Goal: Task Accomplishment & Management: Manage account settings

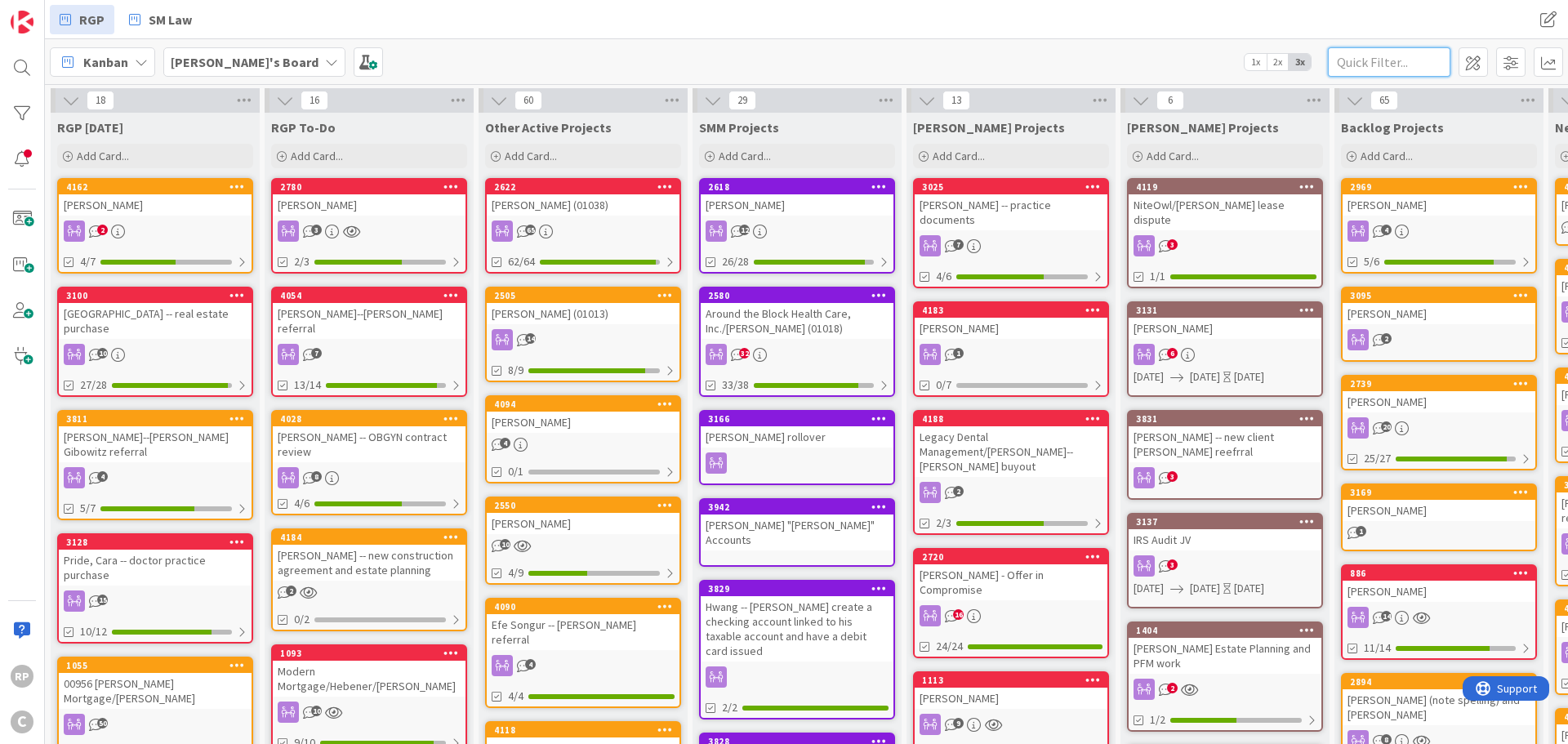
click at [1375, 58] on input "text" at bounding box center [1388, 62] width 122 height 29
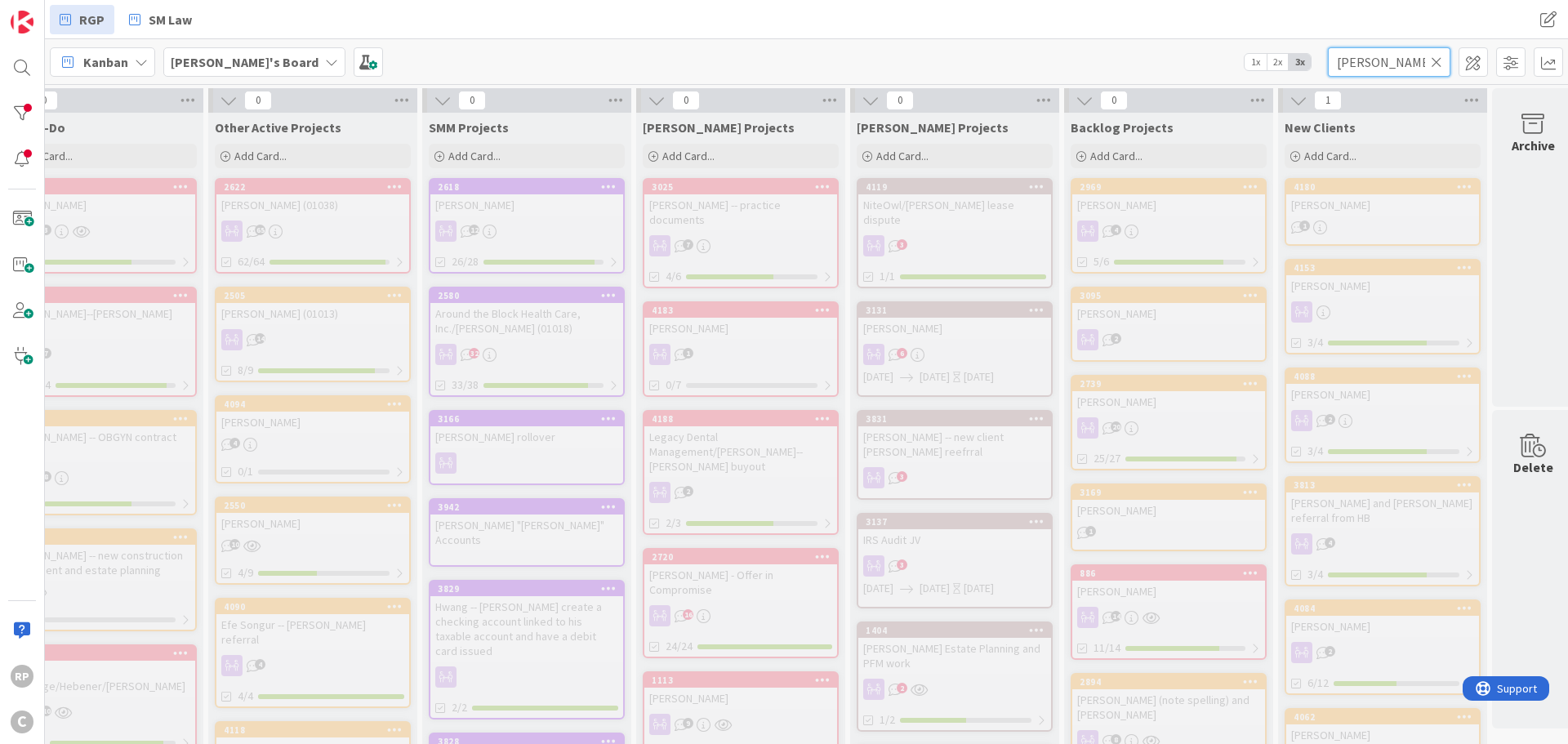
scroll to position [0, 294]
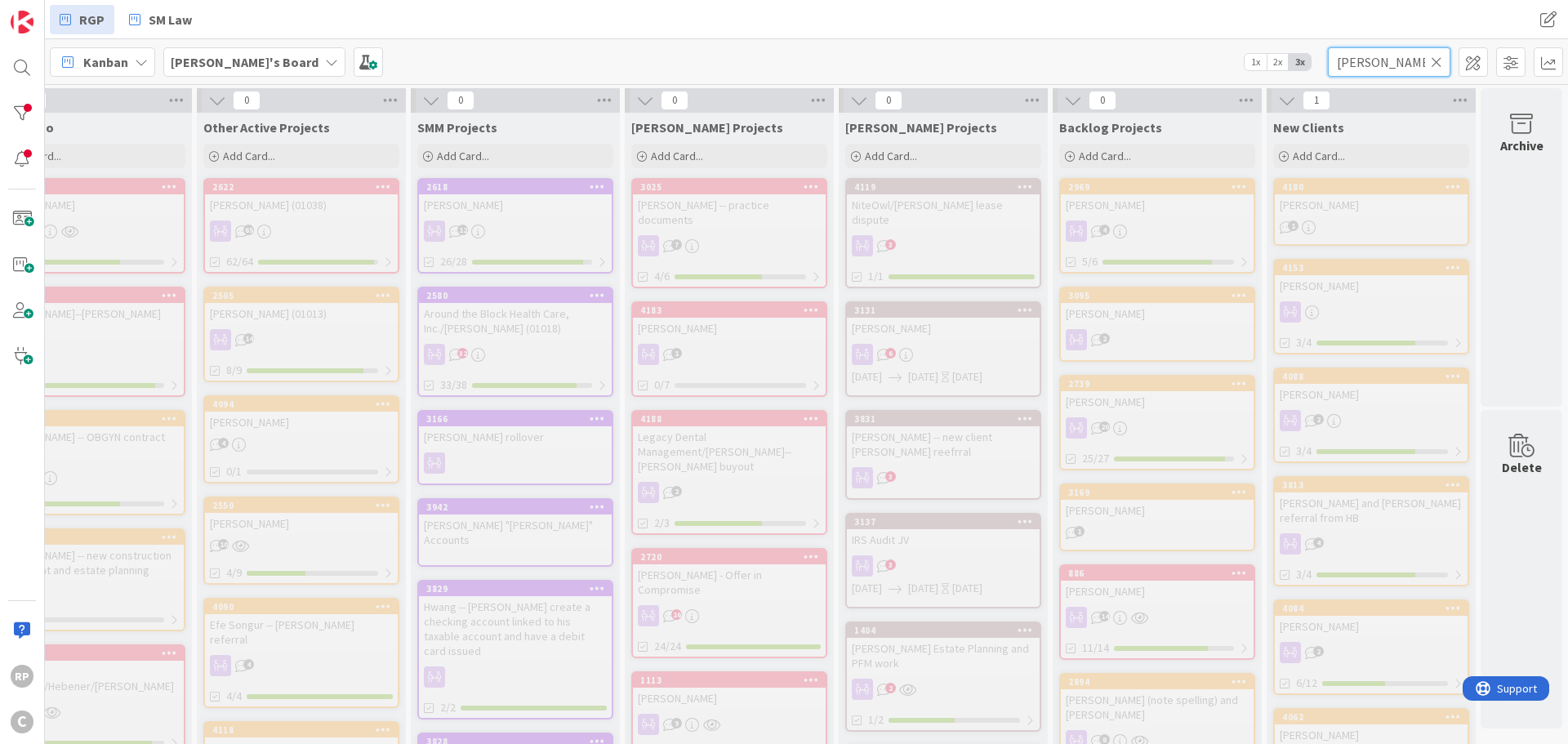
drag, startPoint x: 1421, startPoint y: 64, endPoint x: 1359, endPoint y: 64, distance: 62.0
click at [1359, 64] on input "[PERSON_NAME]" at bounding box center [1388, 62] width 122 height 29
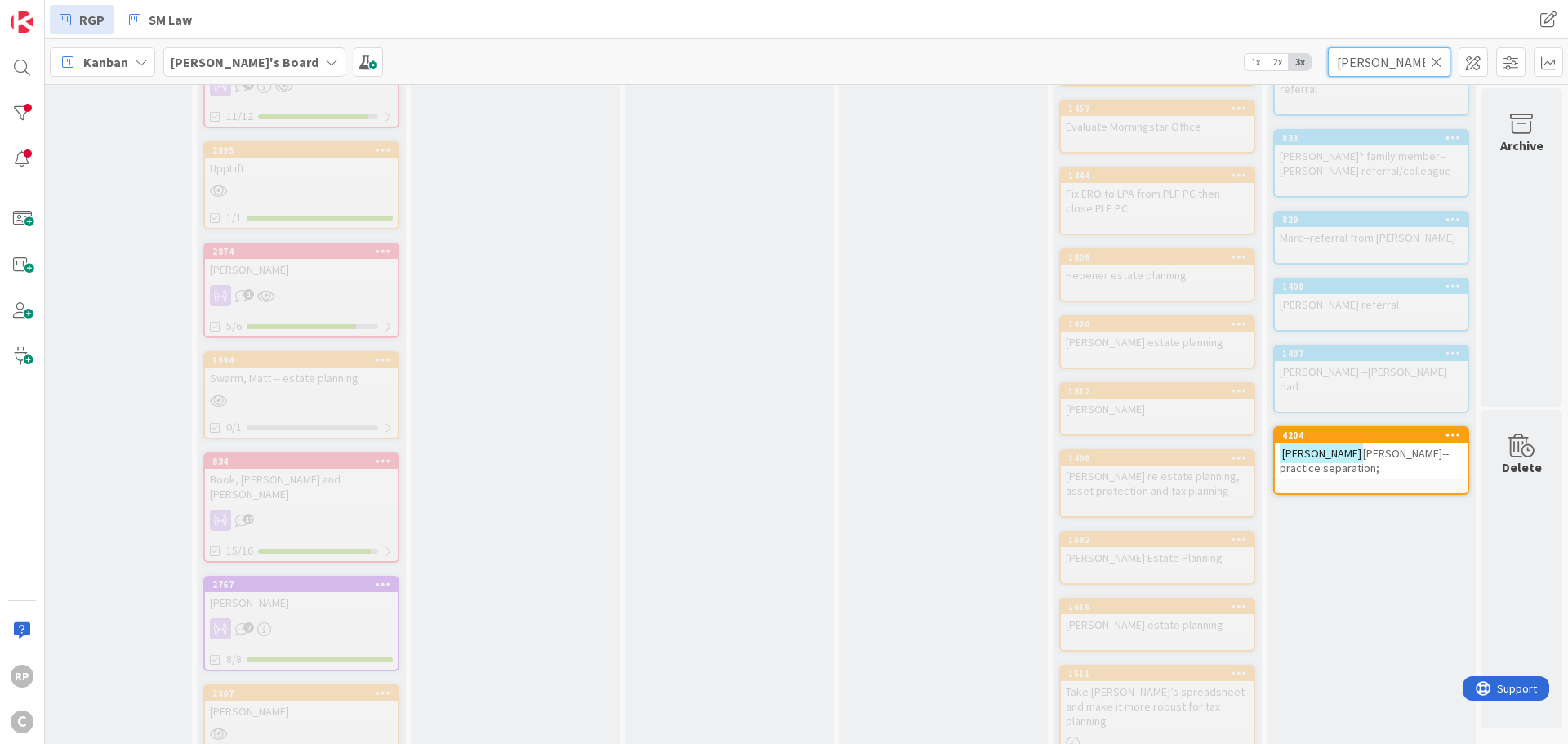
scroll to position [4083, 294]
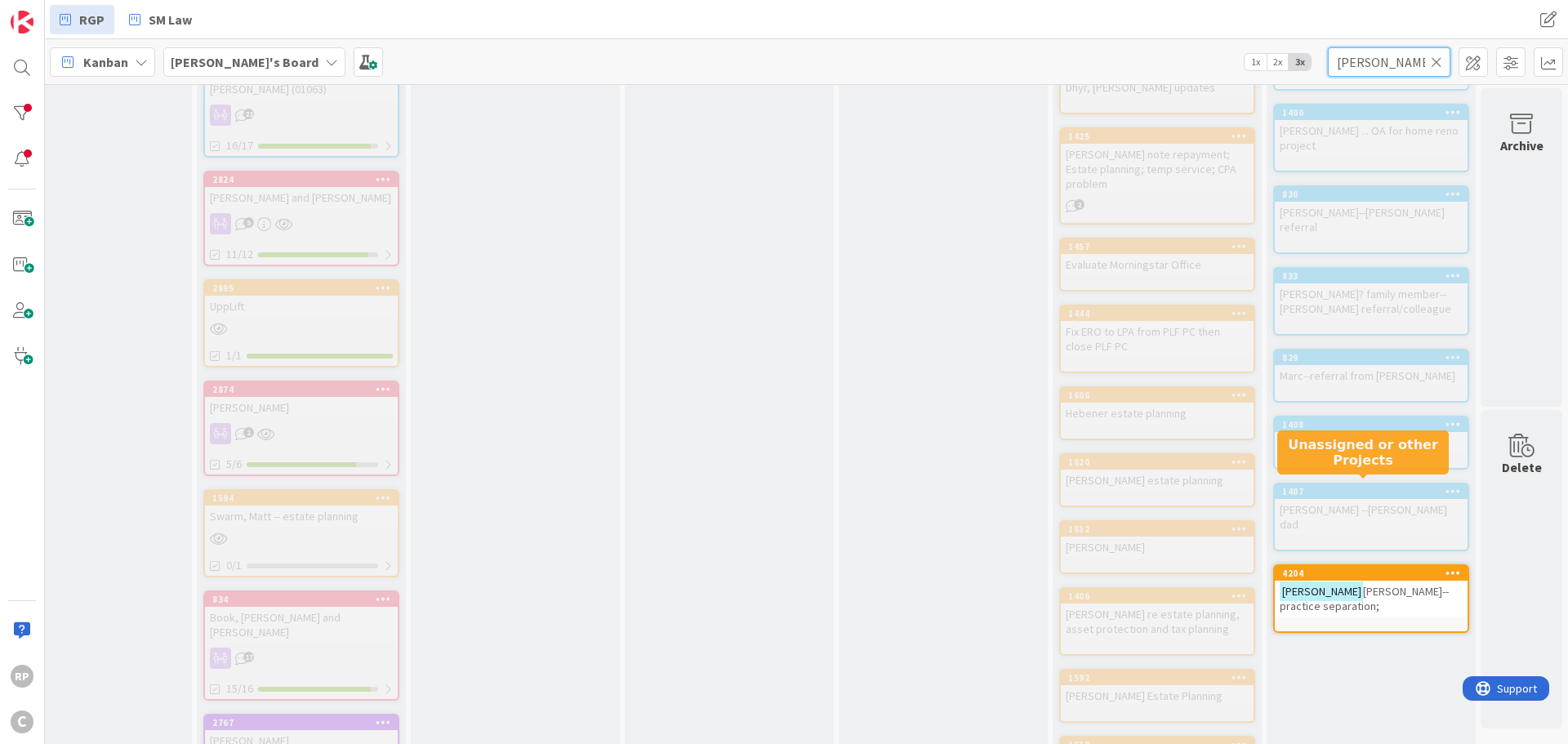
type input "[PERSON_NAME]"
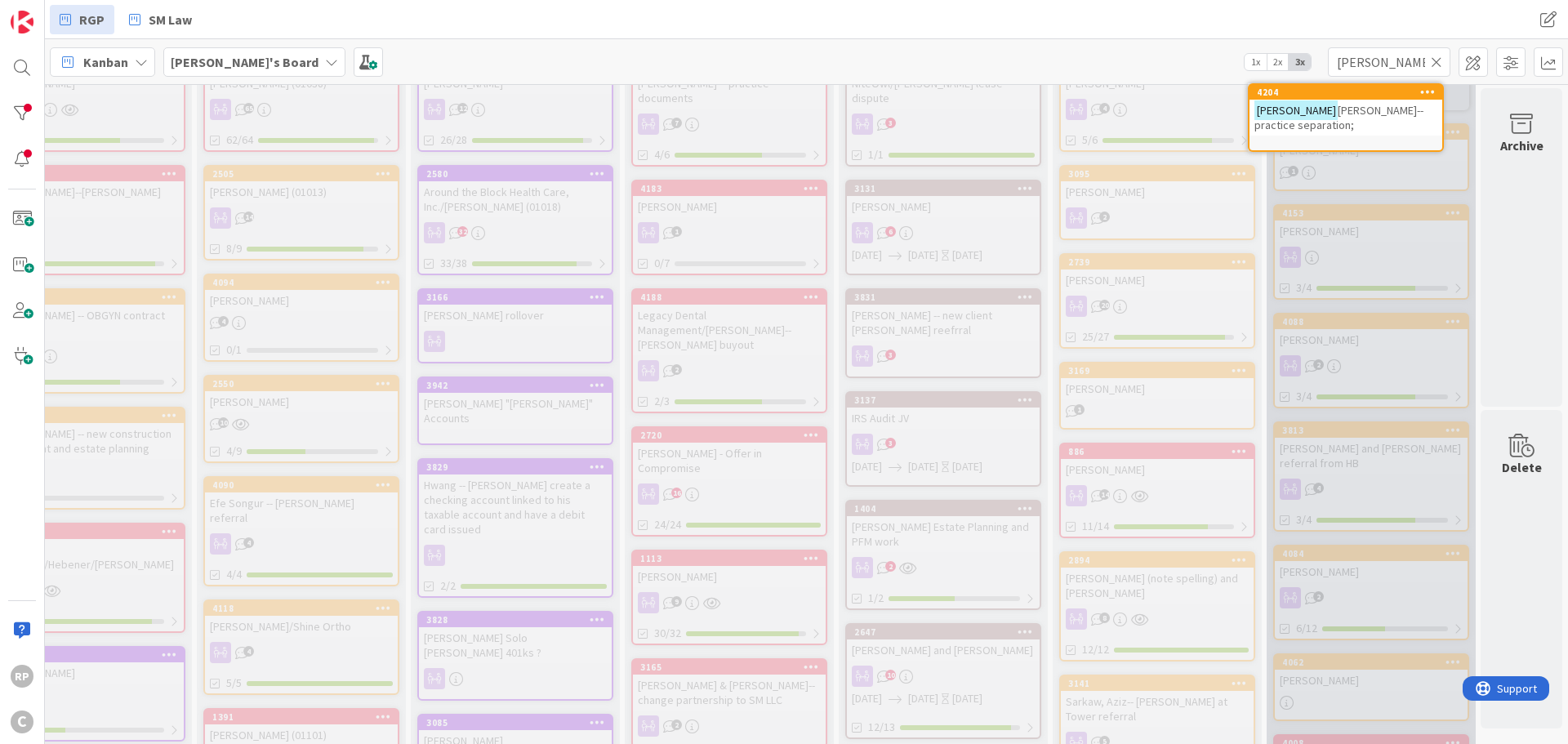
scroll to position [0, 294]
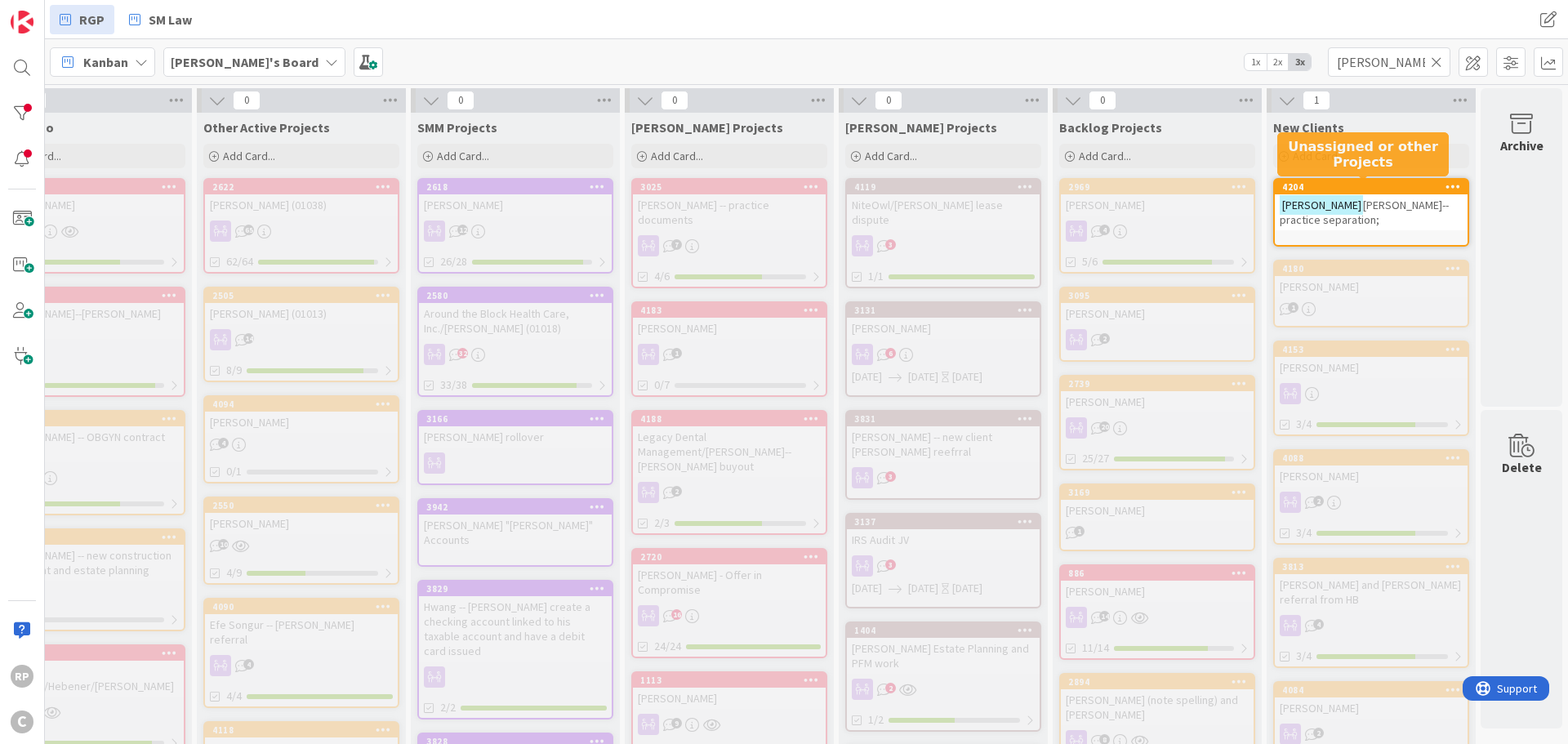
click at [1357, 192] on div "4204" at bounding box center [1375, 187] width 185 height 12
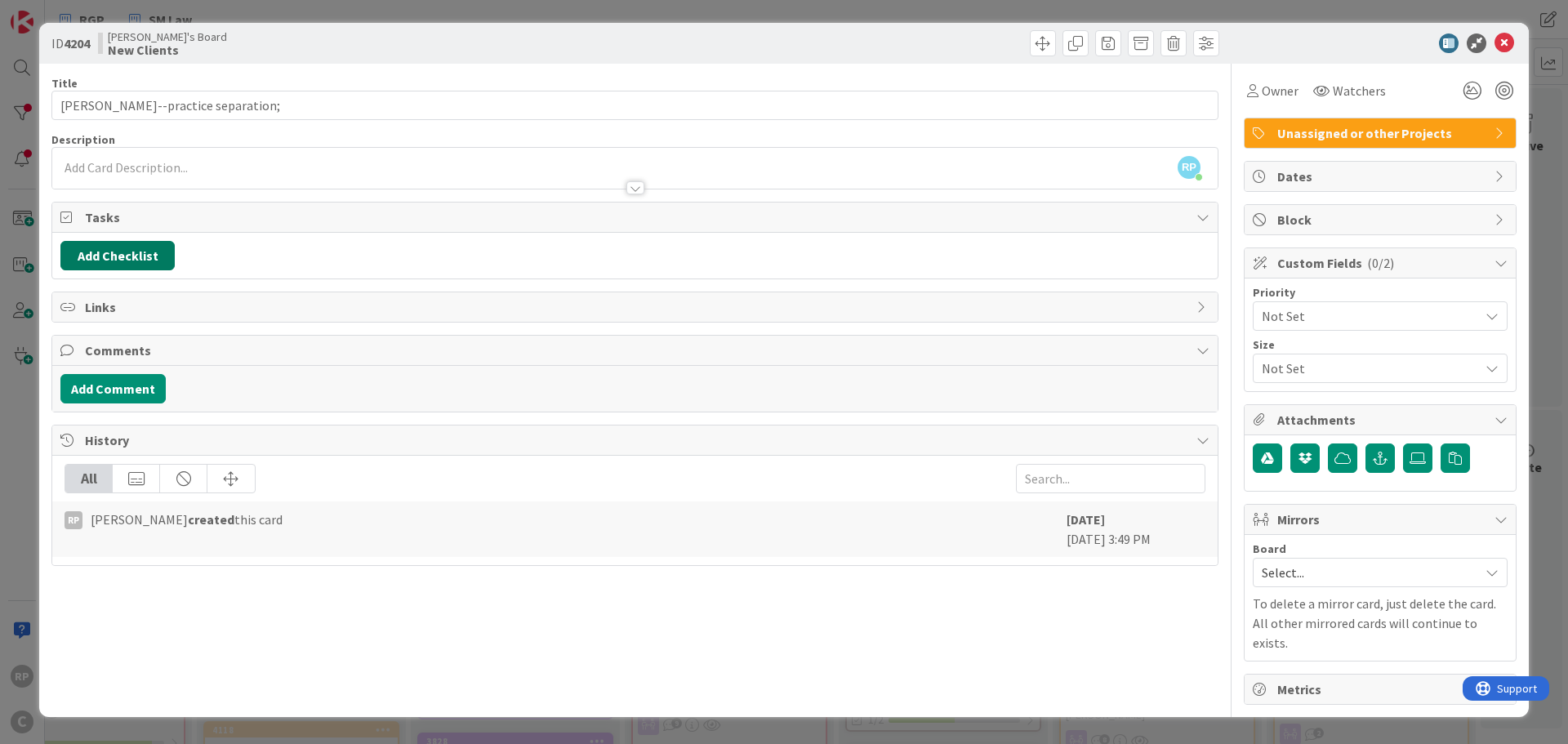
click at [132, 250] on button "Add Checklist" at bounding box center [118, 256] width 114 height 29
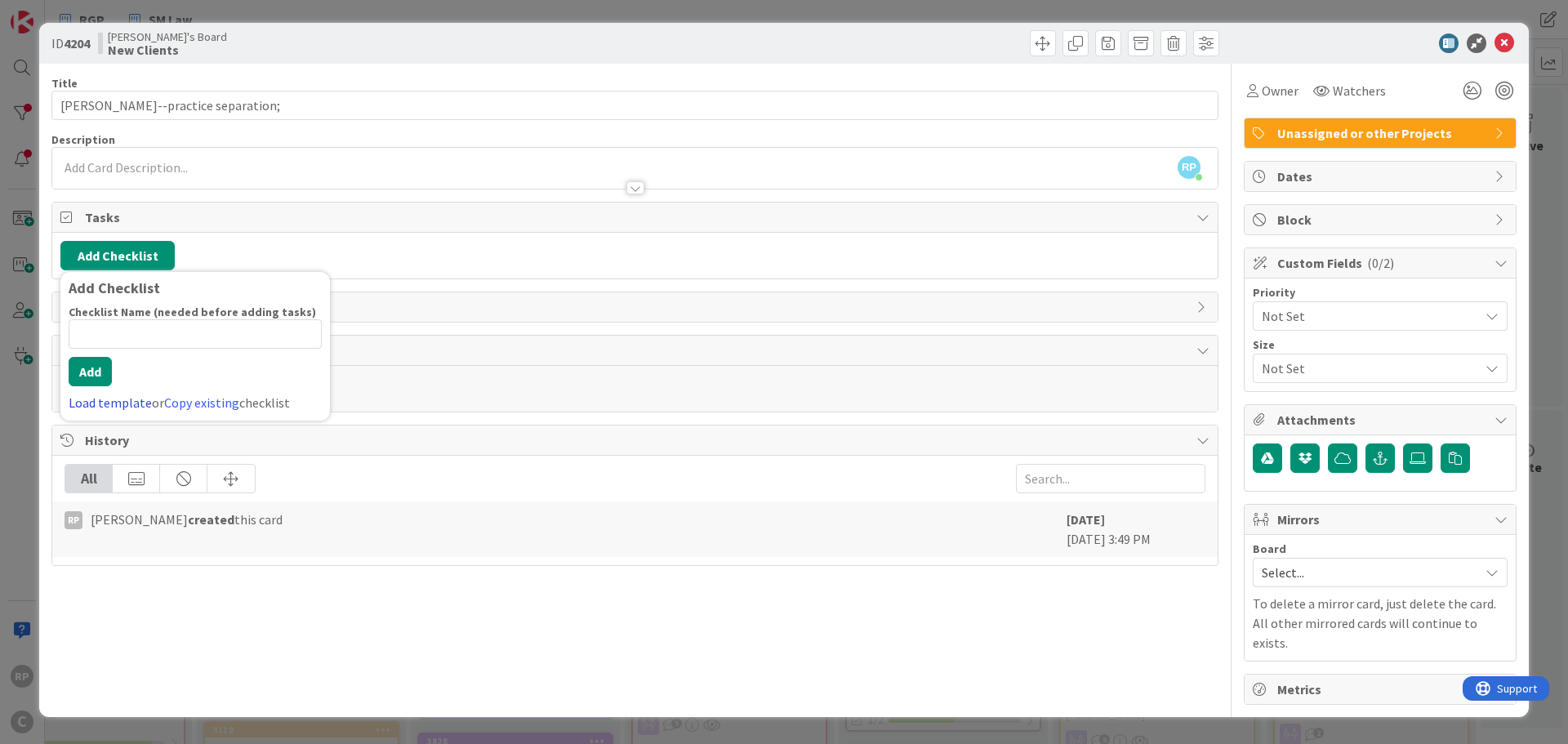
click at [142, 404] on link "Load template" at bounding box center [111, 403] width 83 height 16
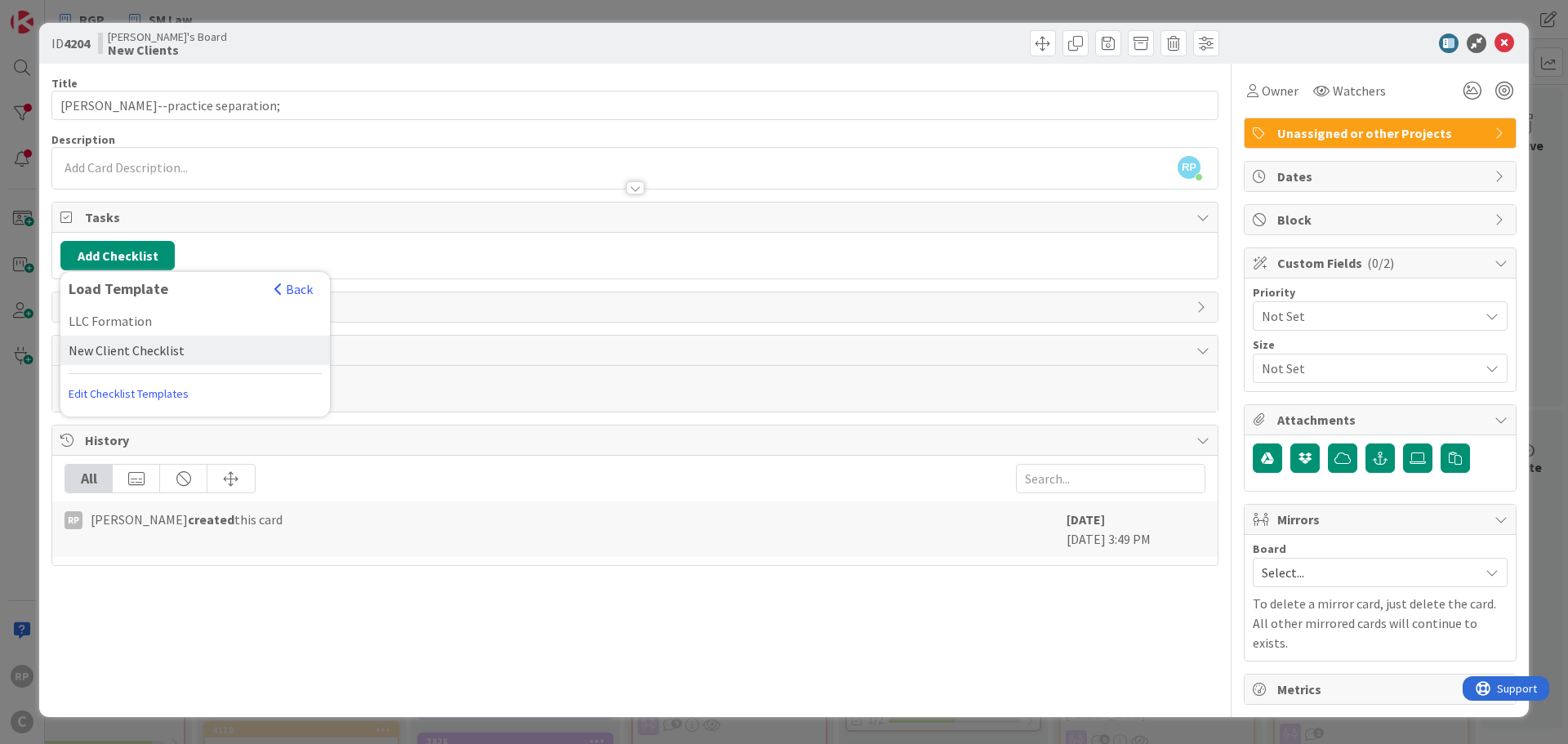
click at [142, 357] on div "New Client Checklist" at bounding box center [195, 350] width 270 height 29
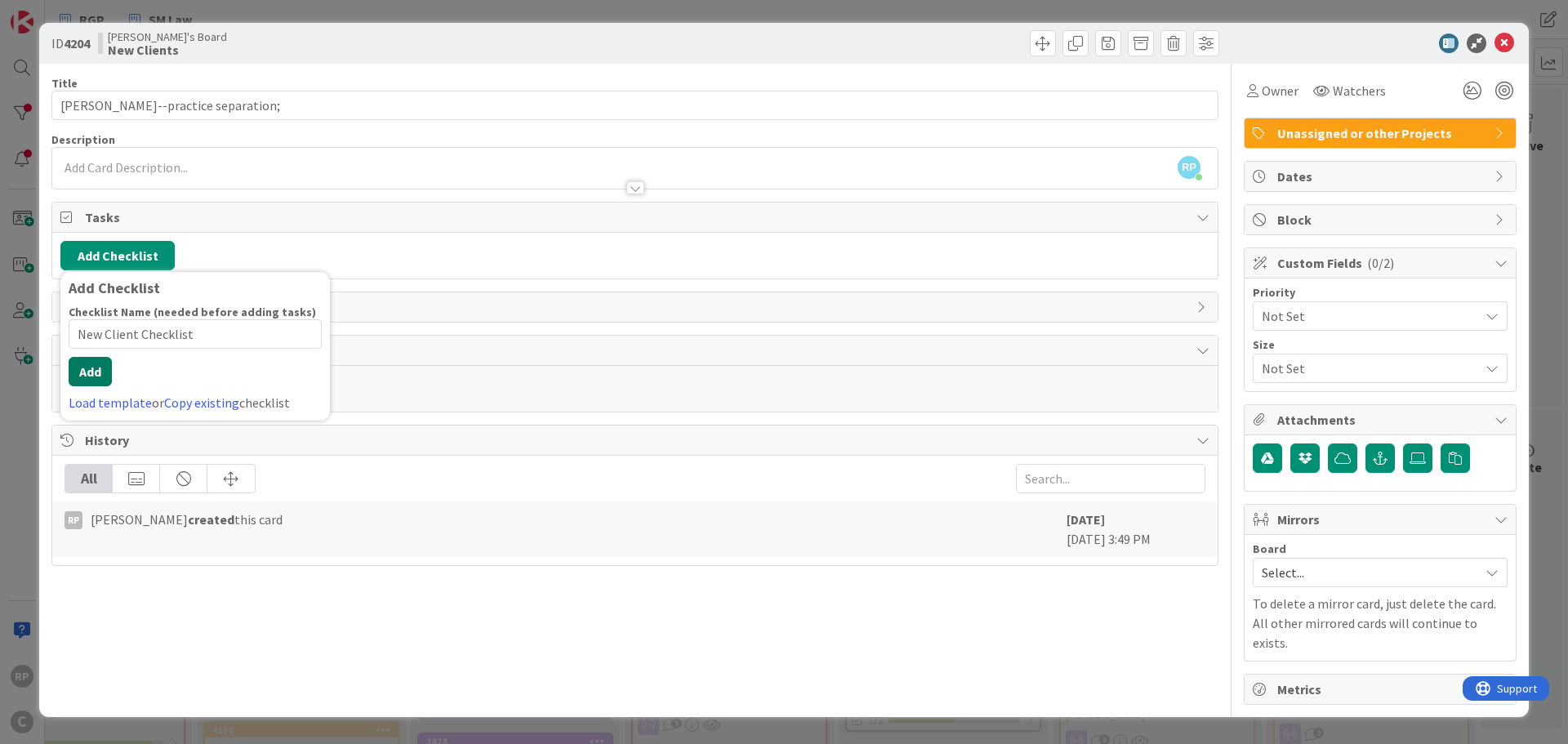
click at [86, 382] on button "Add" at bounding box center [91, 371] width 44 height 29
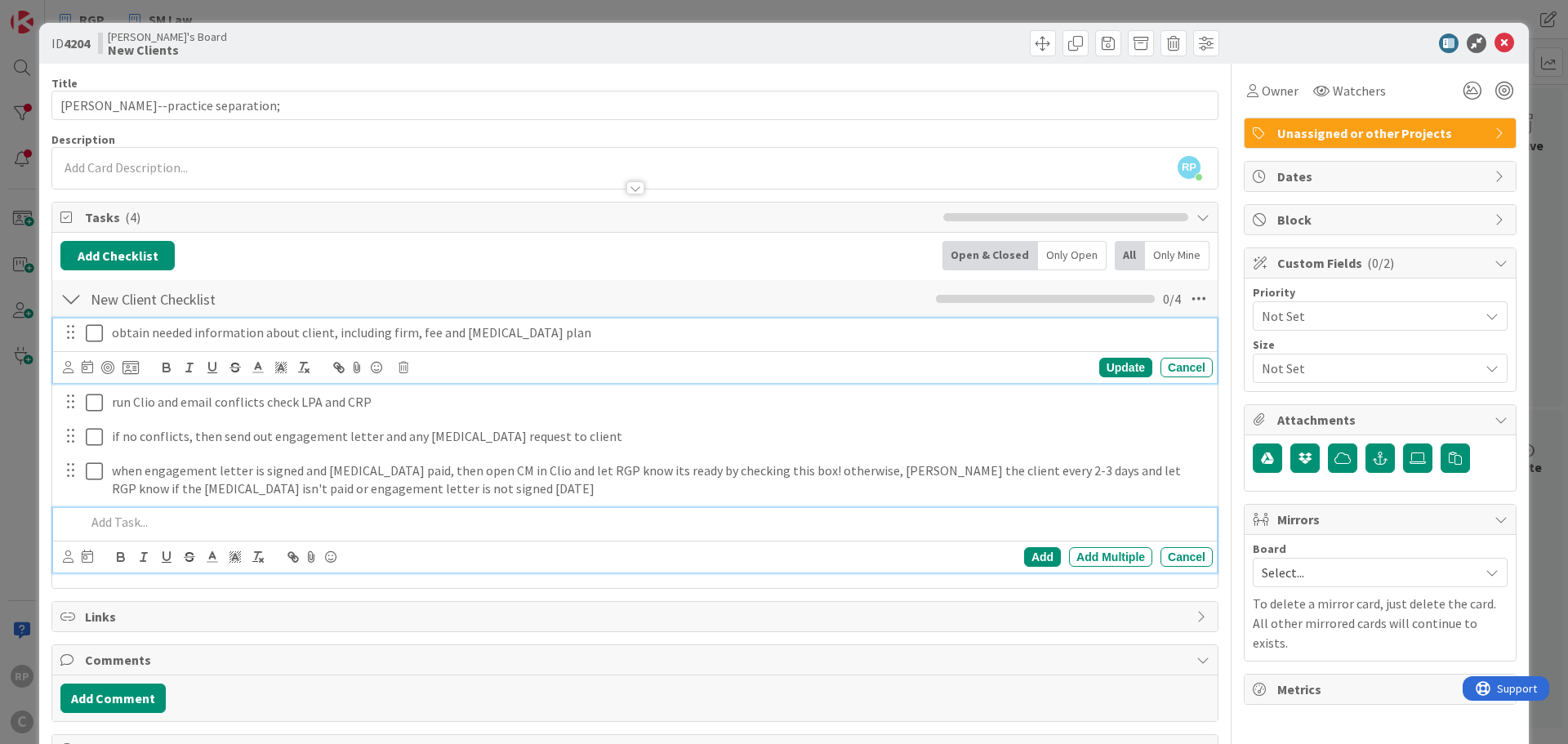
click at [601, 329] on p "obtain needed information about client, including firm, fee and [MEDICAL_DATA] …" at bounding box center [659, 332] width 1094 height 19
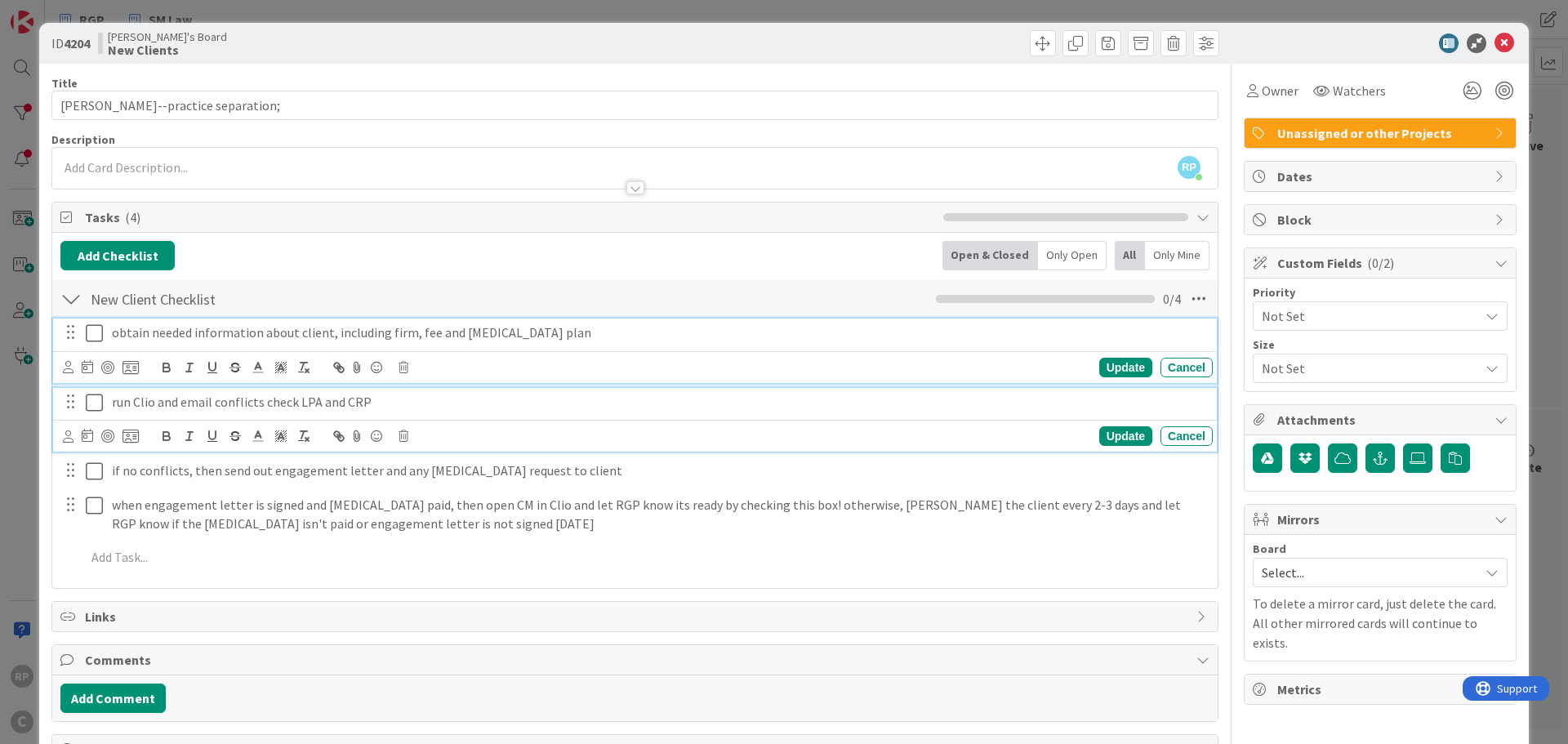
click at [93, 403] on icon at bounding box center [94, 403] width 17 height 20
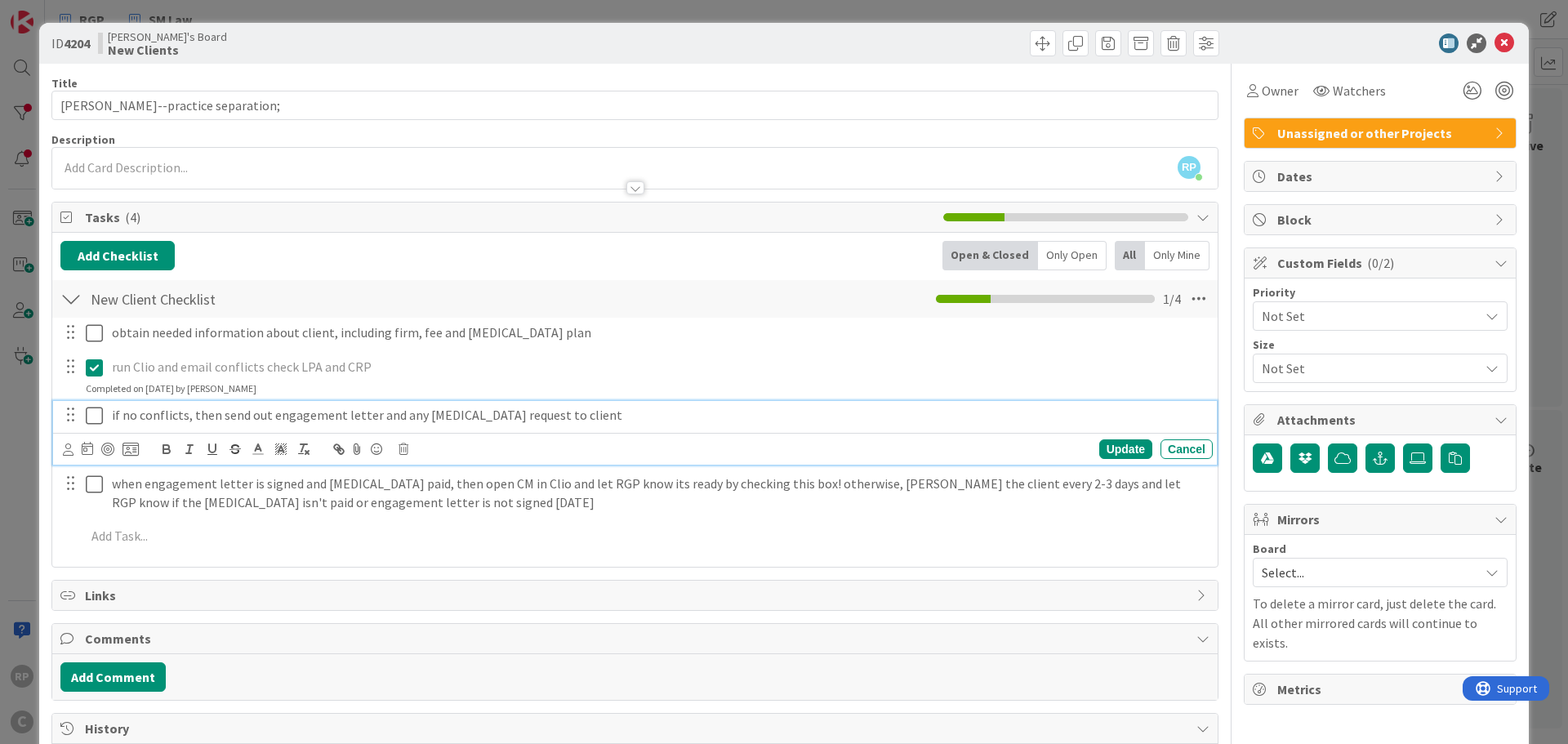
click at [348, 415] on p "if no conflicts, then send out engagement letter and any [MEDICAL_DATA] request…" at bounding box center [659, 415] width 1094 height 19
click at [70, 446] on icon at bounding box center [68, 450] width 11 height 13
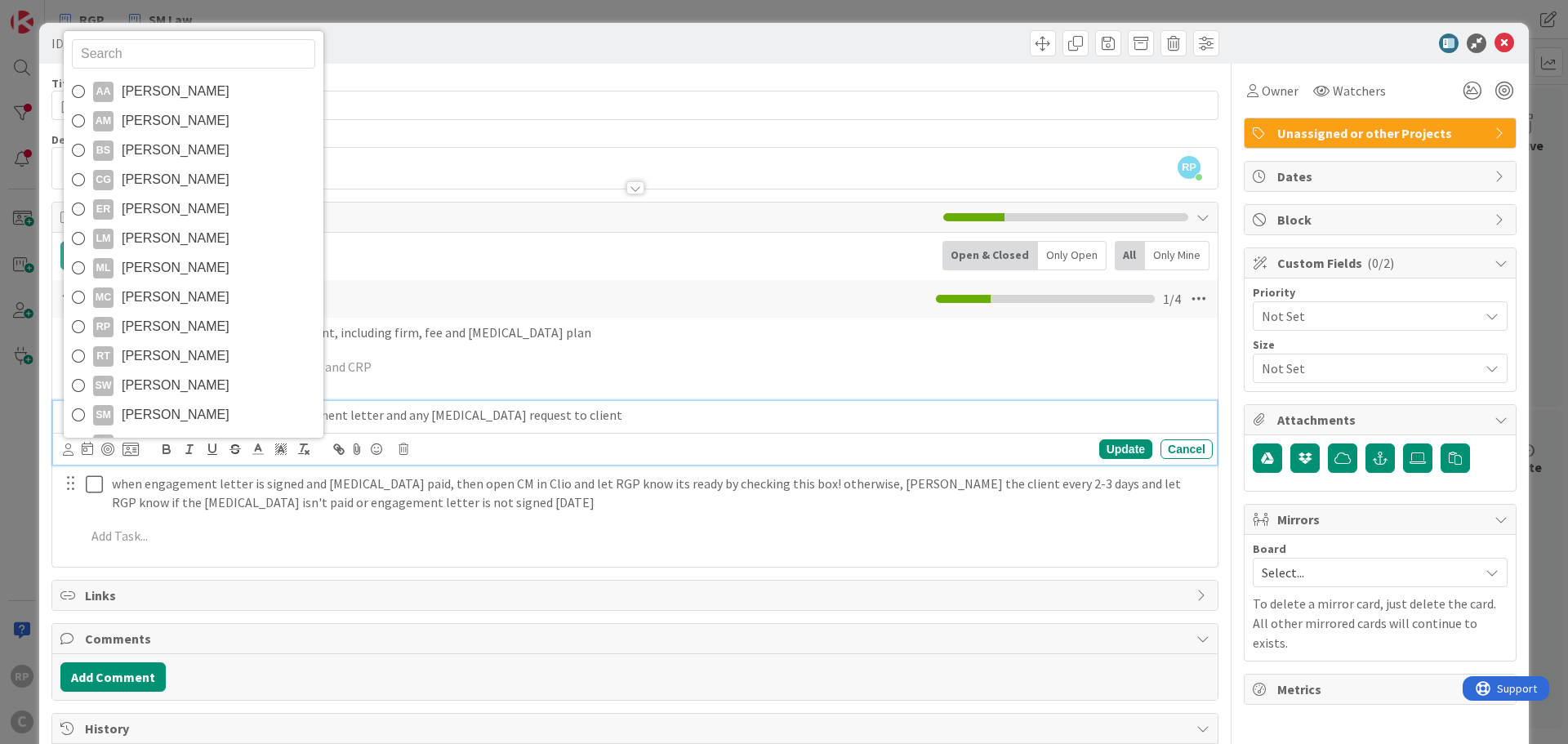
click at [146, 420] on span "[PERSON_NAME]" at bounding box center [175, 415] width 108 height 24
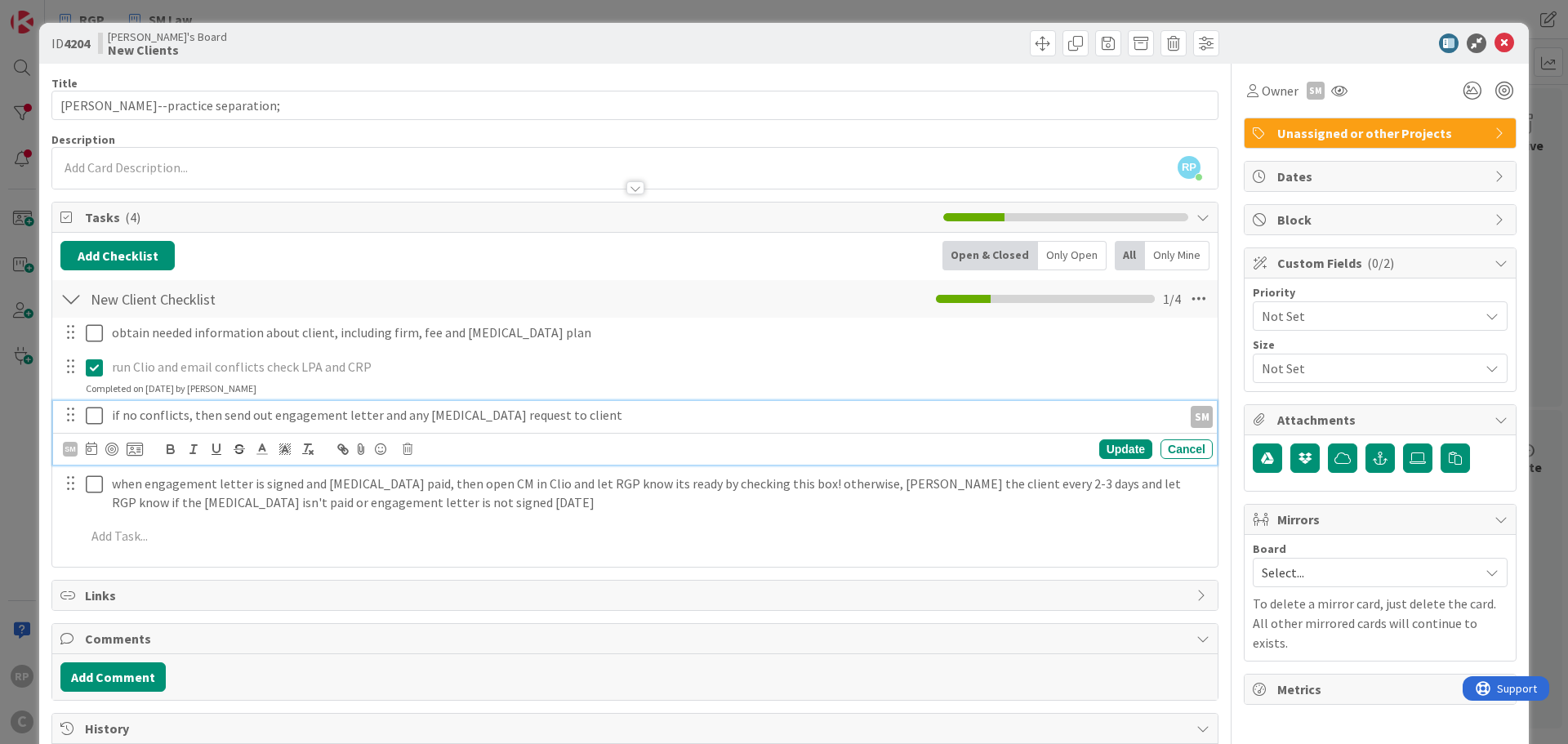
click at [96, 445] on icon at bounding box center [92, 448] width 12 height 13
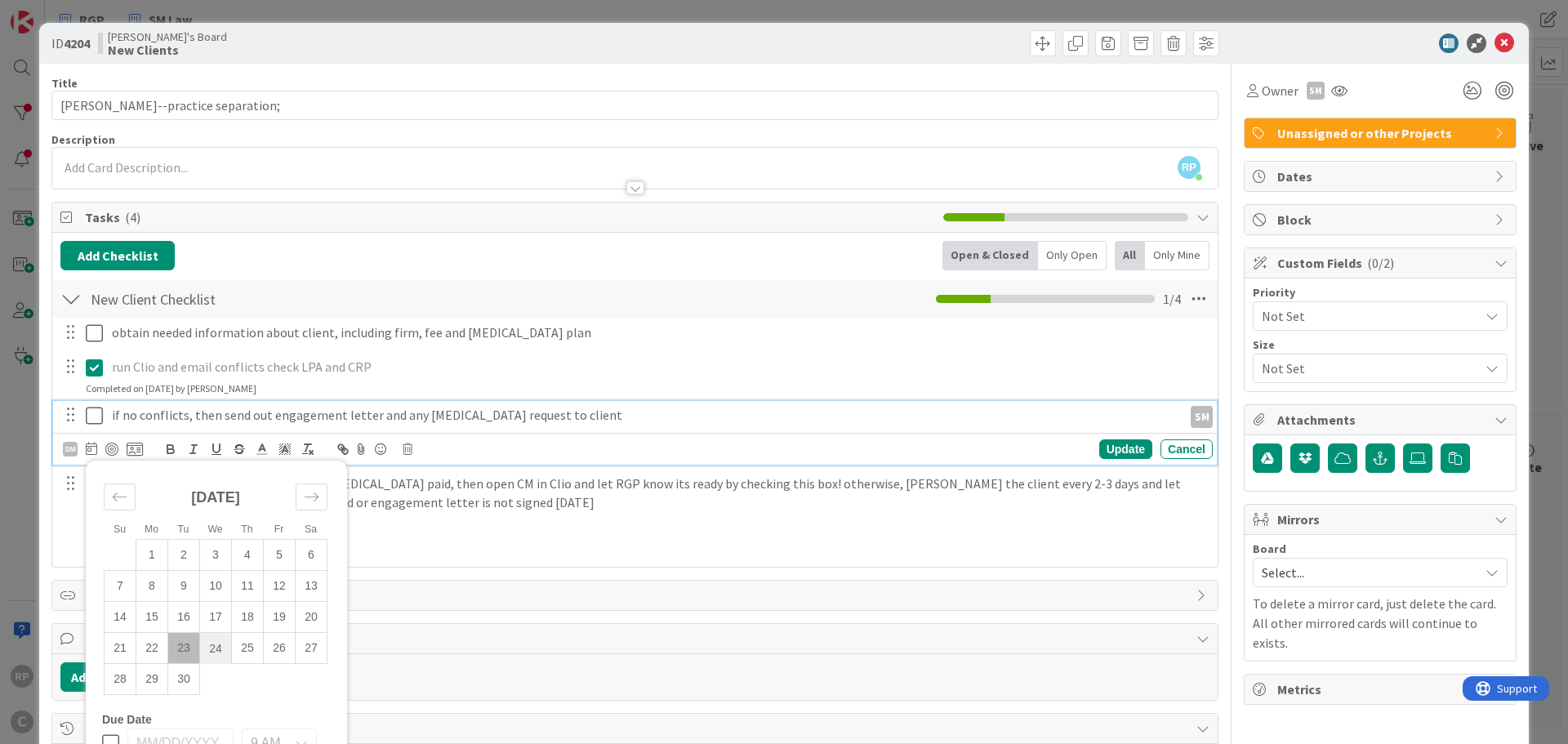
drag, startPoint x: 217, startPoint y: 649, endPoint x: 192, endPoint y: 469, distance: 181.7
click at [213, 645] on td "24" at bounding box center [216, 649] width 32 height 31
type input "[DATE]"
click at [1107, 451] on div "Update" at bounding box center [1125, 449] width 54 height 20
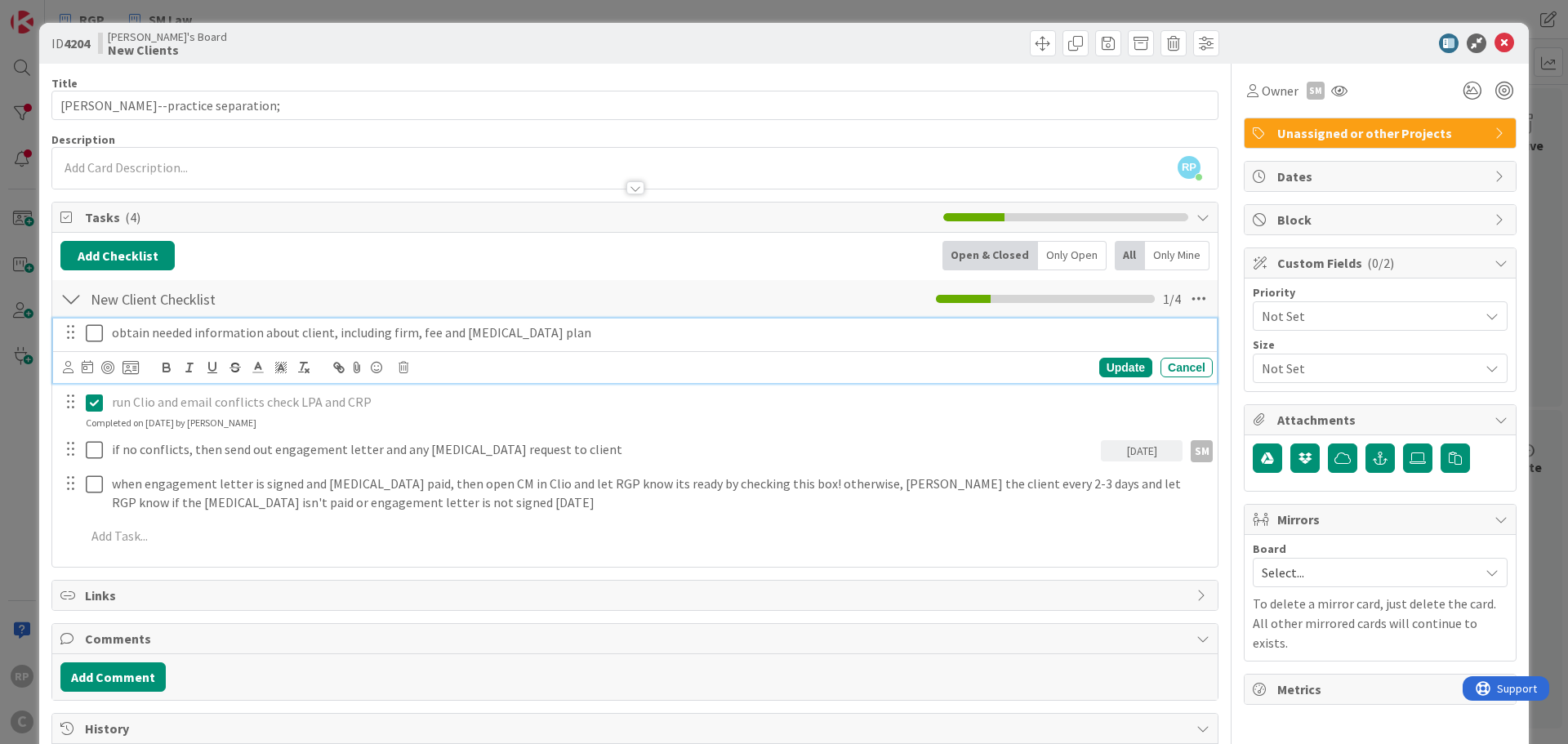
click at [98, 333] on icon at bounding box center [94, 333] width 17 height 20
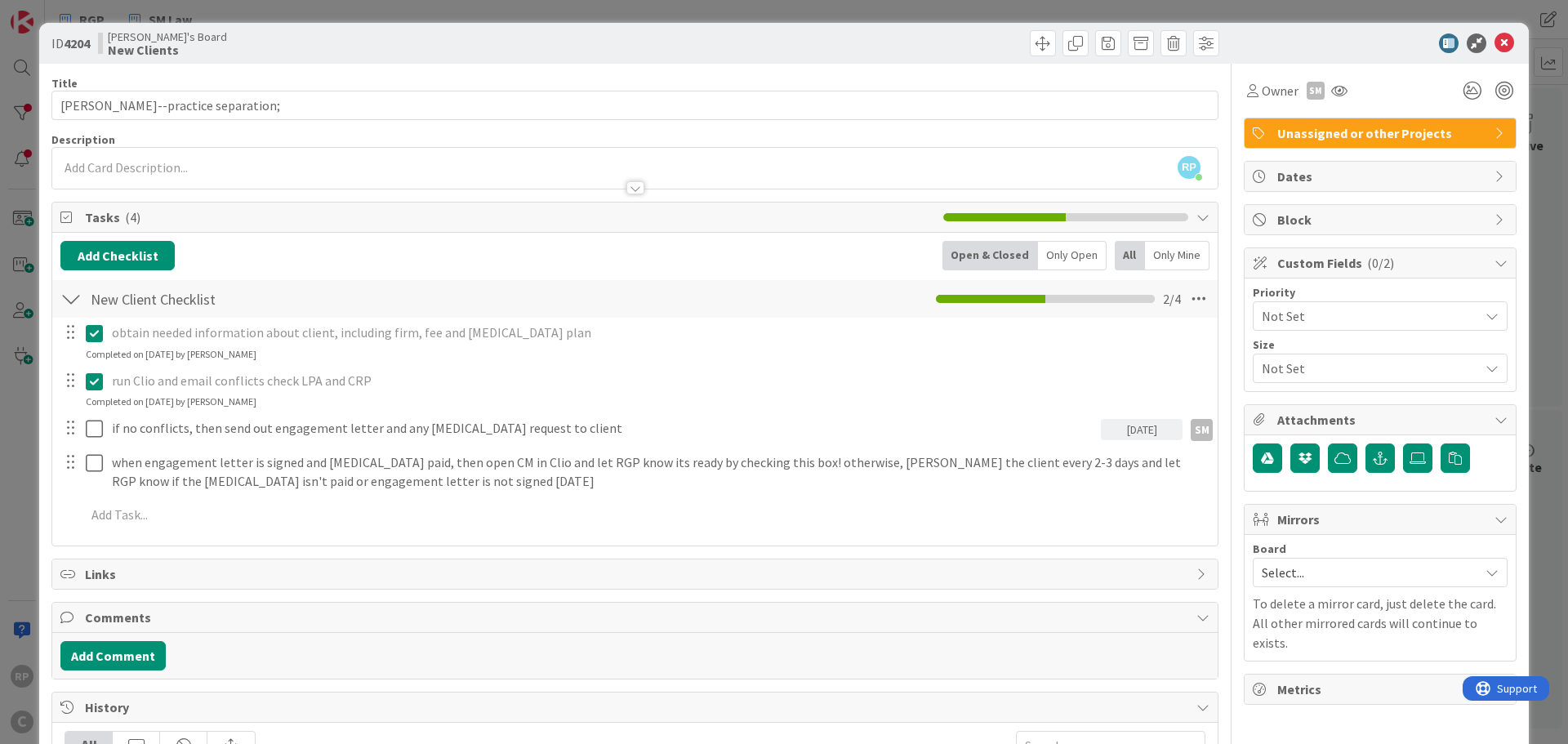
scroll to position [124, 0]
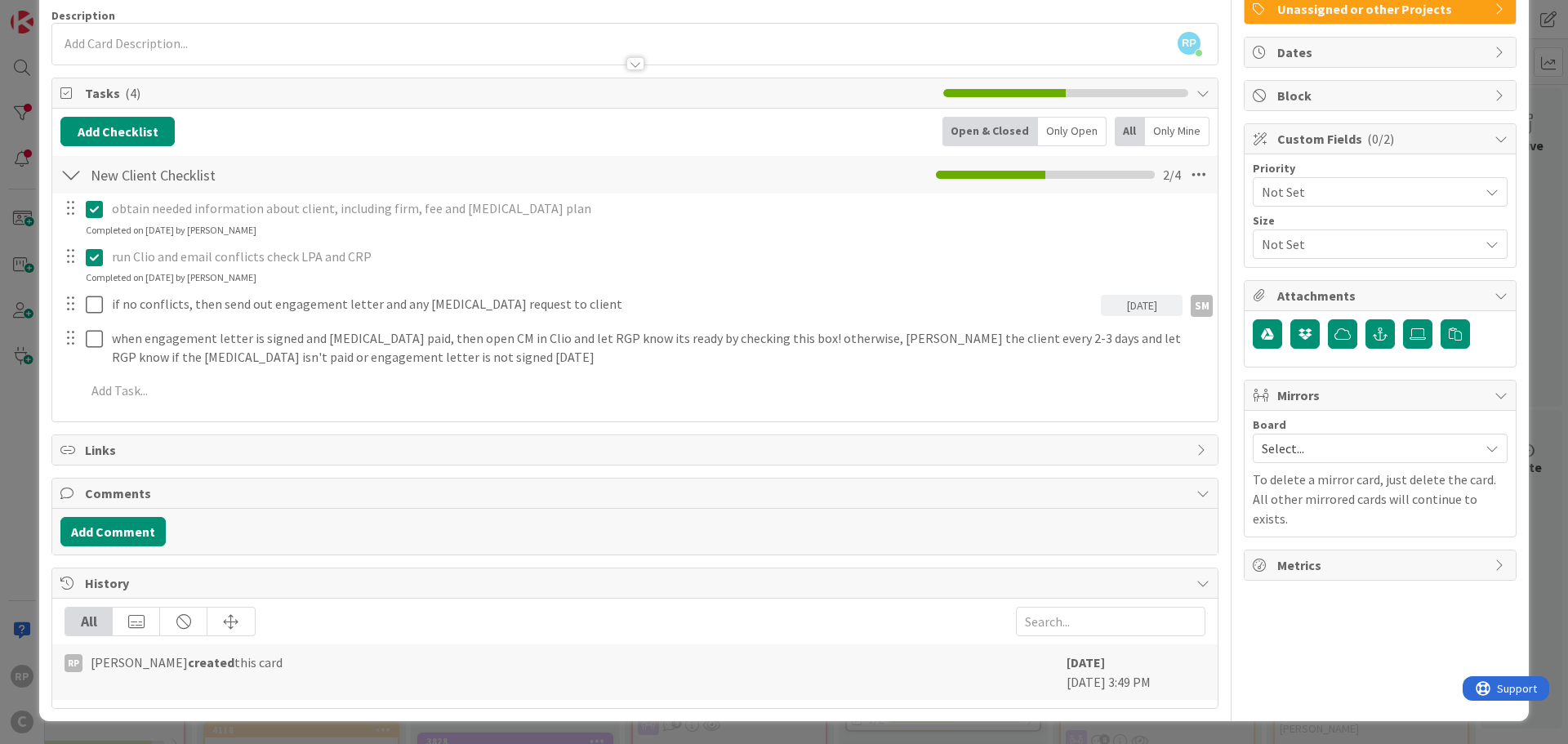
click at [1297, 456] on span "Select..." at bounding box center [1367, 448] width 209 height 23
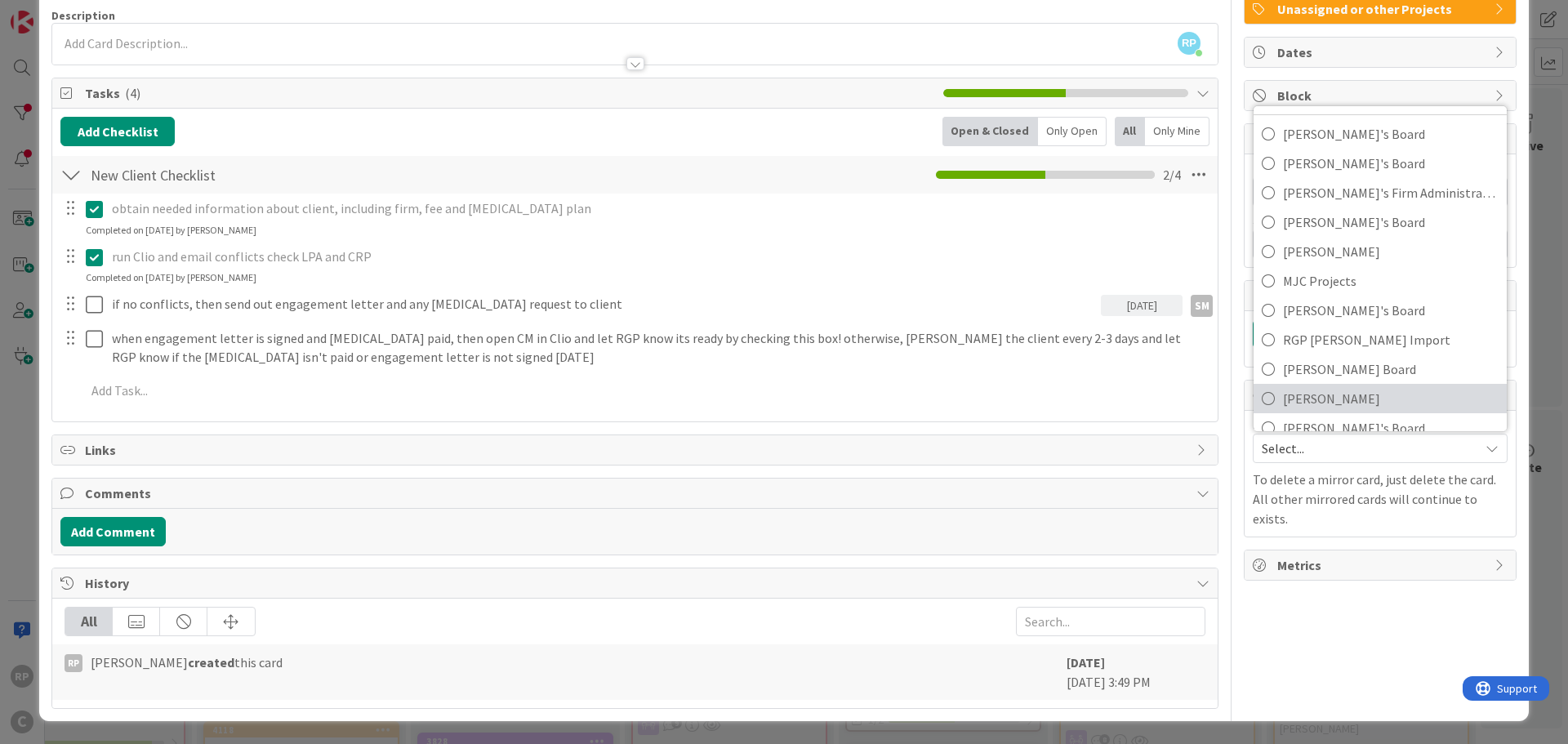
scroll to position [109, 0]
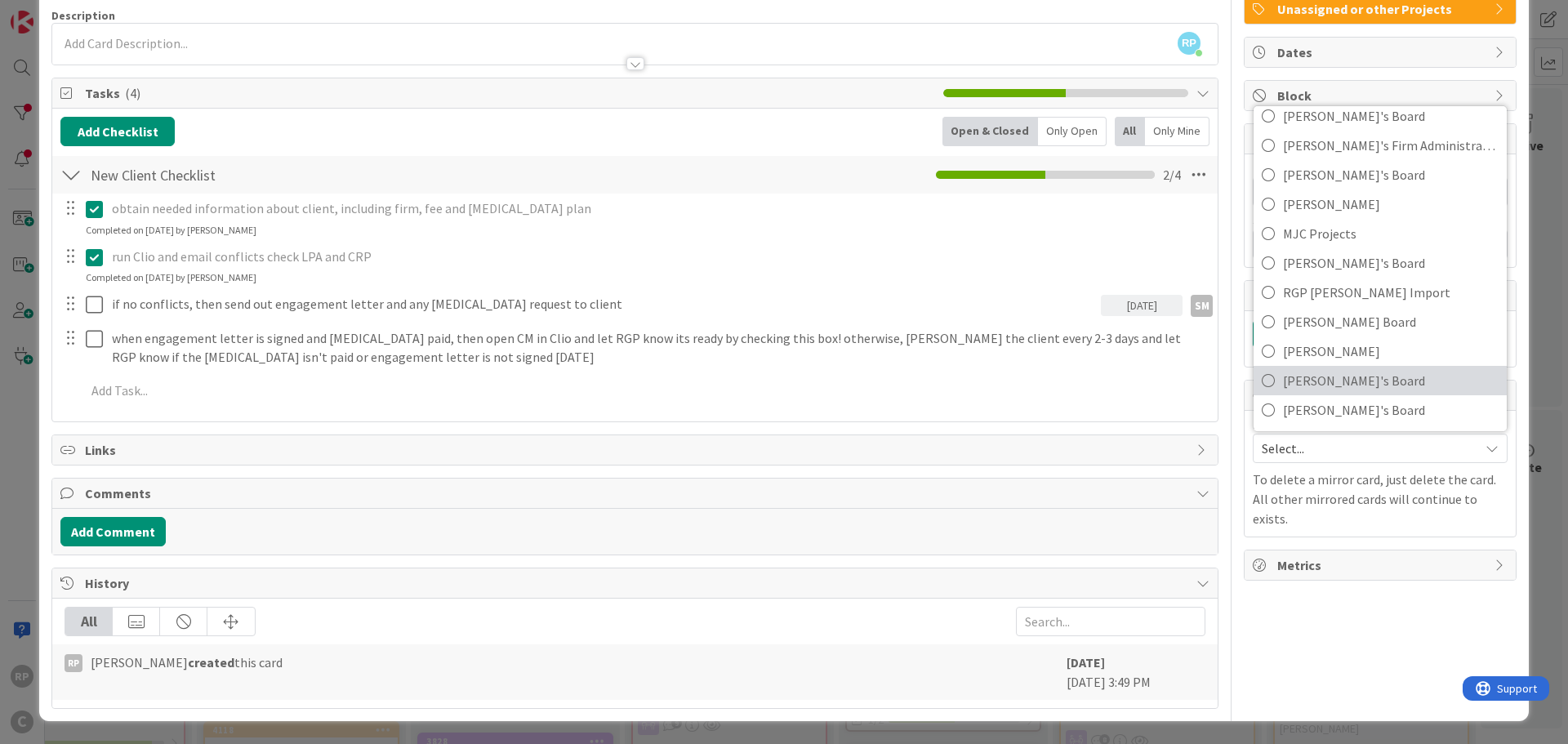
click at [1323, 372] on span "[PERSON_NAME]'s Board" at bounding box center [1391, 380] width 216 height 24
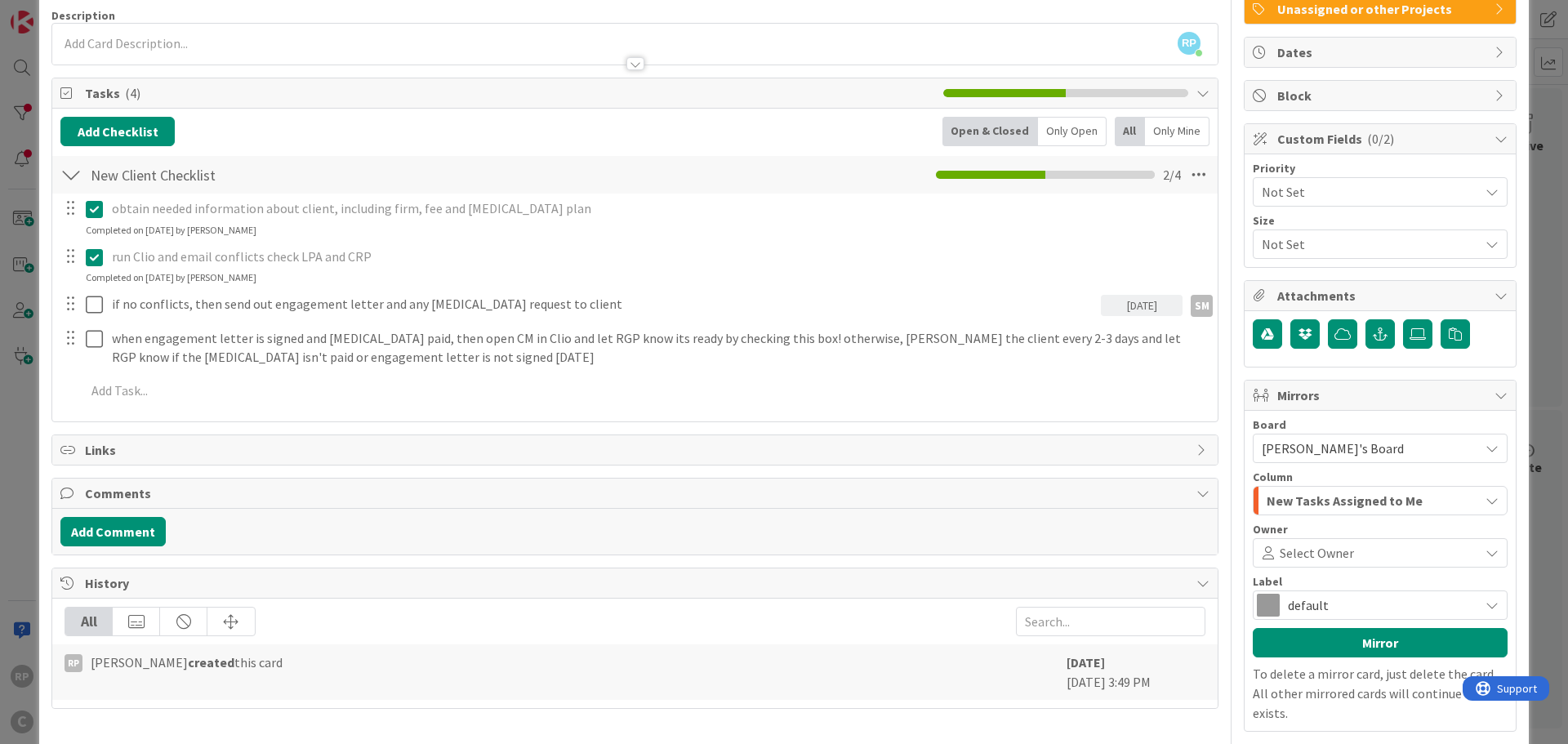
click at [1290, 543] on span "Select Owner" at bounding box center [1317, 553] width 74 height 20
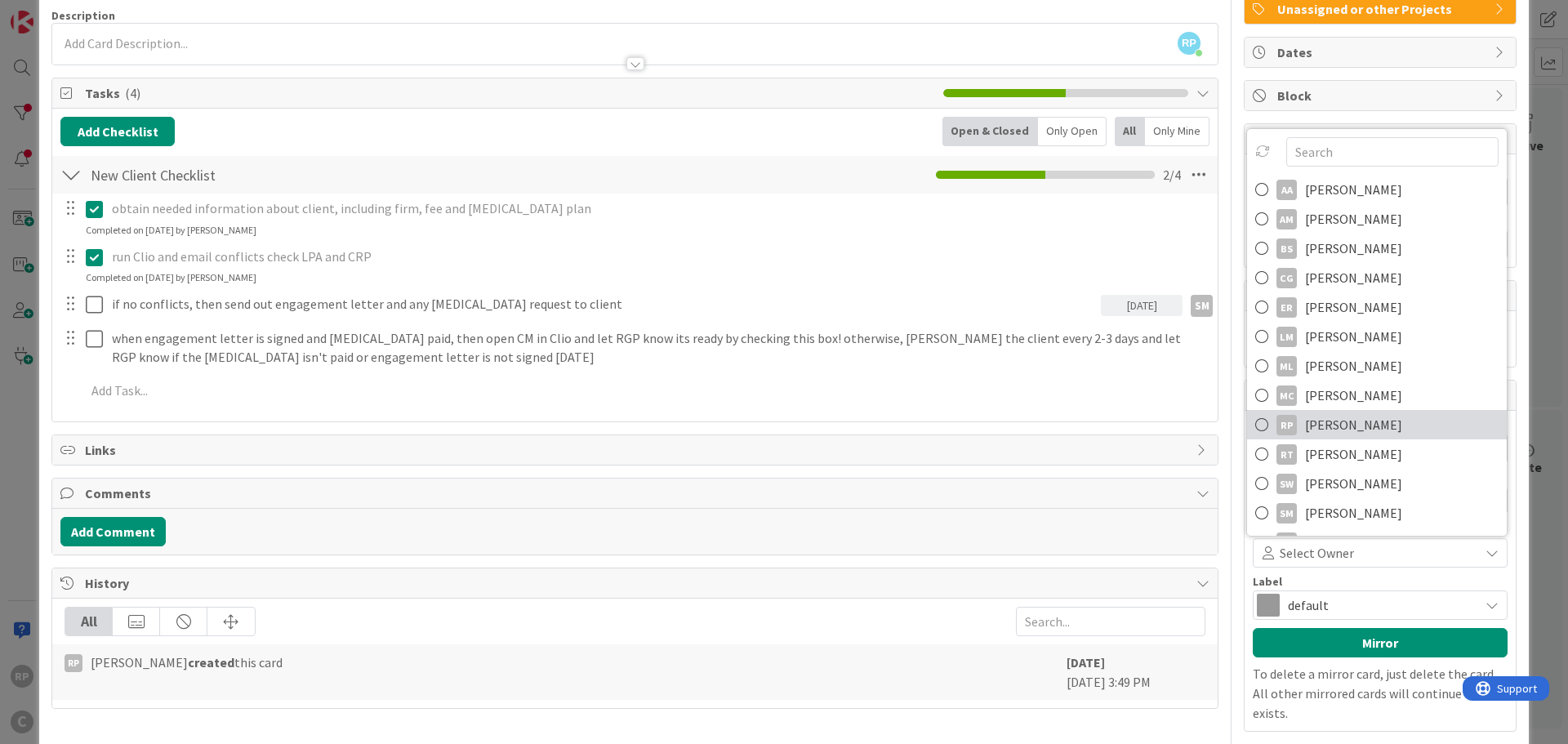
click at [1338, 416] on span "[PERSON_NAME]" at bounding box center [1353, 425] width 97 height 24
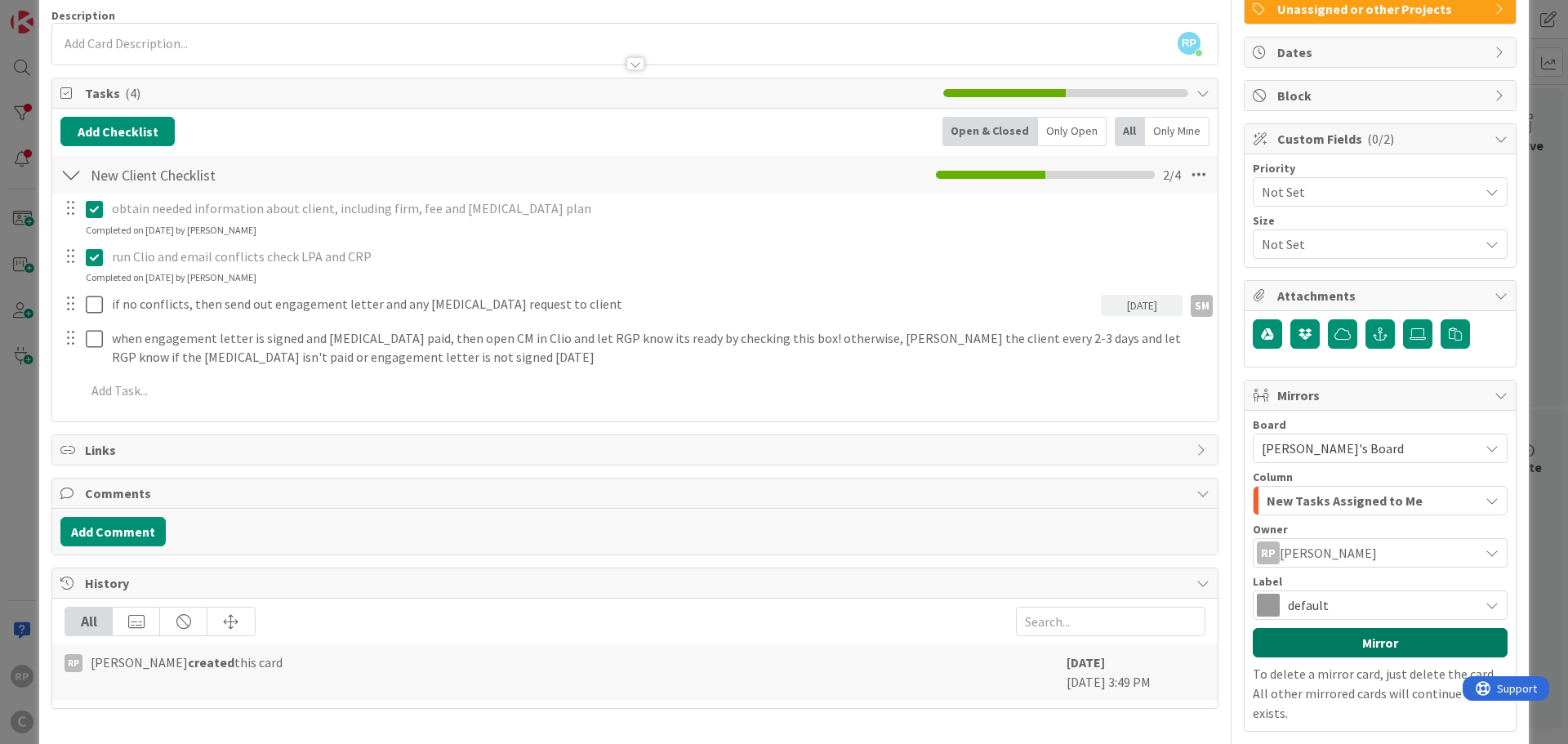
click at [1340, 641] on button "Mirror" at bounding box center [1380, 642] width 255 height 29
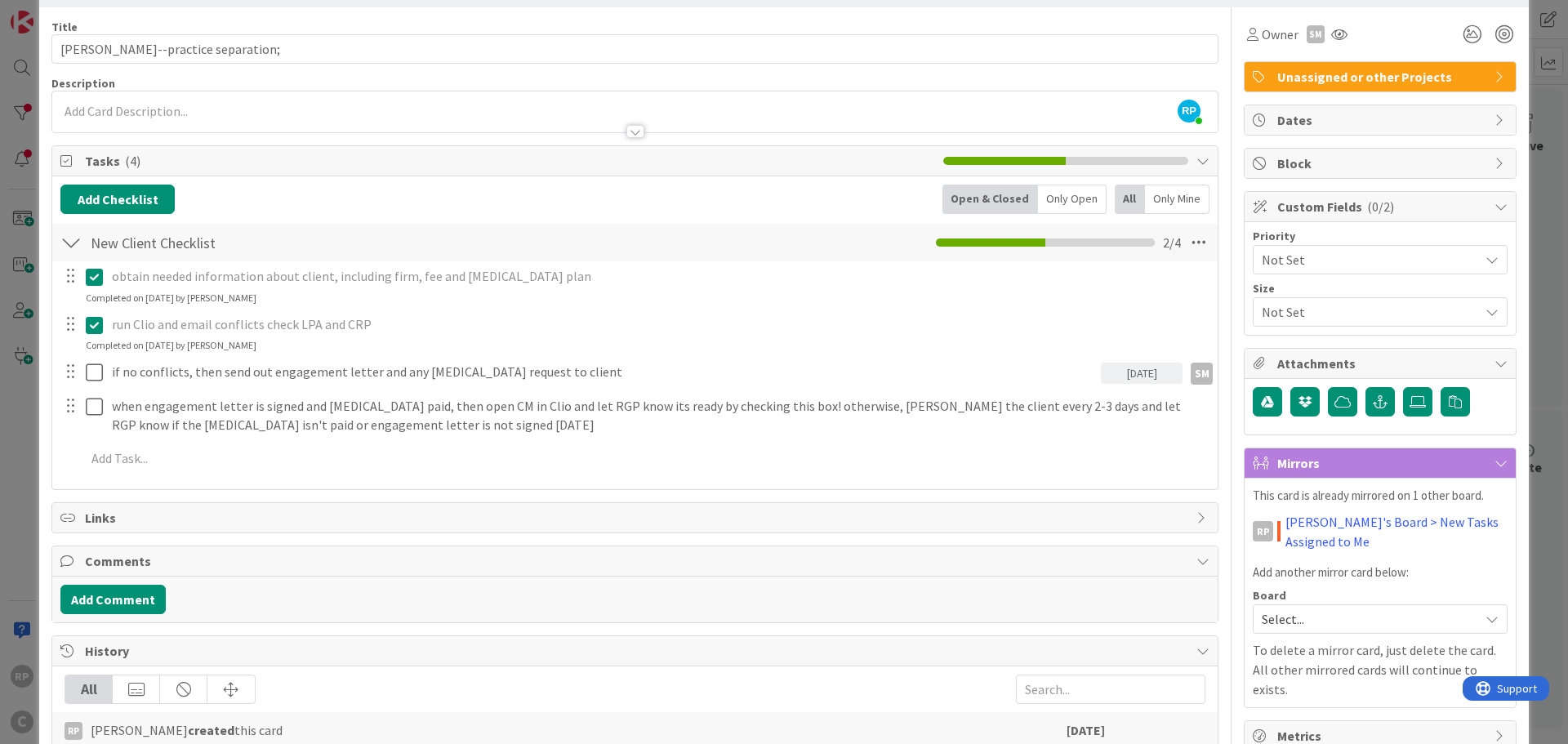
scroll to position [0, 0]
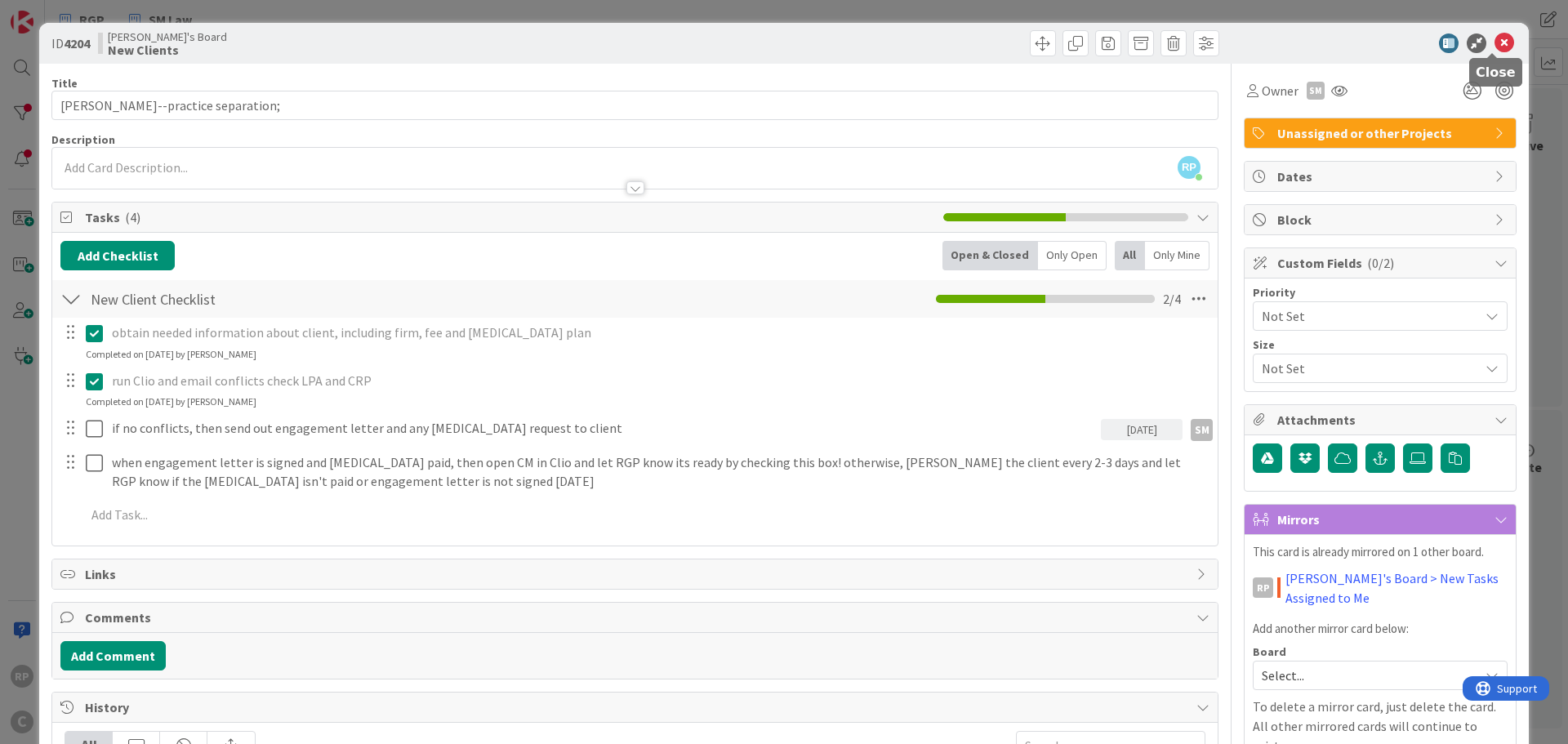
click at [1496, 37] on icon at bounding box center [1504, 44] width 20 height 20
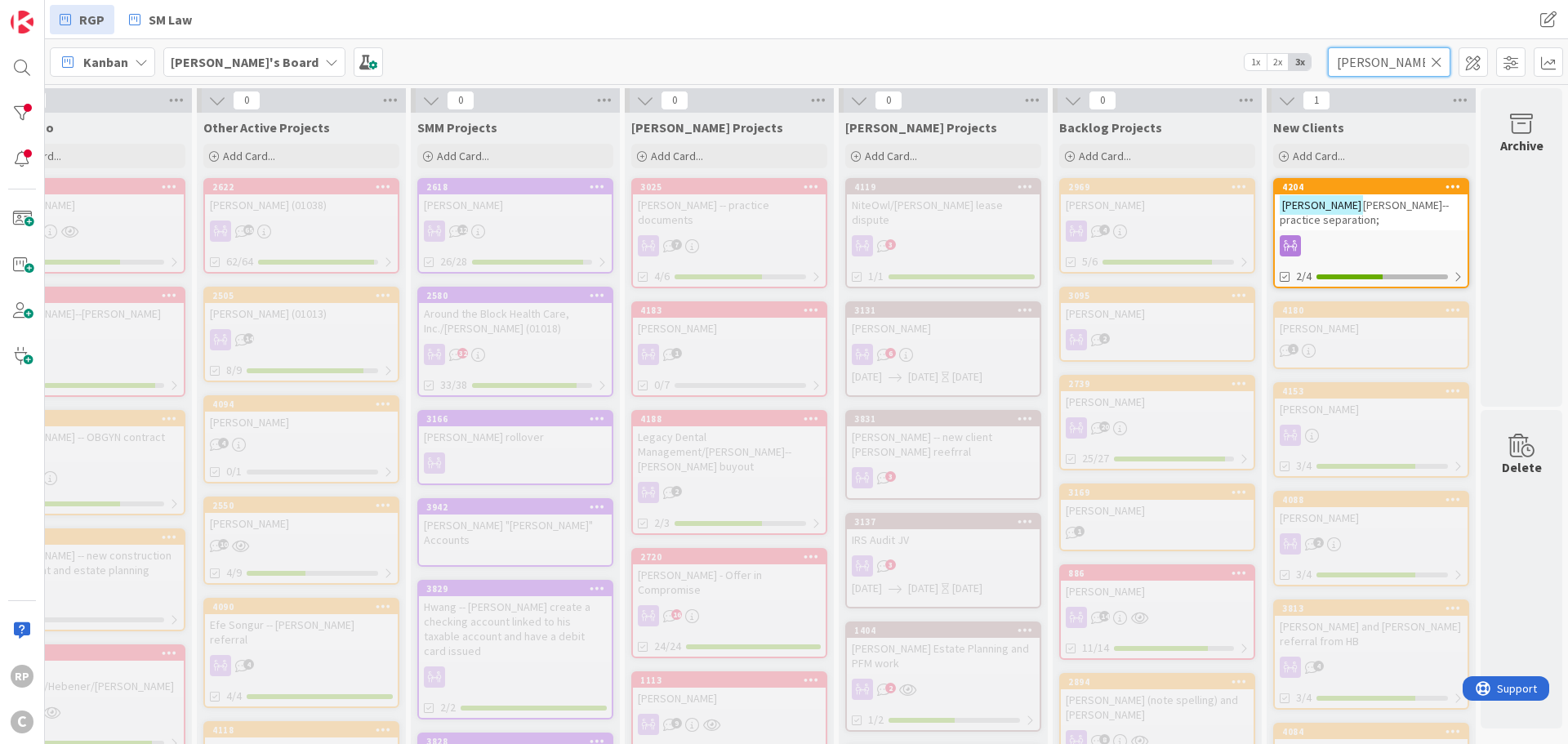
drag, startPoint x: 1395, startPoint y: 59, endPoint x: 1274, endPoint y: 53, distance: 121.1
click at [1274, 53] on div "[PERSON_NAME]'s Board 1x 2x 3x [PERSON_NAME]" at bounding box center [807, 62] width 1524 height 45
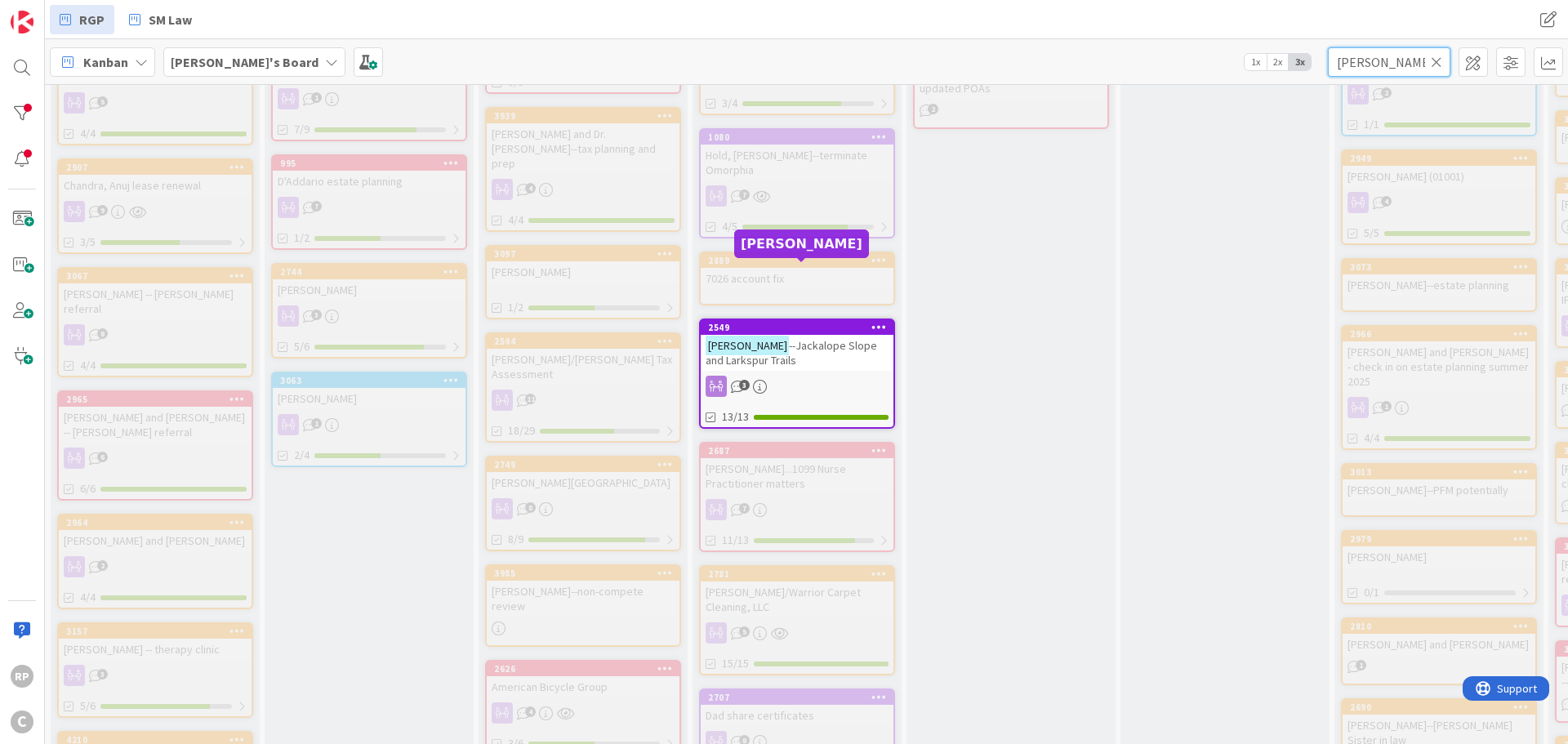
type input "[PERSON_NAME]"
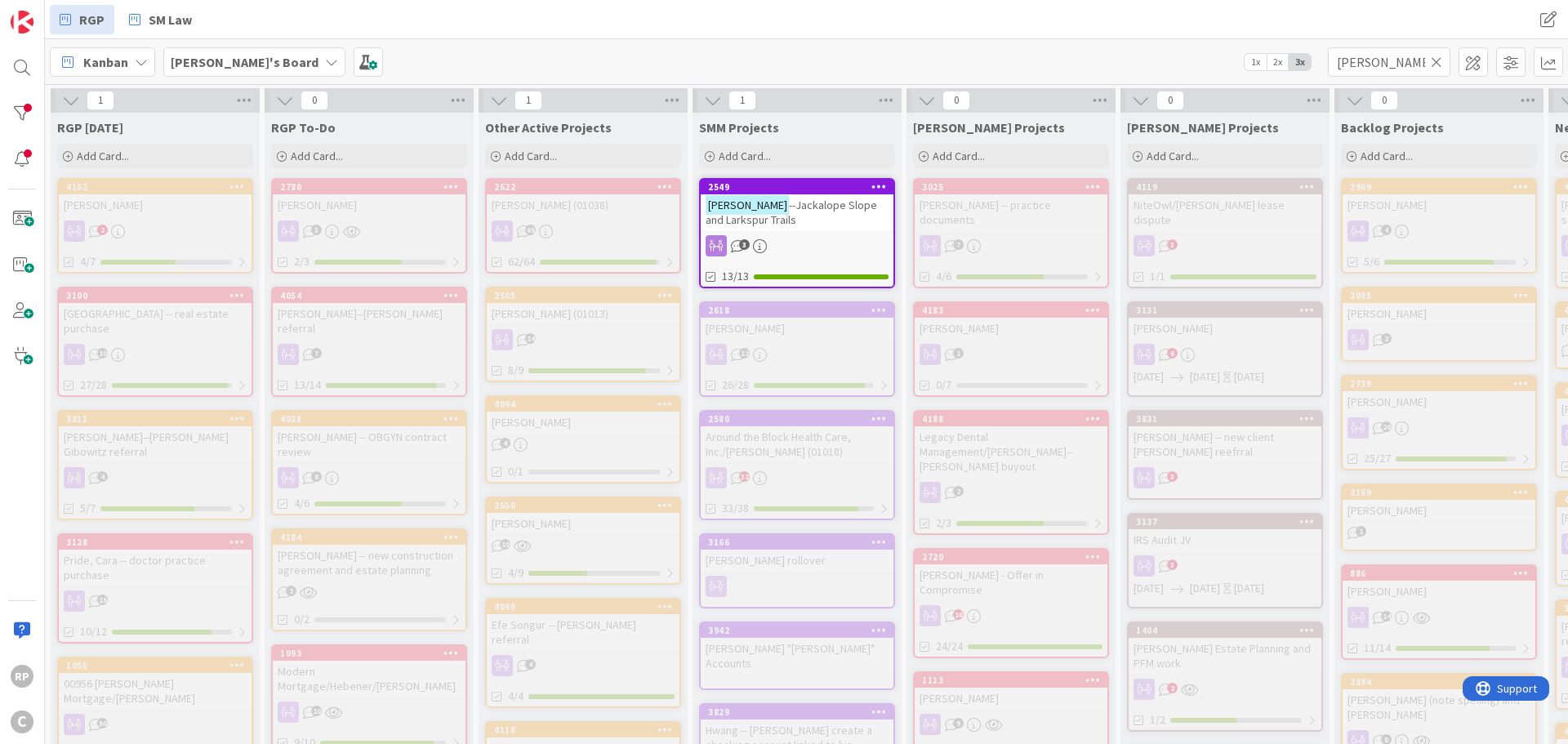
click at [805, 192] on div "2549" at bounding box center [800, 187] width 185 height 12
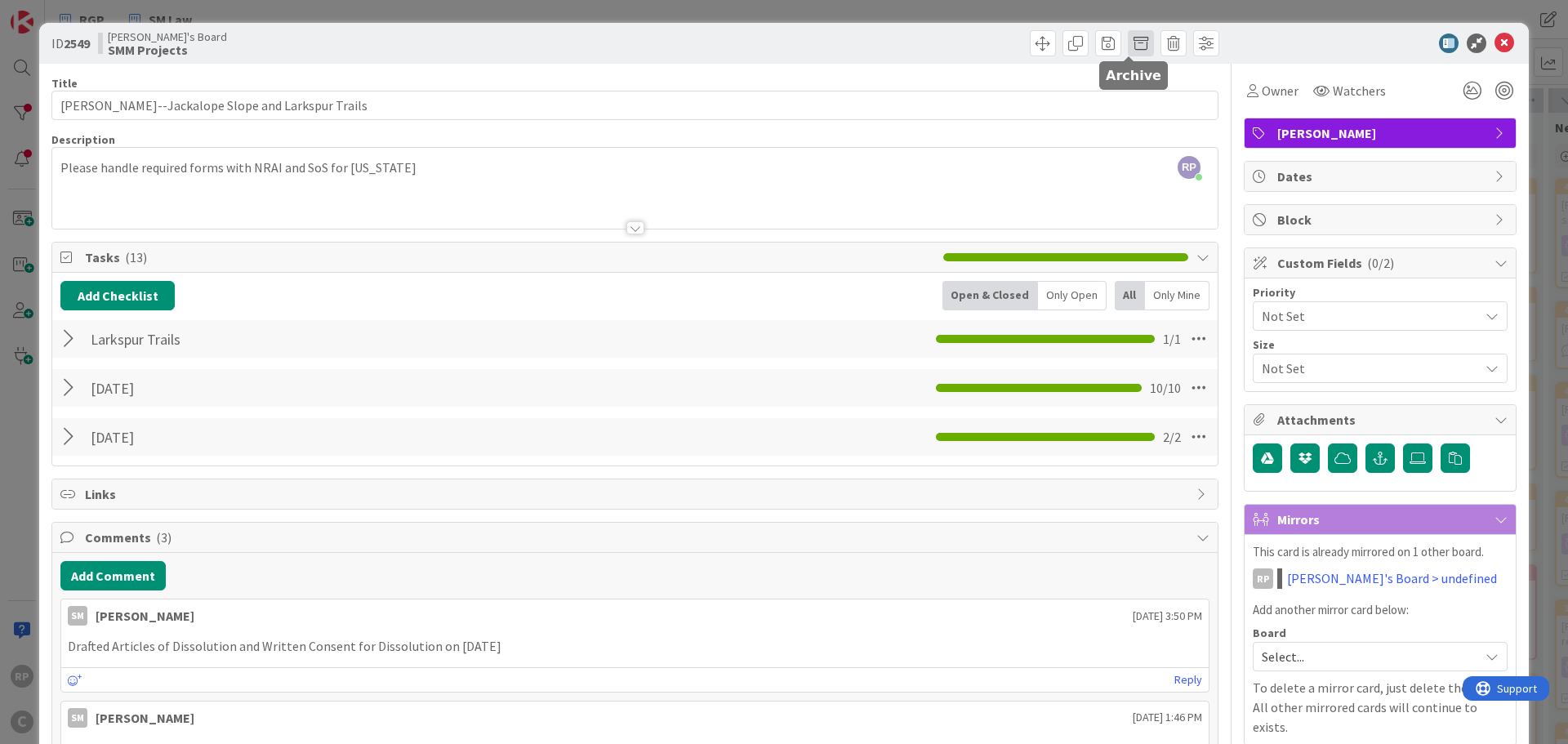
click at [1128, 54] on span at bounding box center [1141, 43] width 26 height 26
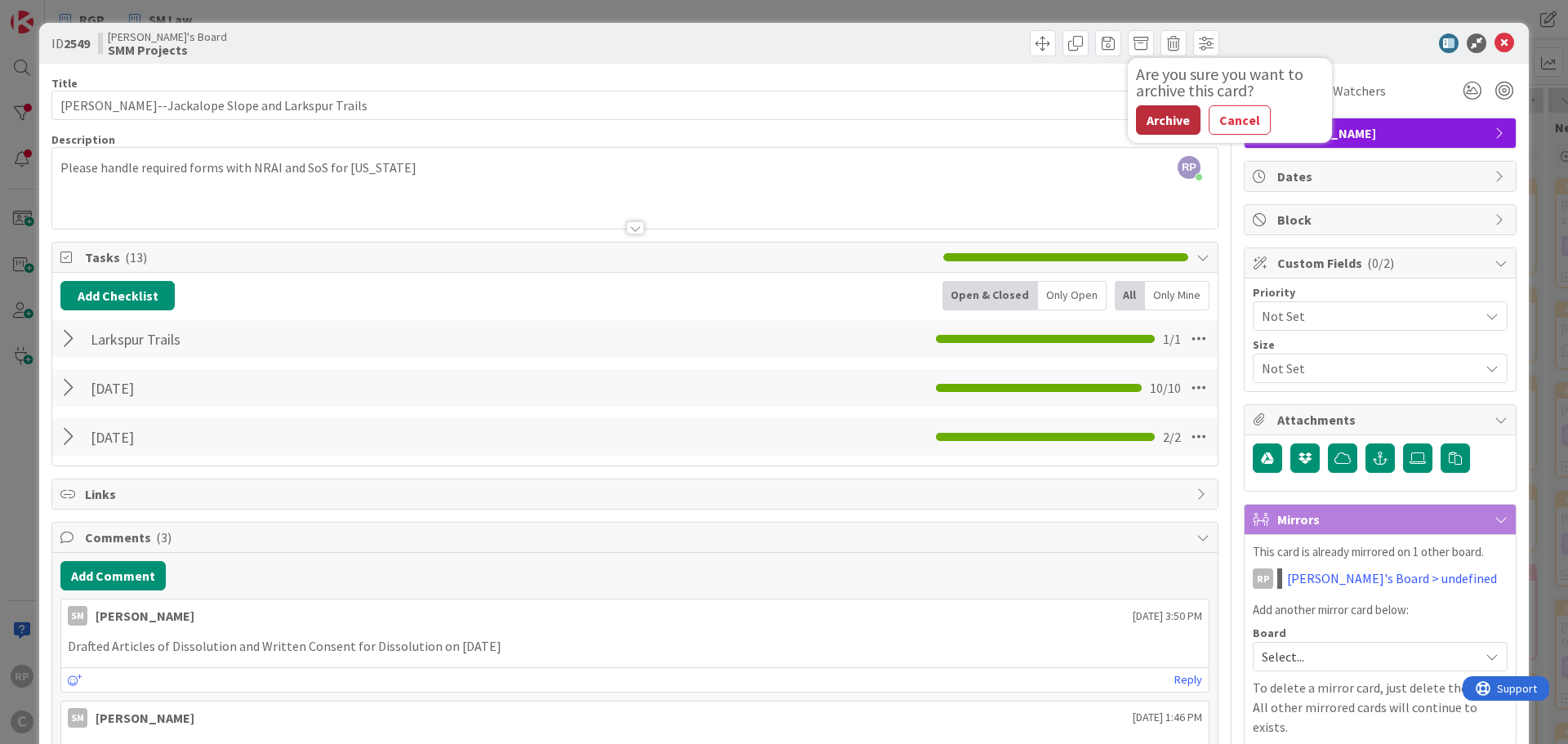
click at [1154, 118] on button "Archive" at bounding box center [1168, 120] width 64 height 29
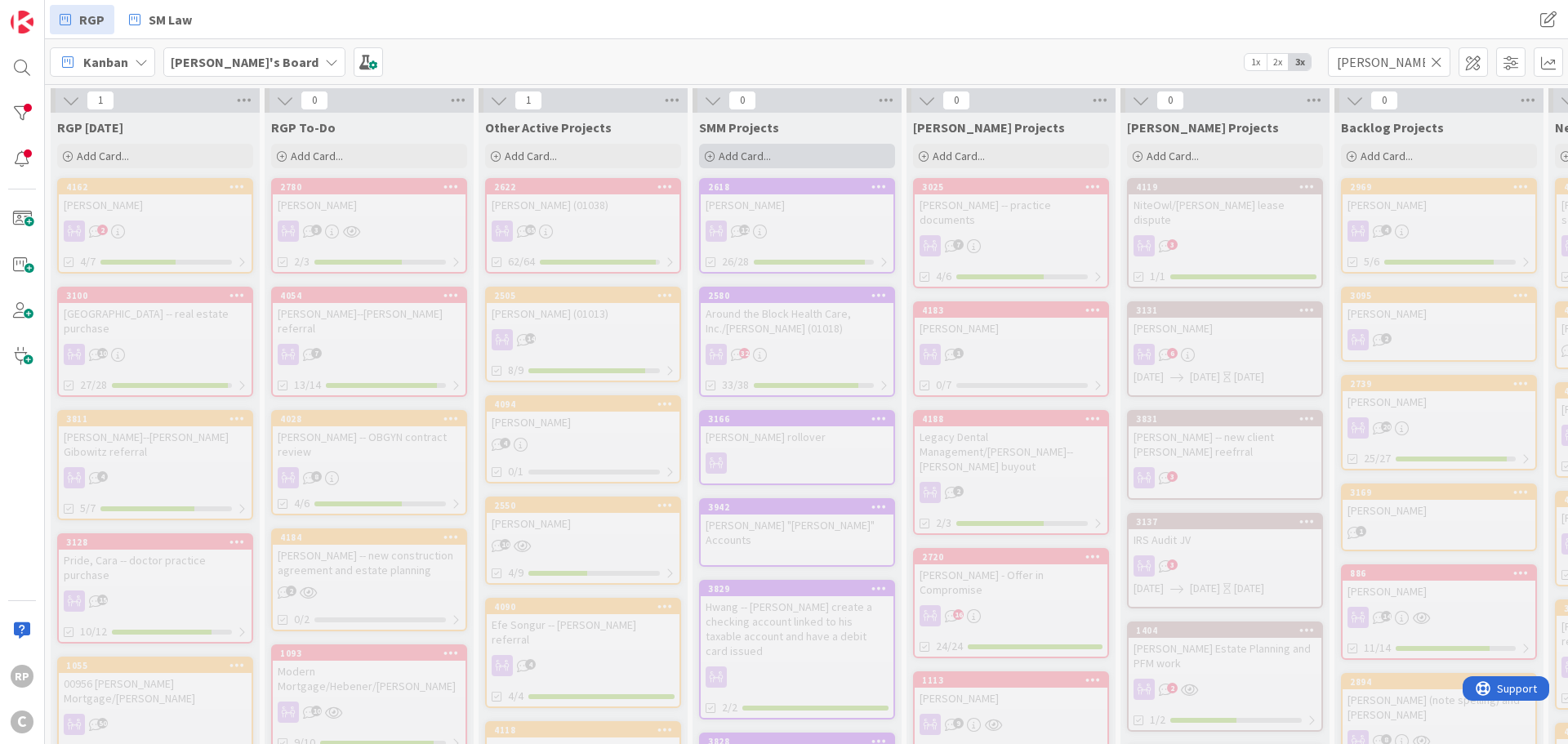
click at [772, 158] on div "Add Card..." at bounding box center [797, 155] width 196 height 24
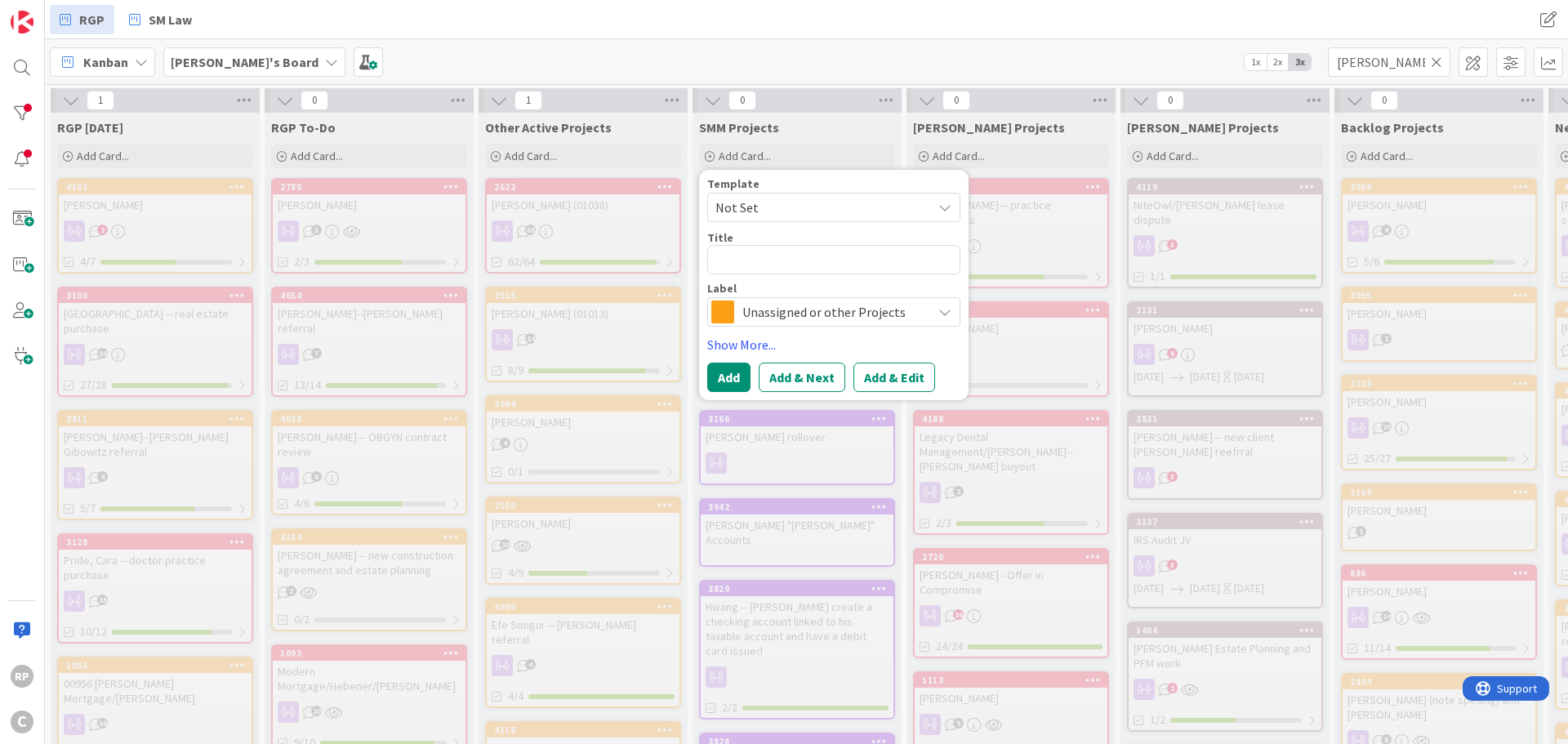
click at [756, 312] on span "Unassigned or other Projects" at bounding box center [833, 311] width 181 height 23
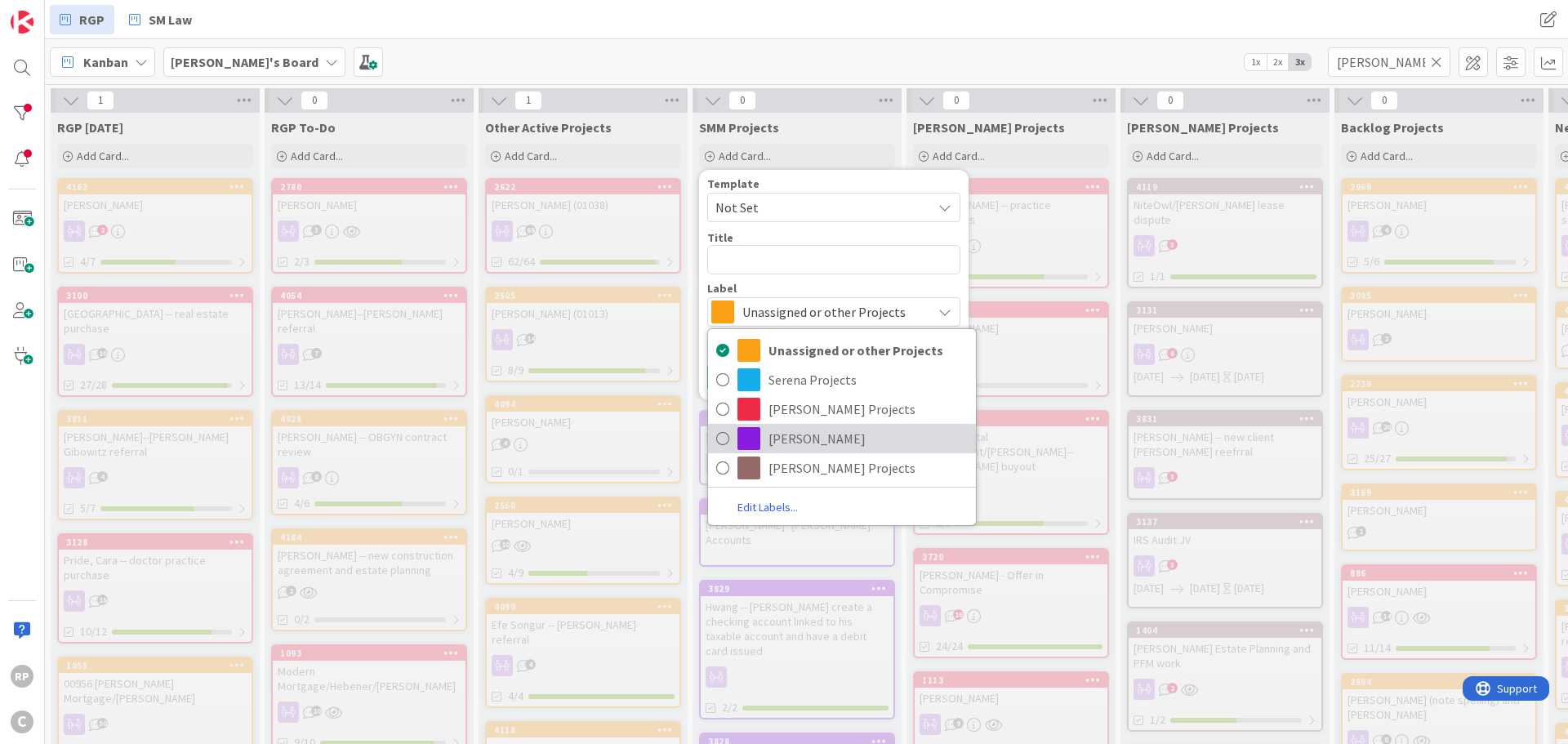
click at [791, 435] on span "[PERSON_NAME]" at bounding box center [868, 438] width 200 height 24
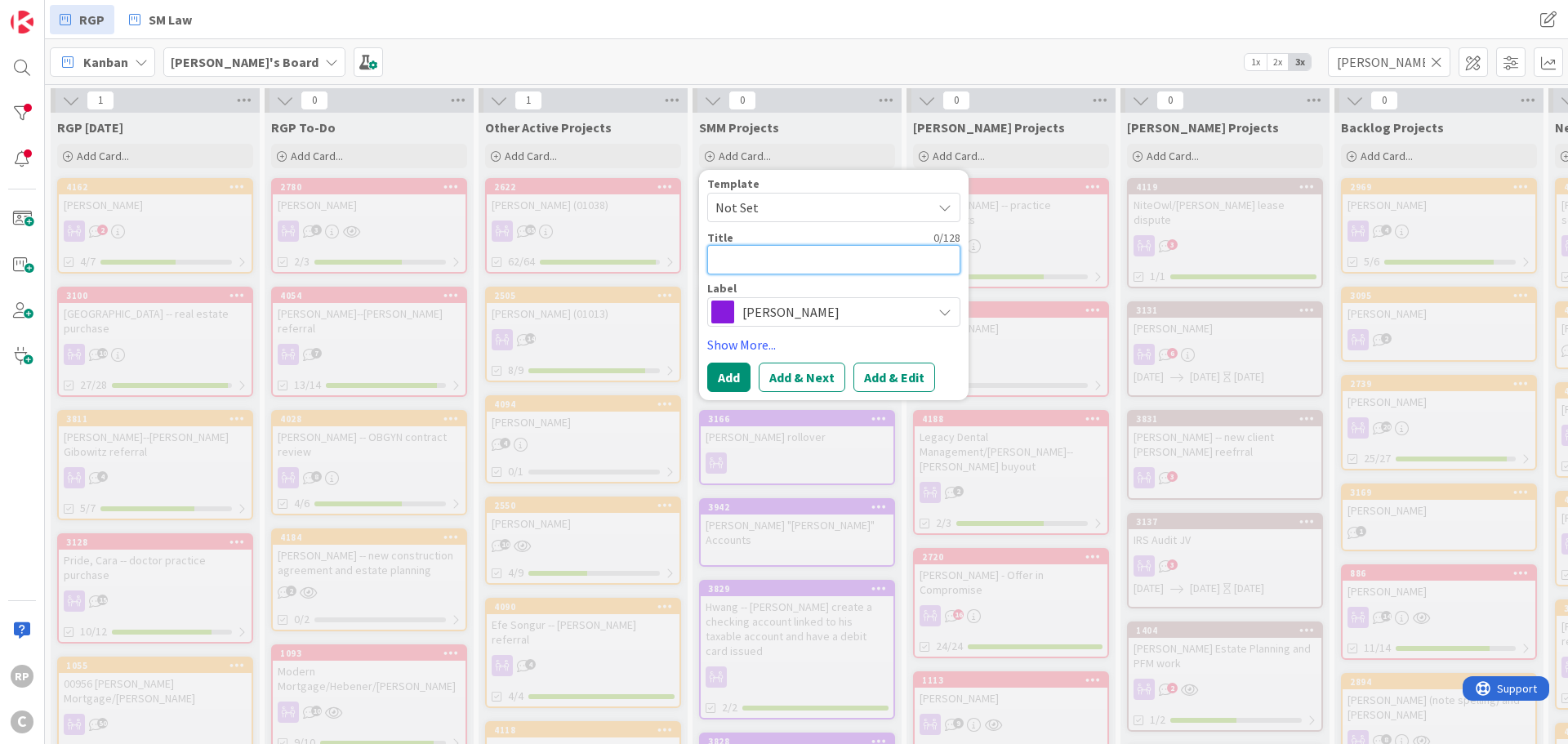
click at [755, 258] on textarea at bounding box center [833, 259] width 253 height 29
type textarea "x"
type textarea "W"
type textarea "x"
type textarea "Wi"
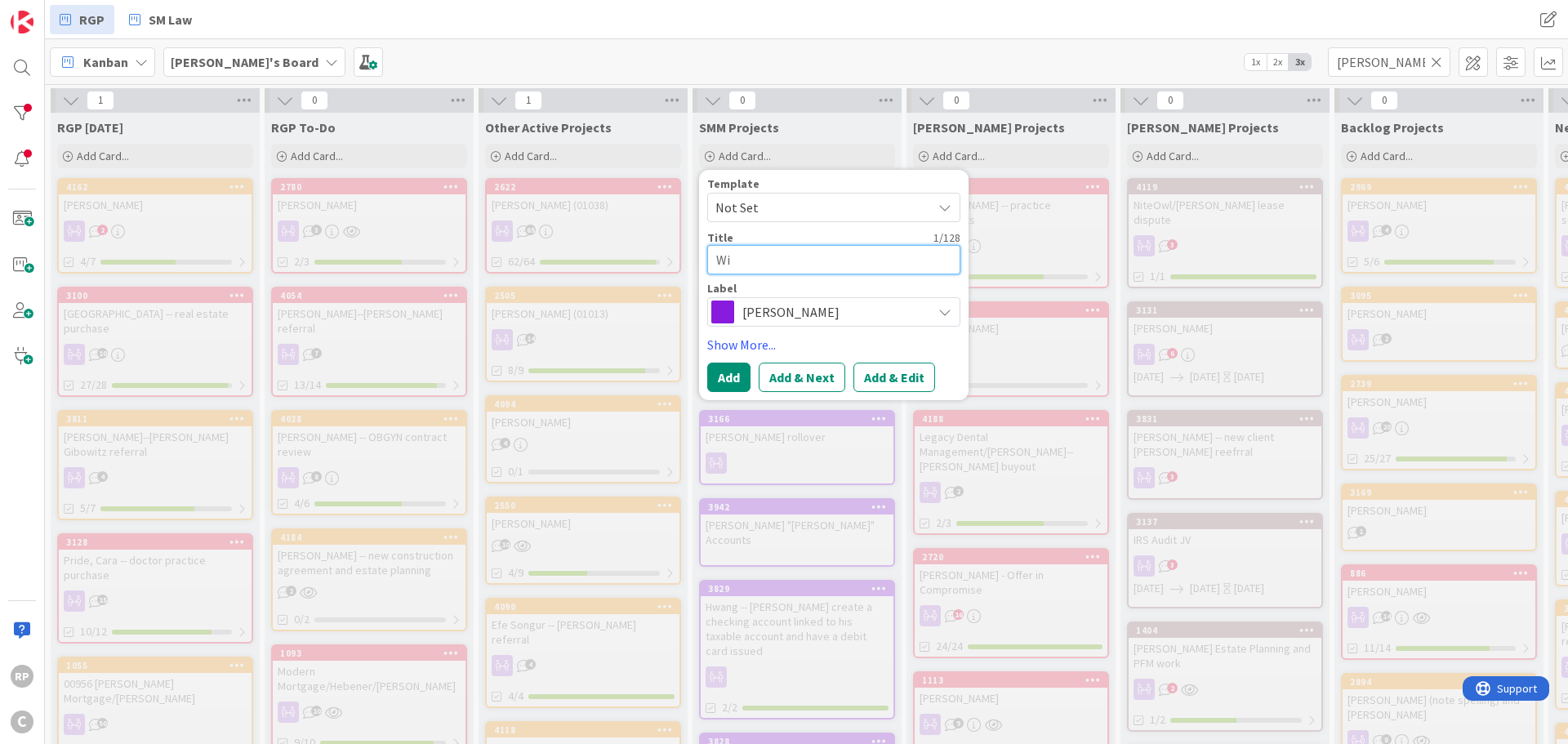
type textarea "x"
type textarea "Wil"
type textarea "x"
type textarea "Wilm"
type textarea "x"
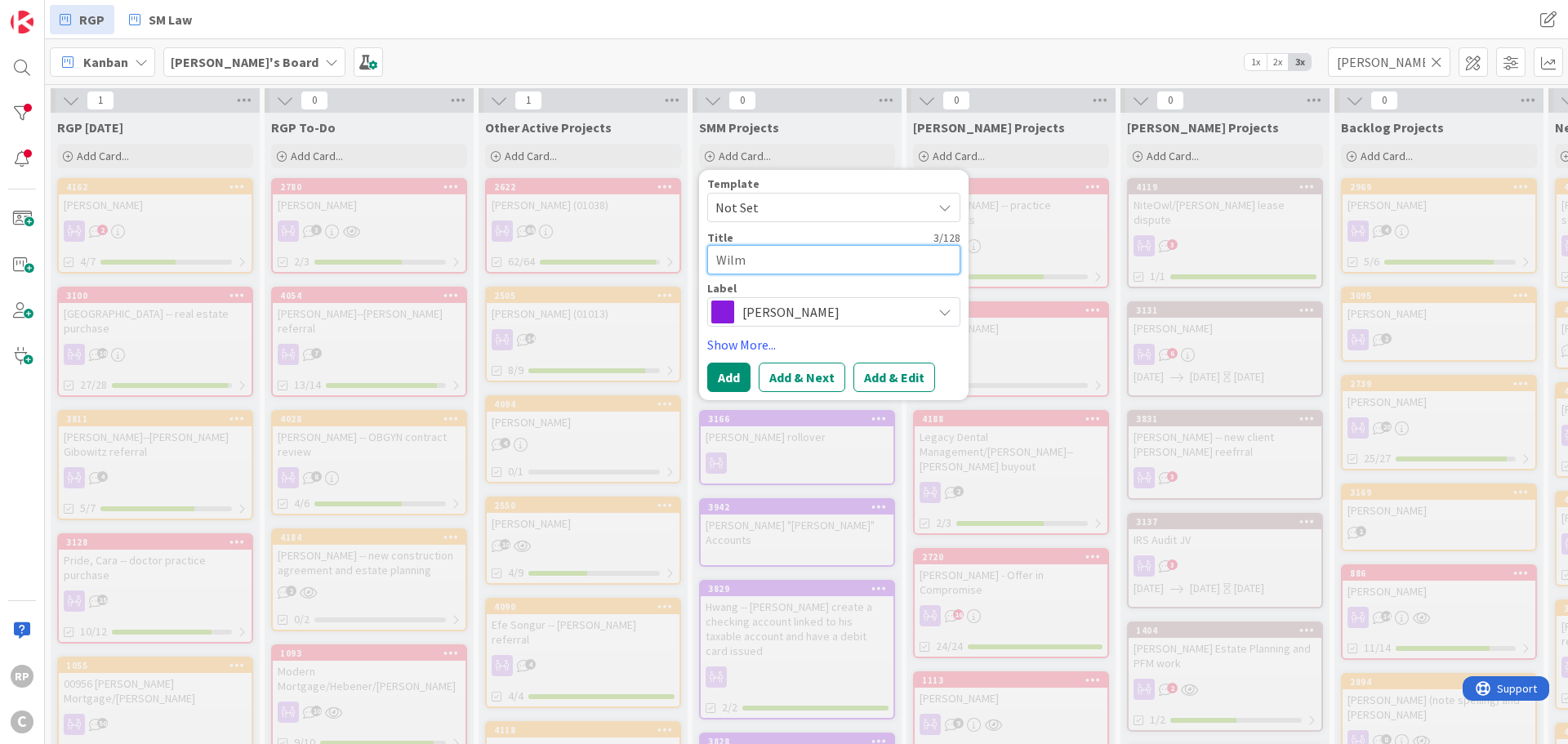
type textarea "Wilmo"
type textarea "x"
type textarea "[PERSON_NAME]"
type textarea "x"
type textarea "[PERSON_NAME]"
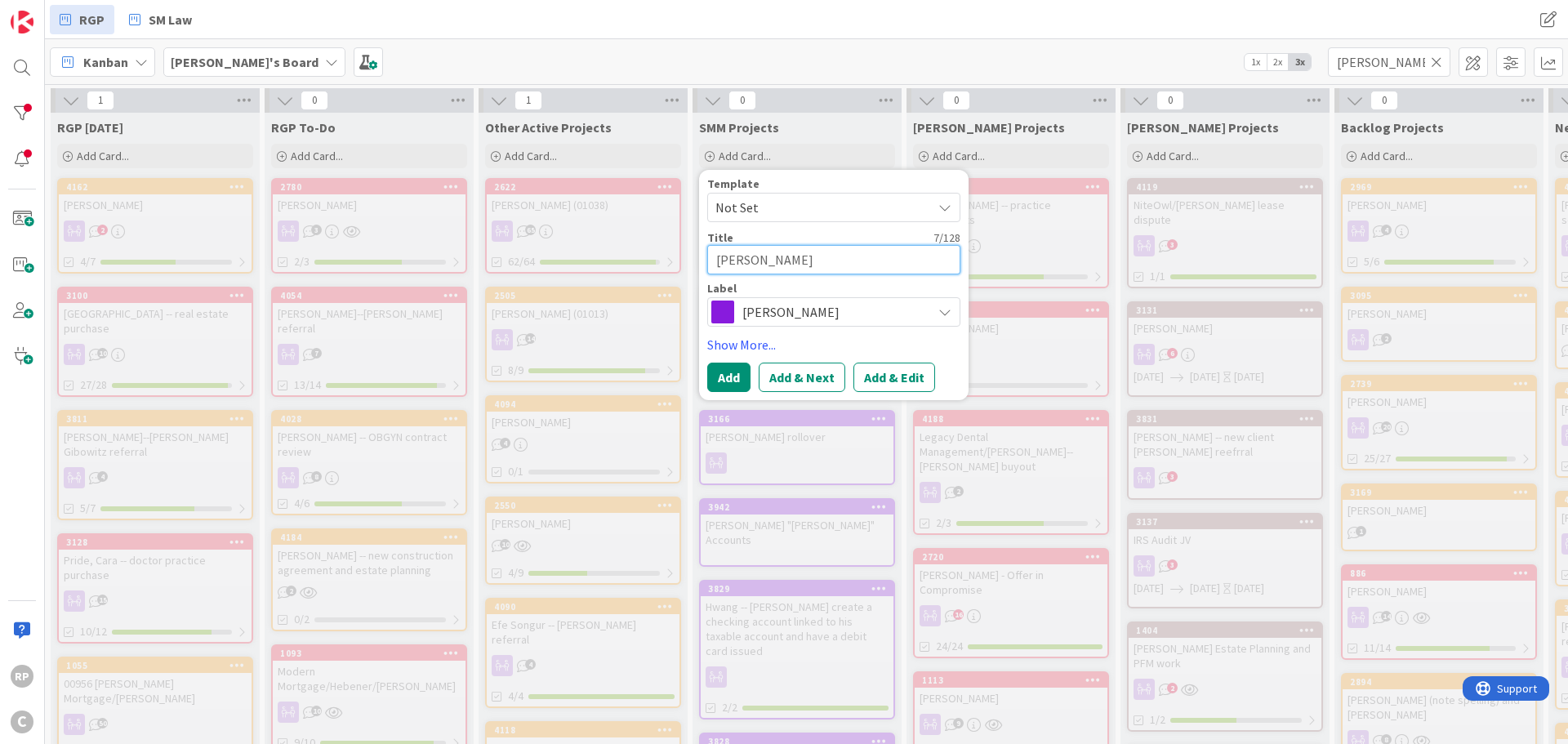
type textarea "x"
type textarea "[PERSON_NAME]-"
type textarea "x"
type textarea "[PERSON_NAME]--"
type textarea "x"
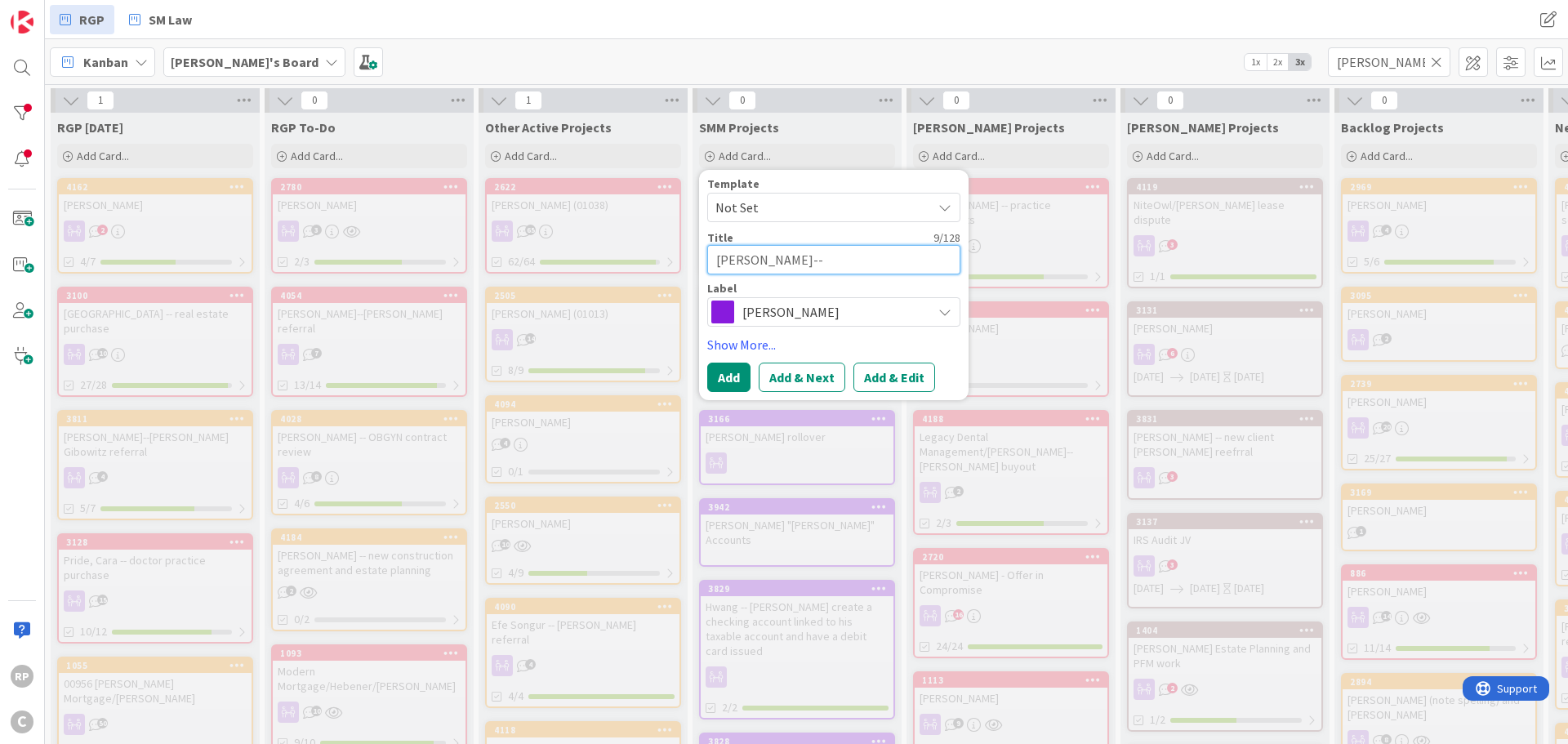
type textarea "[PERSON_NAME]--C"
type textarea "x"
type textarea "[PERSON_NAME]--CP"
type textarea "x"
type textarea "[PERSON_NAME]--CP"
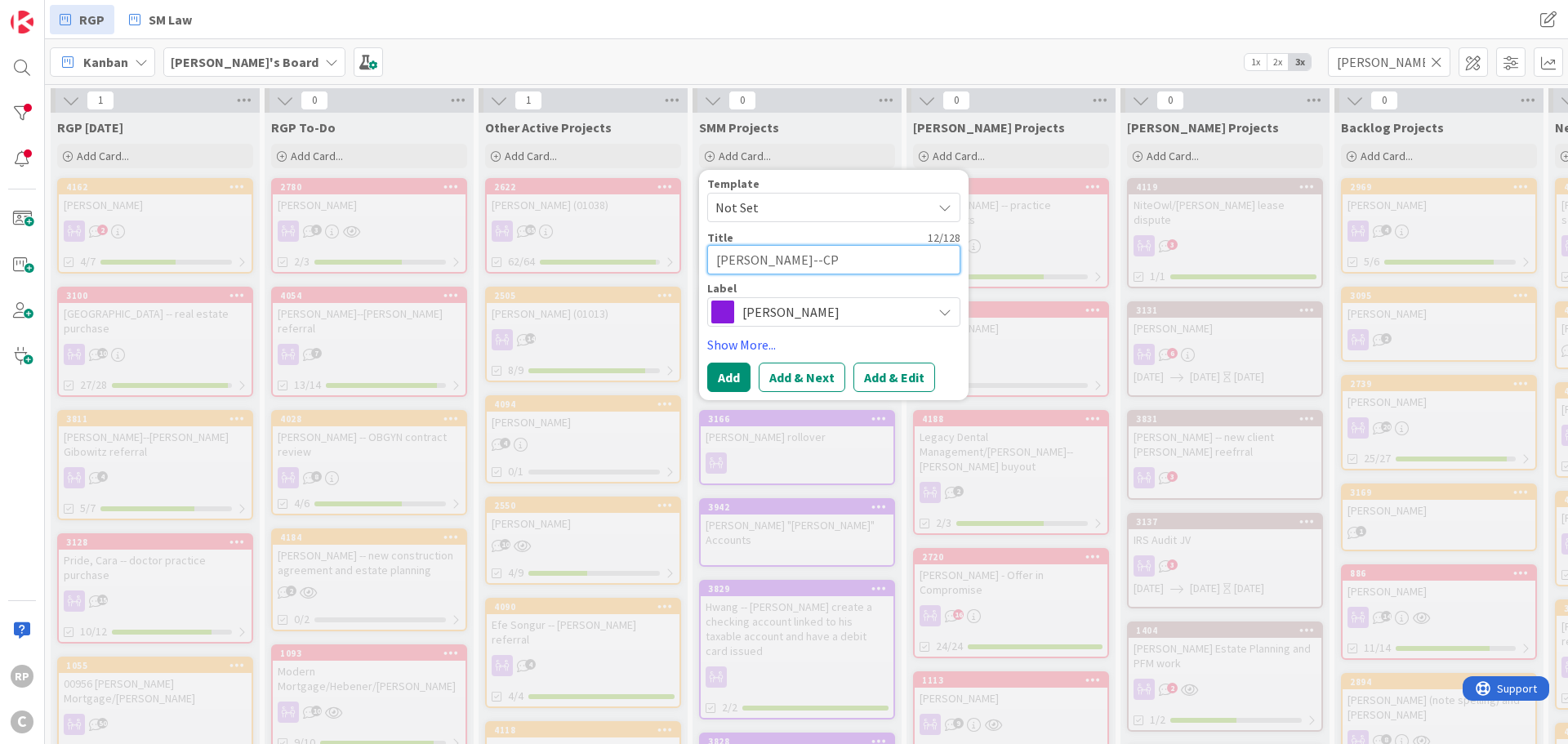
type textarea "x"
type textarea "[PERSON_NAME]--CP"
type textarea "x"
type textarea "[PERSON_NAME]--C"
type textarea "x"
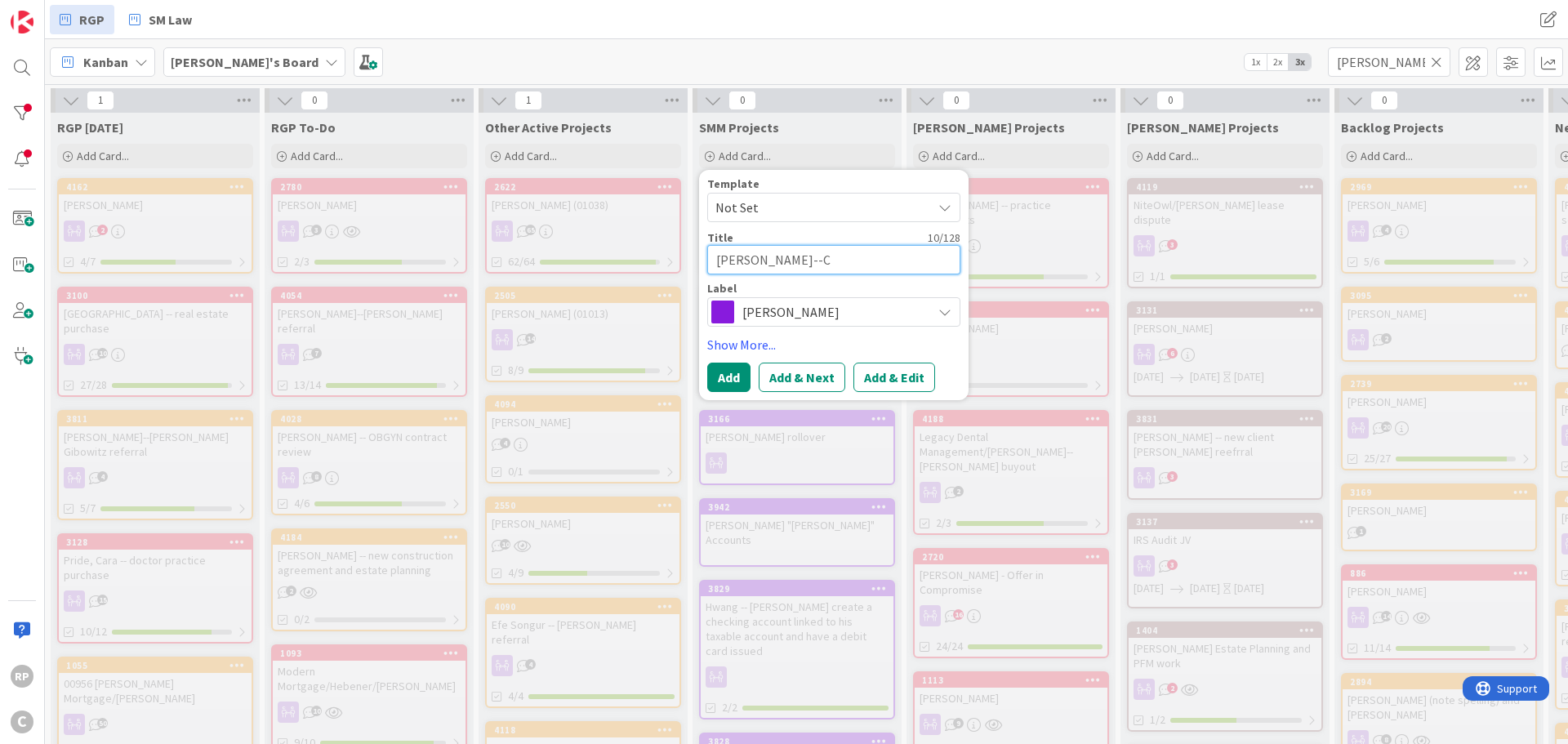
type textarea "[PERSON_NAME]--Ch"
type textarea "x"
type textarea "[PERSON_NAME]--Chat"
type textarea "x"
type textarea "[PERSON_NAME]--[PERSON_NAME]"
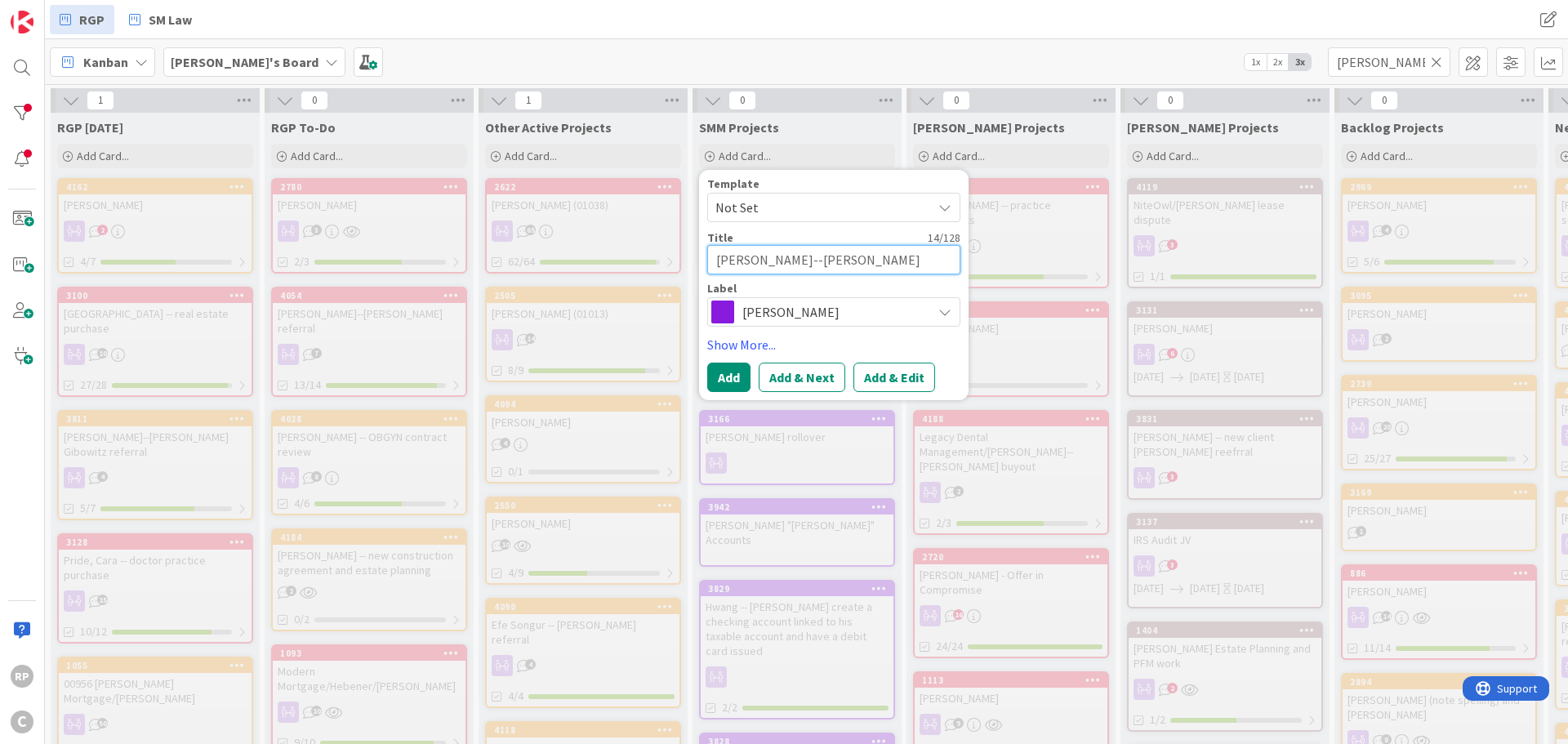
type textarea "x"
type textarea "[PERSON_NAME]--[PERSON_NAME]"
type textarea "x"
type textarea "[PERSON_NAME]--[PERSON_NAME] P"
type textarea "x"
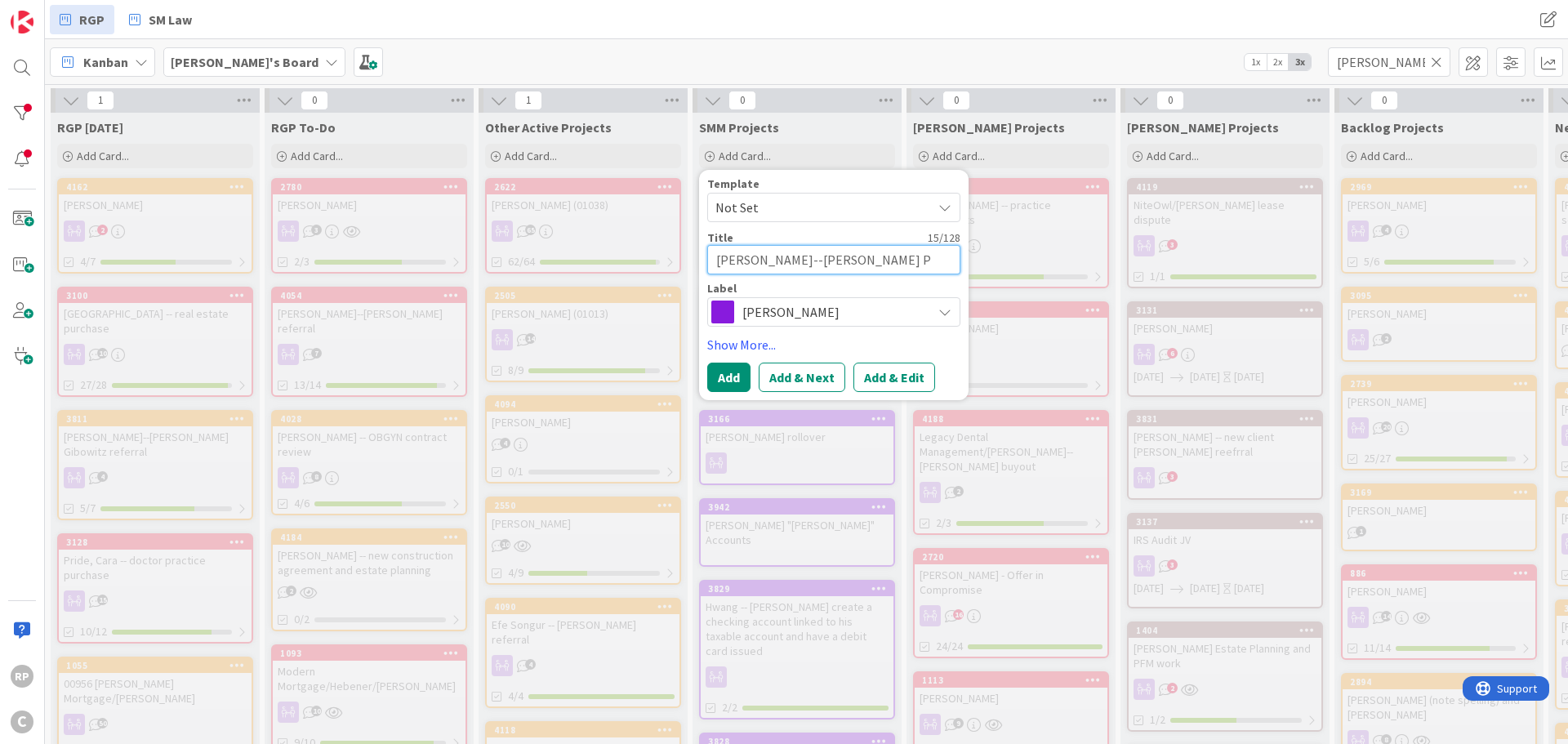
type textarea "[PERSON_NAME]--[PERSON_NAME] Pa"
type textarea "x"
type textarea "[PERSON_NAME]--[PERSON_NAME] Par"
type textarea "x"
type textarea "[PERSON_NAME]--[PERSON_NAME] Part"
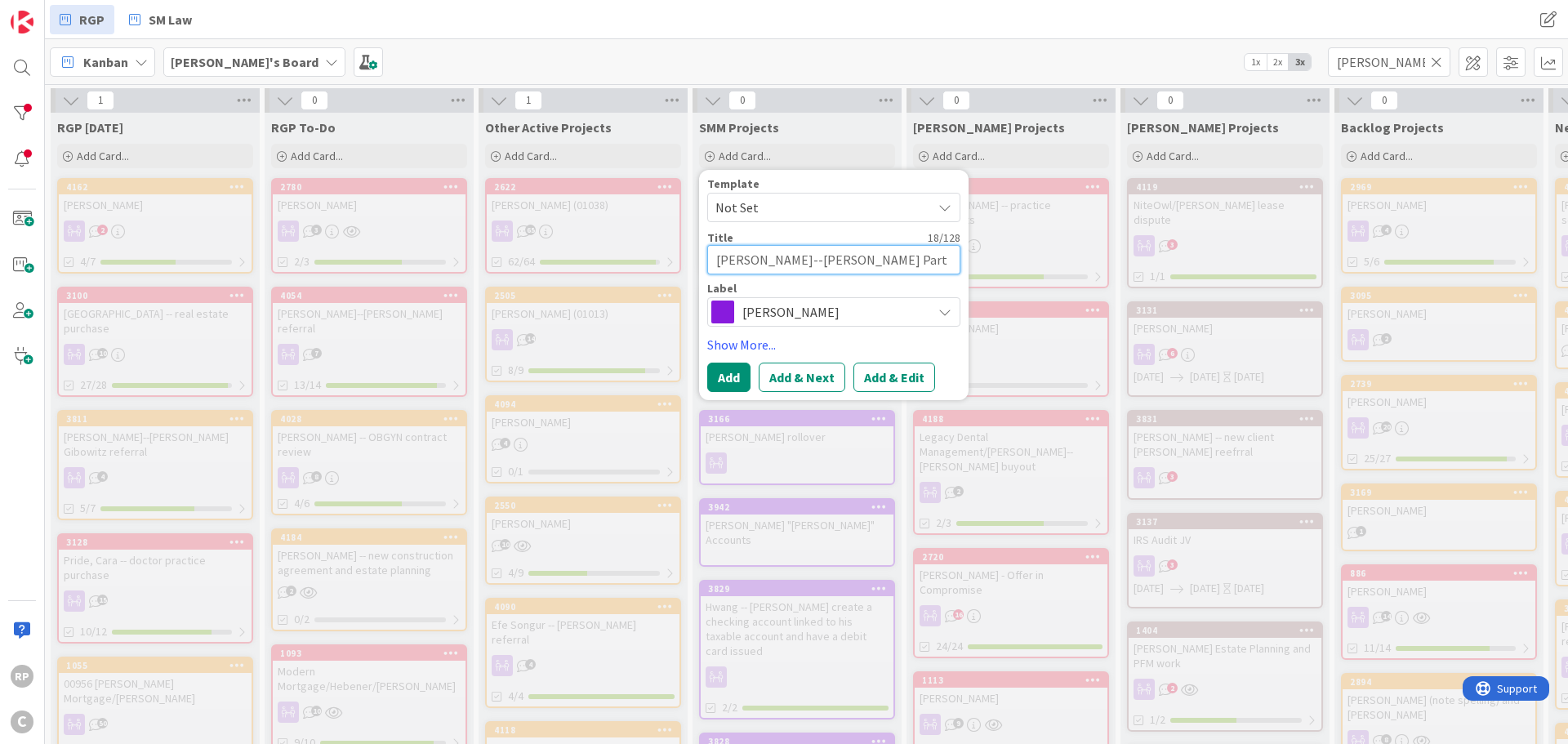
type textarea "x"
type textarea "[PERSON_NAME]--[PERSON_NAME] Partne"
type textarea "x"
type textarea "[PERSON_NAME]--[PERSON_NAME] Partner"
type textarea "x"
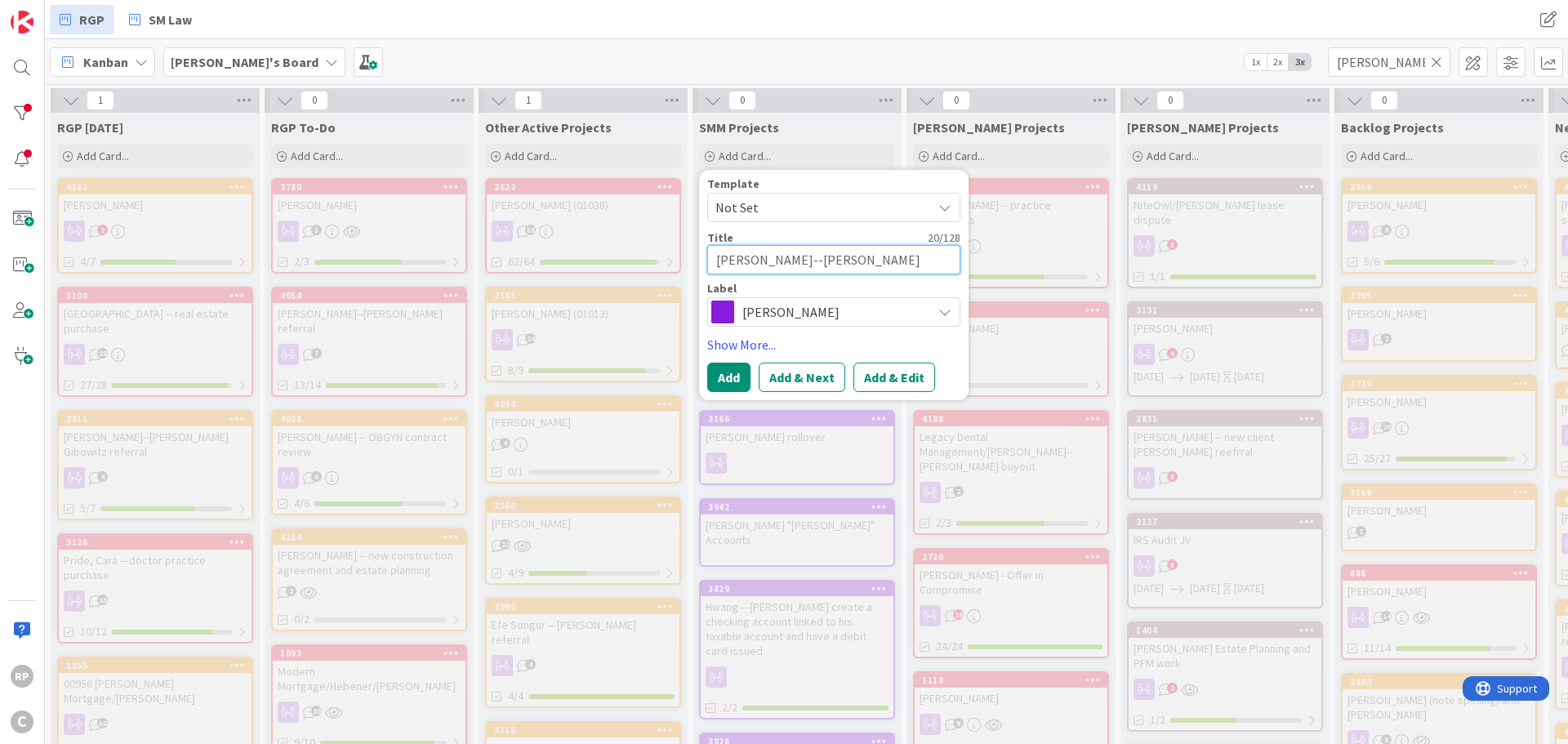
type textarea "[PERSON_NAME]--[PERSON_NAME] Partners"
type textarea "x"
type textarea "[PERSON_NAME]--[PERSON_NAME] Partners"
type textarea "x"
type textarea "[PERSON_NAME]--[PERSON_NAME] Partners V"
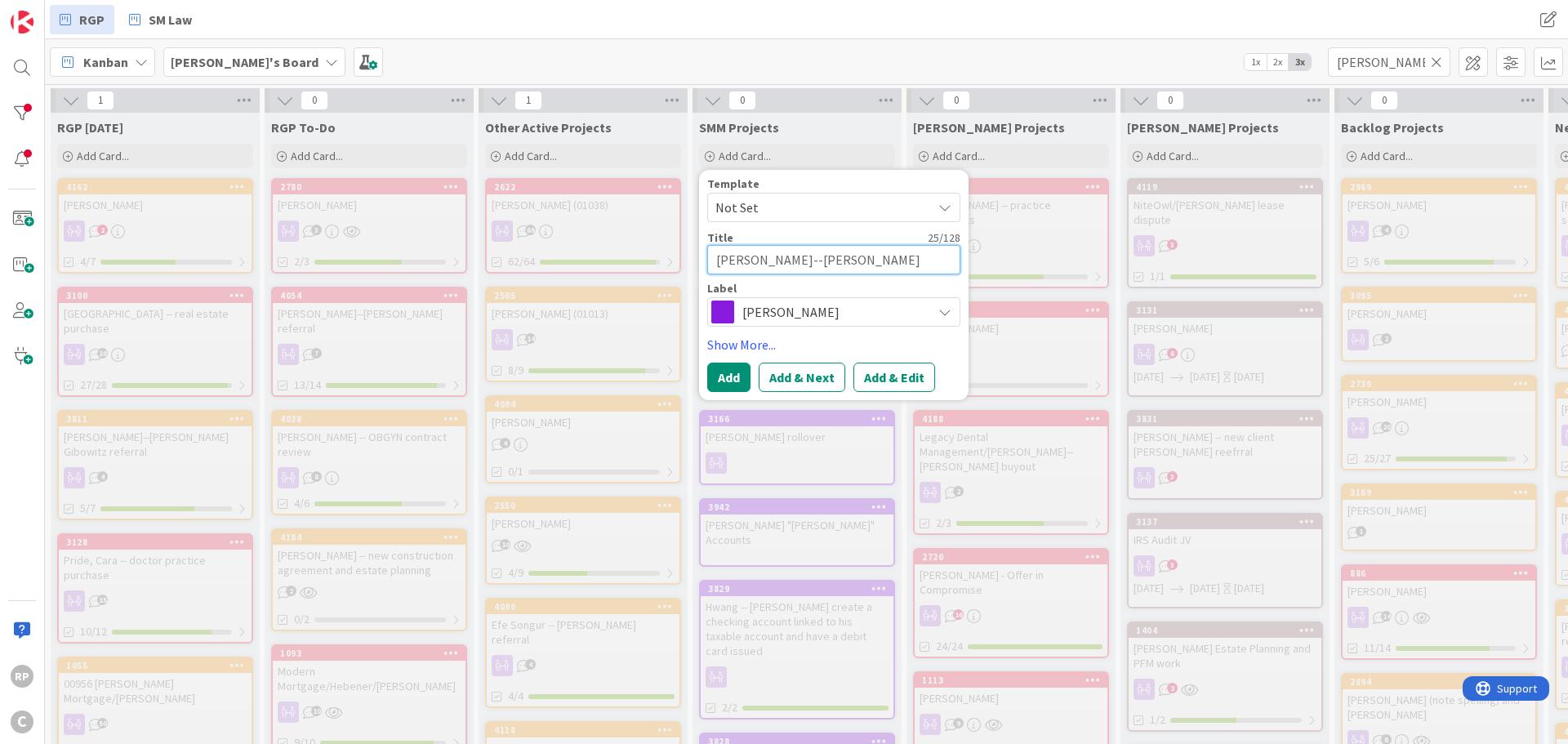
type textarea "x"
type textarea "[PERSON_NAME]--[PERSON_NAME] Partners V"
type textarea "x"
type textarea "[PERSON_NAME]--[PERSON_NAME] Partners V f"
type textarea "x"
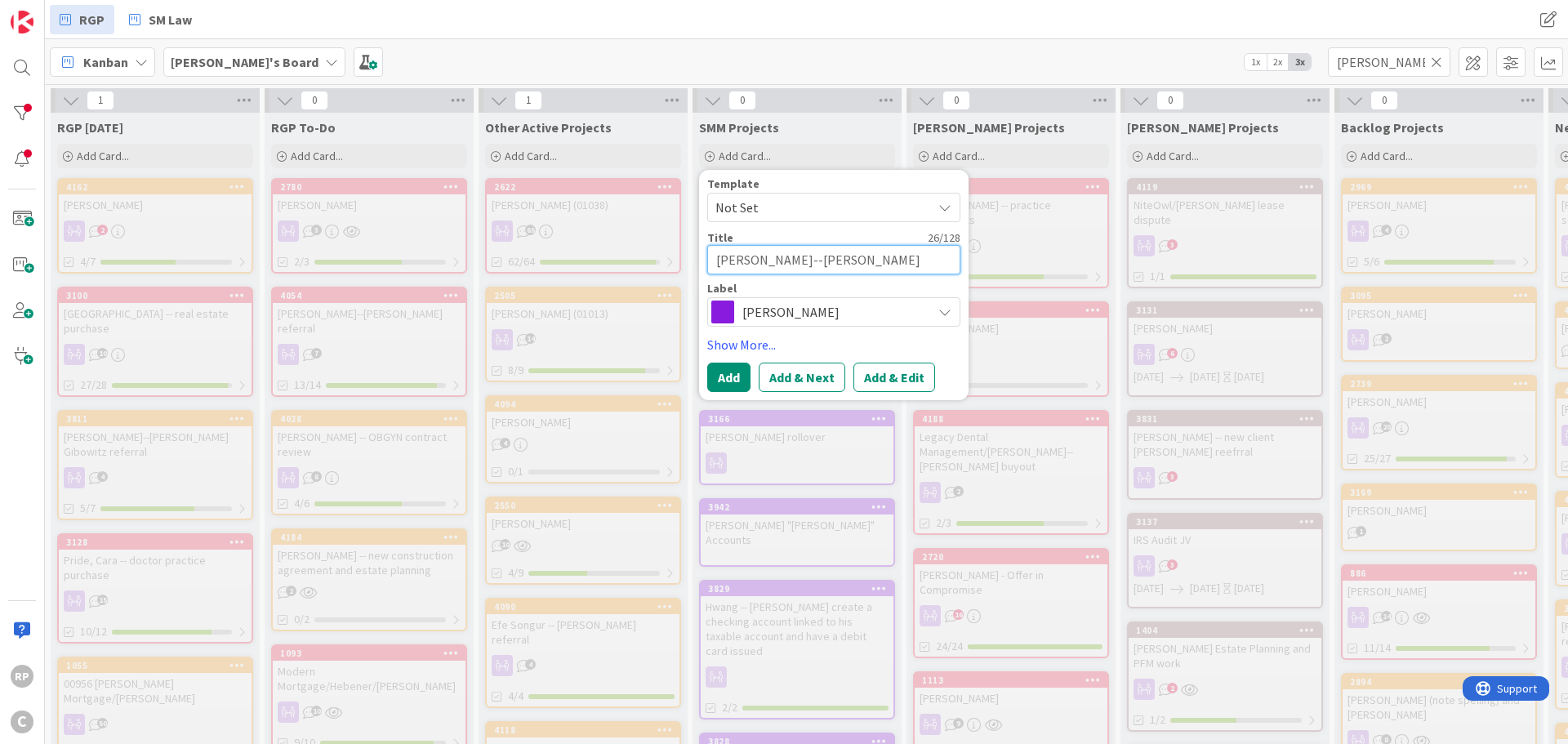
type textarea "[PERSON_NAME]--[PERSON_NAME] Partners V fo"
type textarea "x"
type textarea "[PERSON_NAME]--[PERSON_NAME] Partners V for"
type textarea "x"
type textarea "[PERSON_NAME]--[PERSON_NAME] Partners V form"
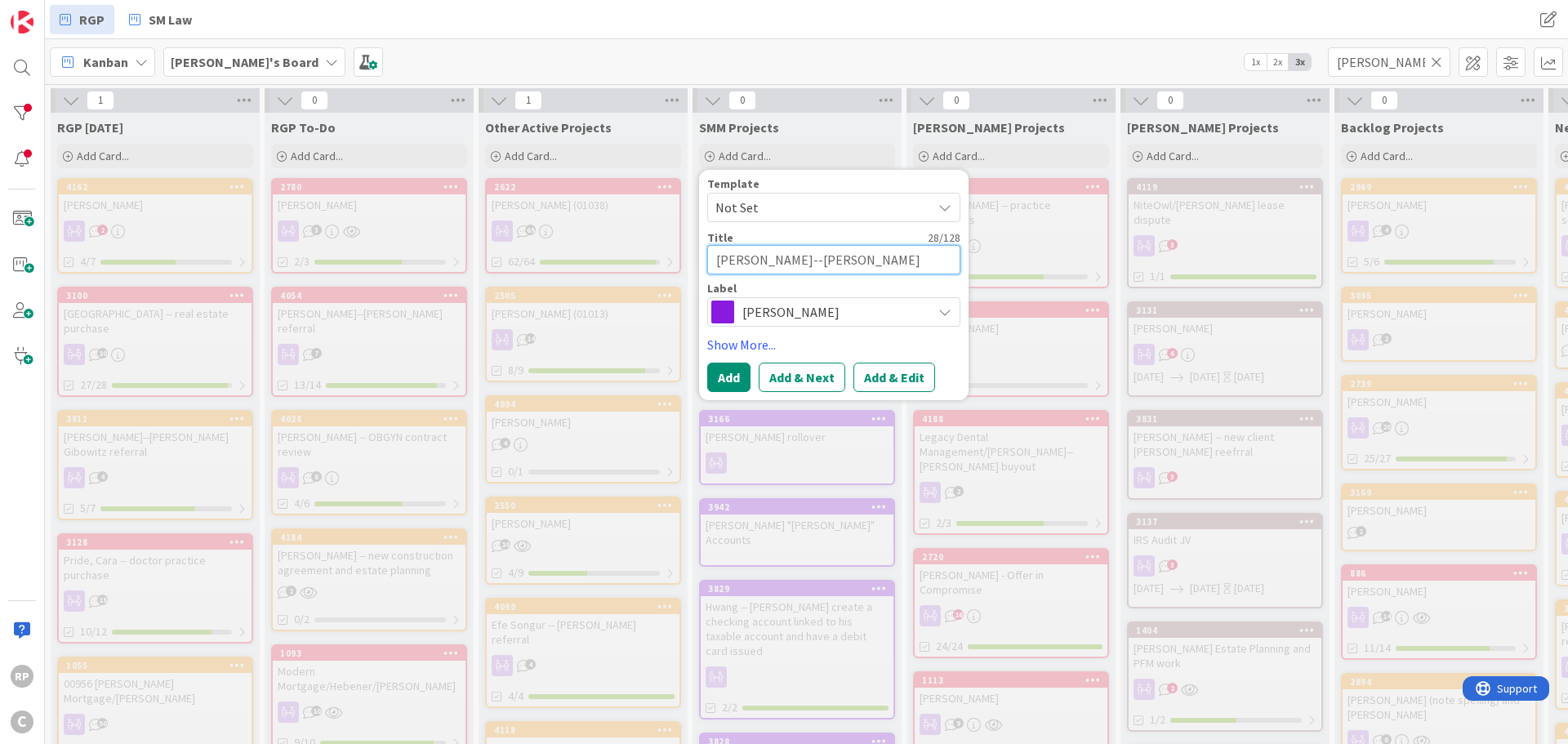
type textarea "x"
type textarea "[PERSON_NAME]--[PERSON_NAME] Partners V forma"
type textarea "x"
type textarea "[PERSON_NAME]--[PERSON_NAME] Partners V format"
type textarea "x"
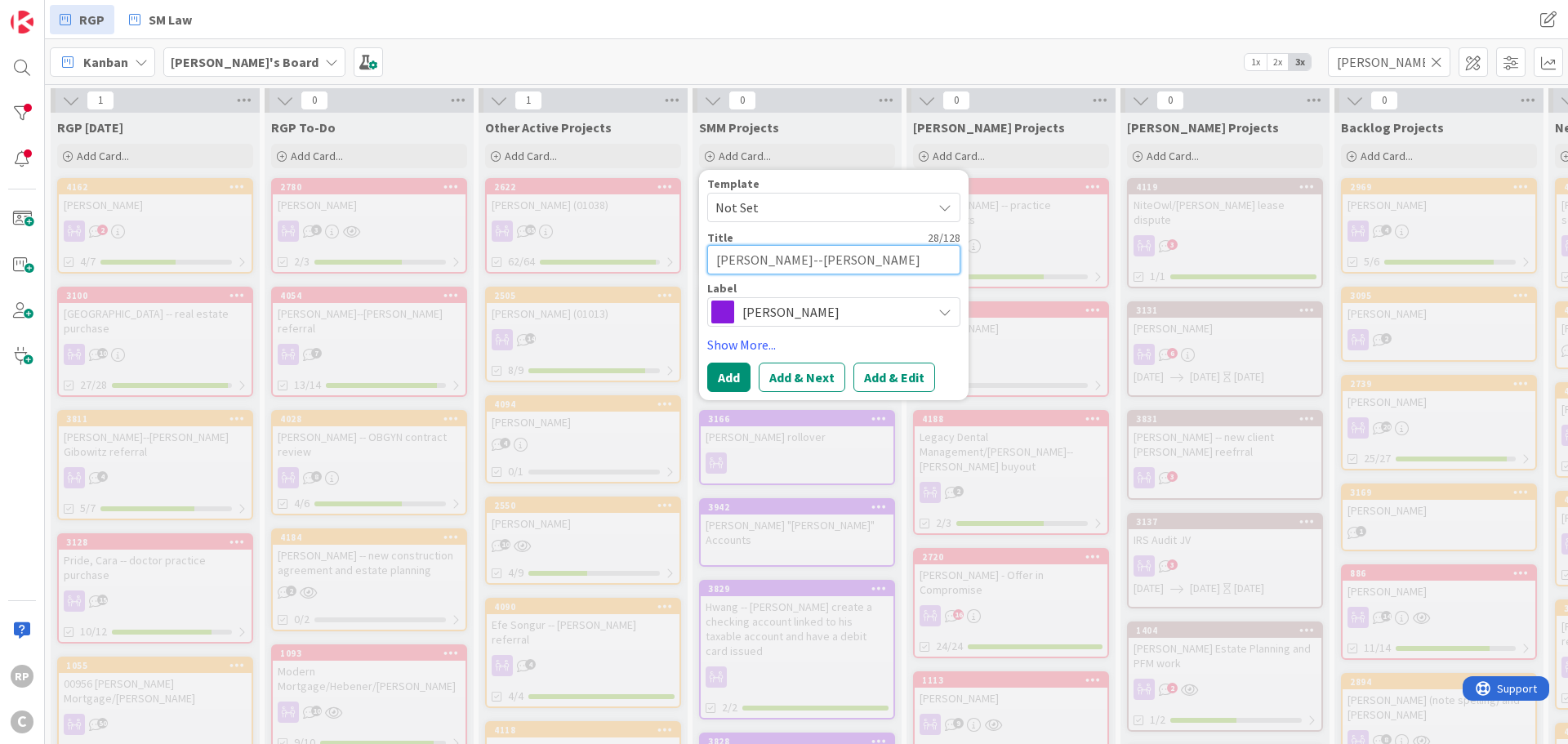
type textarea "[PERSON_NAME]--[PERSON_NAME] Partners V formati"
type textarea "x"
type textarea "[PERSON_NAME]--[PERSON_NAME] Partners V formatio"
type textarea "x"
type textarea "[PERSON_NAME]--[PERSON_NAME] Partners V formation"
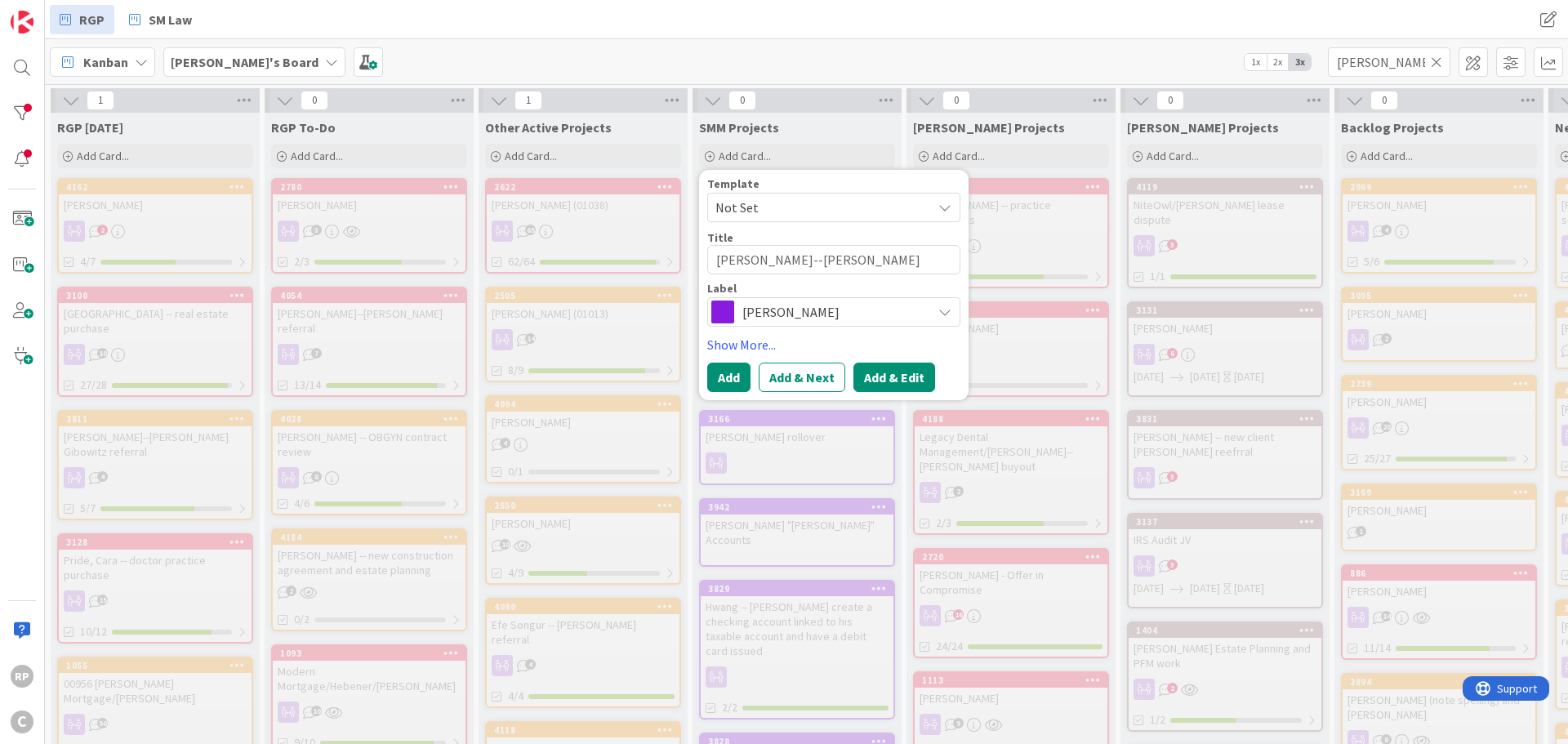
click at [915, 377] on button "Add & Edit" at bounding box center [895, 377] width 82 height 29
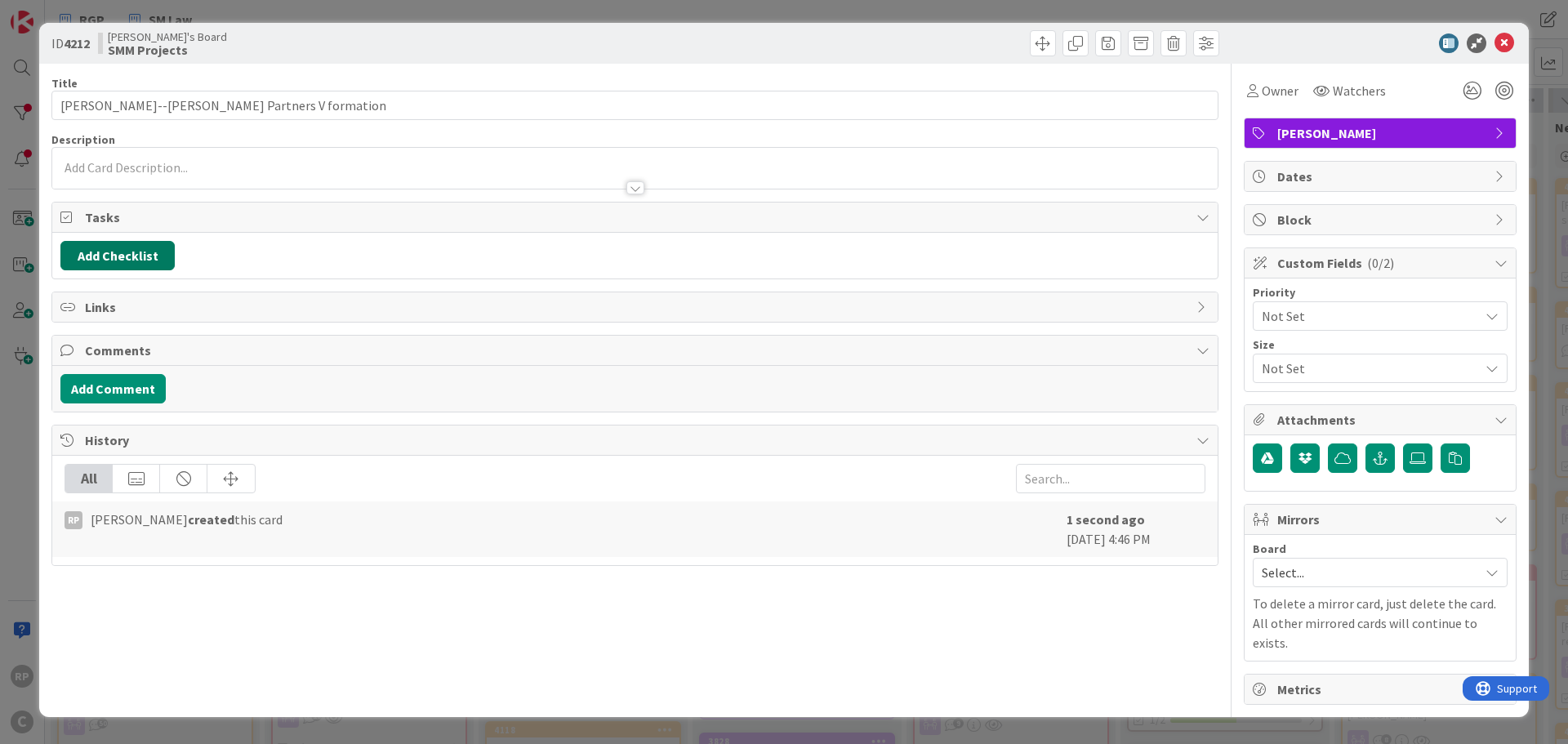
click at [148, 255] on button "Add Checklist" at bounding box center [118, 256] width 114 height 29
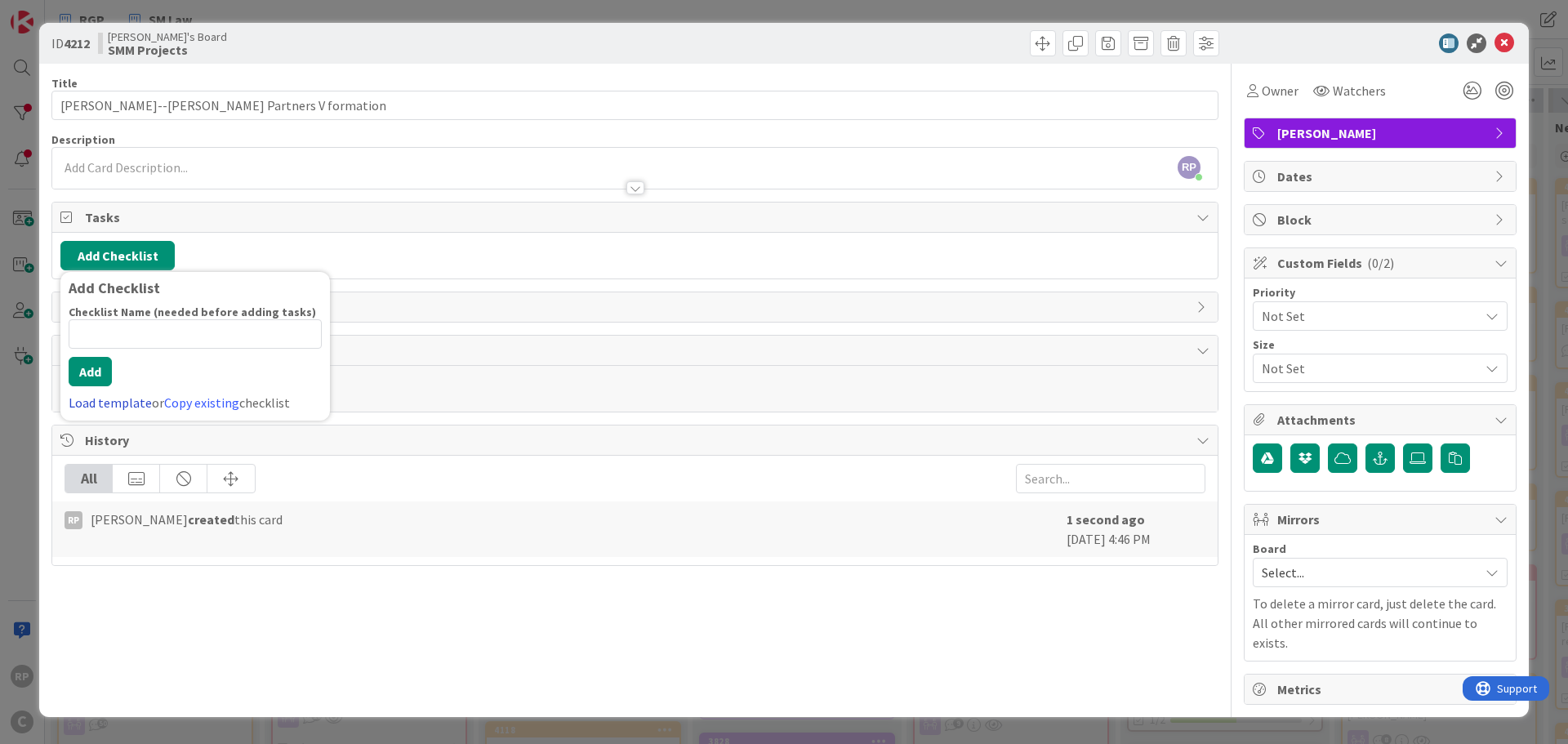
click at [128, 405] on link "Load template" at bounding box center [111, 403] width 83 height 16
click at [102, 322] on div "LLC Formation" at bounding box center [195, 321] width 270 height 29
click at [98, 393] on div "Checklist Name (needed before adding tasks) 13 / 64 LLC Formation Add Load temp…" at bounding box center [195, 358] width 253 height 108
click at [94, 368] on button "Add" at bounding box center [91, 371] width 44 height 29
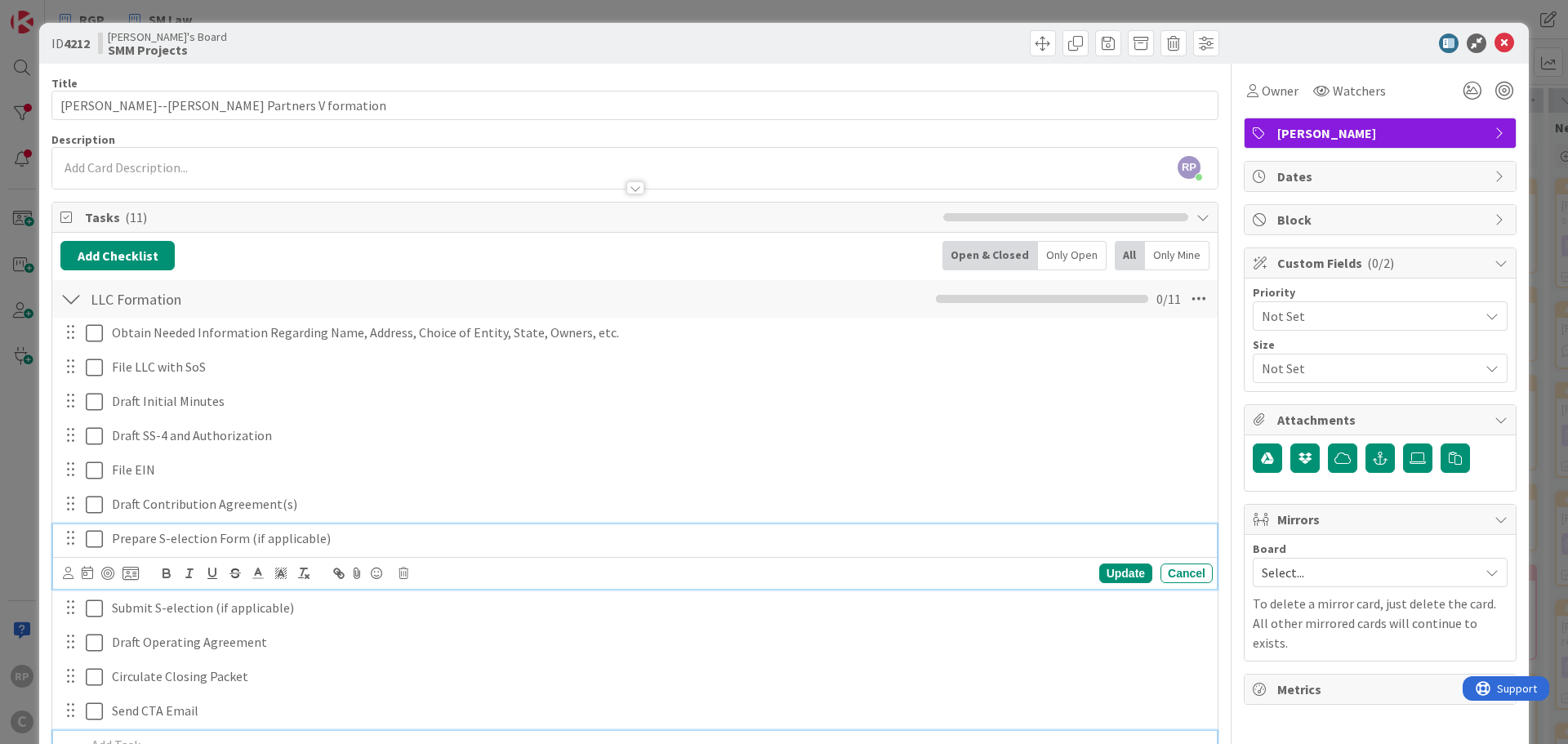
click at [127, 536] on p "Prepare S-election Form (if applicable)" at bounding box center [659, 538] width 1094 height 19
click at [397, 573] on div "Update Cancel" at bounding box center [637, 573] width 1150 height 23
click at [398, 574] on icon at bounding box center [403, 573] width 10 height 12
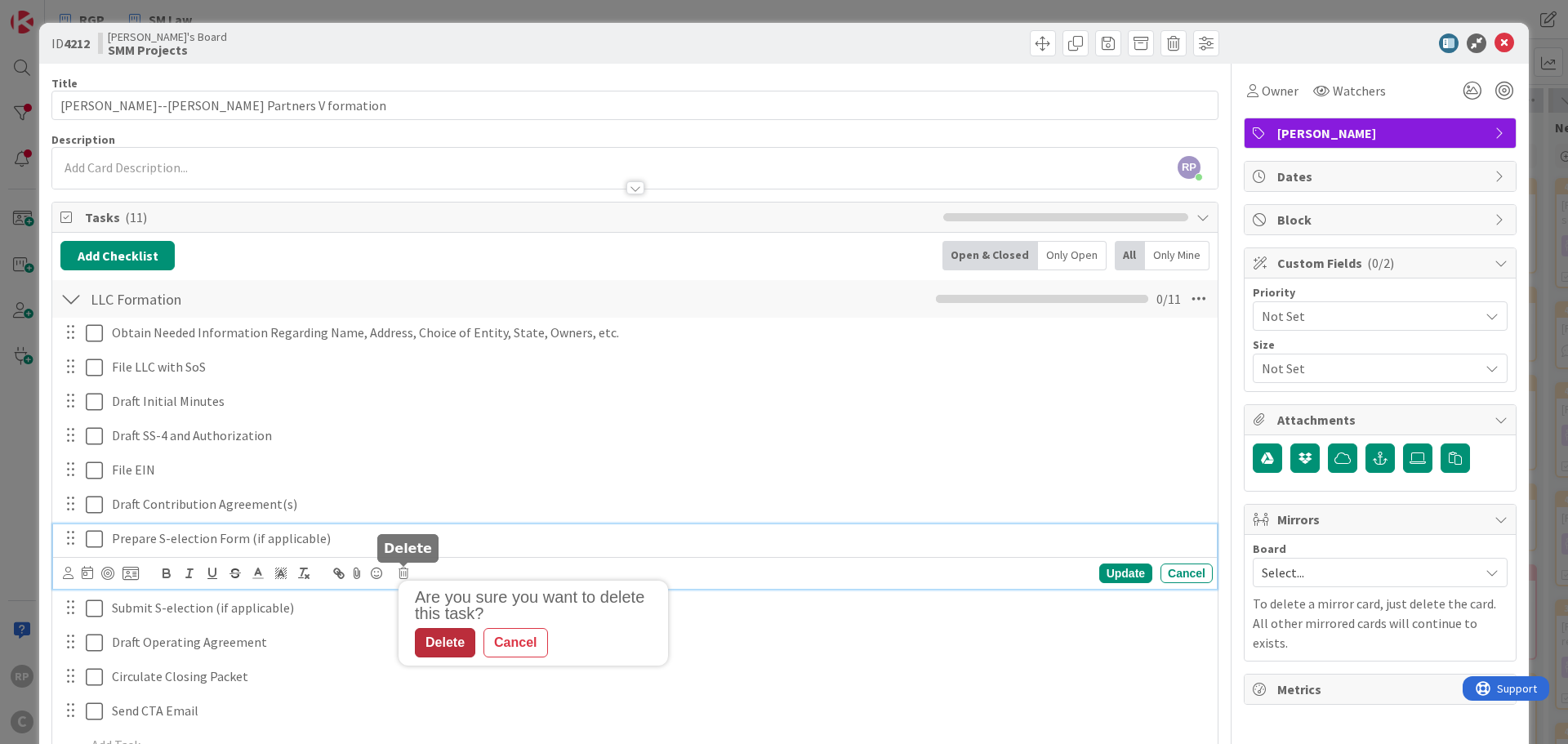
click at [435, 637] on div "Delete" at bounding box center [445, 642] width 61 height 29
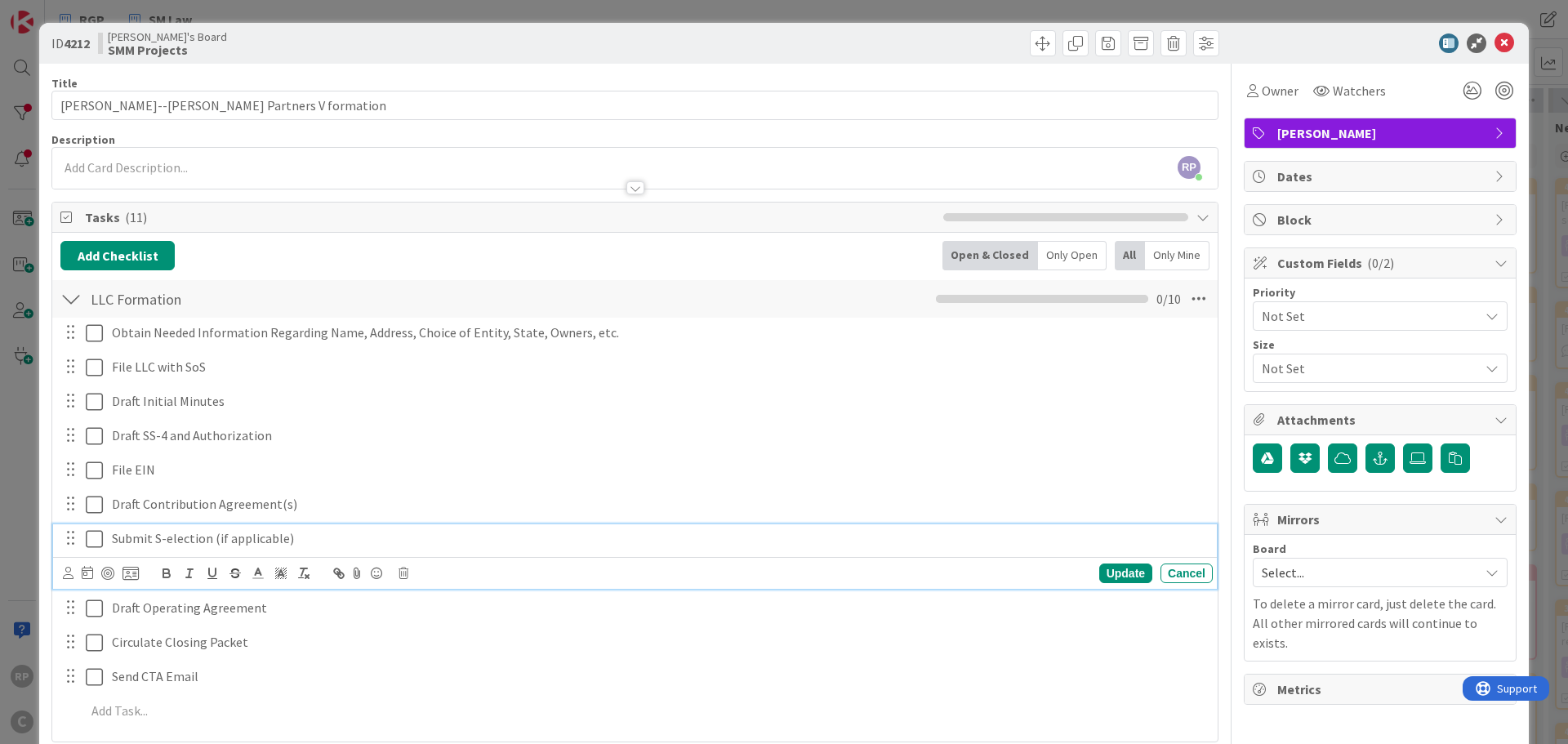
click at [239, 538] on p "Submit S-election (if applicable)" at bounding box center [659, 538] width 1094 height 19
click at [399, 573] on icon at bounding box center [403, 573] width 10 height 12
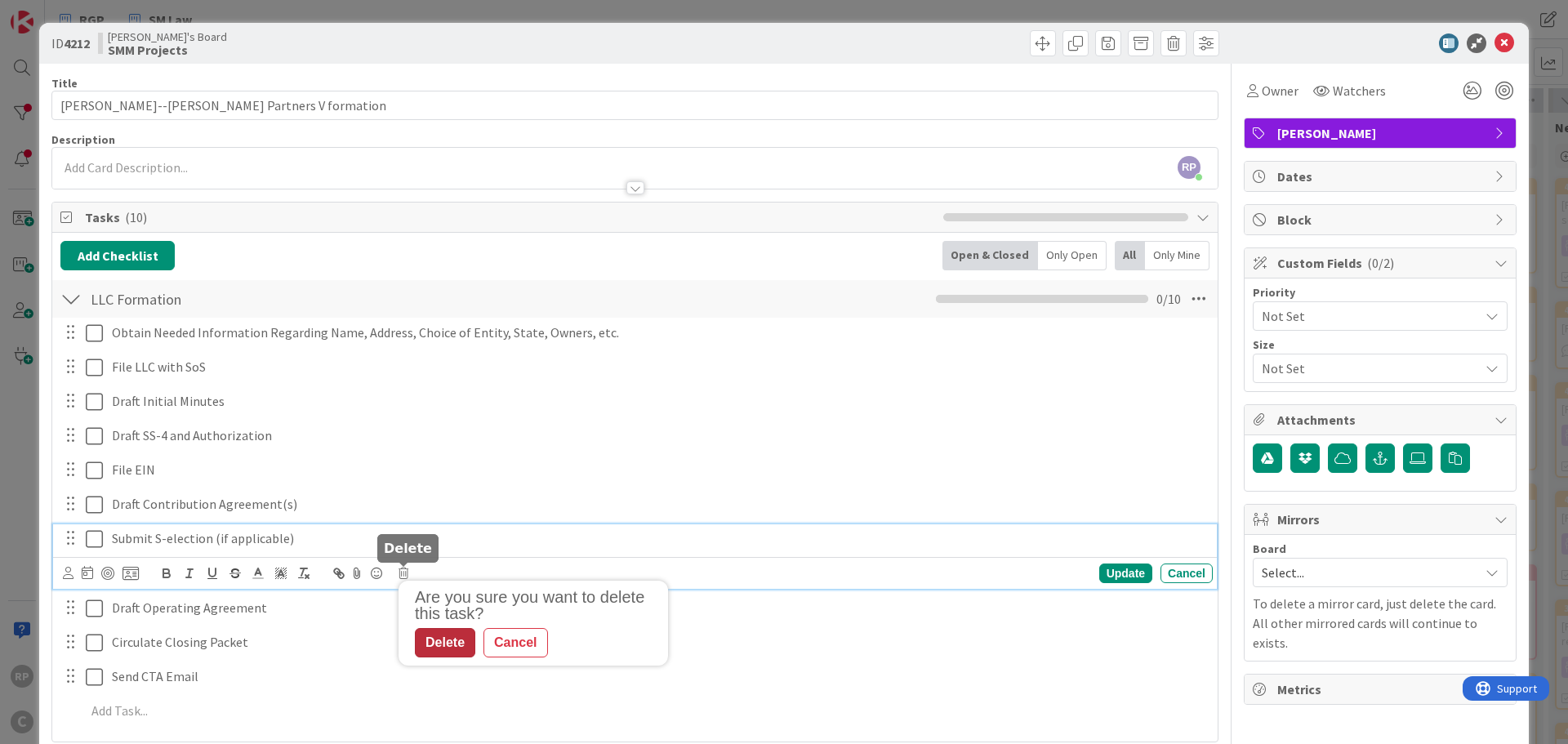
click at [452, 644] on div "Delete" at bounding box center [445, 642] width 61 height 29
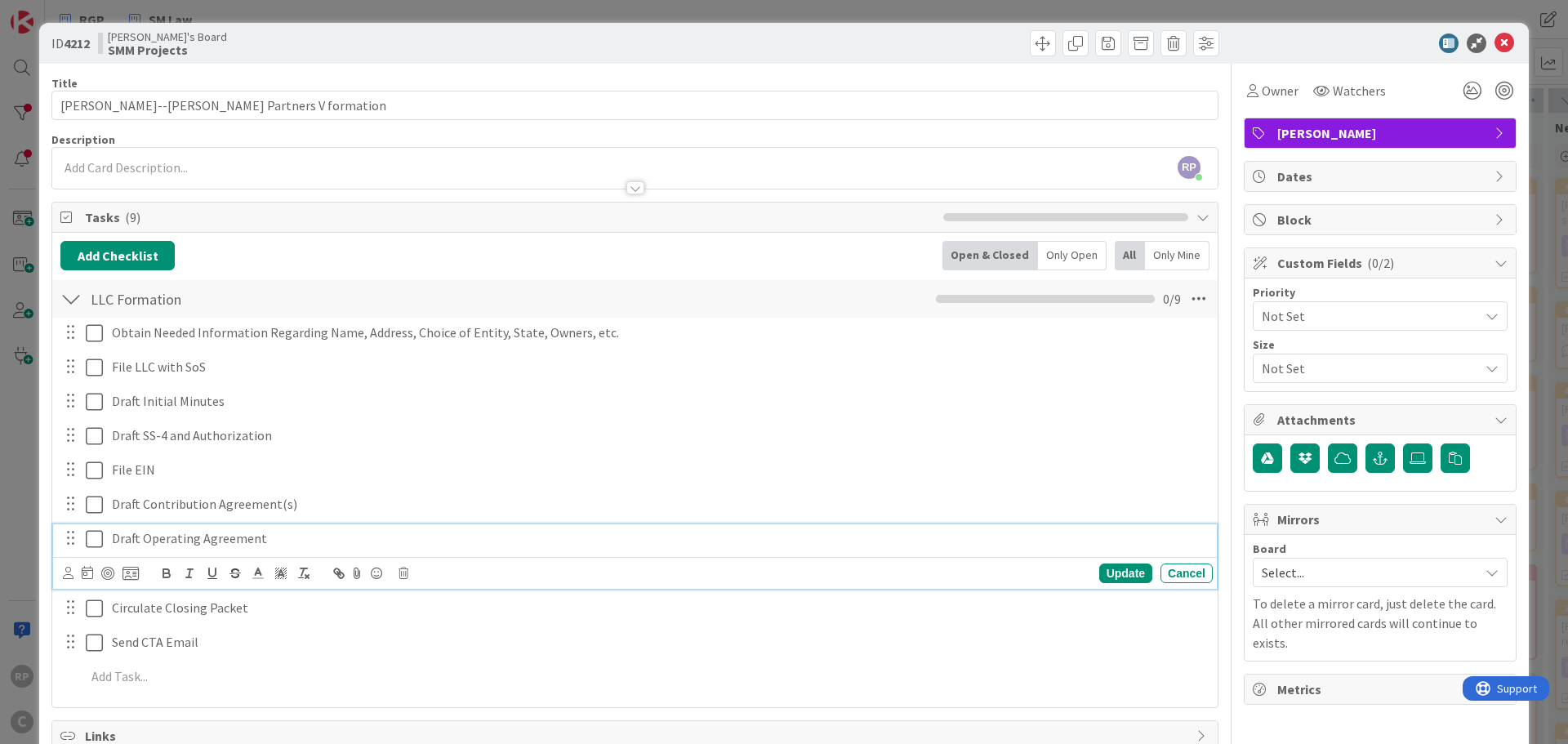
click at [218, 547] on p "Draft Operating Agreement" at bounding box center [659, 538] width 1094 height 19
click at [406, 573] on icon at bounding box center [403, 573] width 10 height 12
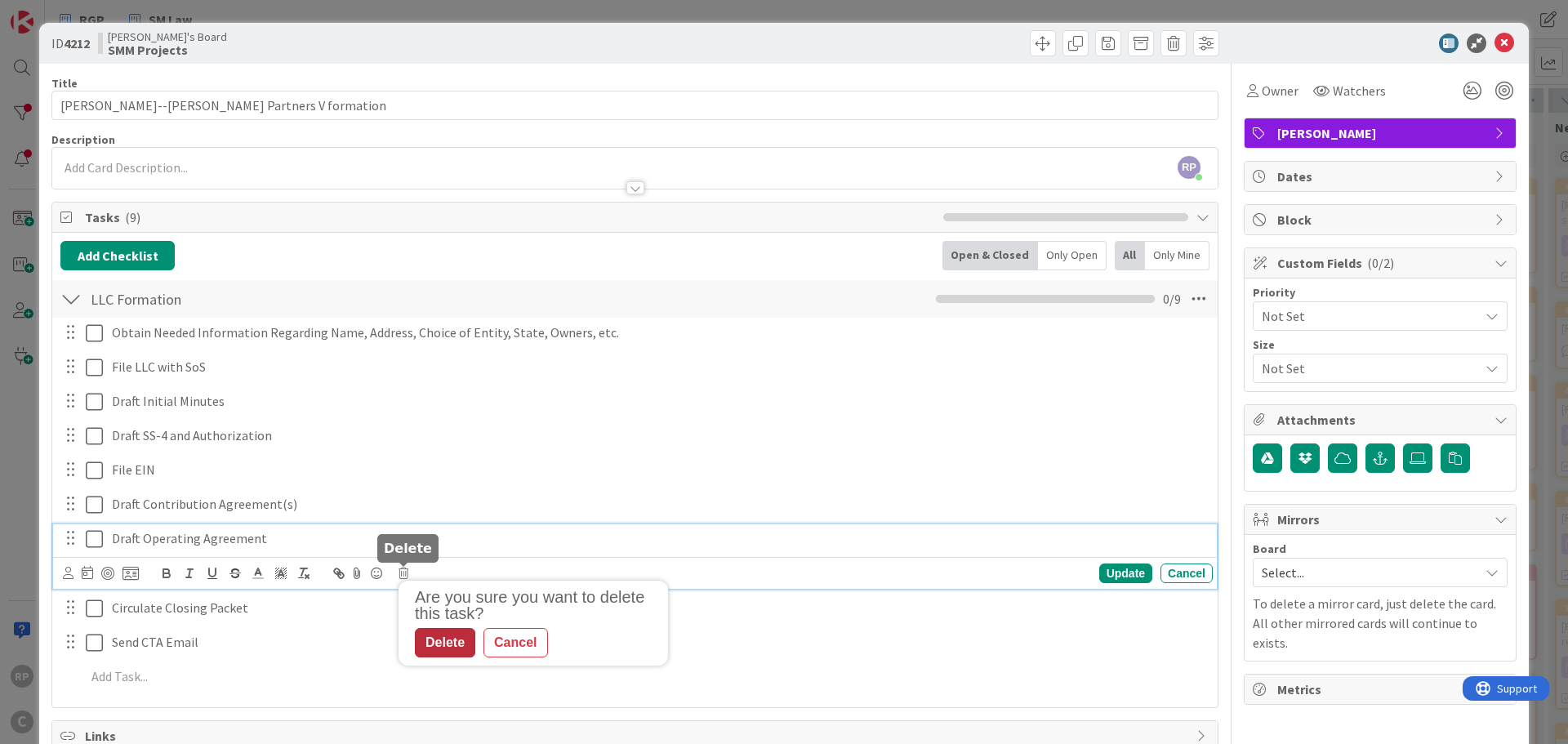
click at [460, 641] on div "Delete" at bounding box center [445, 642] width 61 height 29
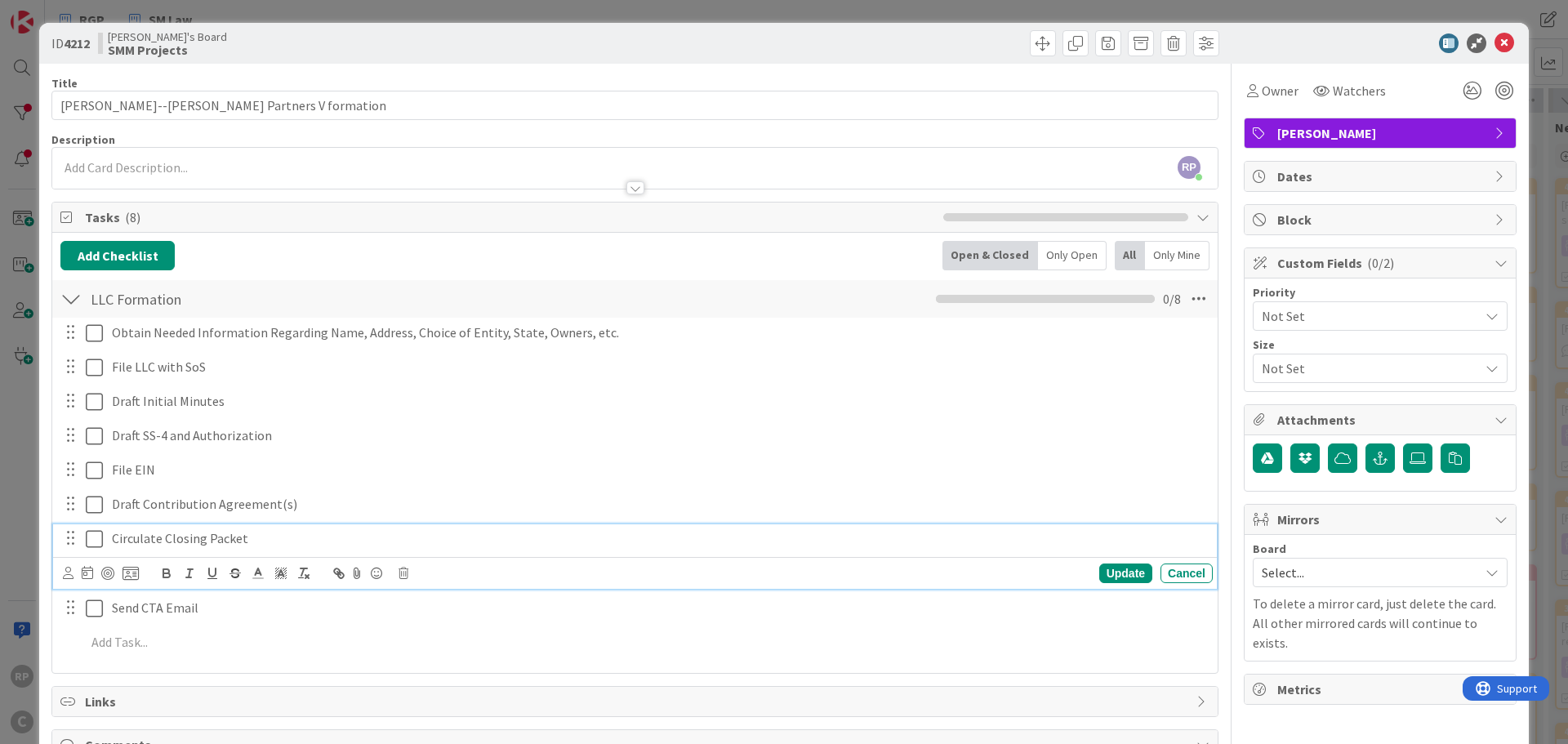
click at [193, 545] on p "Circulate Closing Packet" at bounding box center [659, 538] width 1094 height 19
click at [400, 570] on icon at bounding box center [403, 573] width 10 height 12
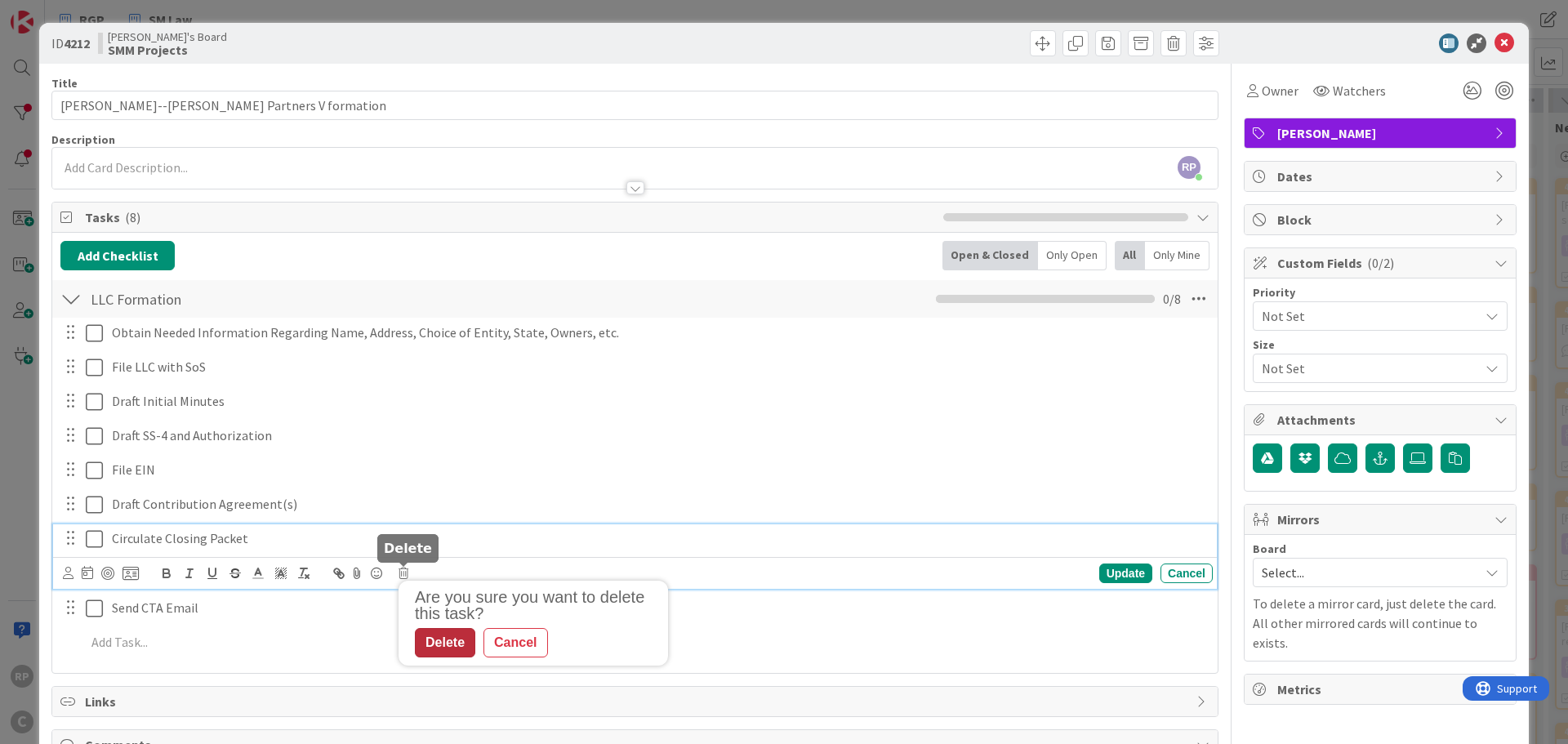
click at [438, 631] on div "Delete" at bounding box center [445, 642] width 61 height 29
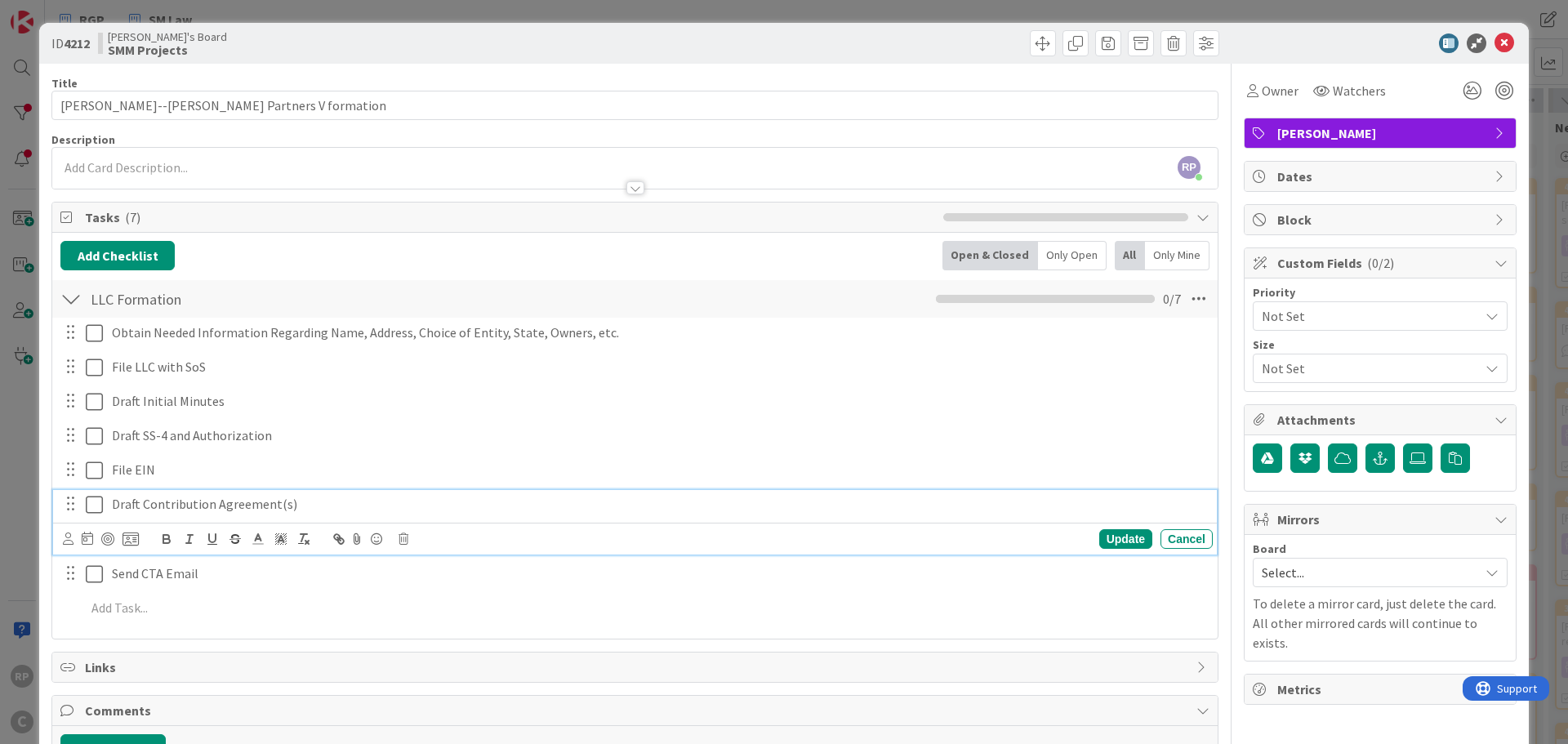
click at [197, 516] on div "Draft Contribution Agreement(s)" at bounding box center [659, 504] width 1107 height 29
click at [185, 527] on div "Update Cancel" at bounding box center [637, 538] width 1150 height 23
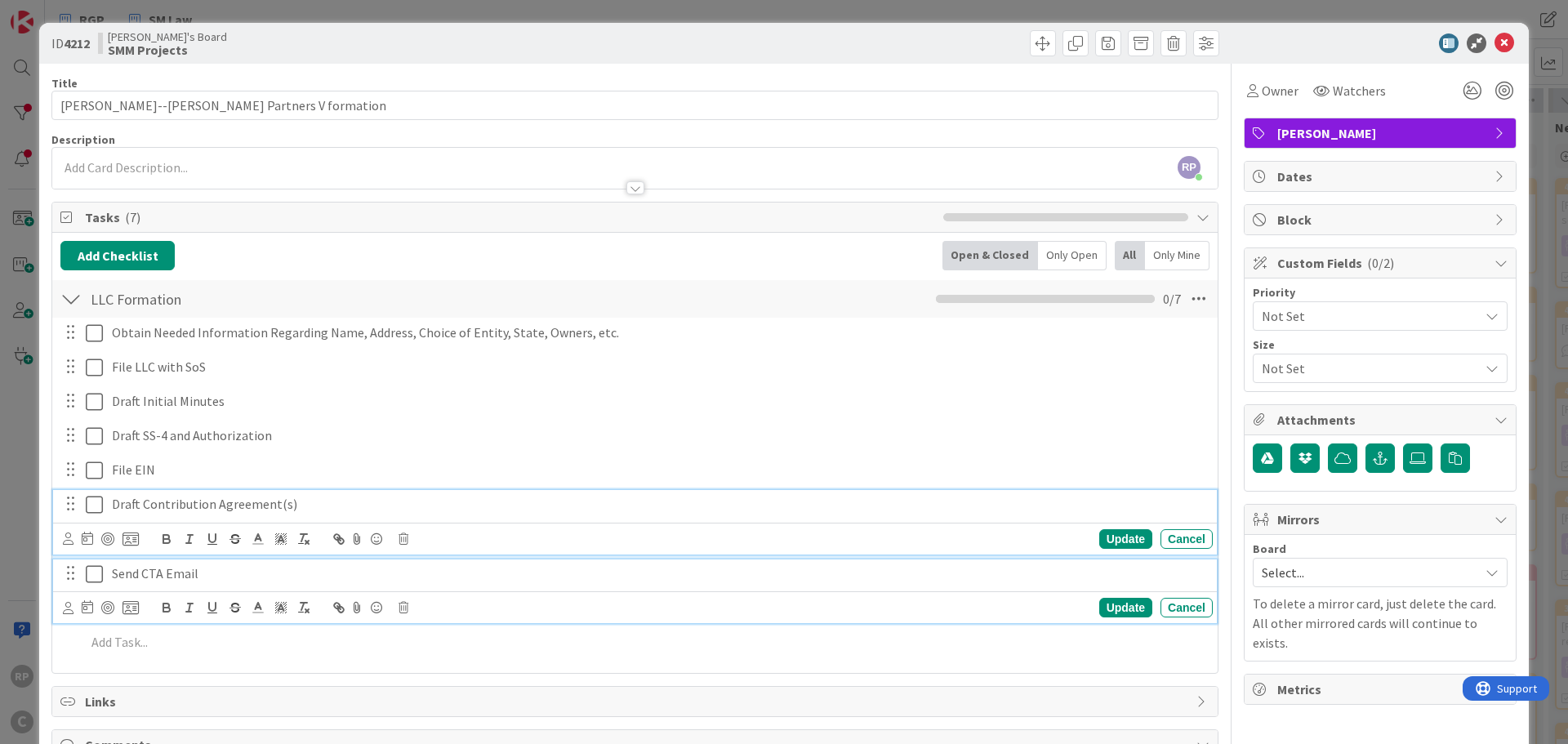
click at [137, 565] on p "Send CTA Email" at bounding box center [659, 573] width 1094 height 19
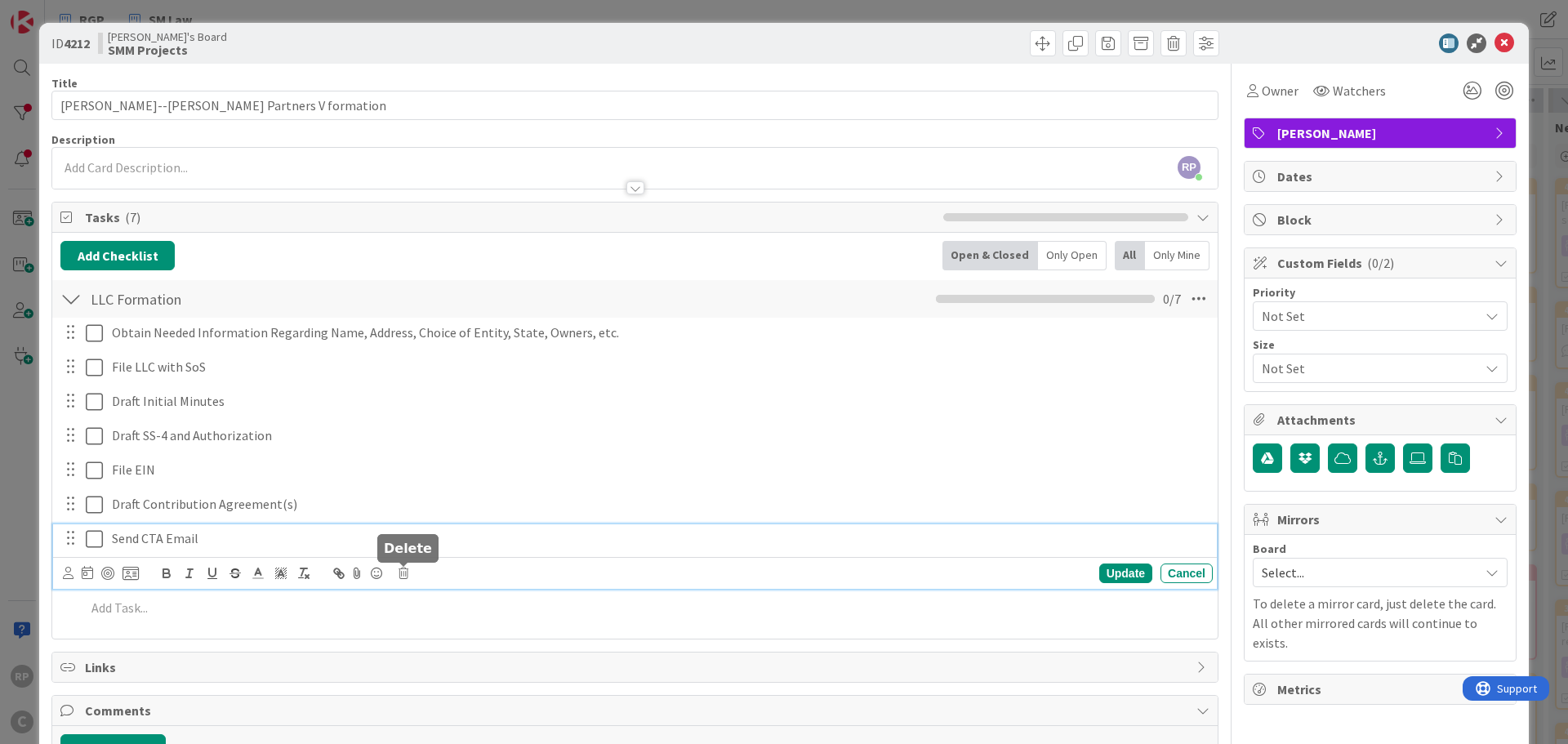
click at [408, 571] on icon at bounding box center [403, 573] width 10 height 12
click at [455, 640] on div "Delete" at bounding box center [445, 642] width 61 height 29
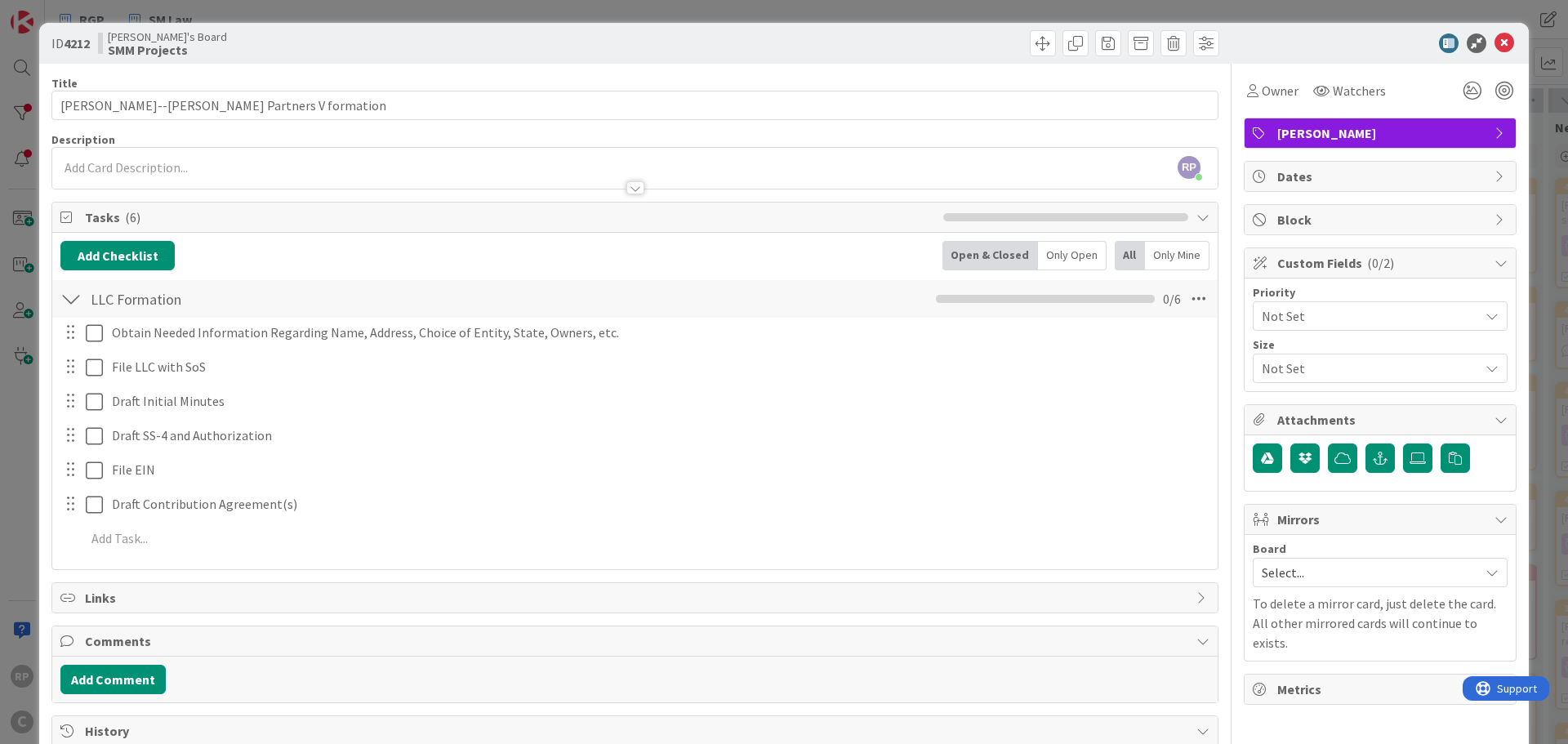
click at [1262, 569] on span "Select..." at bounding box center [1367, 572] width 209 height 23
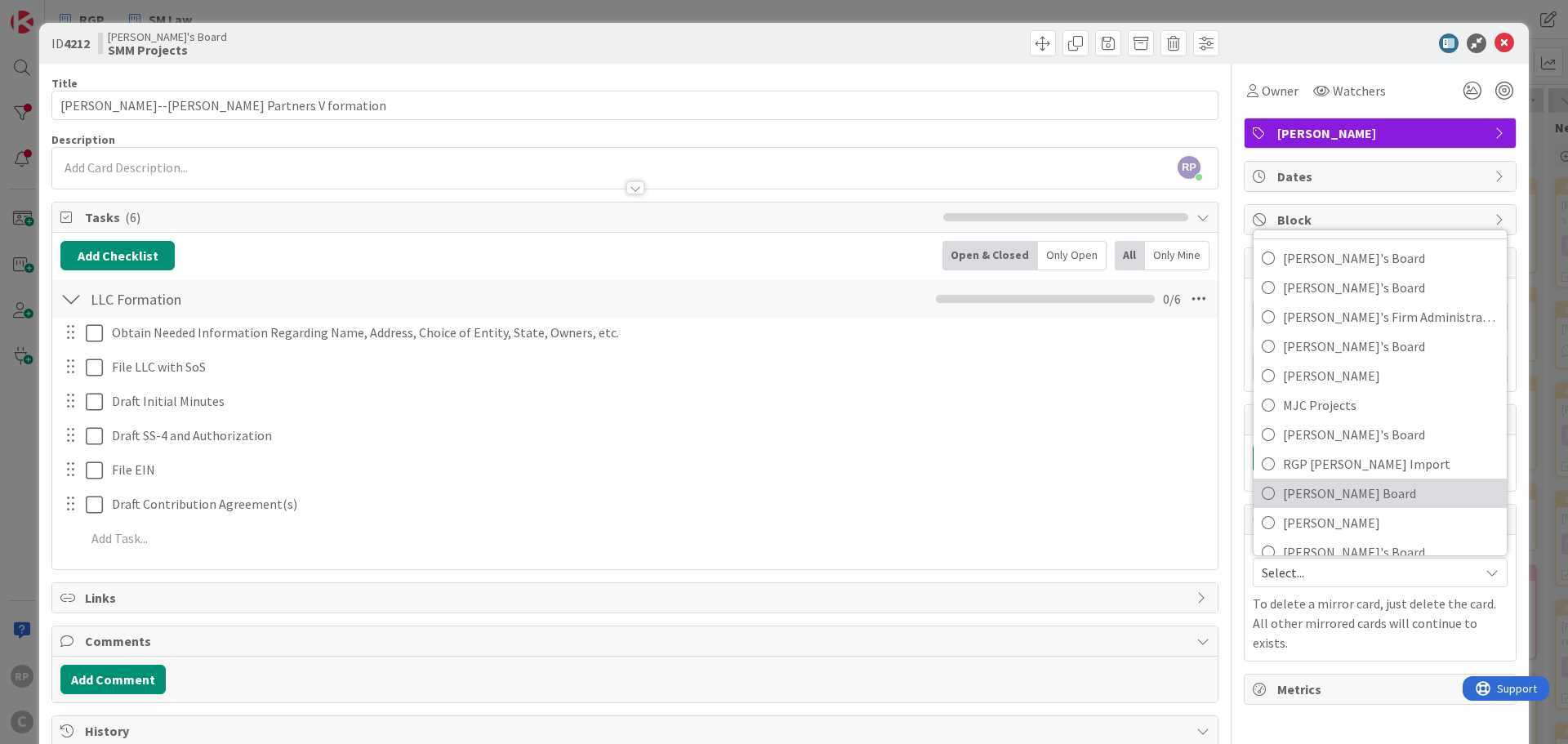
scroll to position [109, 0]
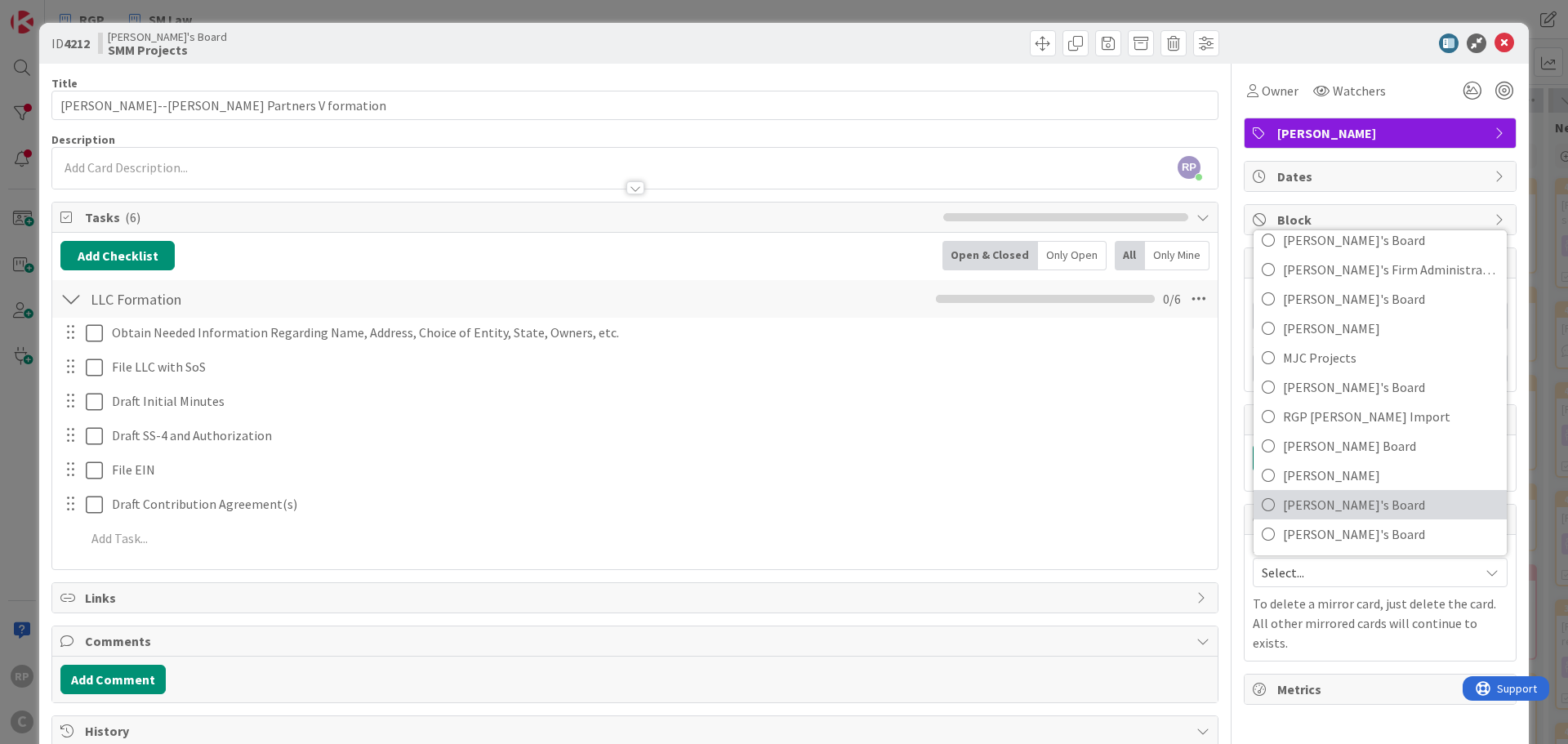
click at [1319, 502] on span "[PERSON_NAME]'s Board" at bounding box center [1391, 504] width 216 height 24
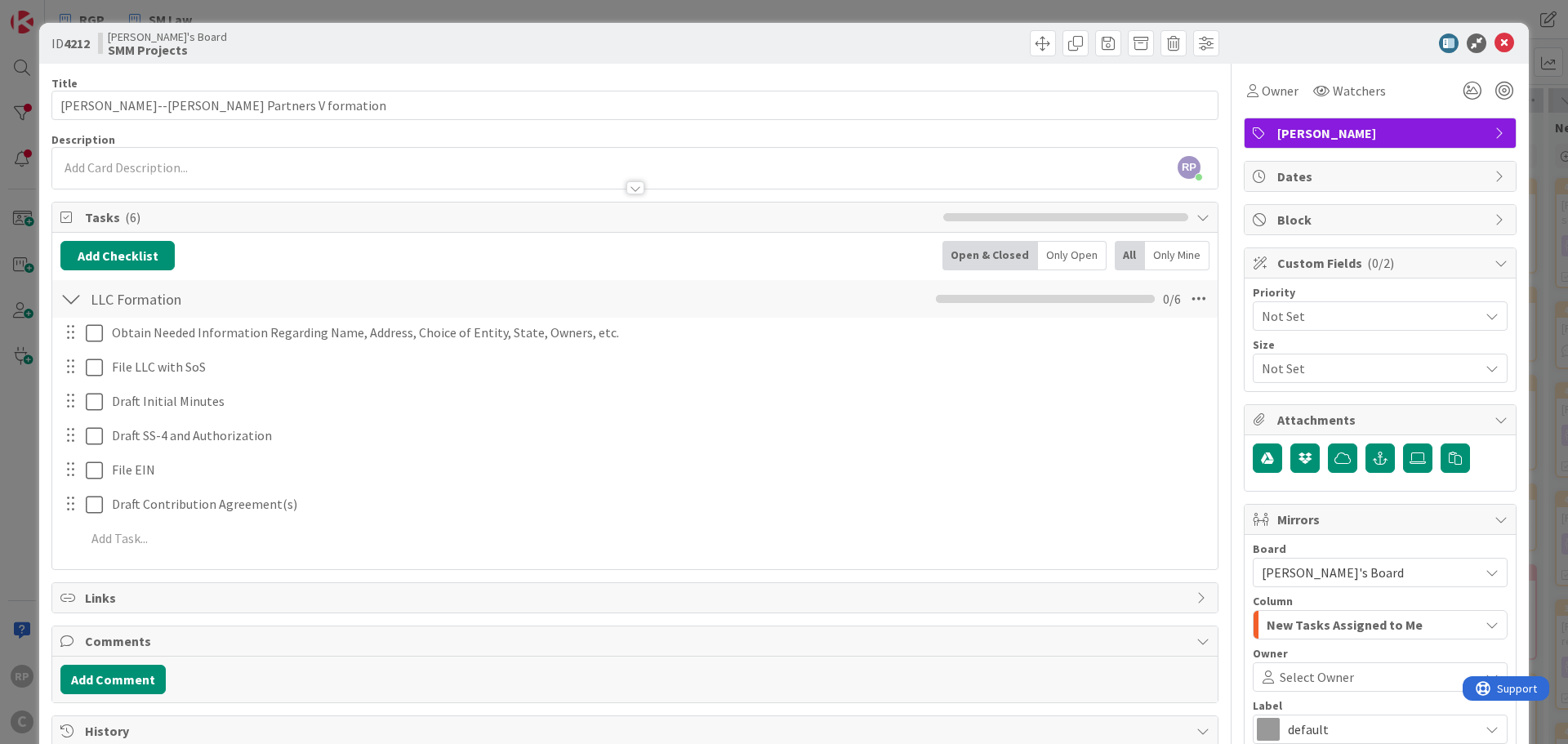
click at [1305, 631] on span "New Tasks Assigned to Me" at bounding box center [1345, 624] width 156 height 21
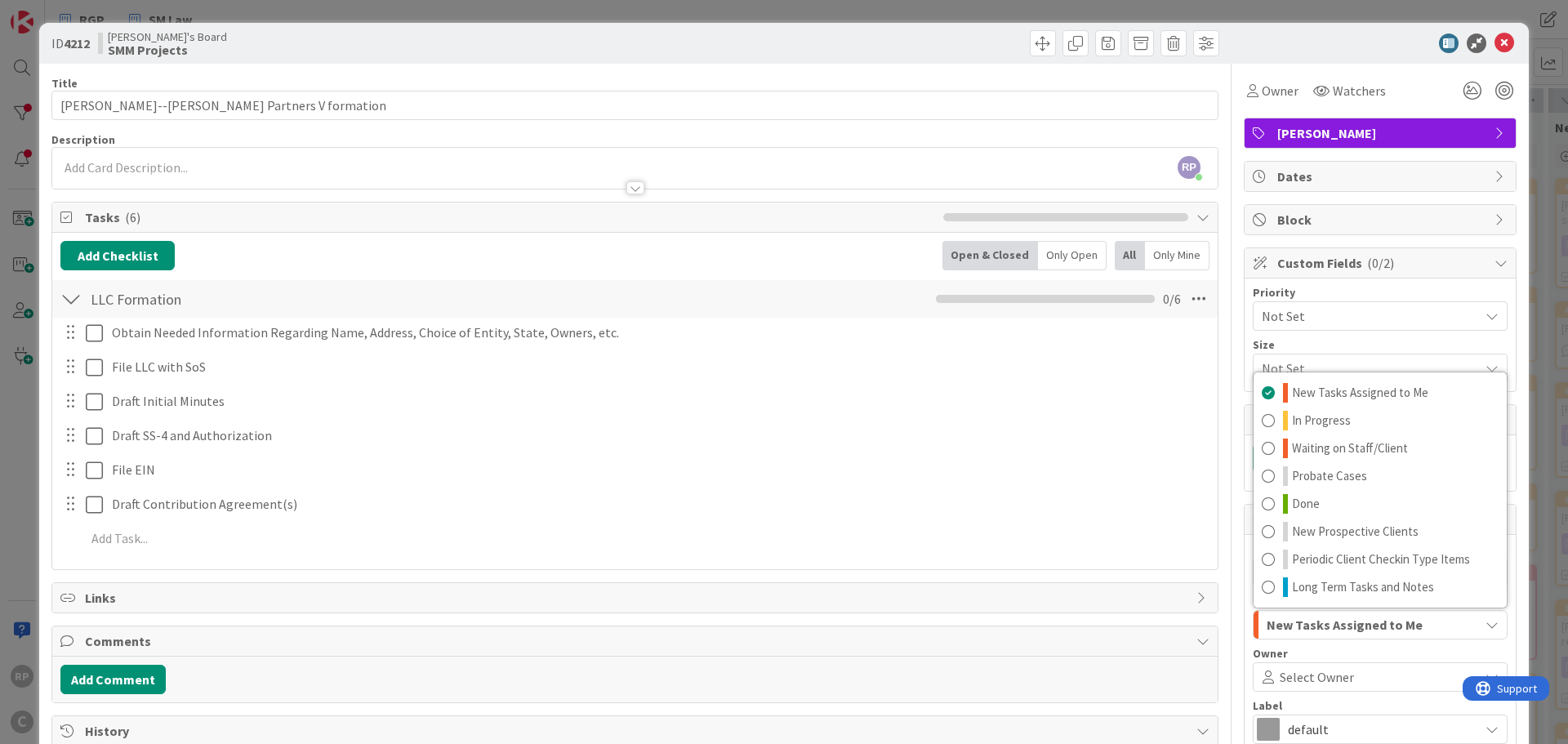
click at [1298, 673] on span "Select Owner" at bounding box center [1317, 677] width 74 height 20
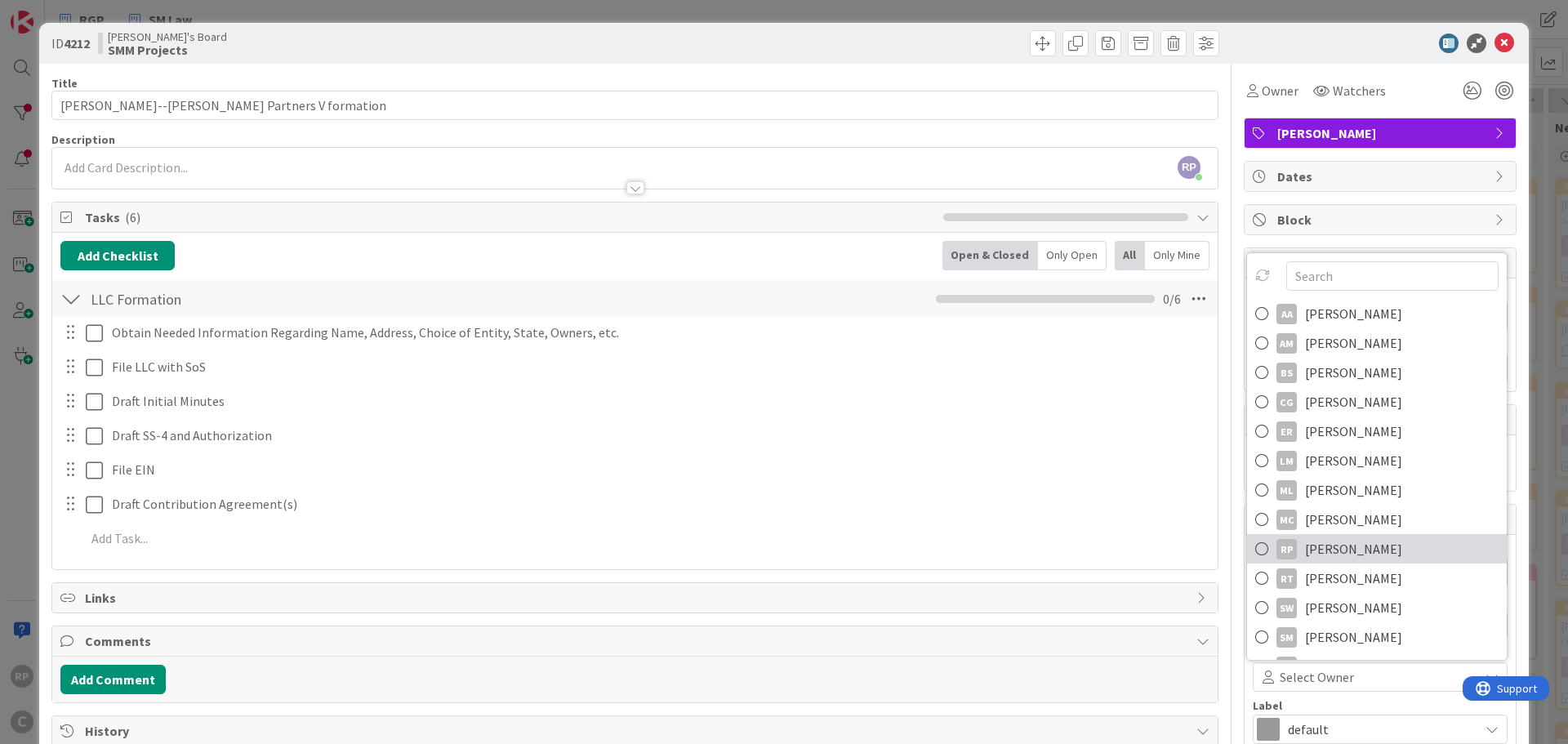
click at [1345, 540] on span "[PERSON_NAME]" at bounding box center [1353, 548] width 97 height 24
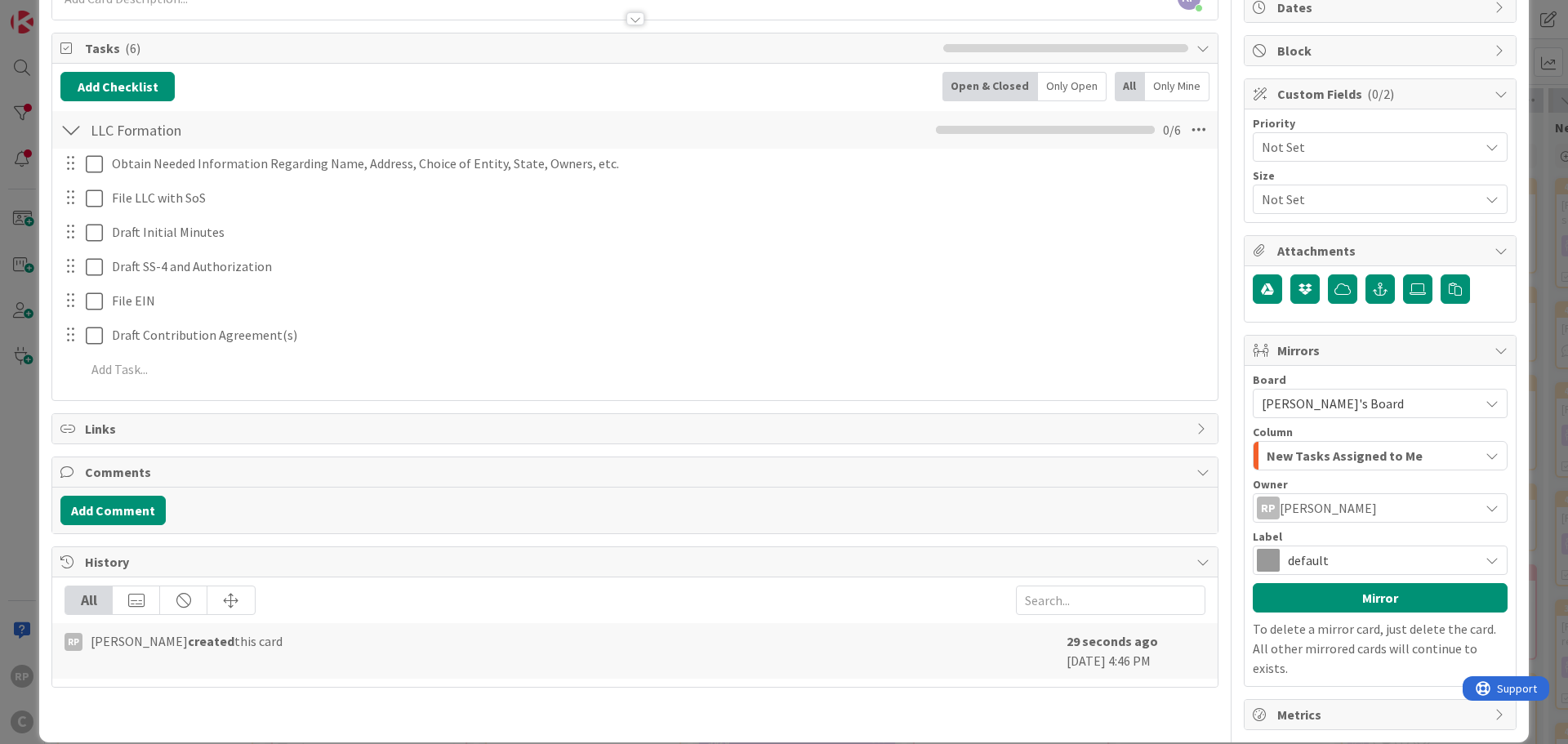
scroll to position [171, 0]
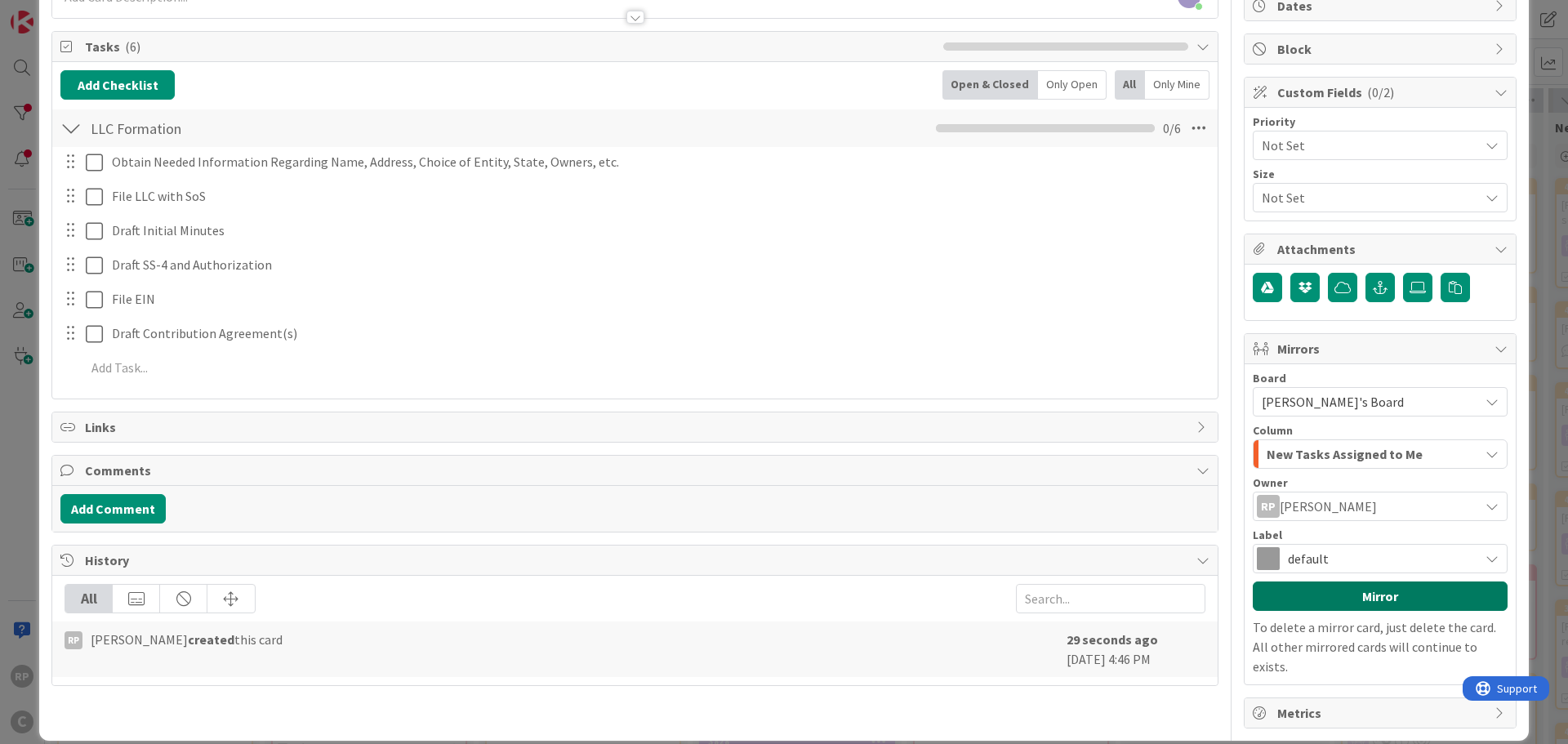
click at [1318, 586] on button "Mirror" at bounding box center [1380, 596] width 255 height 29
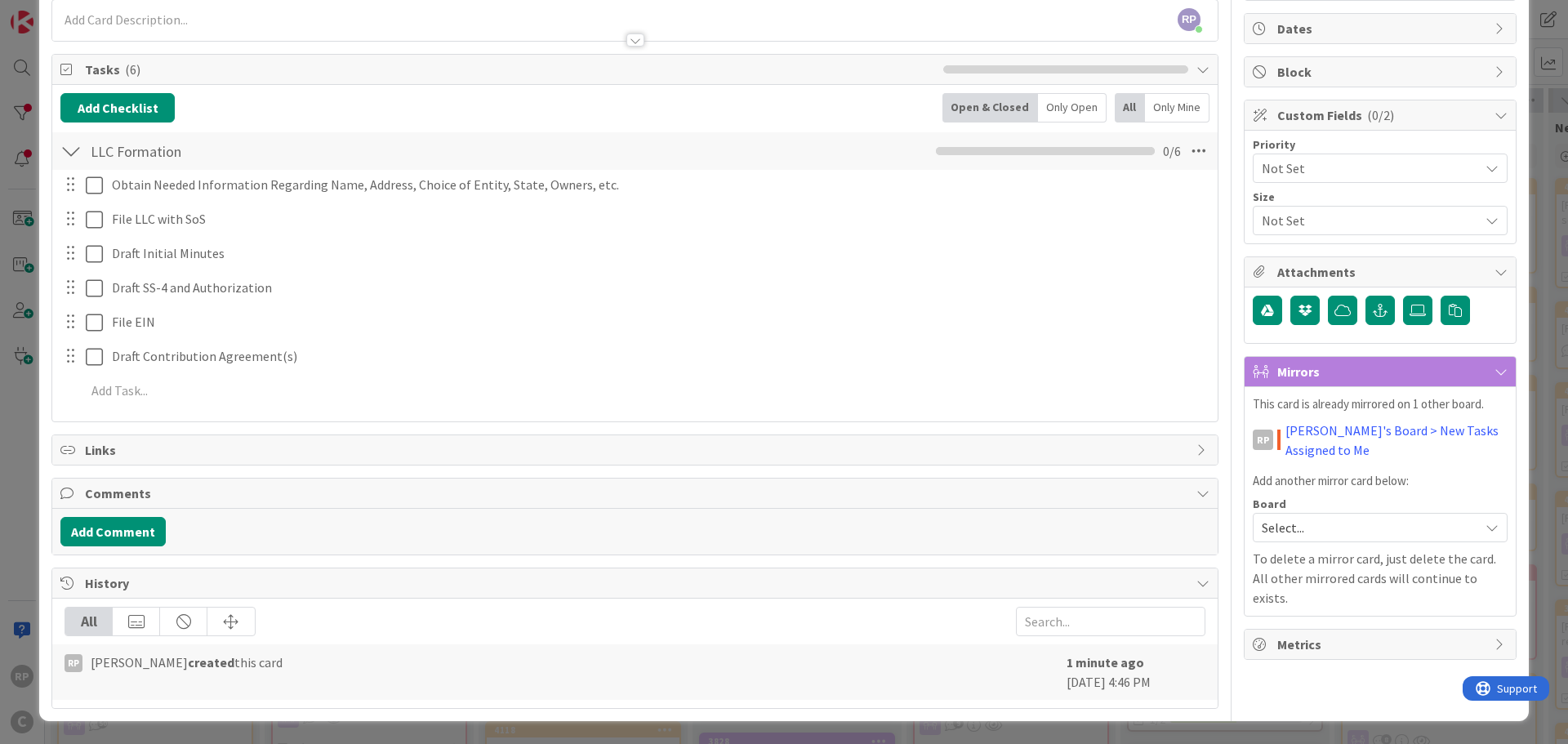
click at [165, 529] on div "Add Comment" at bounding box center [635, 532] width 1149 height 29
click at [119, 530] on button "Add Comment" at bounding box center [113, 532] width 105 height 29
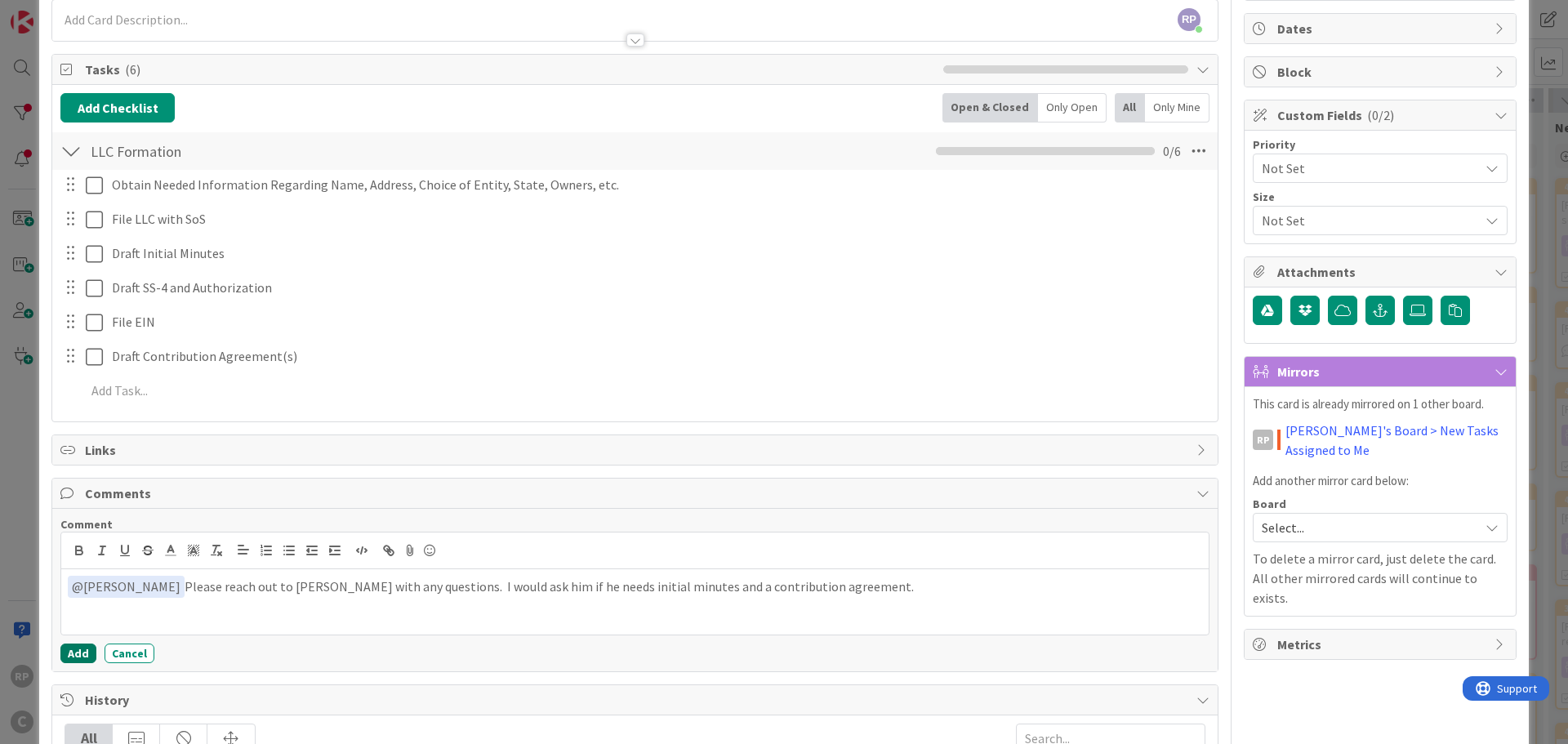
click at [80, 647] on button "Add" at bounding box center [79, 653] width 36 height 20
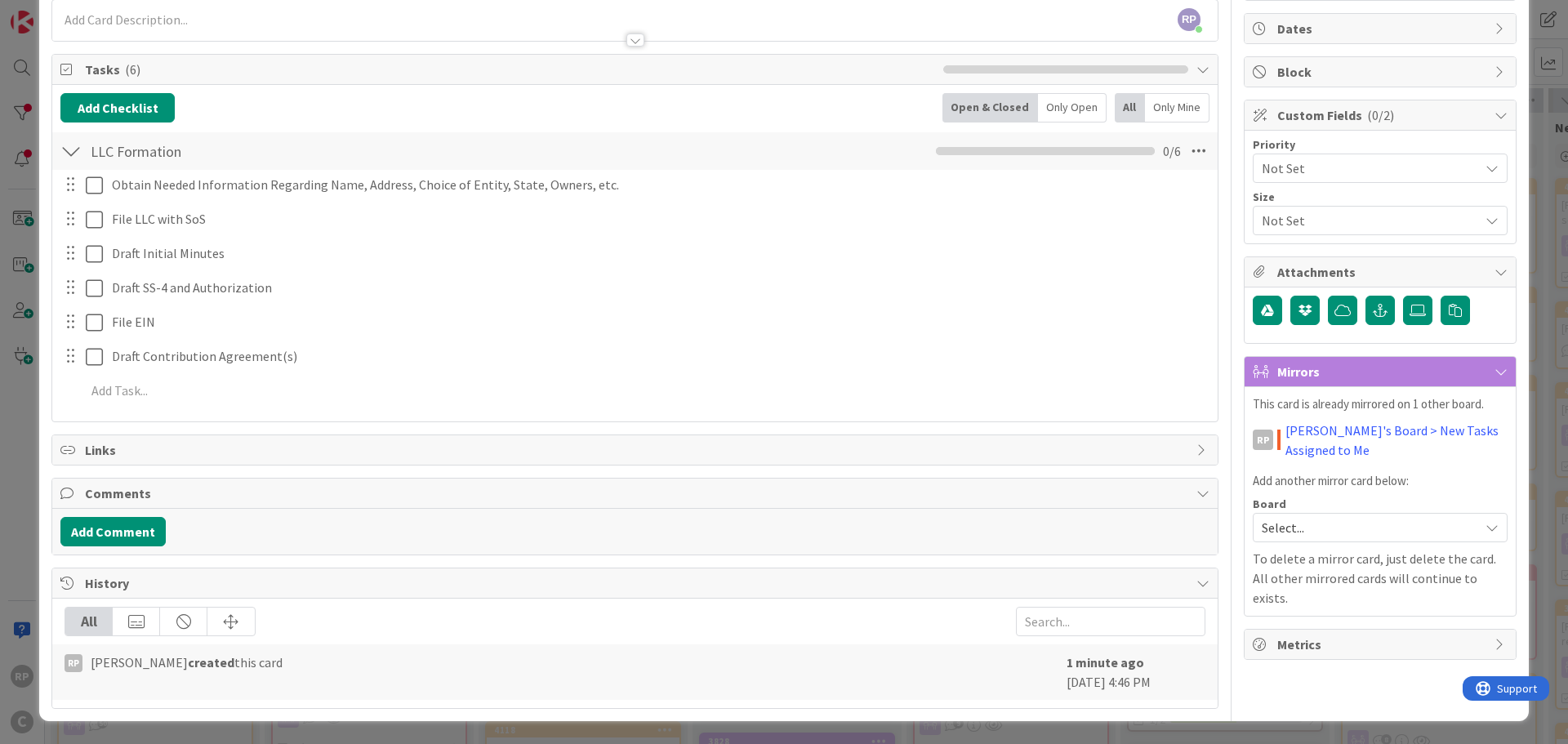
scroll to position [0, 0]
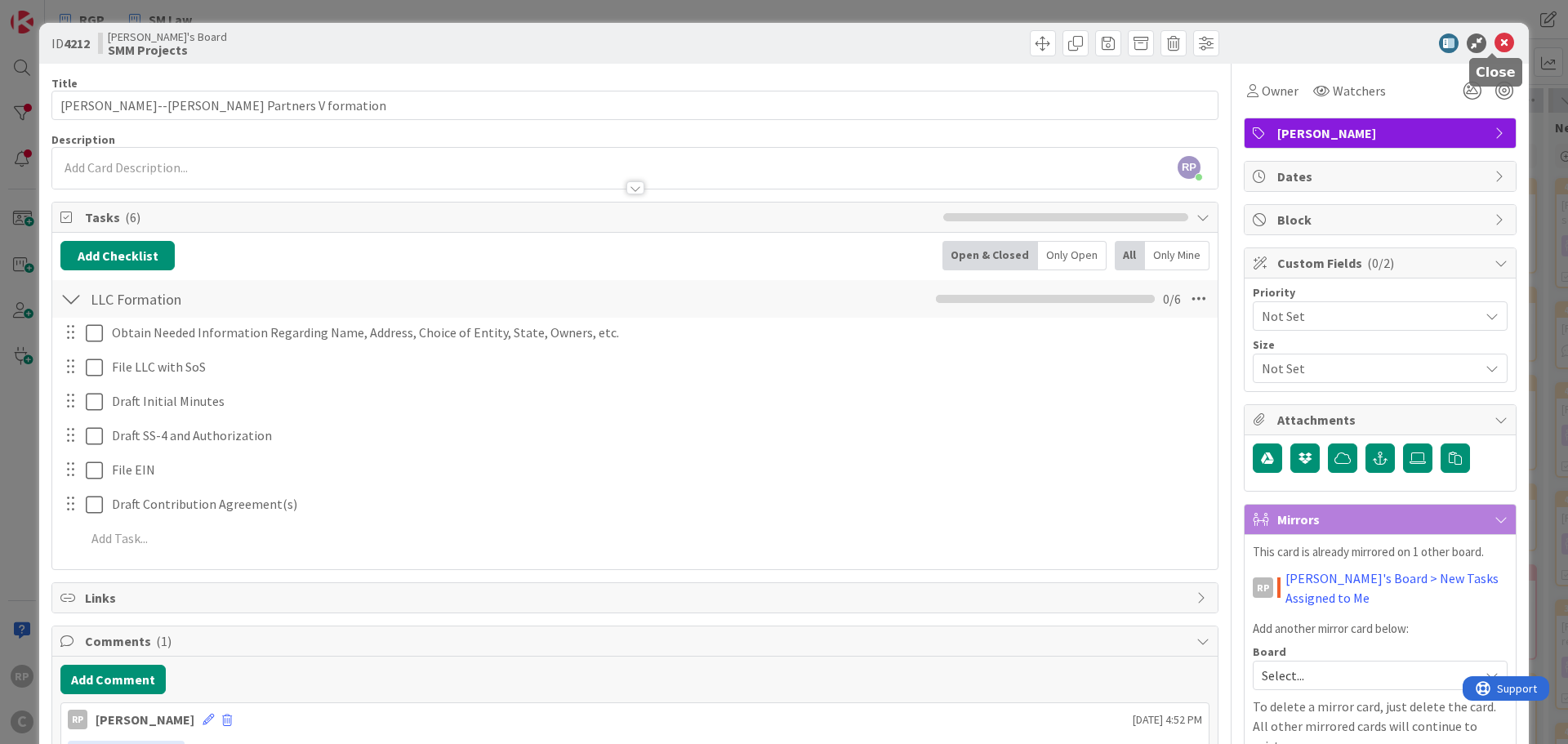
click at [1496, 39] on icon at bounding box center [1504, 44] width 20 height 20
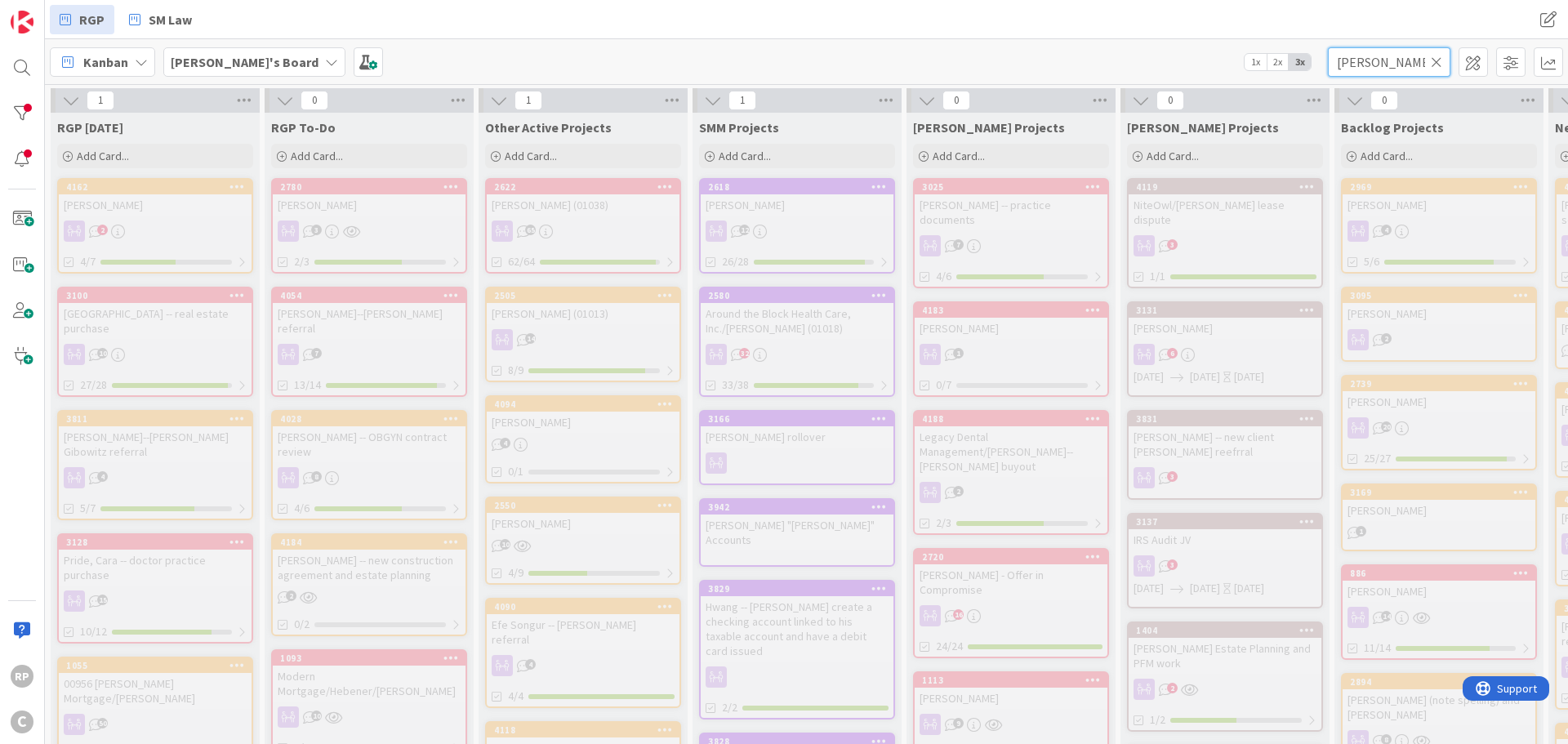
click at [1427, 59] on input "[PERSON_NAME]" at bounding box center [1388, 62] width 122 height 29
drag, startPoint x: 1430, startPoint y: 61, endPoint x: 1442, endPoint y: 69, distance: 14.4
click at [1437, 65] on div "[PERSON_NAME]" at bounding box center [1388, 62] width 122 height 29
click at [1442, 69] on icon at bounding box center [1436, 62] width 12 height 15
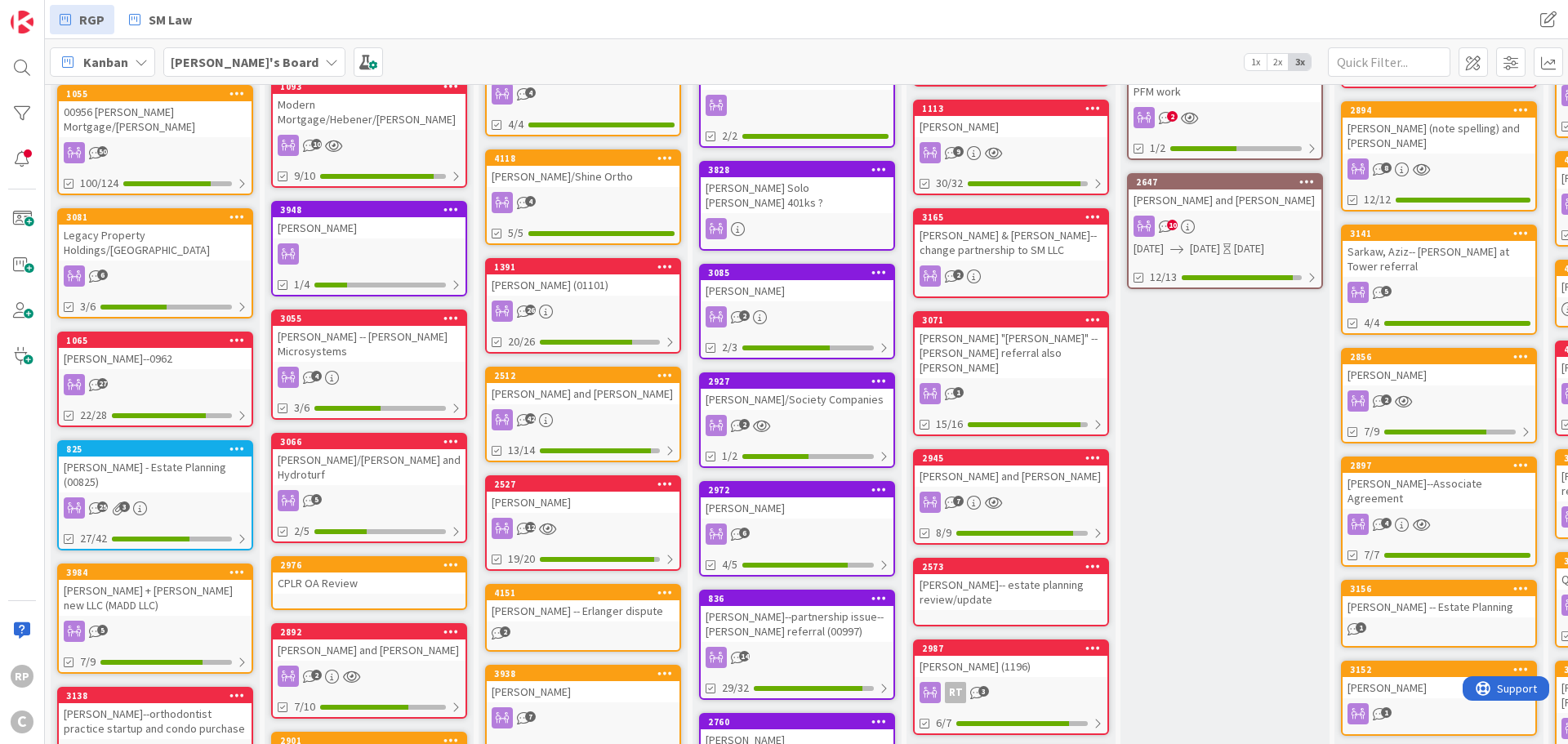
scroll to position [490, 0]
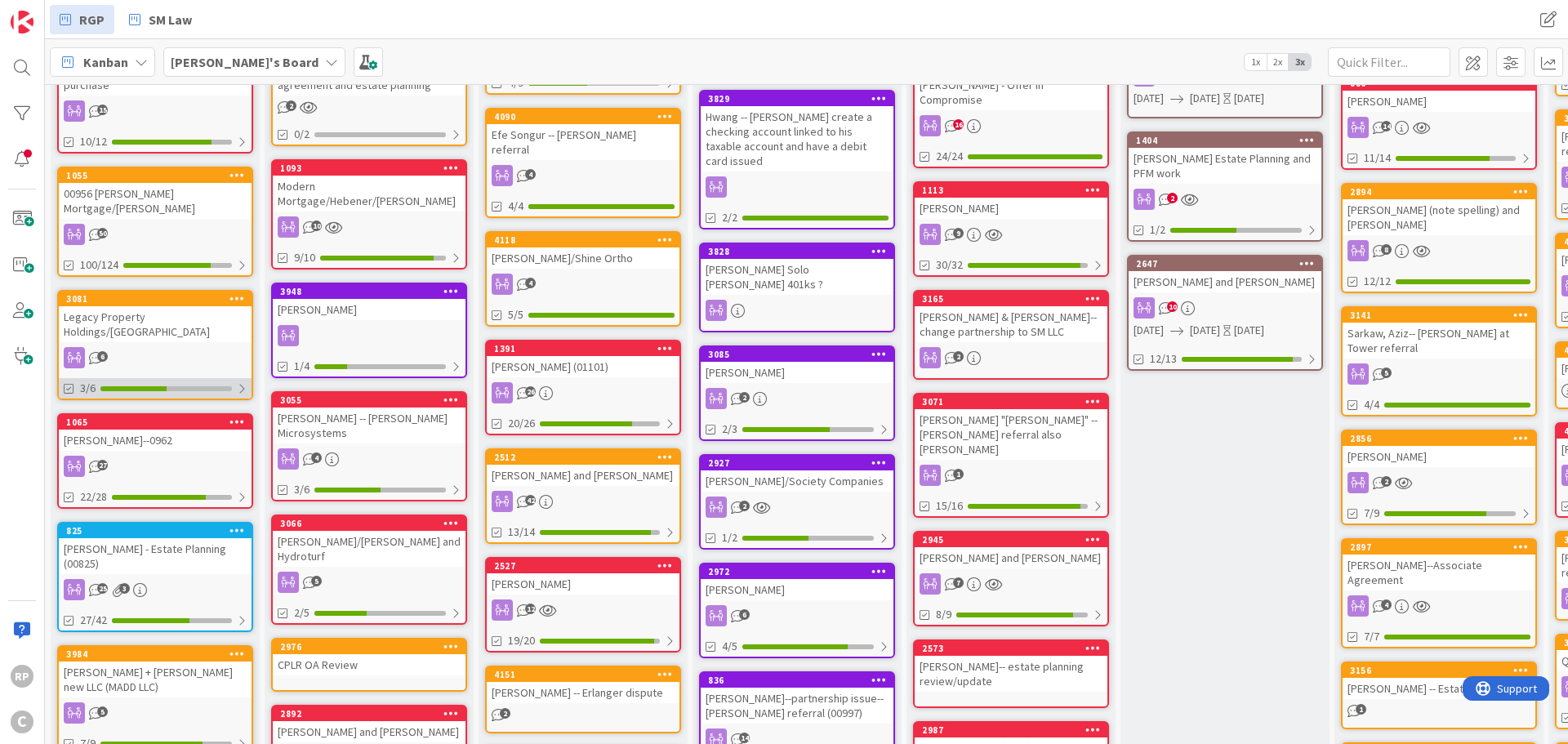
drag, startPoint x: 159, startPoint y: 590, endPoint x: 176, endPoint y: 339, distance: 251.6
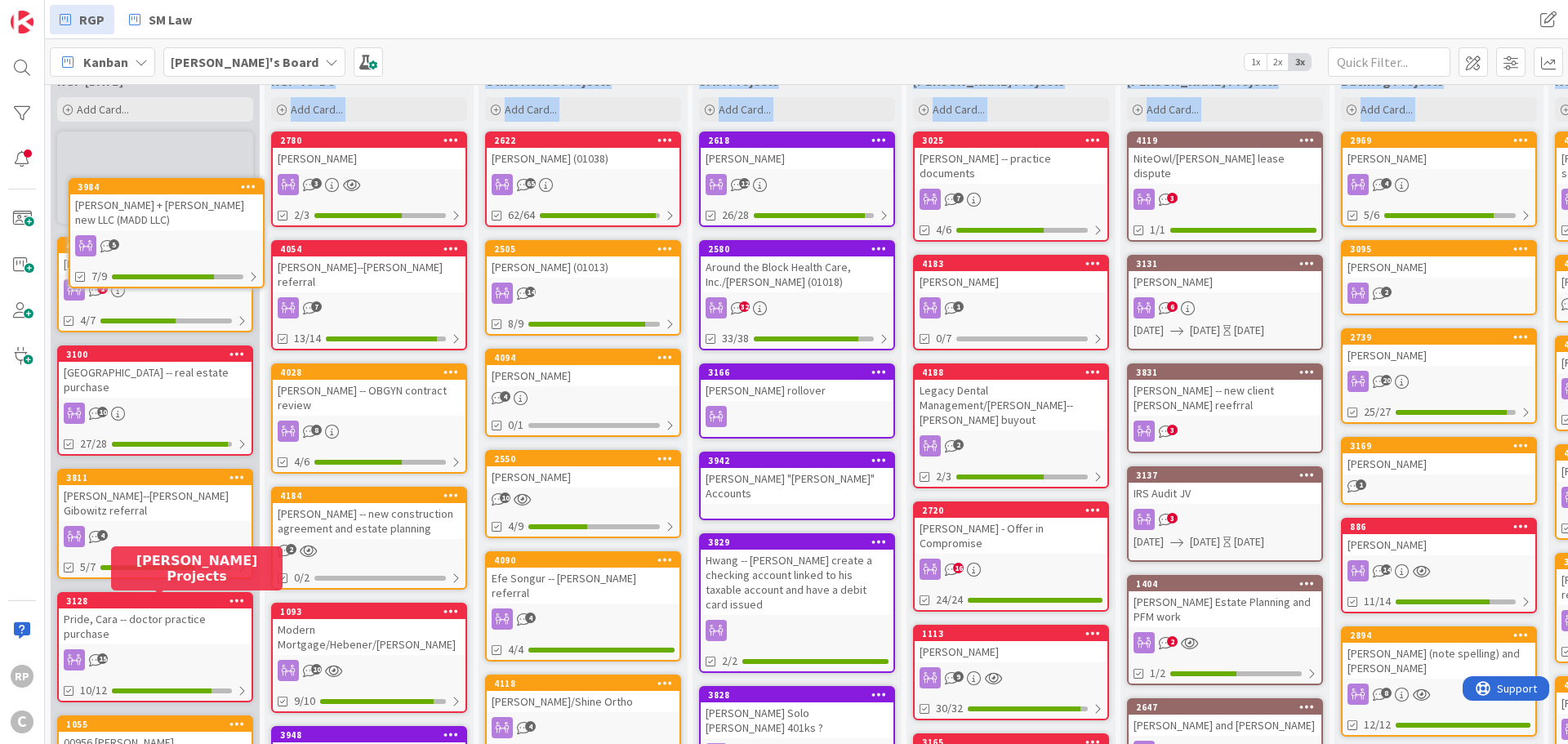
scroll to position [0, 0]
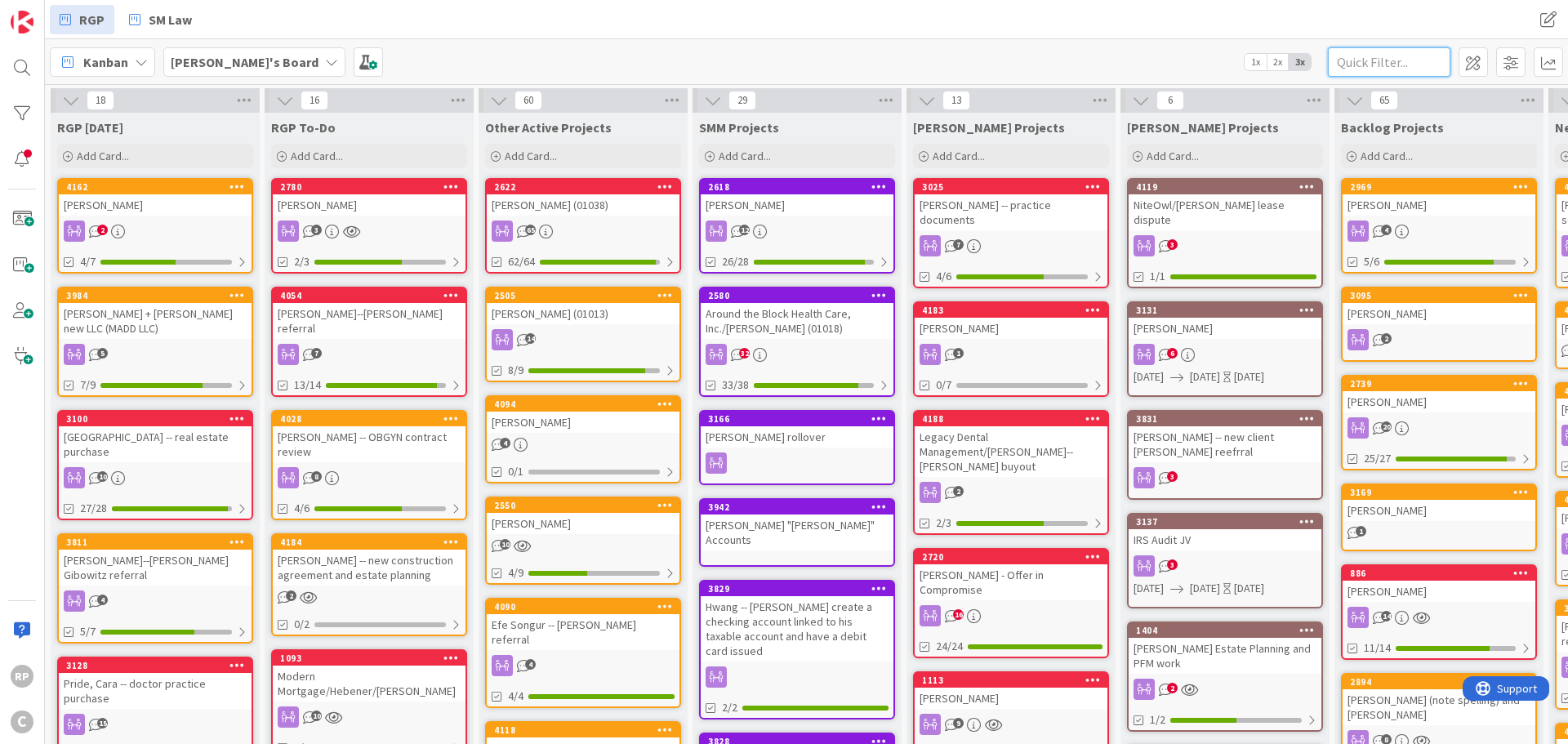
click at [1370, 71] on input "text" at bounding box center [1388, 62] width 122 height 29
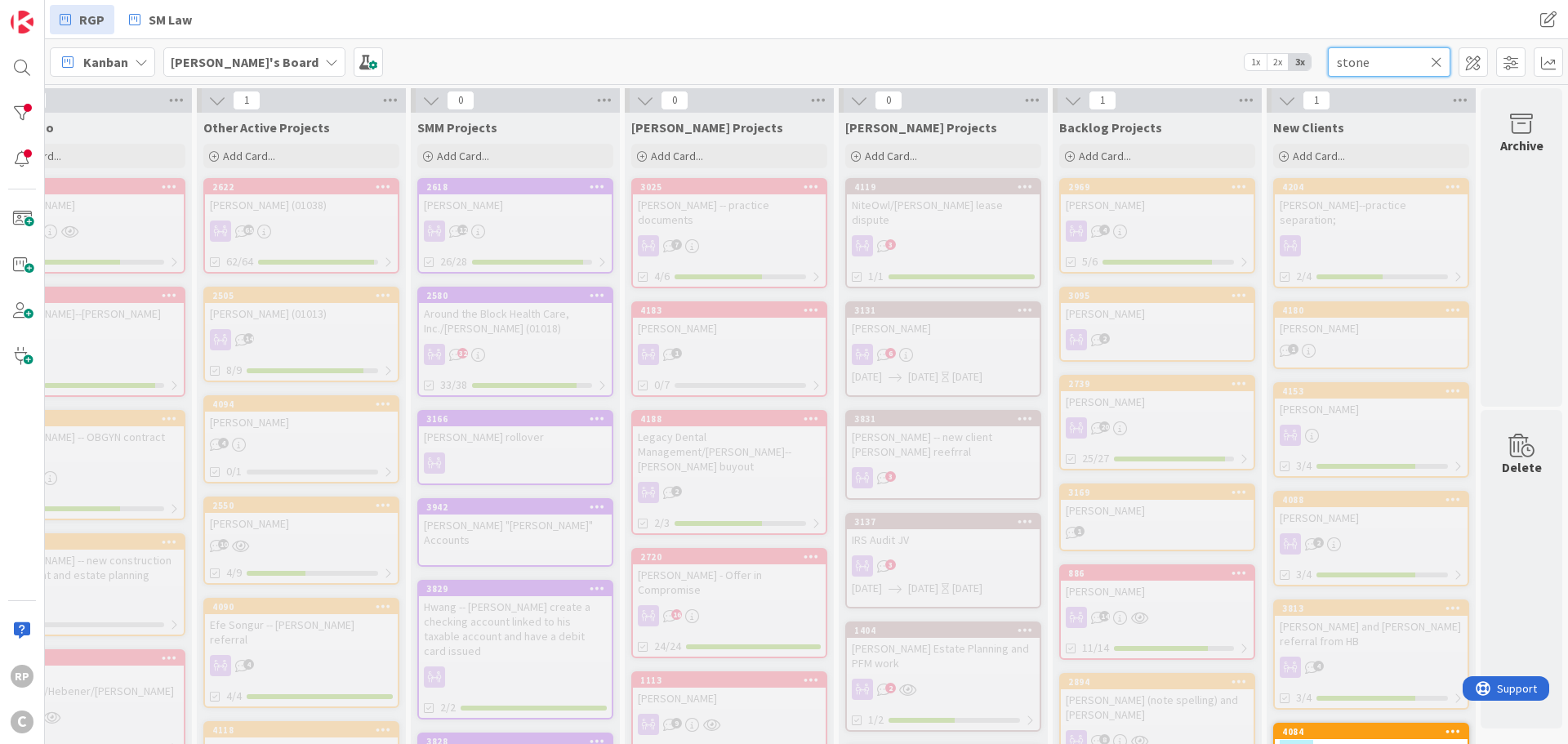
scroll to position [295, 294]
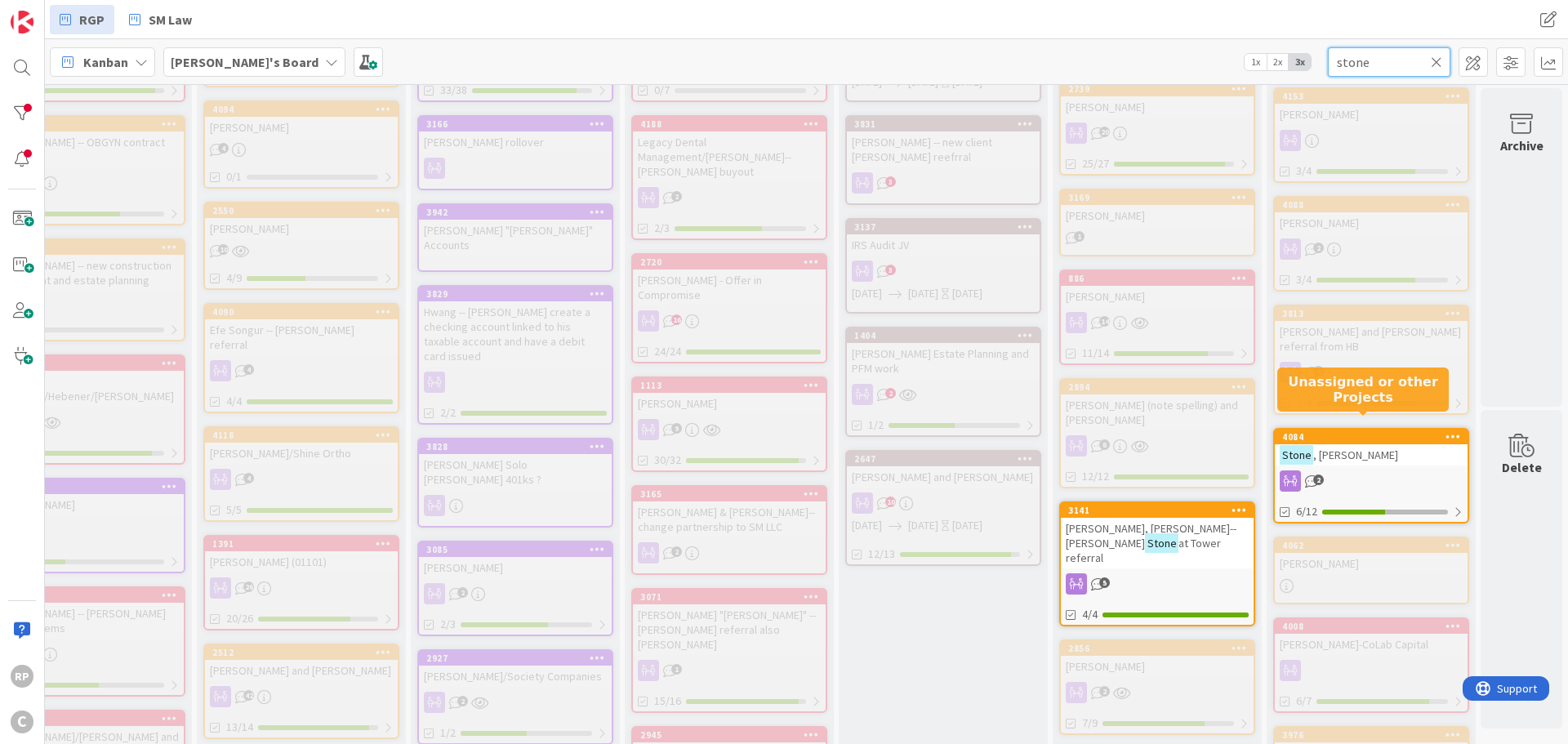
type input "stone"
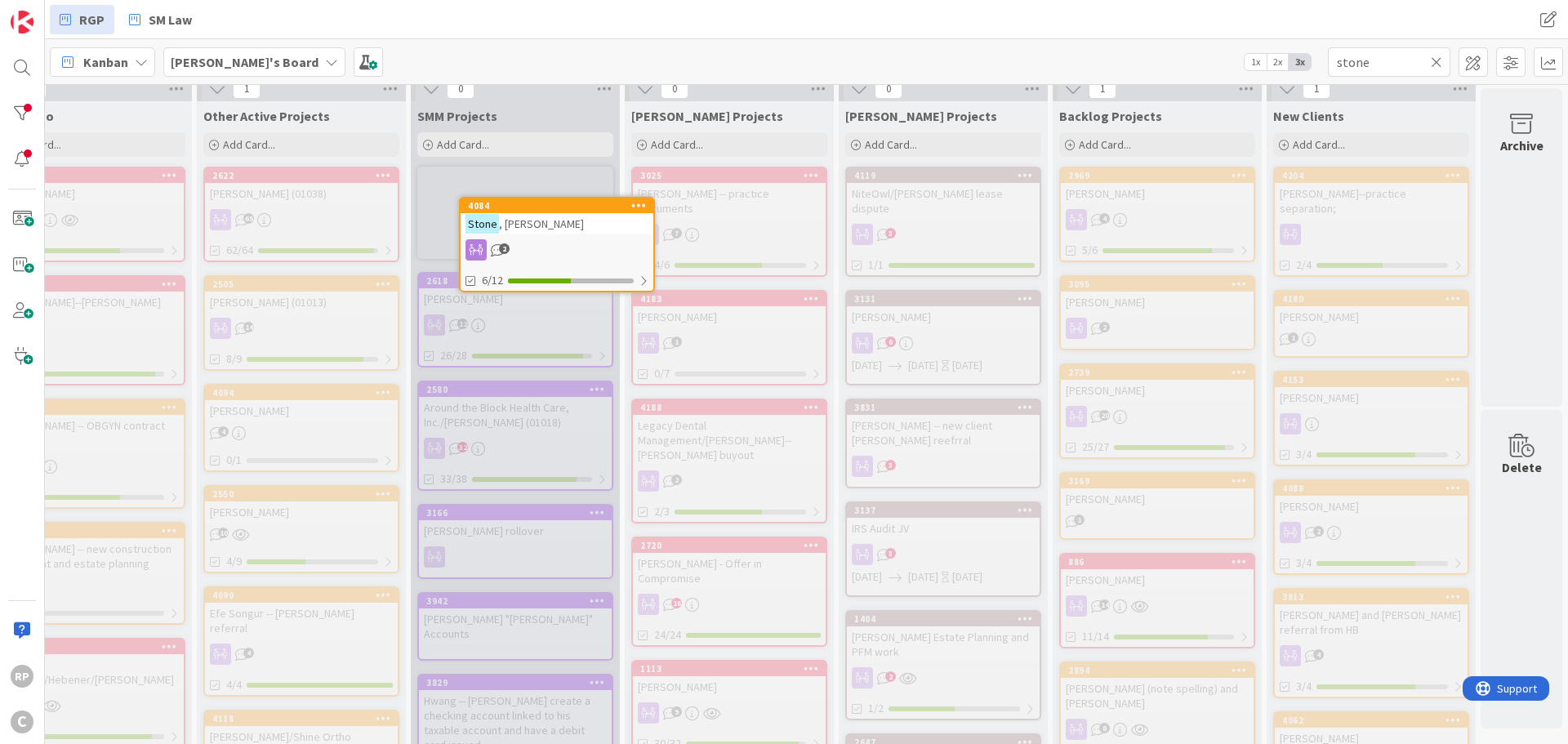
scroll to position [0, 294]
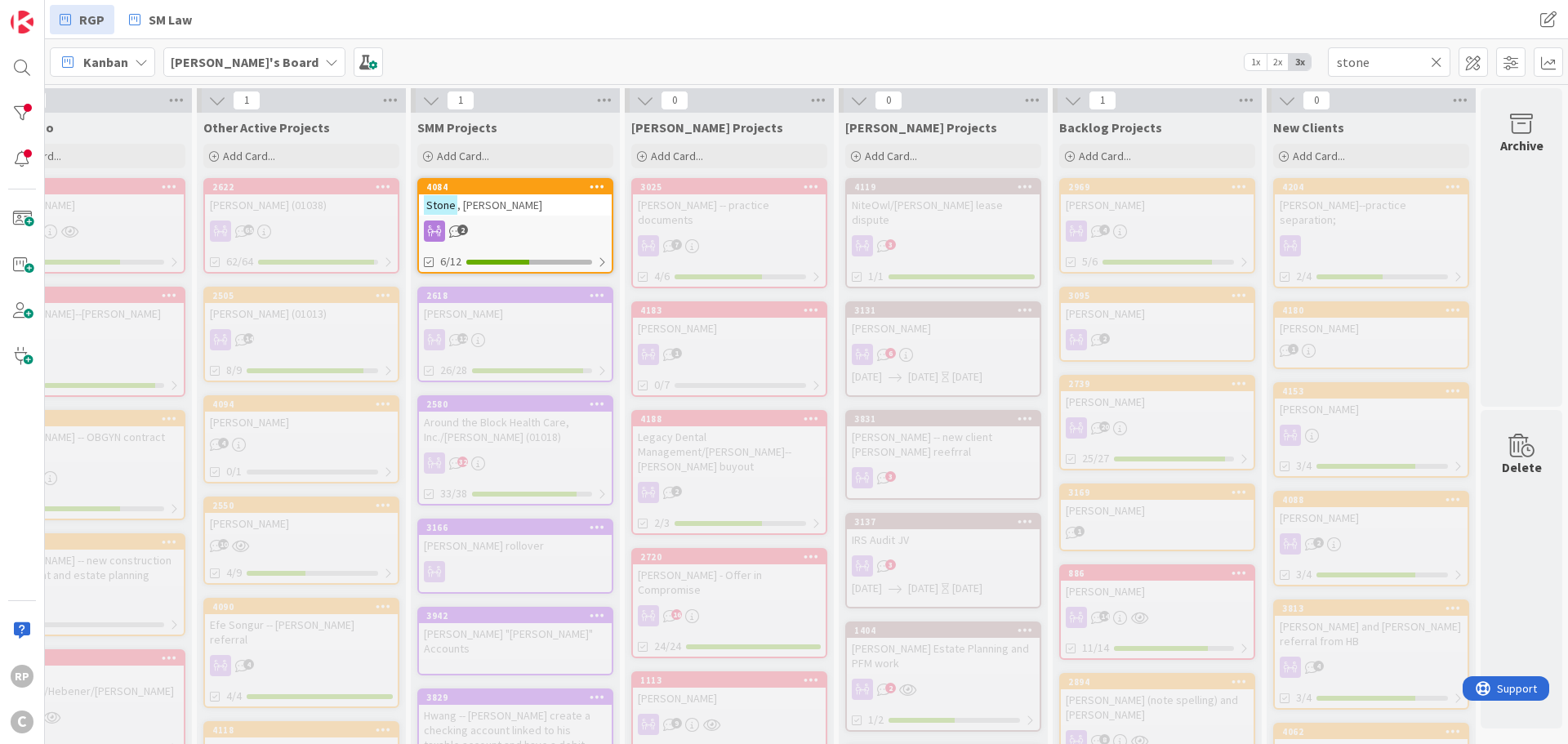
click at [511, 205] on div "[PERSON_NAME]" at bounding box center [515, 204] width 192 height 21
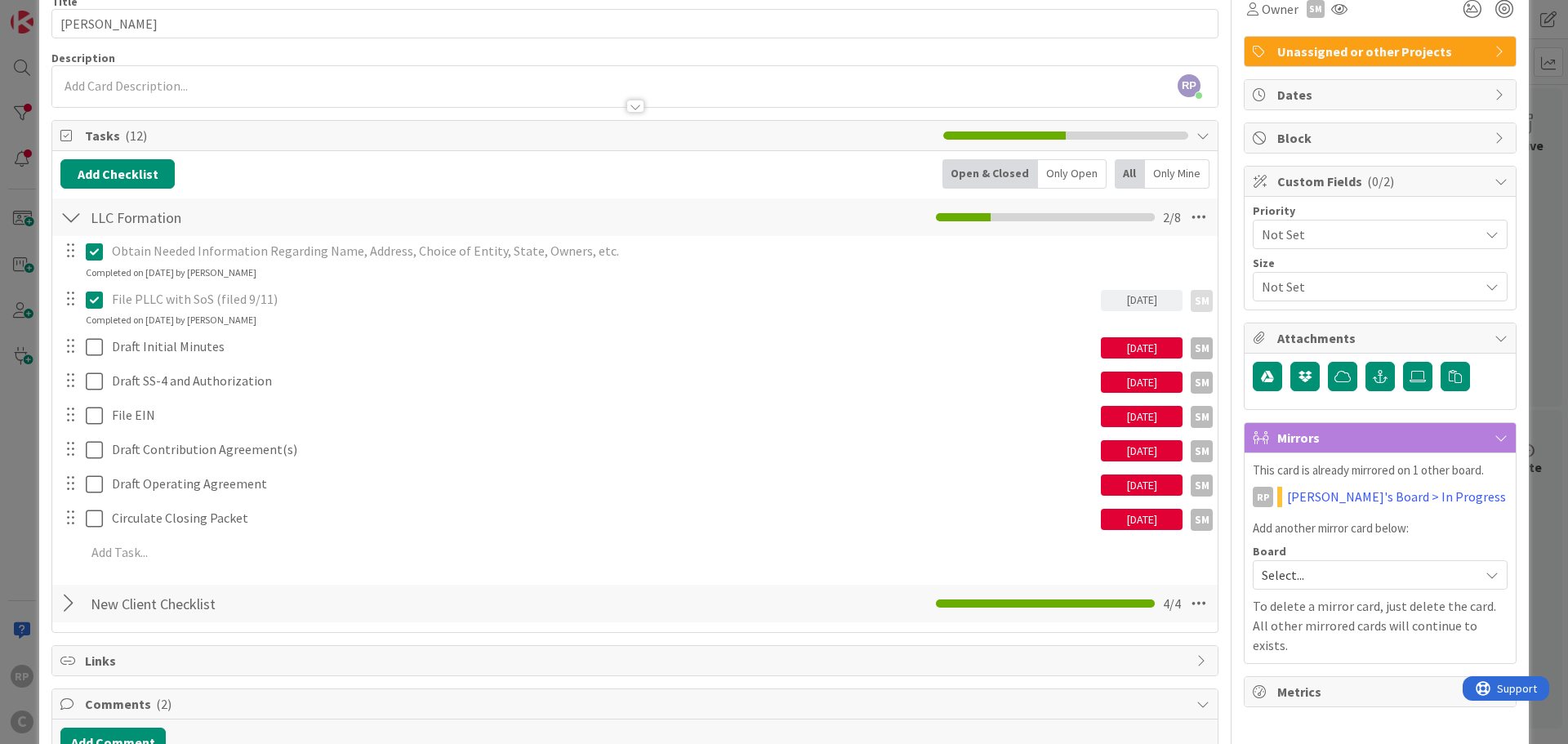
scroll to position [163, 0]
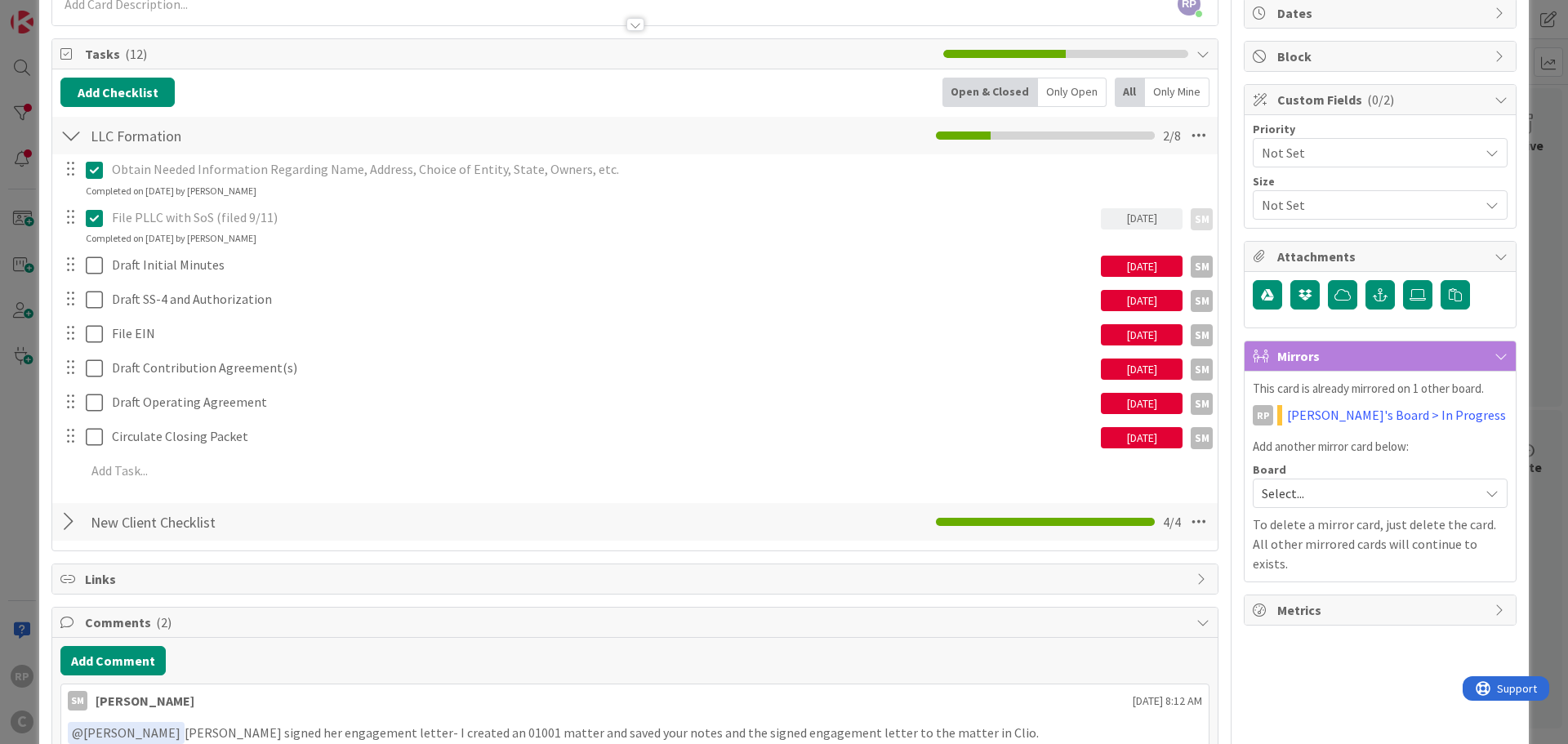
click at [1325, 496] on span "Select..." at bounding box center [1367, 493] width 209 height 23
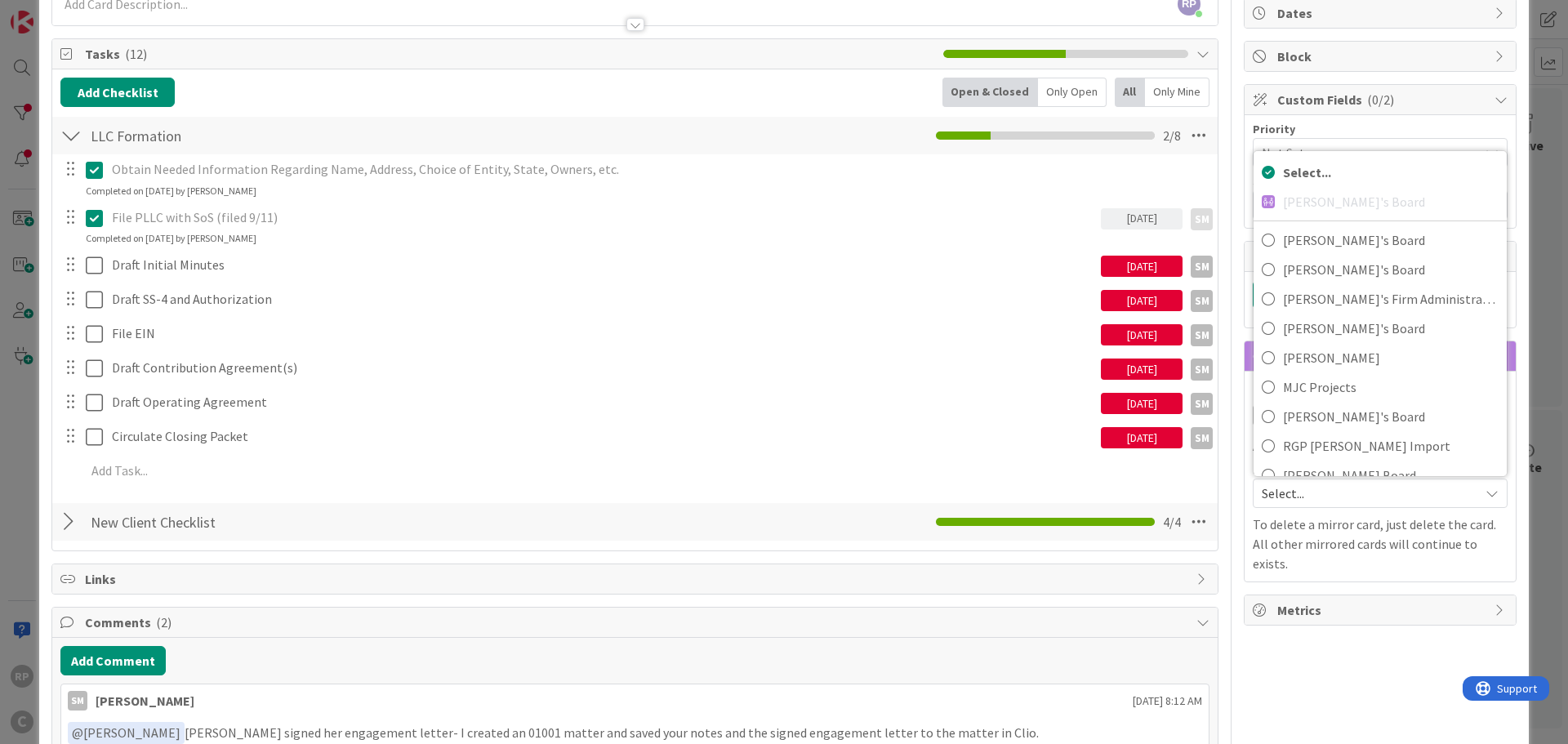
click at [451, 582] on span "Links" at bounding box center [637, 579] width 1103 height 20
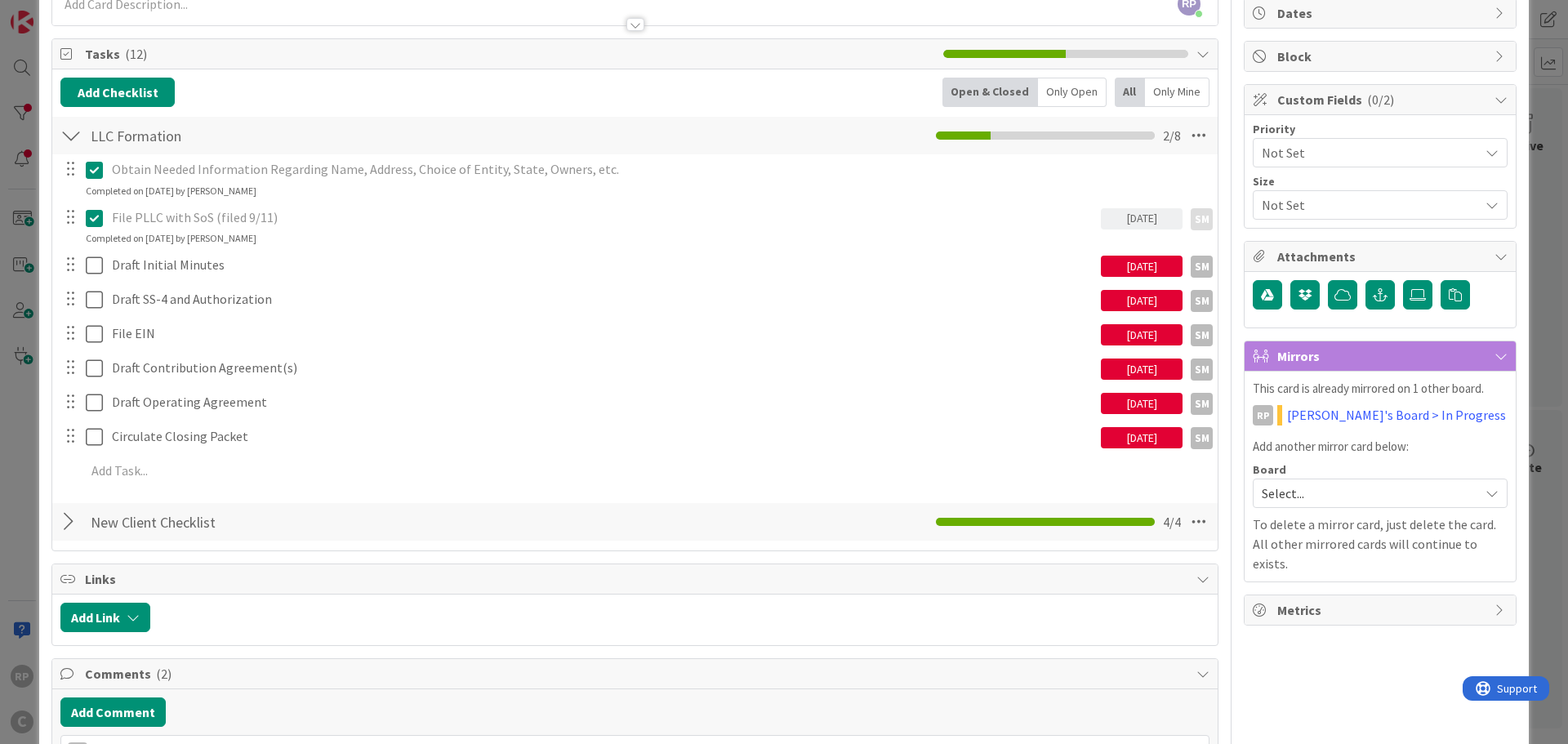
click at [448, 581] on span "Links" at bounding box center [637, 579] width 1103 height 20
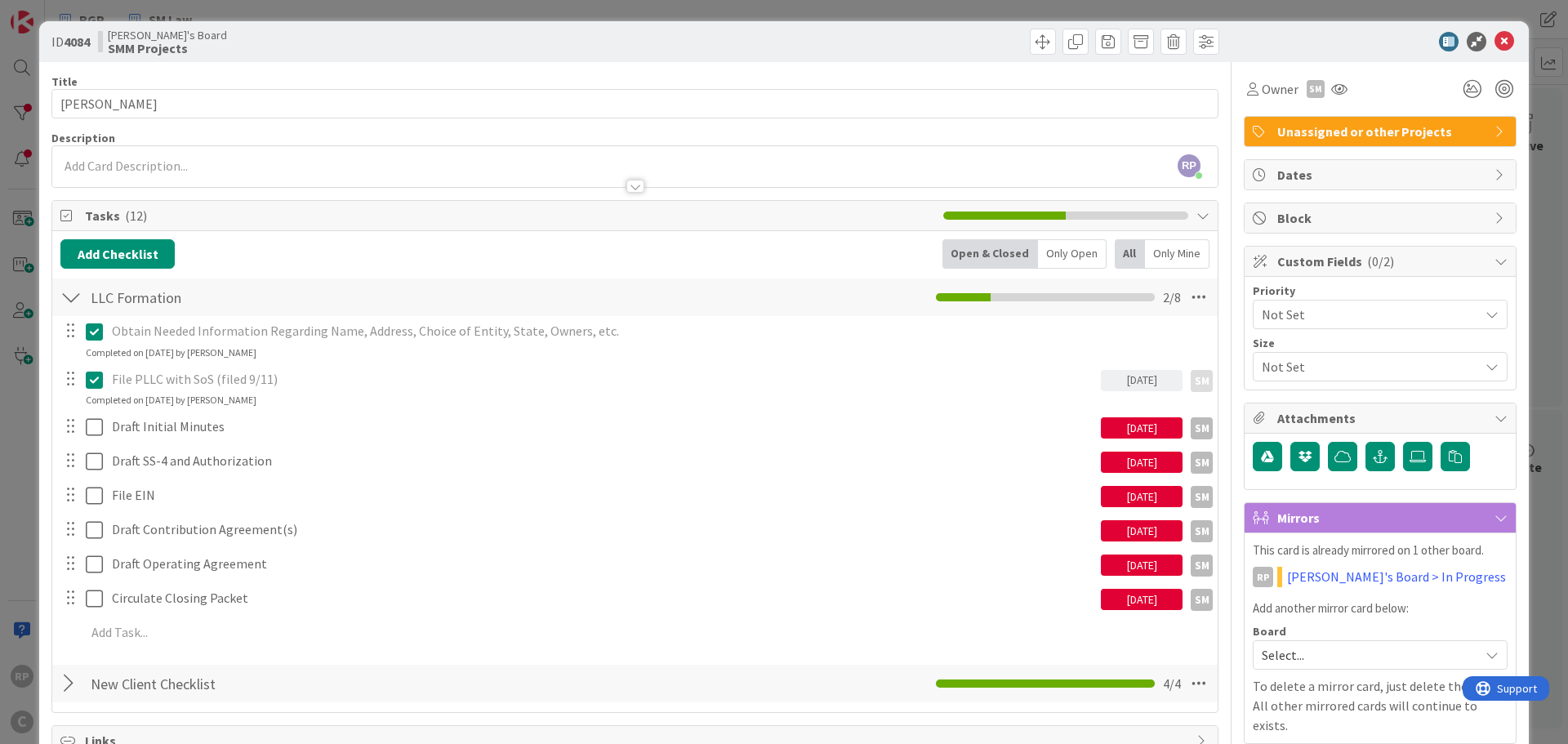
scroll to position [0, 0]
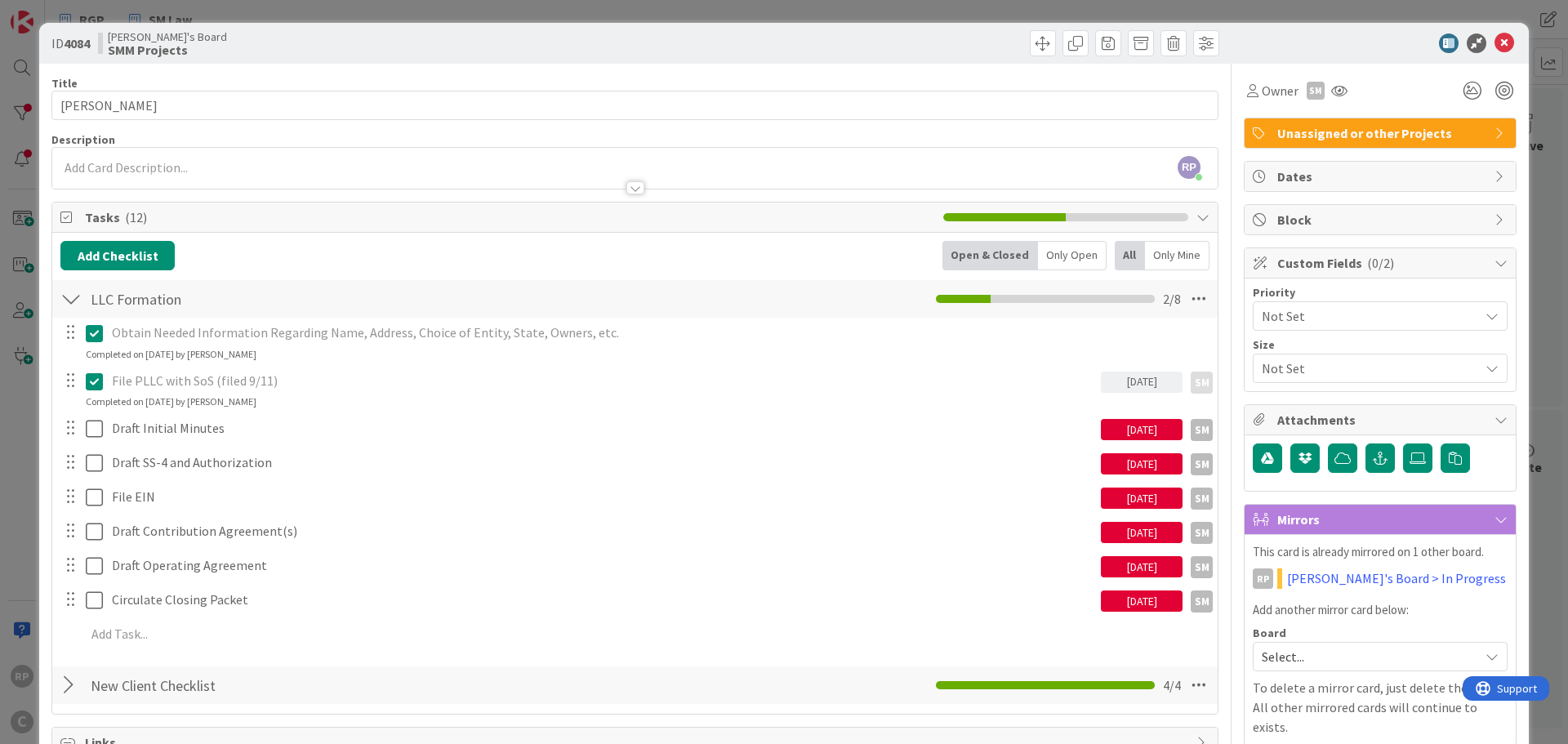
click at [1284, 135] on span "Unassigned or other Projects" at bounding box center [1382, 133] width 209 height 20
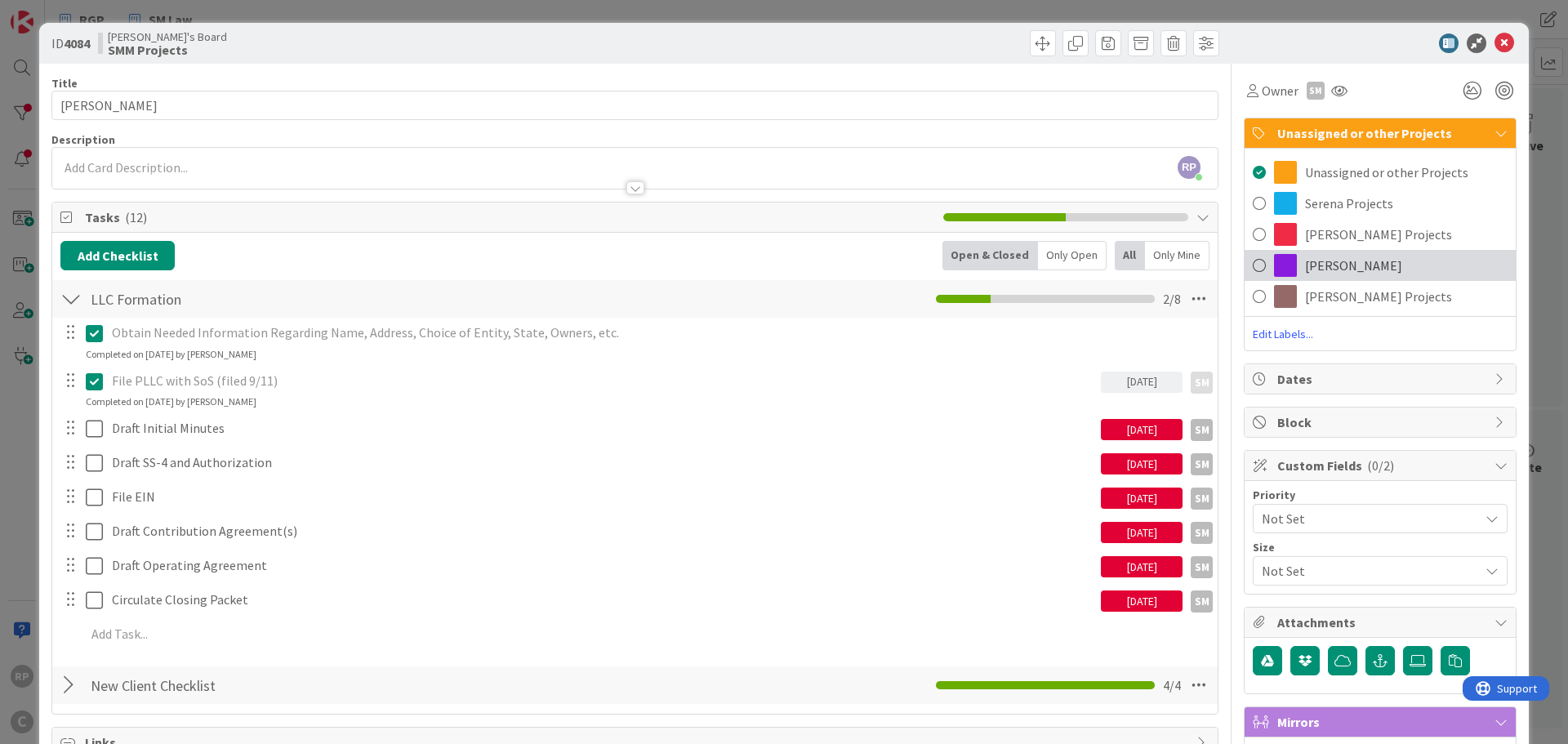
click at [1321, 268] on span "[PERSON_NAME]" at bounding box center [1353, 266] width 97 height 20
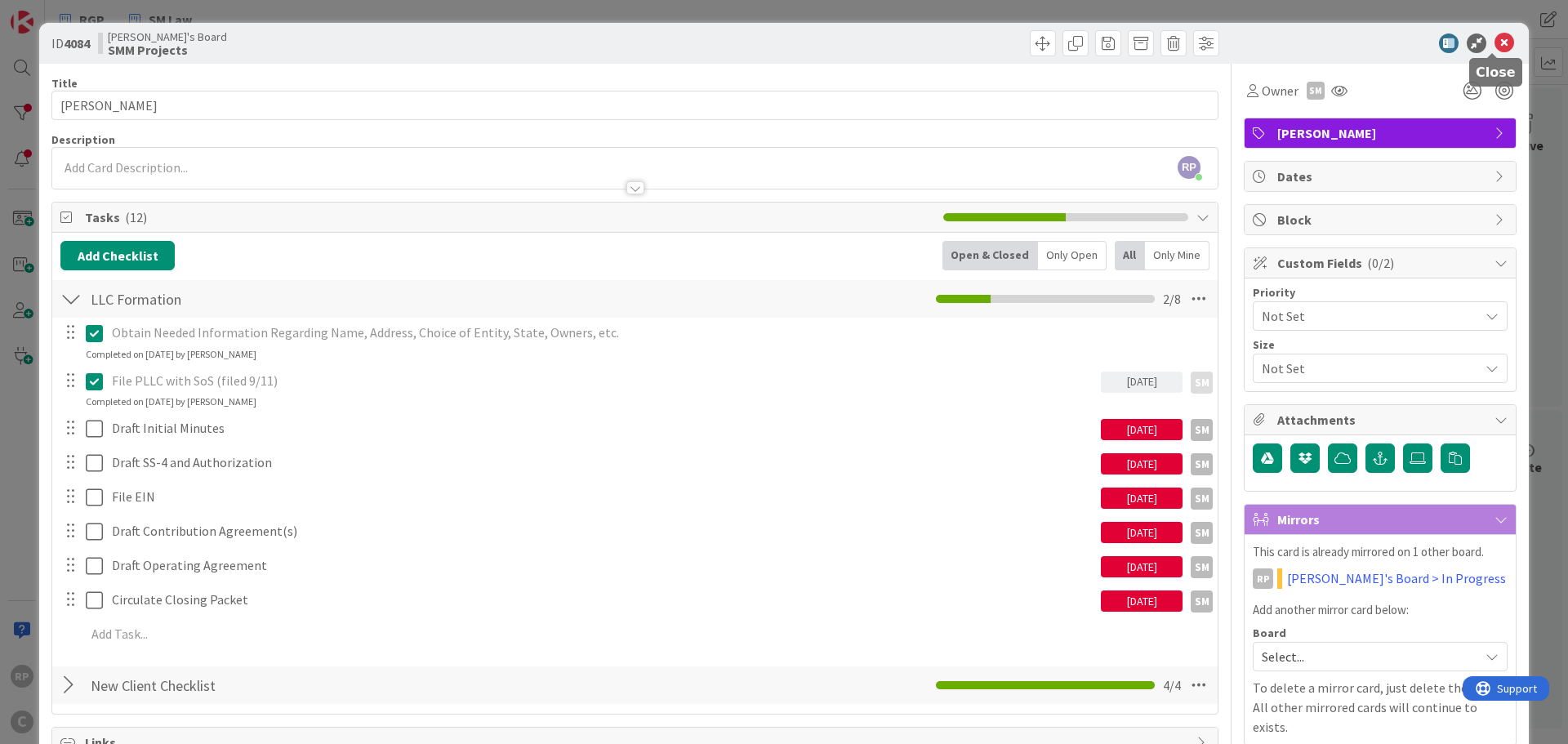
click at [1498, 38] on icon at bounding box center [1504, 44] width 20 height 20
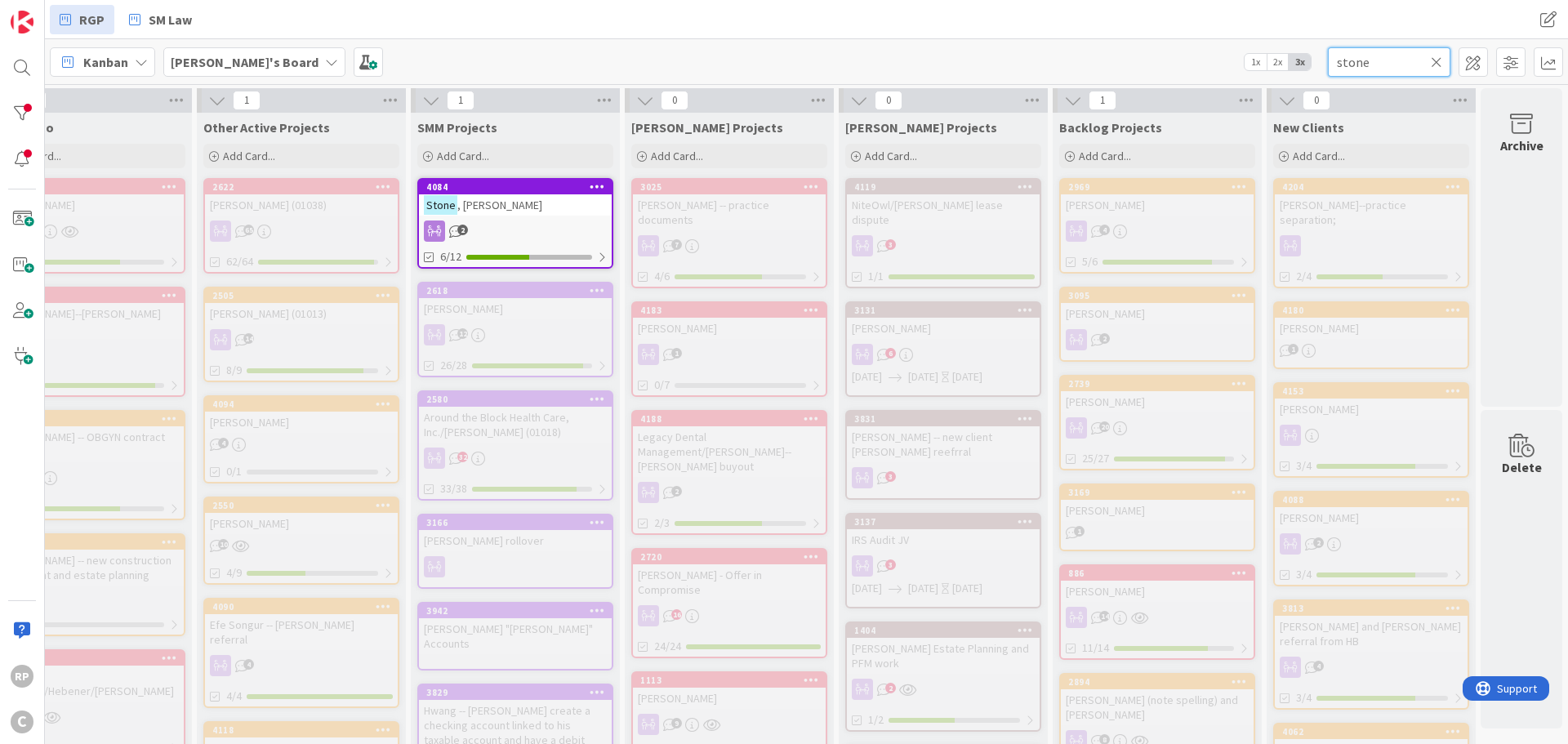
click at [1429, 66] on input "stone" at bounding box center [1388, 62] width 122 height 29
click at [1434, 62] on icon at bounding box center [1436, 62] width 12 height 15
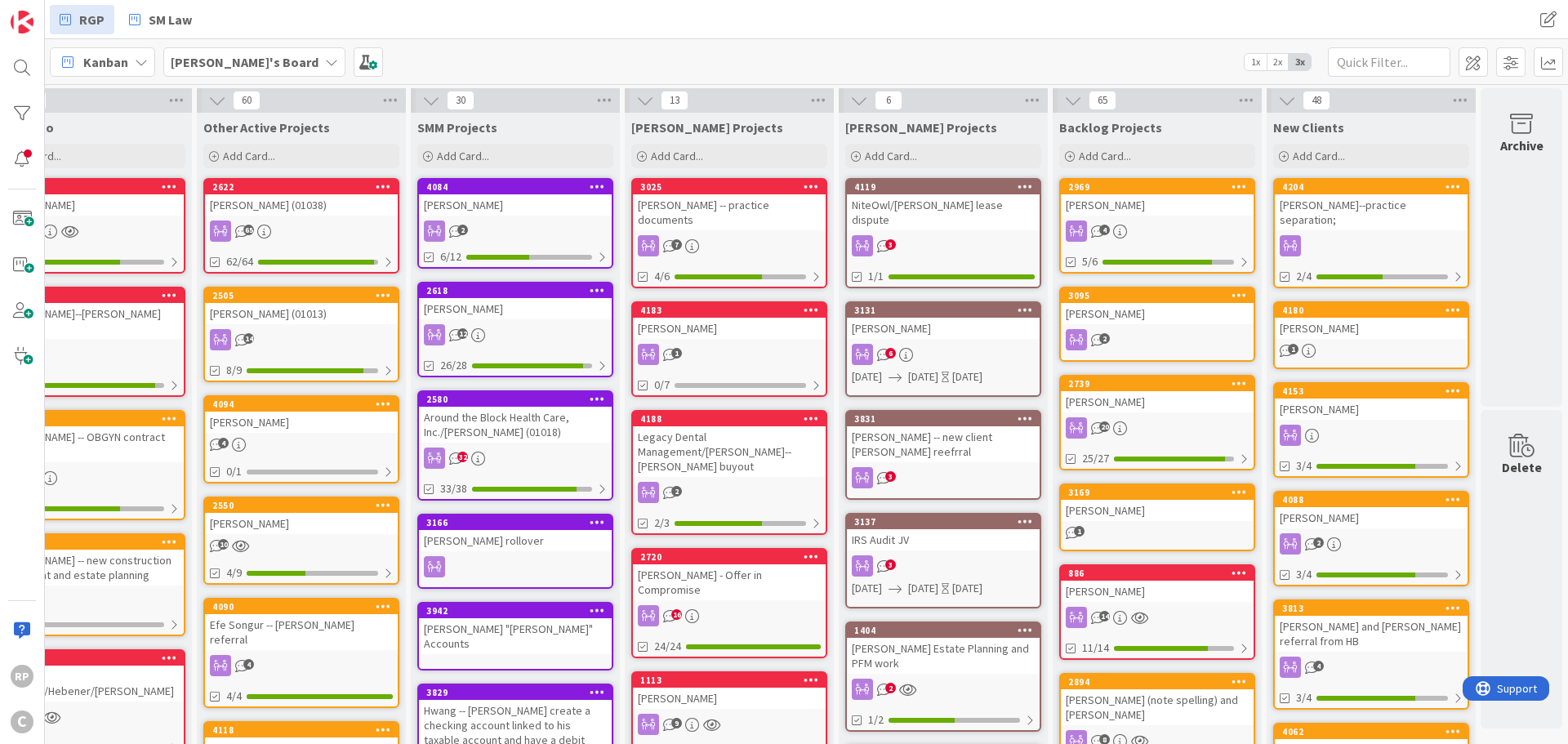
click at [780, 743] on div "30/32" at bounding box center [730, 755] width 192 height 21
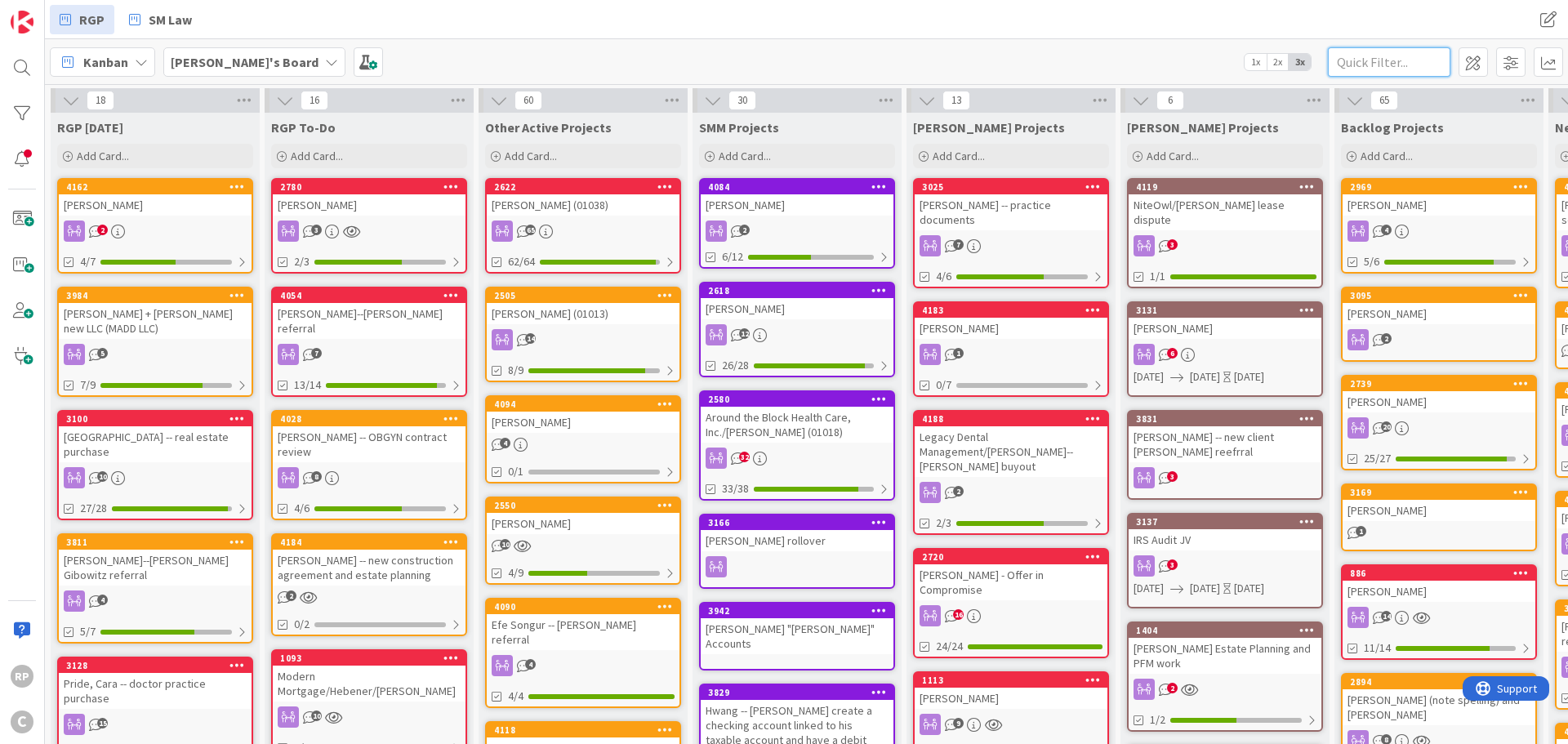
click at [1409, 70] on input "text" at bounding box center [1388, 62] width 122 height 29
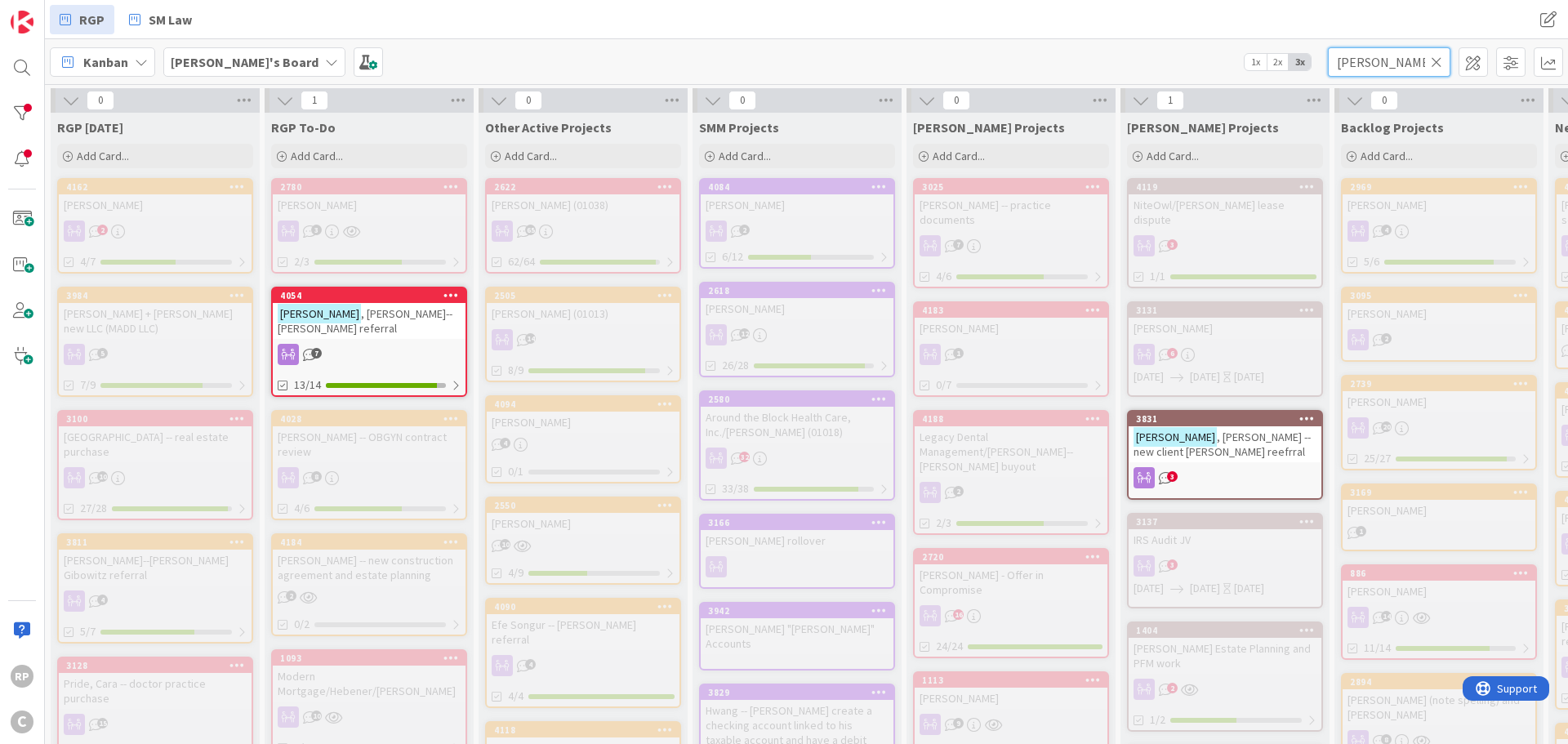
type input "[PERSON_NAME]"
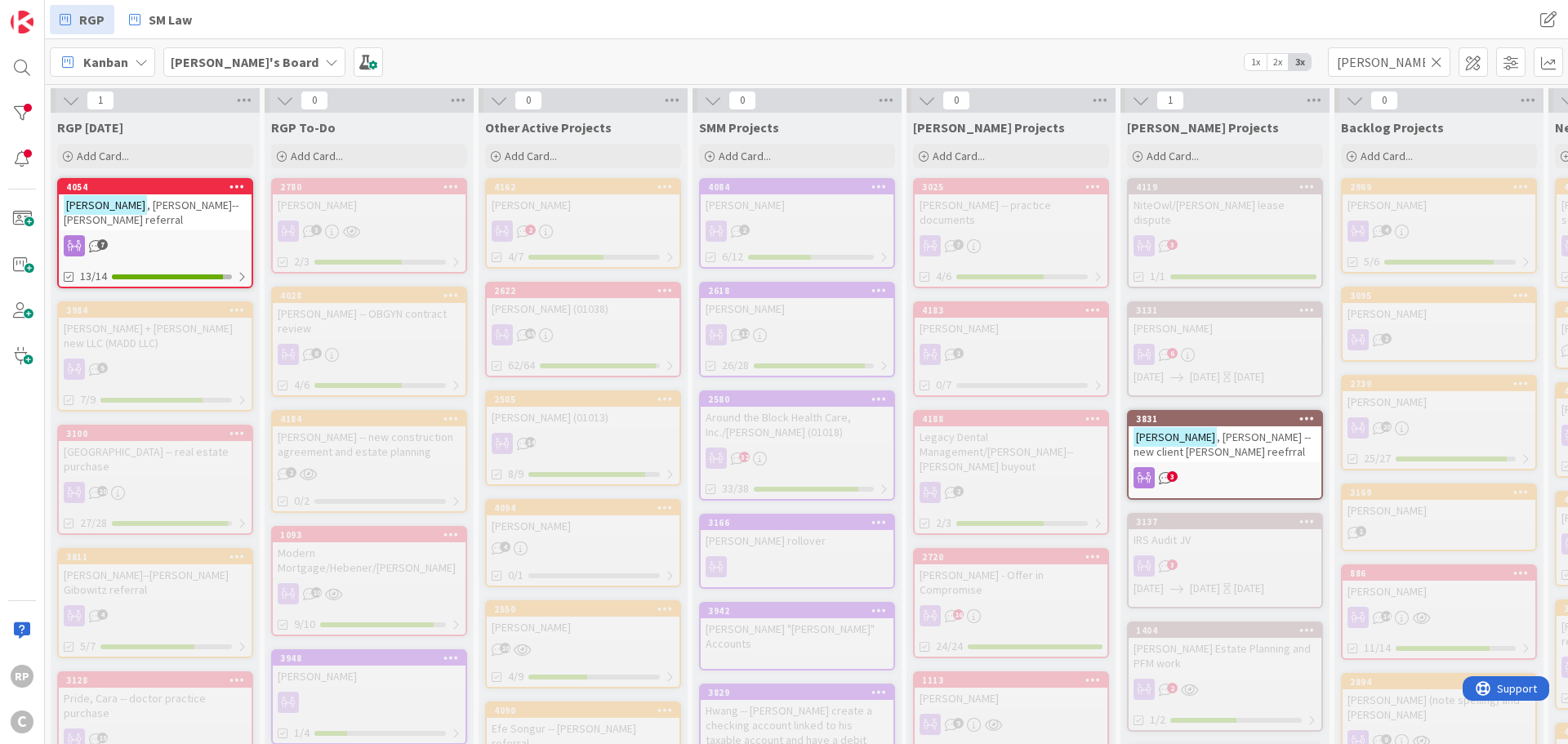
click at [554, 199] on div "[PERSON_NAME]" at bounding box center [583, 204] width 192 height 21
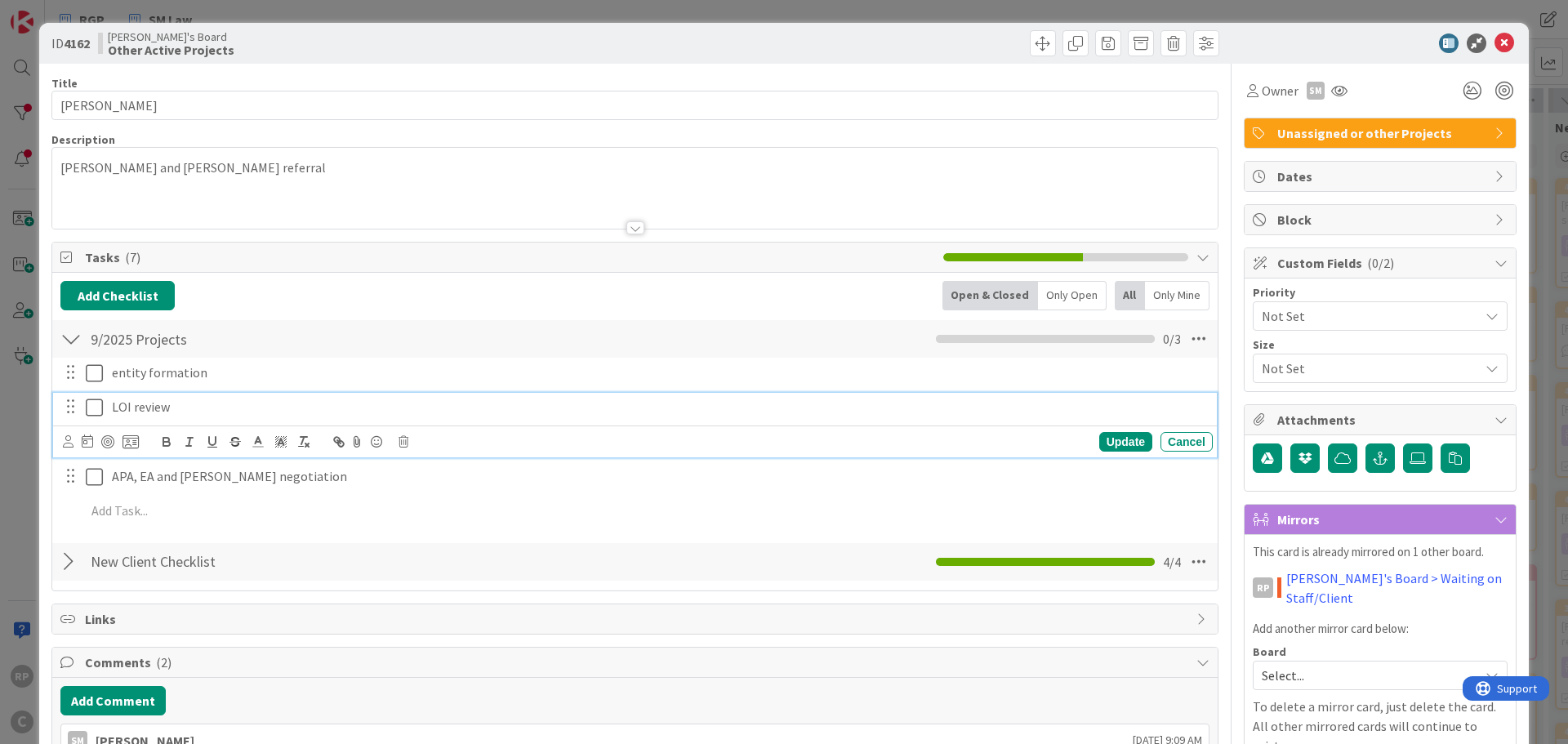
drag, startPoint x: 93, startPoint y: 410, endPoint x: 180, endPoint y: 444, distance: 93.4
click at [93, 411] on icon at bounding box center [94, 407] width 17 height 20
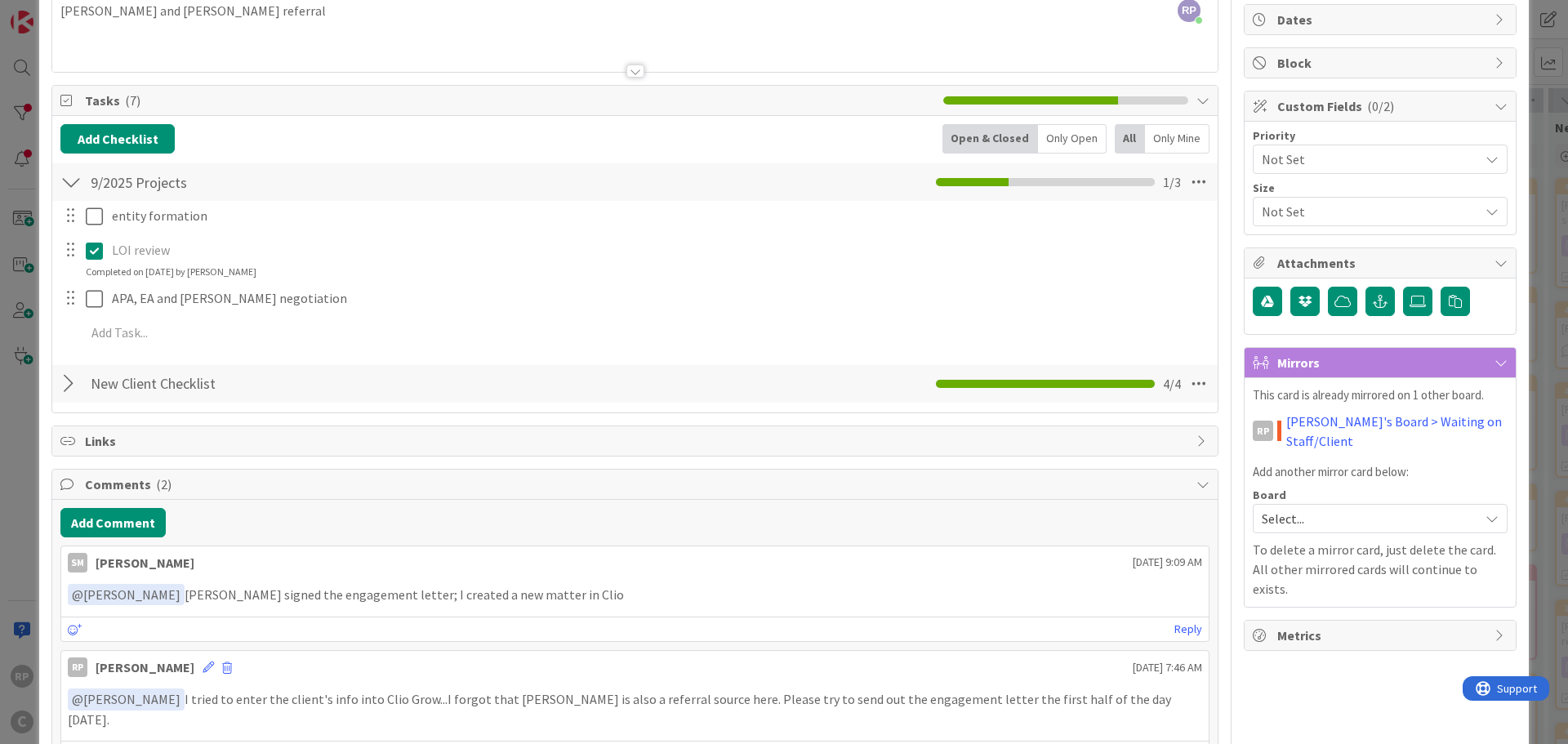
scroll to position [163, 0]
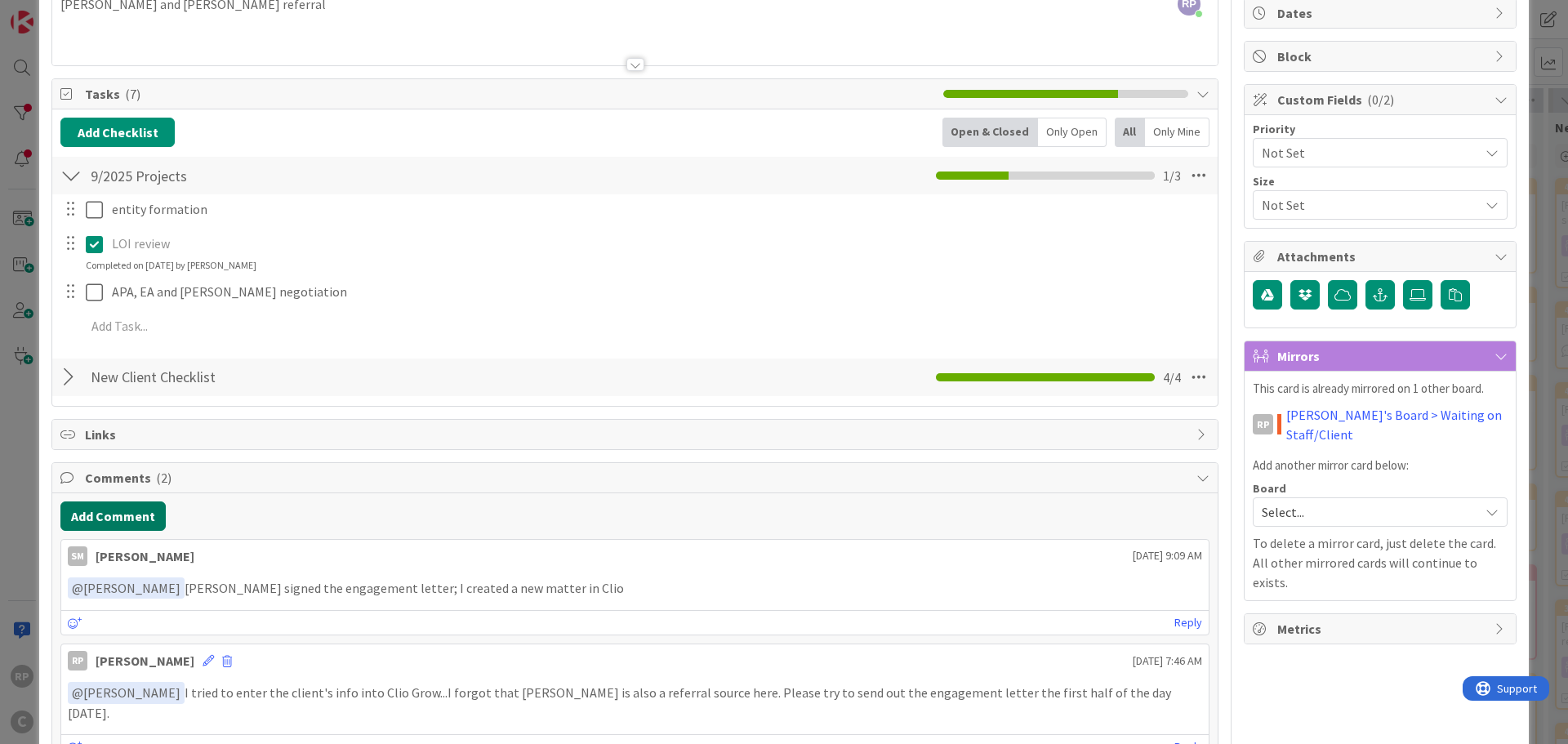
click at [132, 516] on button "Add Comment" at bounding box center [113, 516] width 105 height 29
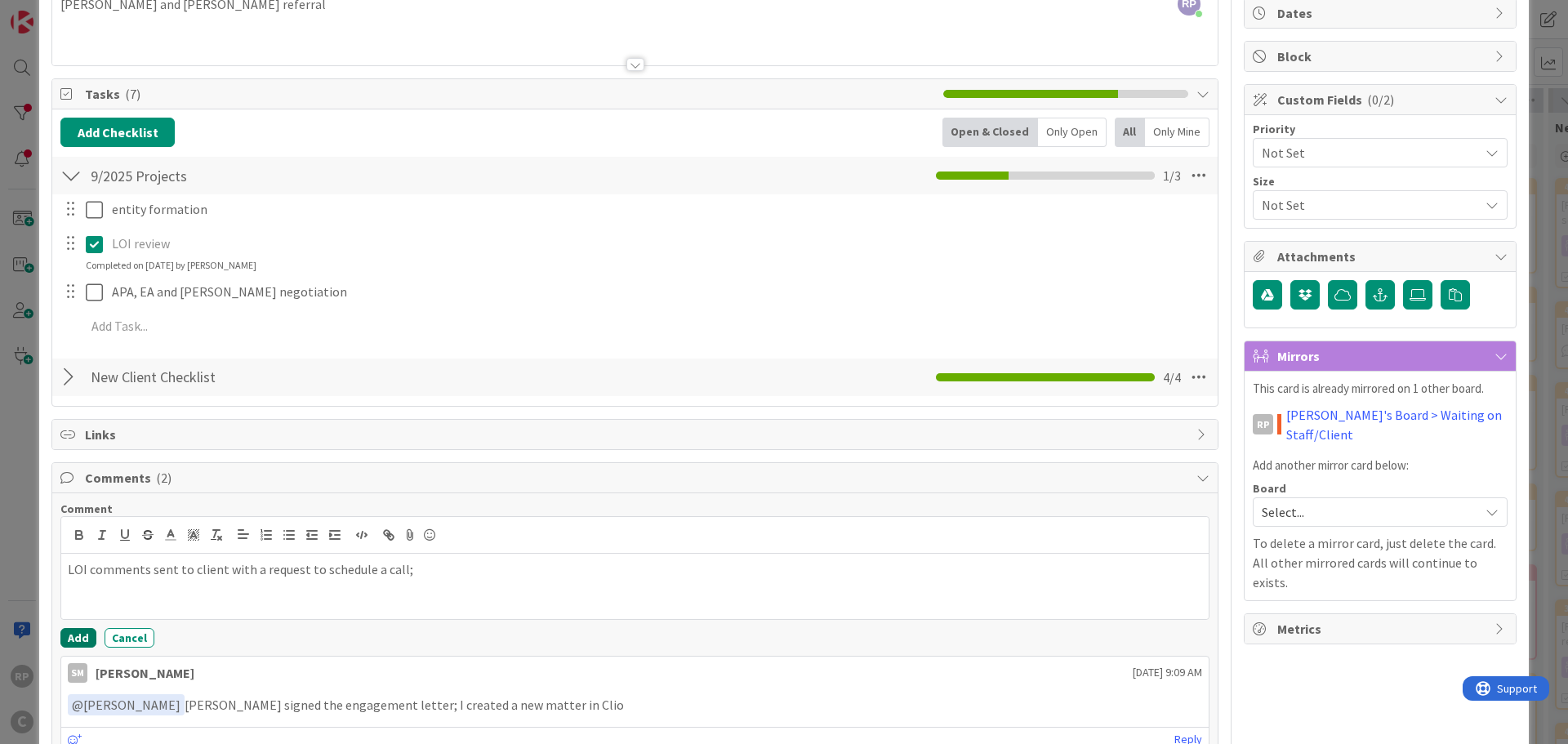
click at [72, 628] on button "Add" at bounding box center [79, 638] width 36 height 20
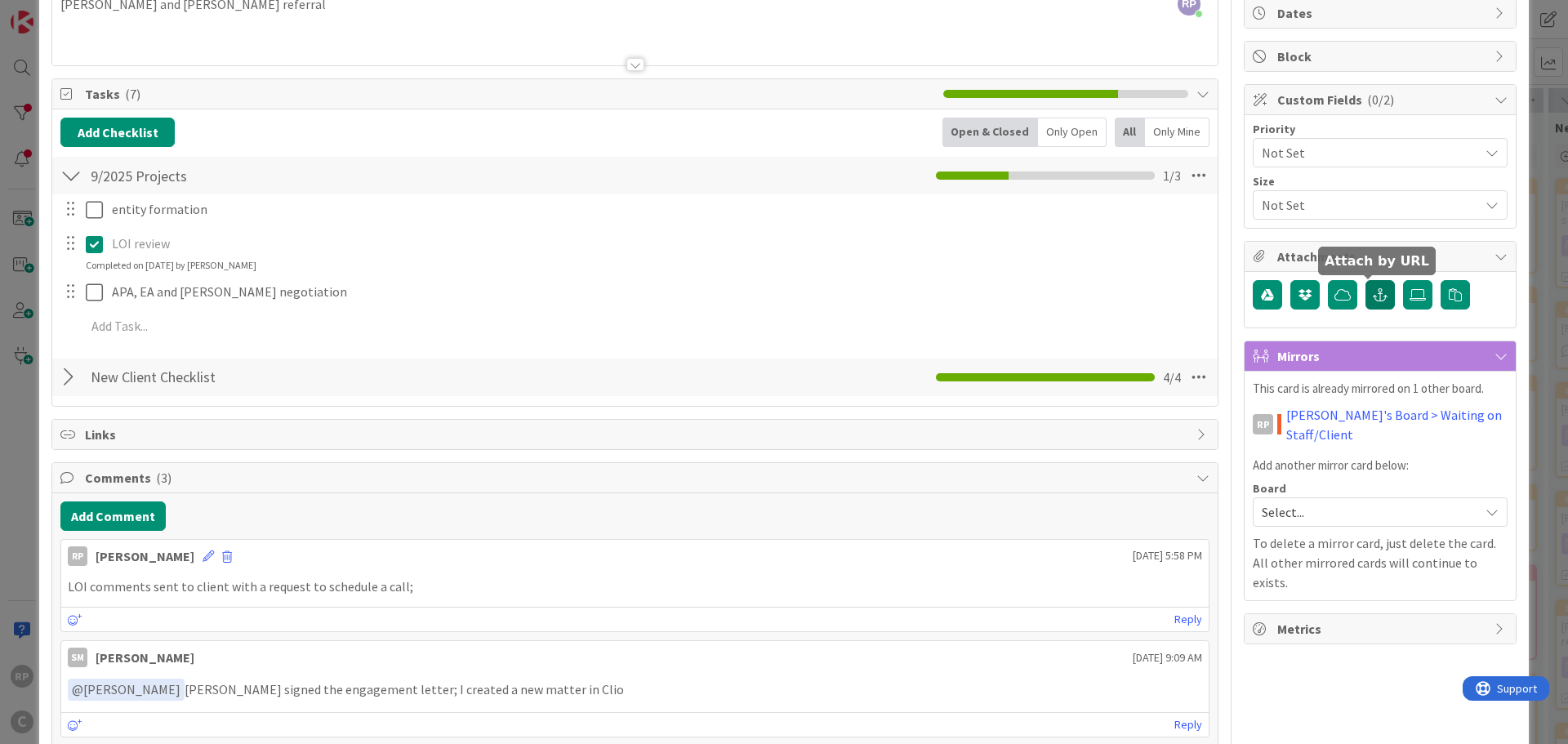
scroll to position [0, 0]
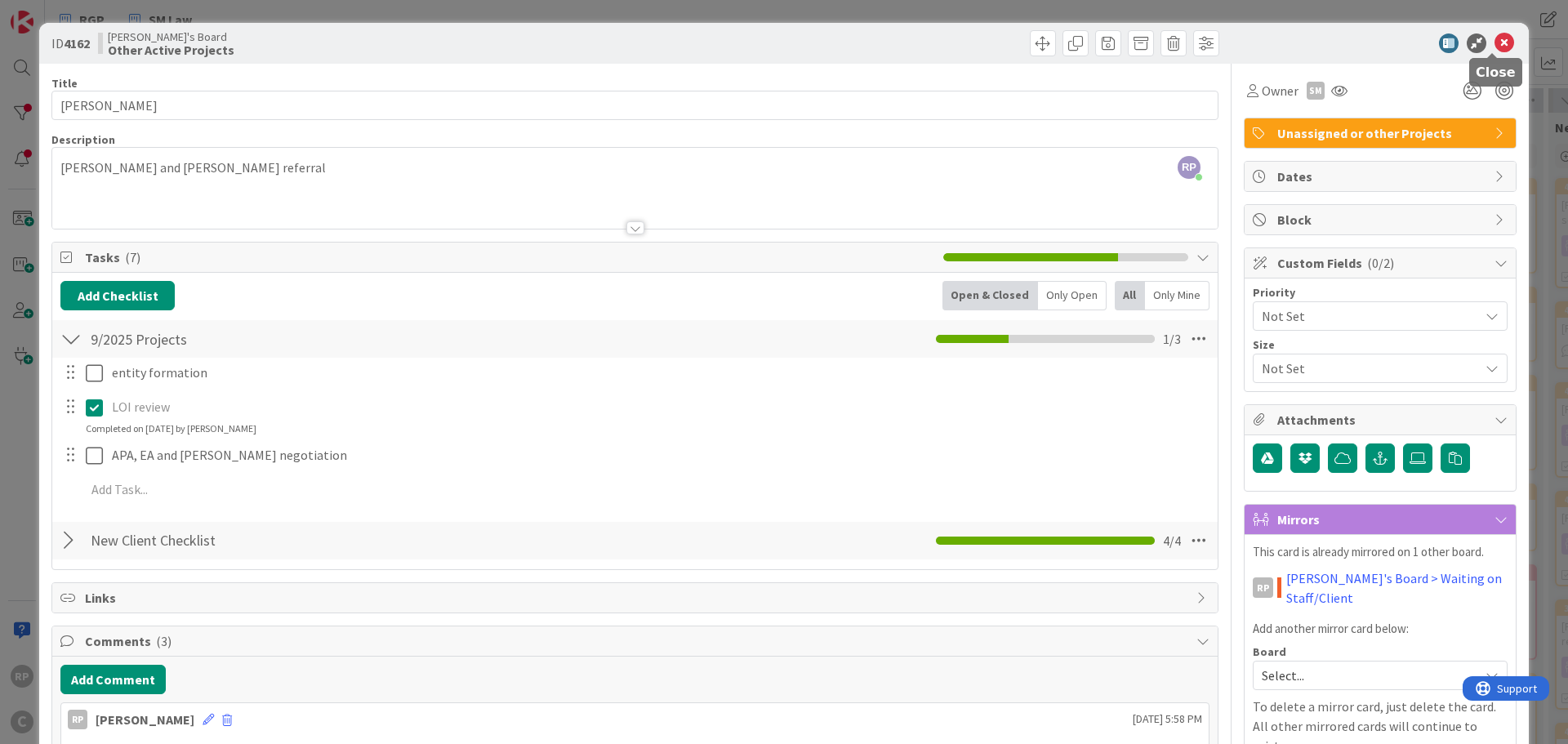
click at [1494, 48] on icon at bounding box center [1504, 44] width 20 height 20
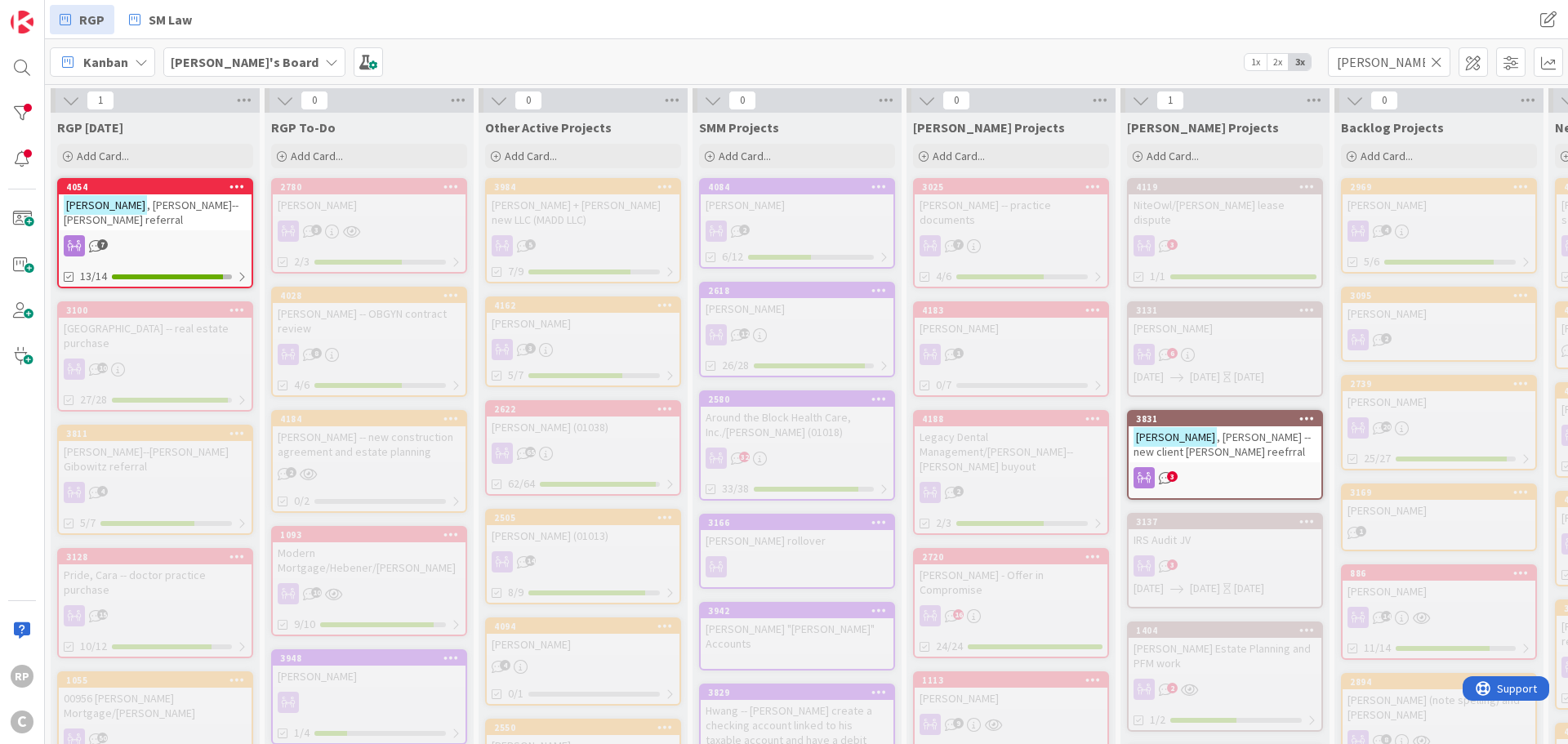
click at [565, 217] on link "3984 [PERSON_NAME] + [PERSON_NAME] new LLC (MADD LLC) 5 7/9" at bounding box center [583, 230] width 196 height 105
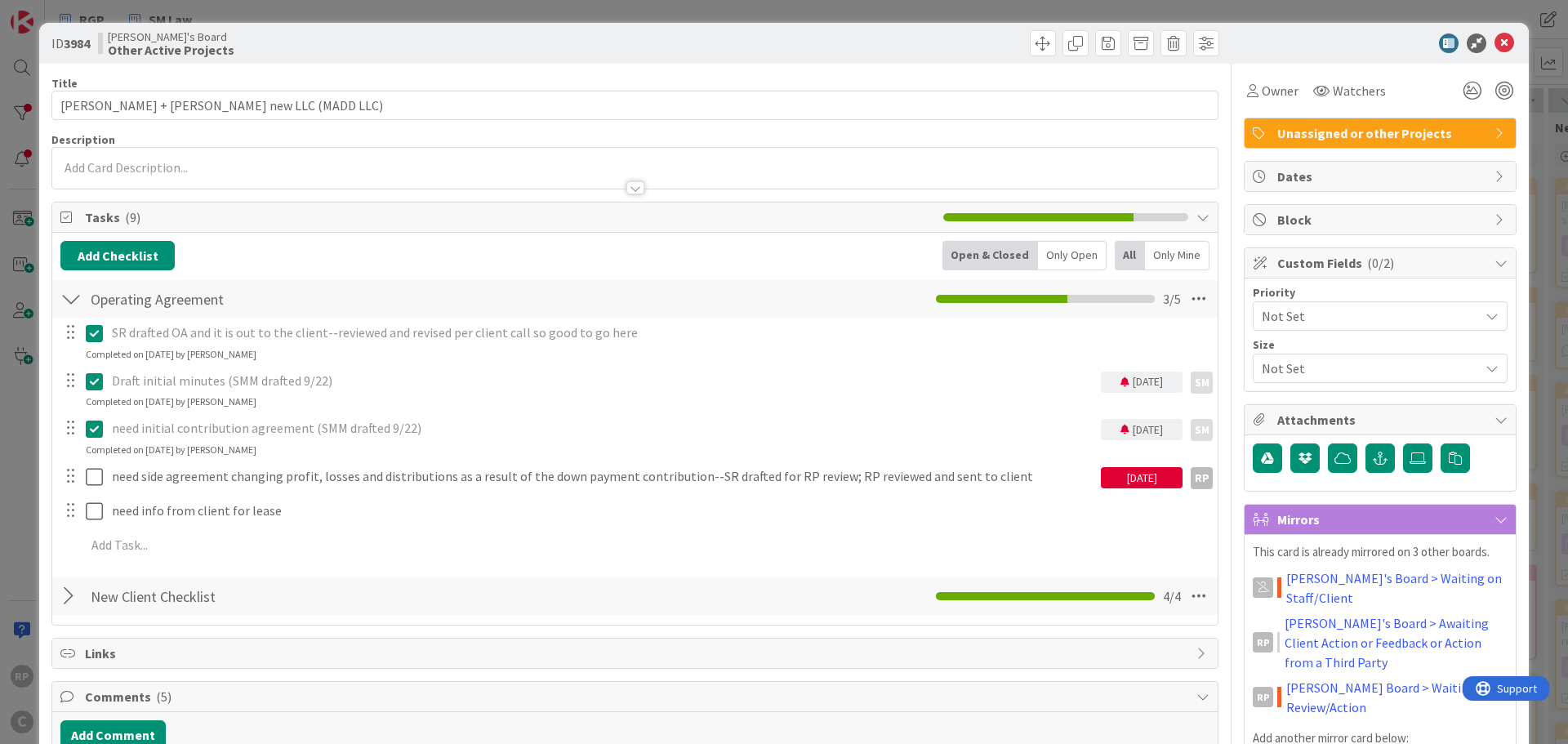
click at [1396, 128] on span "Unassigned or other Projects" at bounding box center [1382, 133] width 209 height 20
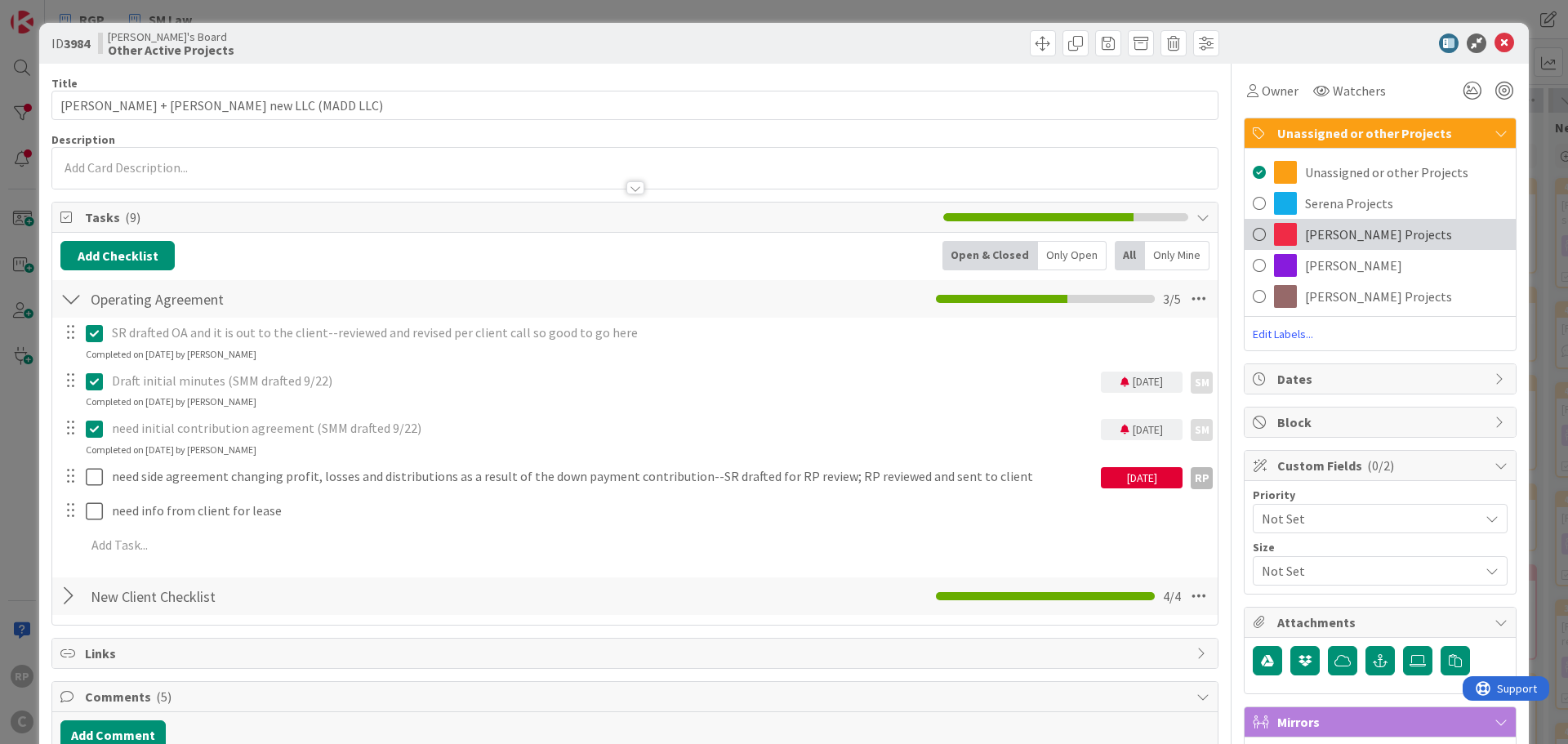
click at [1312, 226] on span "[PERSON_NAME] Projects" at bounding box center [1378, 235] width 147 height 20
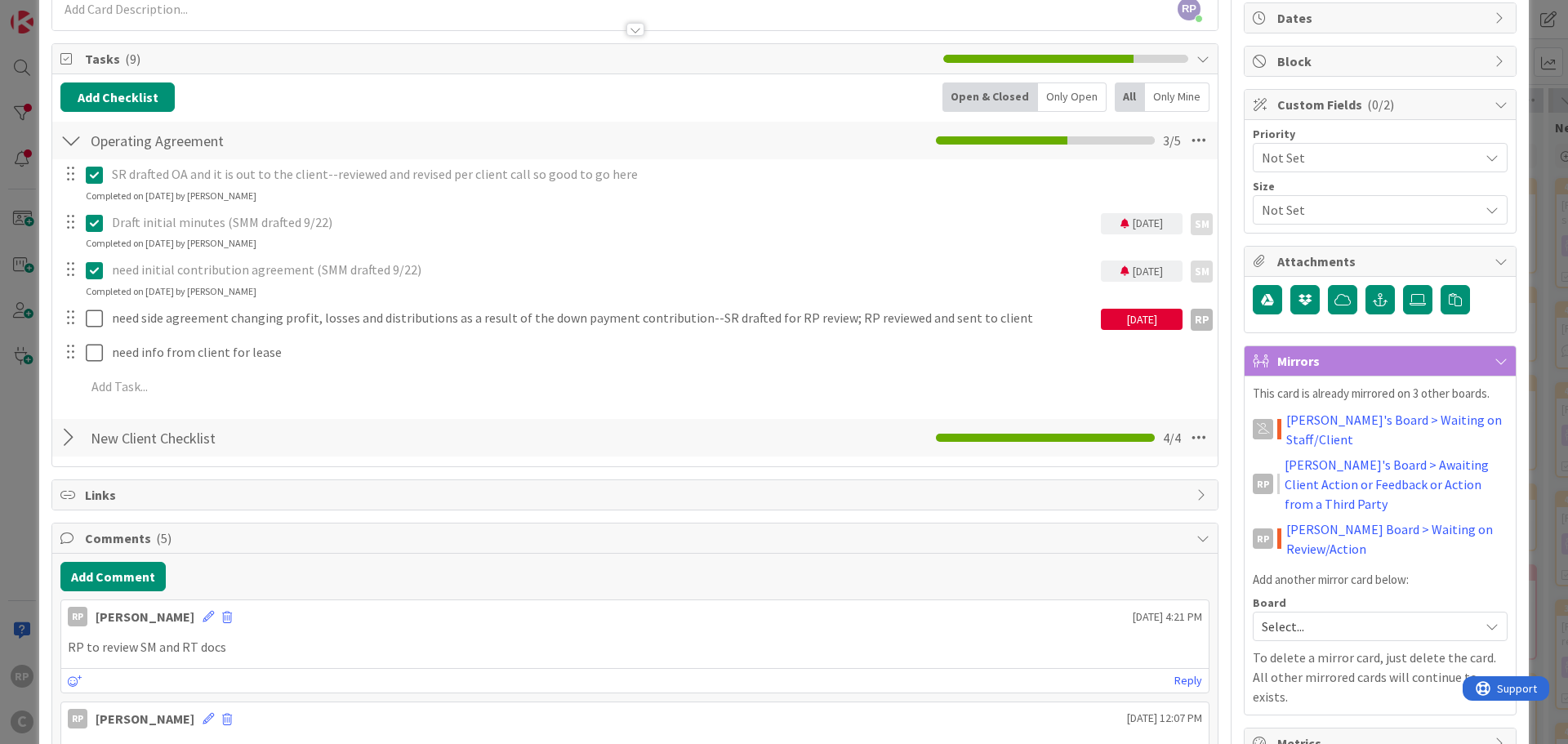
scroll to position [163, 0]
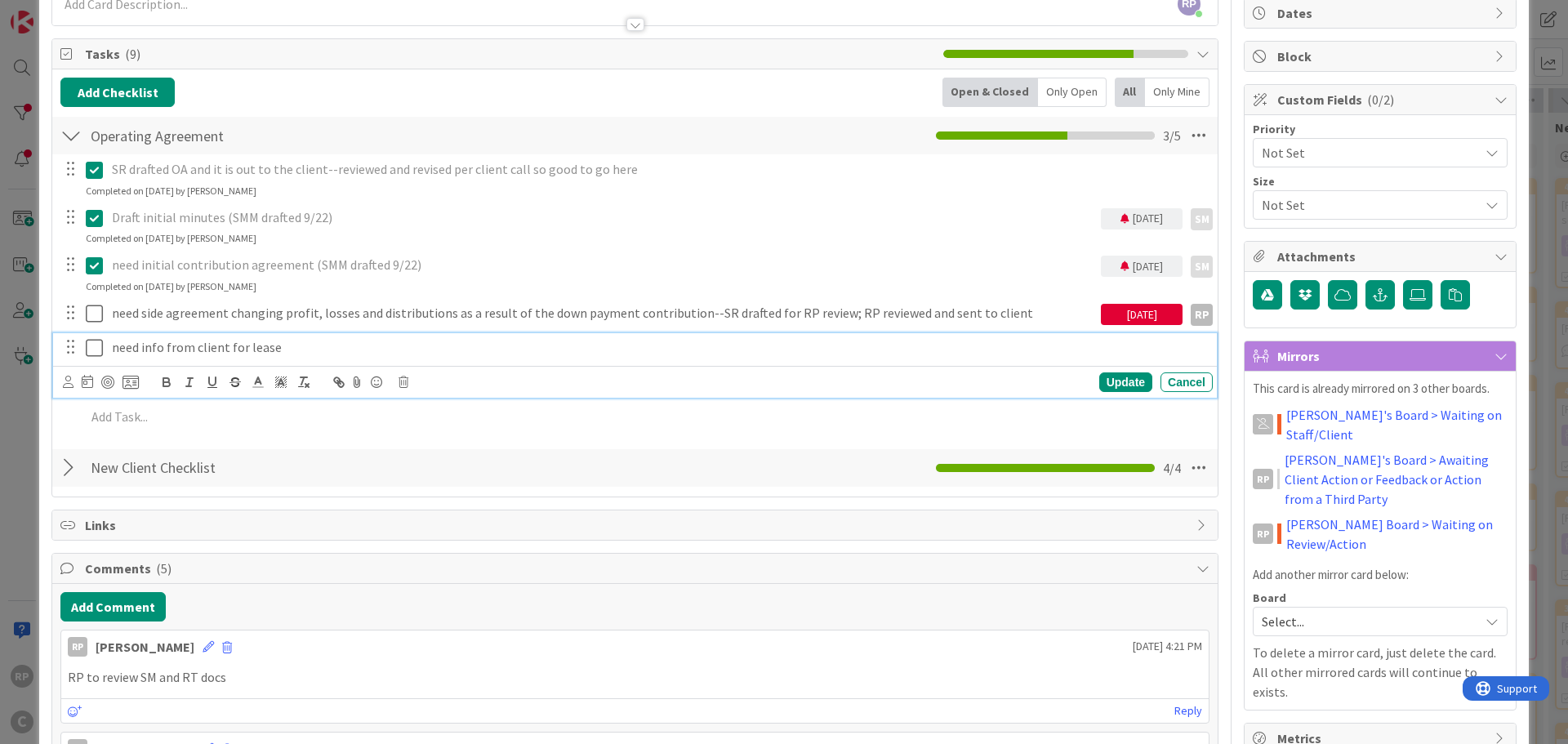
click at [331, 351] on p "need info from client for lease" at bounding box center [659, 348] width 1094 height 19
click at [104, 614] on button "Add Comment" at bounding box center [113, 607] width 105 height 29
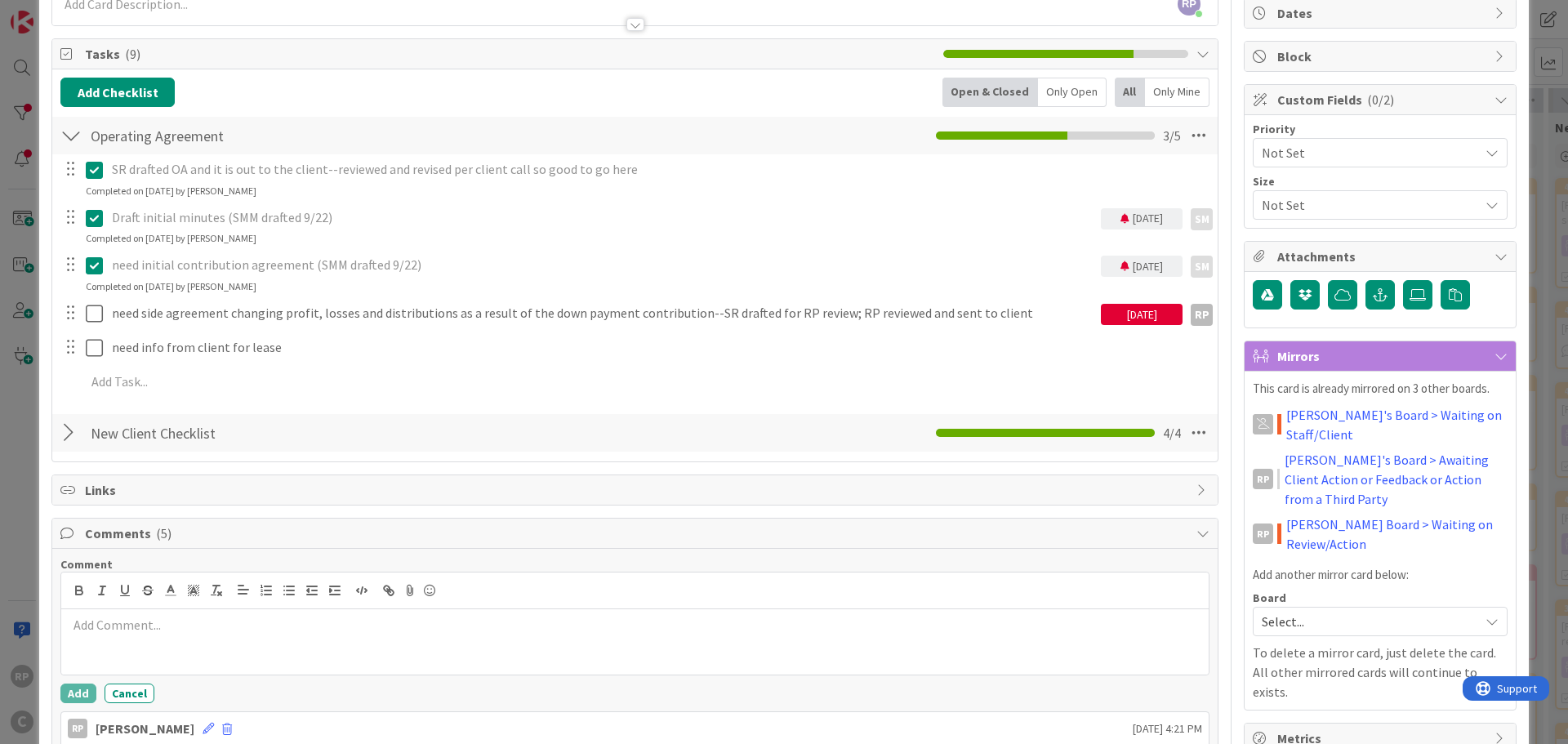
click at [119, 641] on div at bounding box center [635, 641] width 1148 height 65
click at [79, 691] on button "Add" at bounding box center [79, 693] width 36 height 20
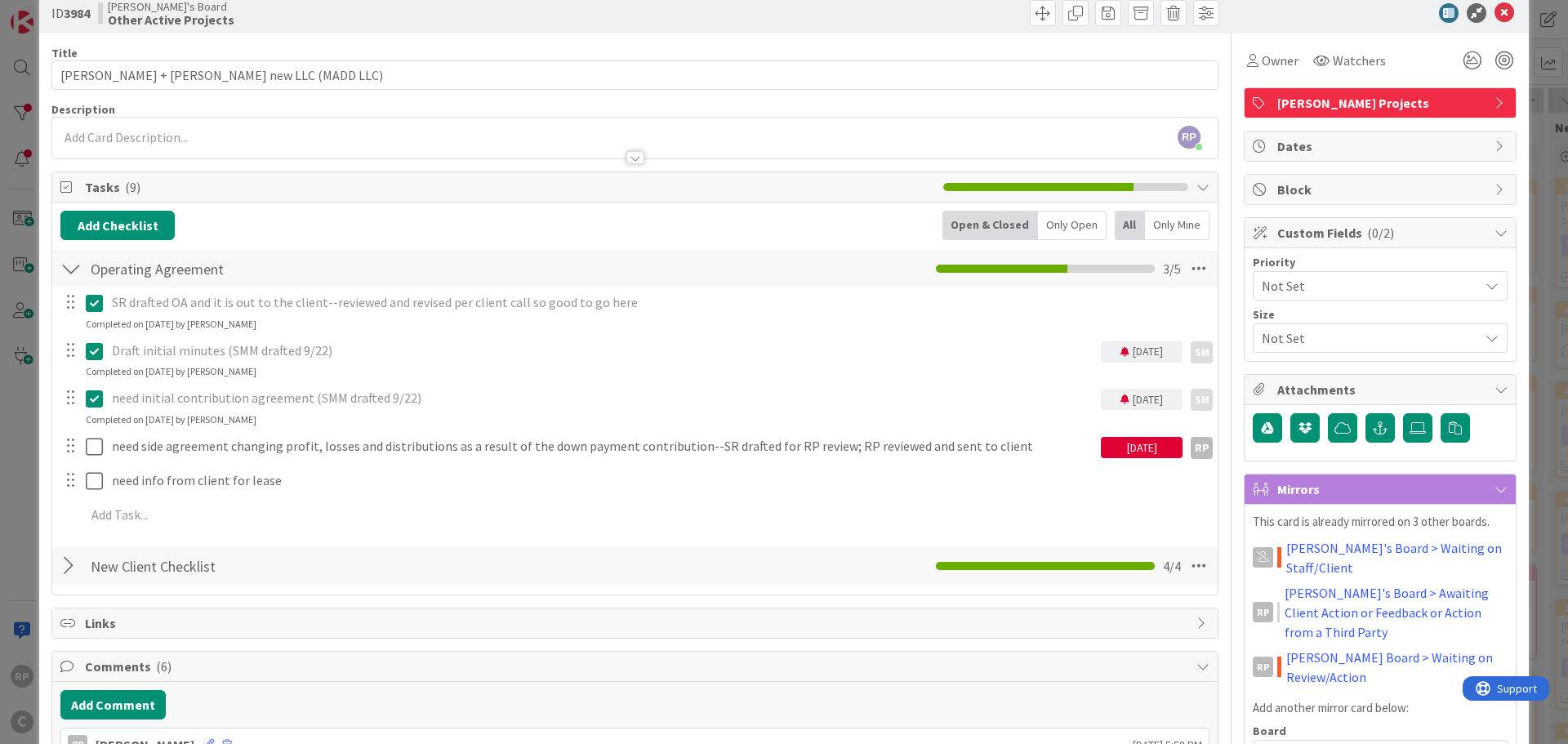
scroll to position [0, 0]
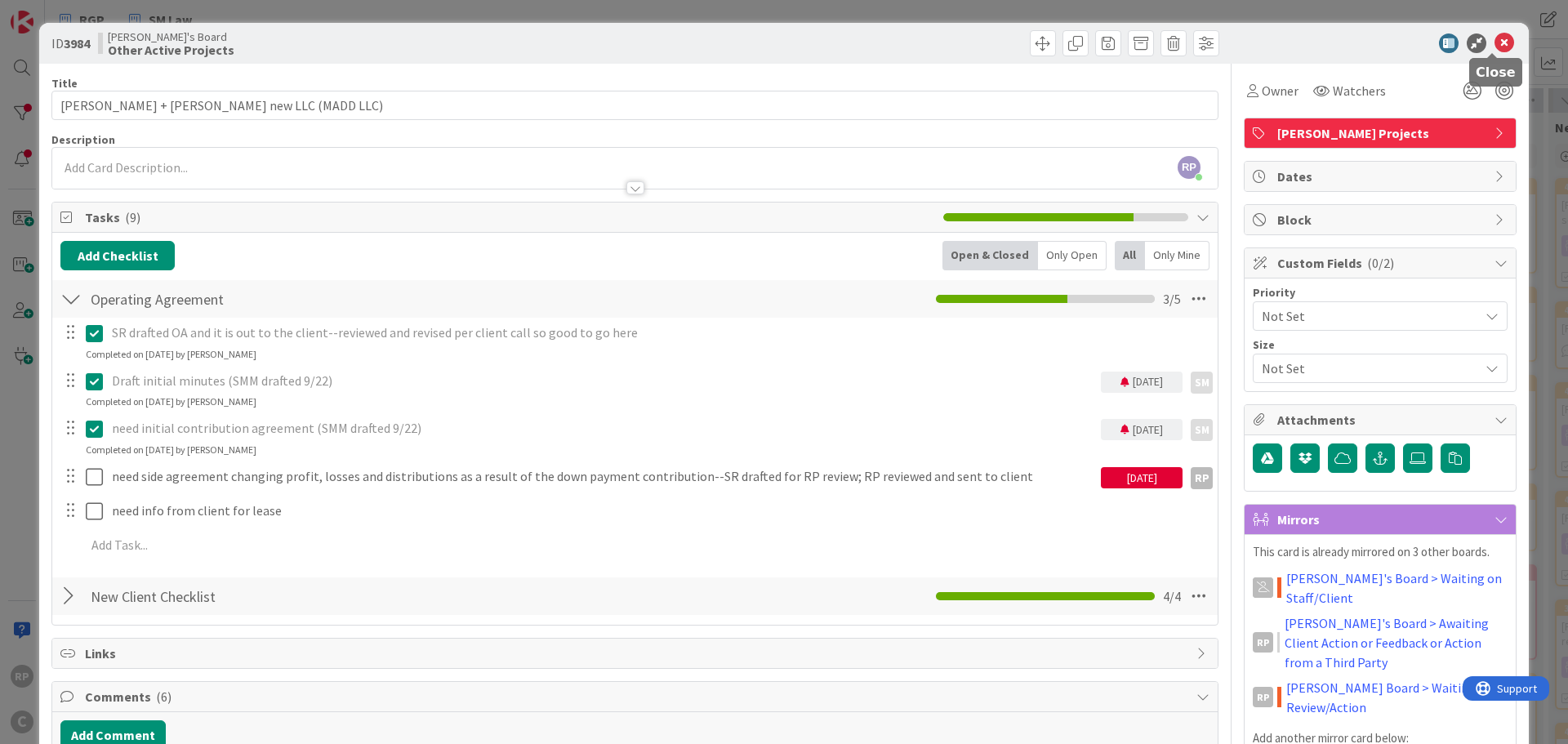
click at [1494, 39] on icon at bounding box center [1504, 44] width 20 height 20
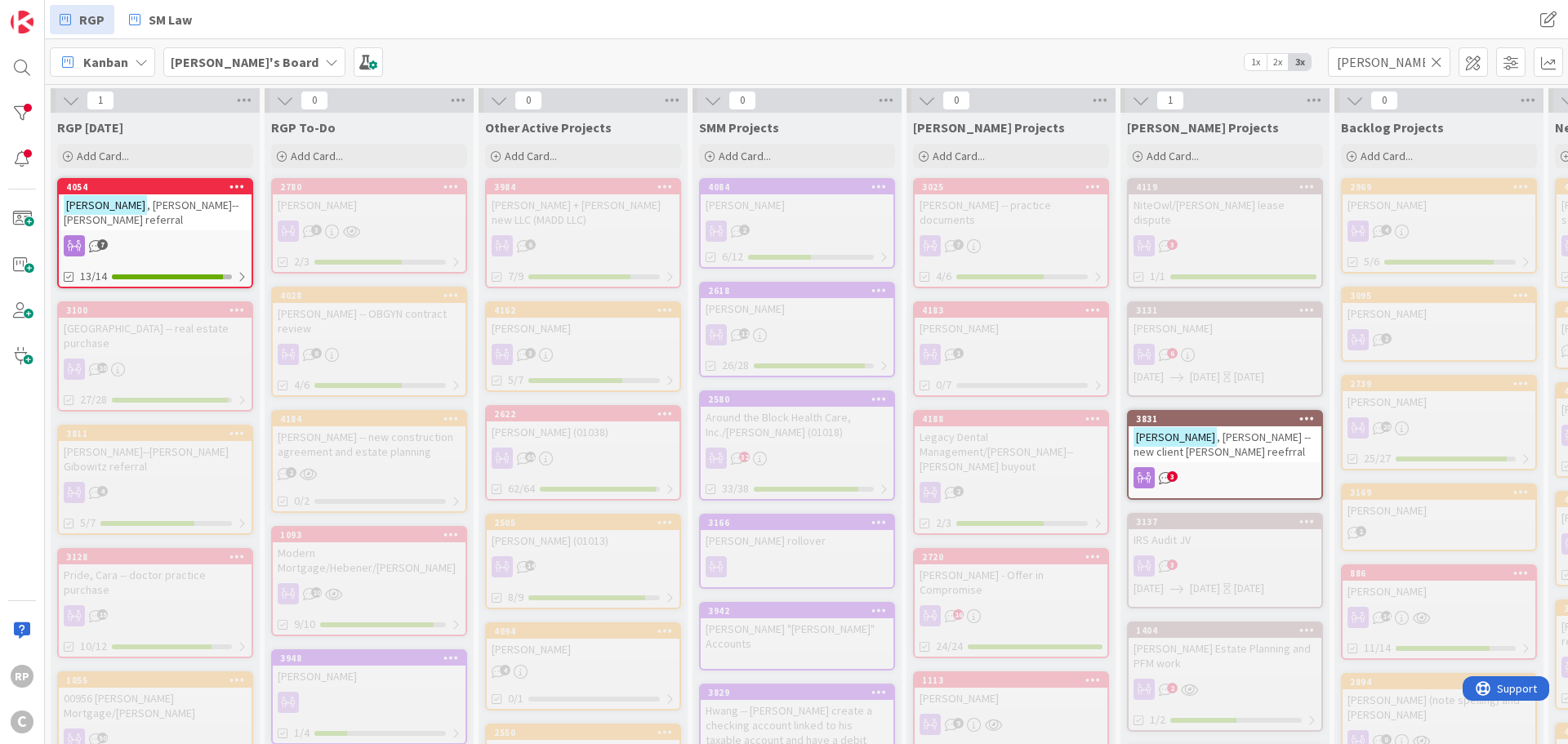
click at [1436, 63] on icon at bounding box center [1436, 62] width 12 height 15
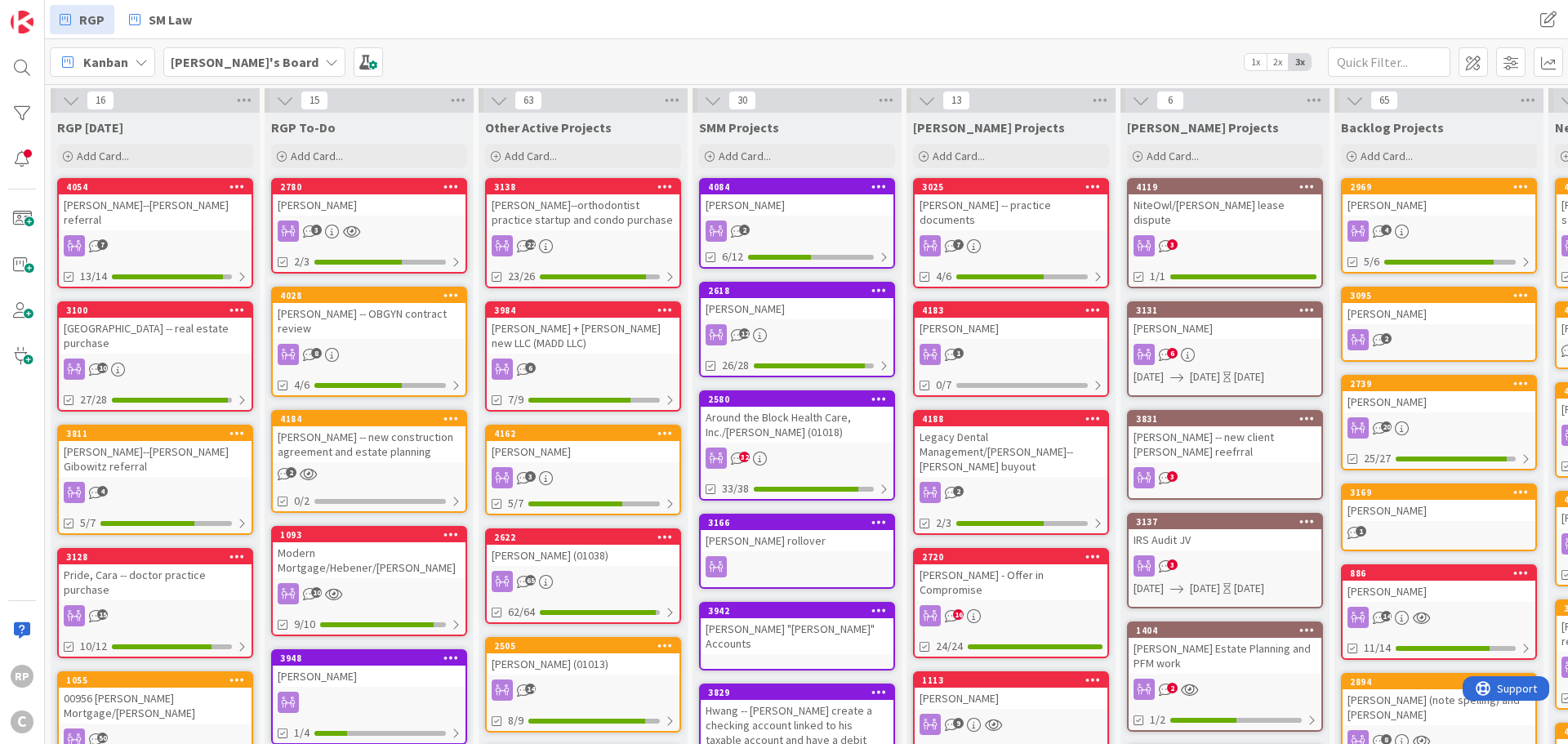
click at [590, 212] on div "[PERSON_NAME]--orthodontist practice startup and condo purchase" at bounding box center [583, 212] width 192 height 36
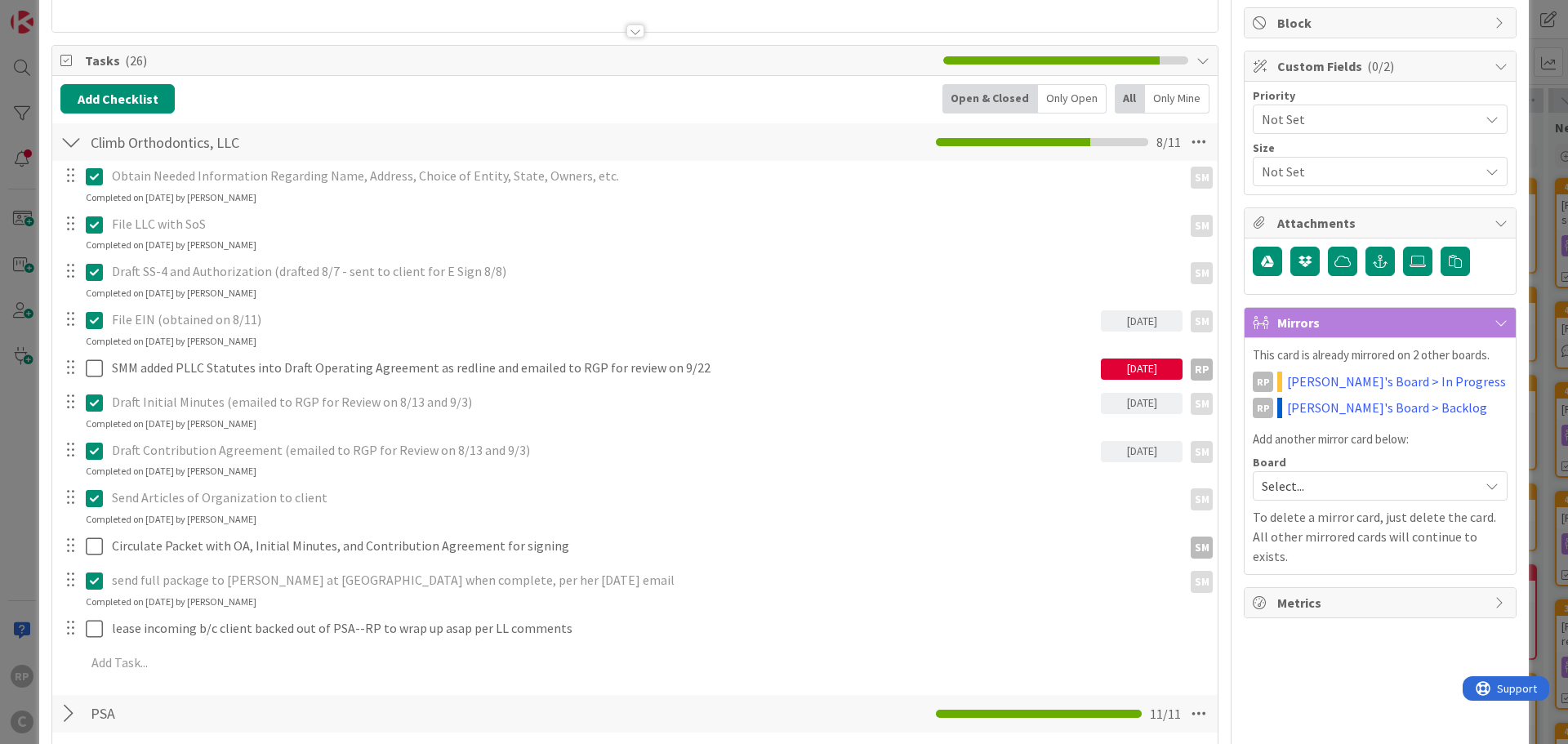
scroll to position [245, 0]
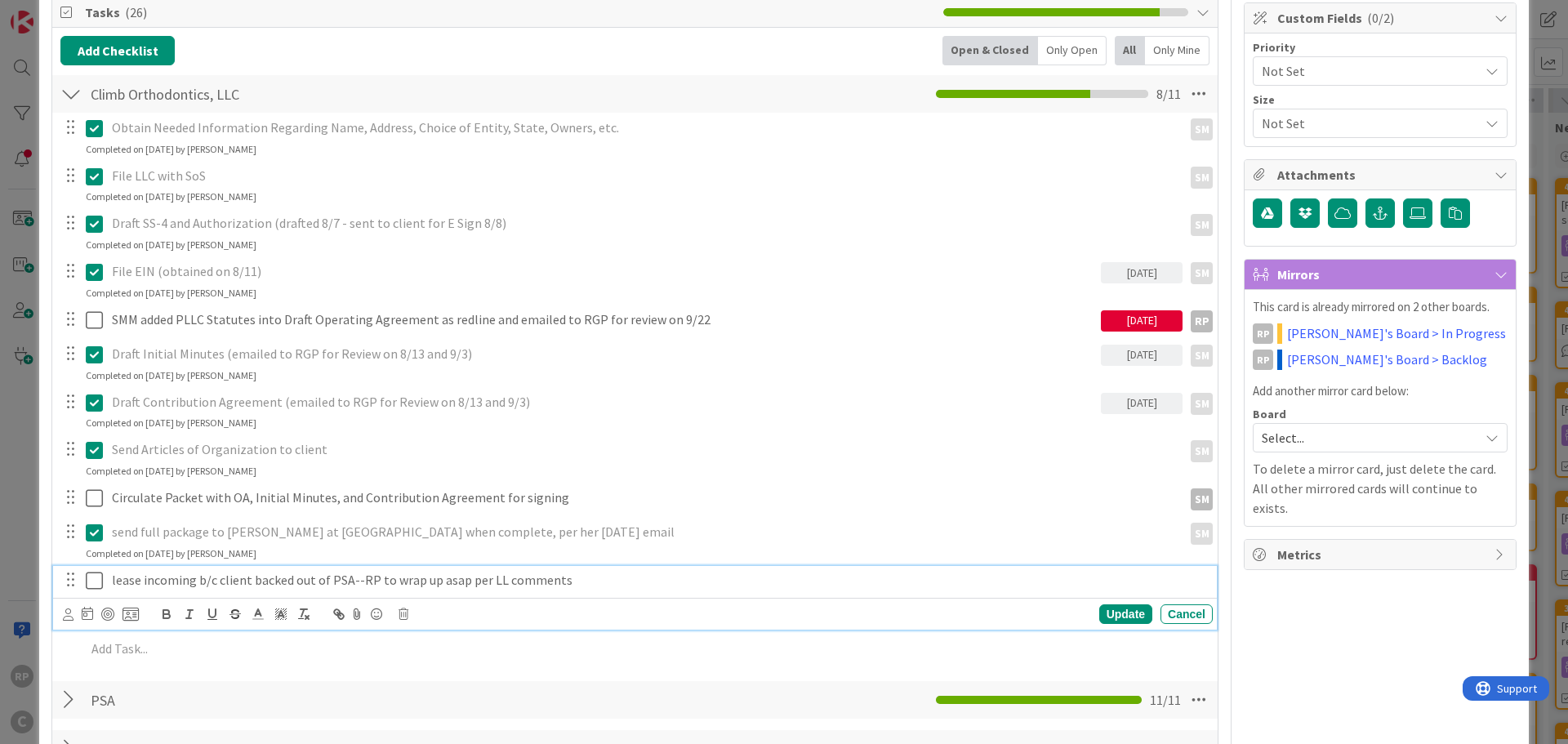
click at [88, 584] on icon at bounding box center [94, 581] width 17 height 20
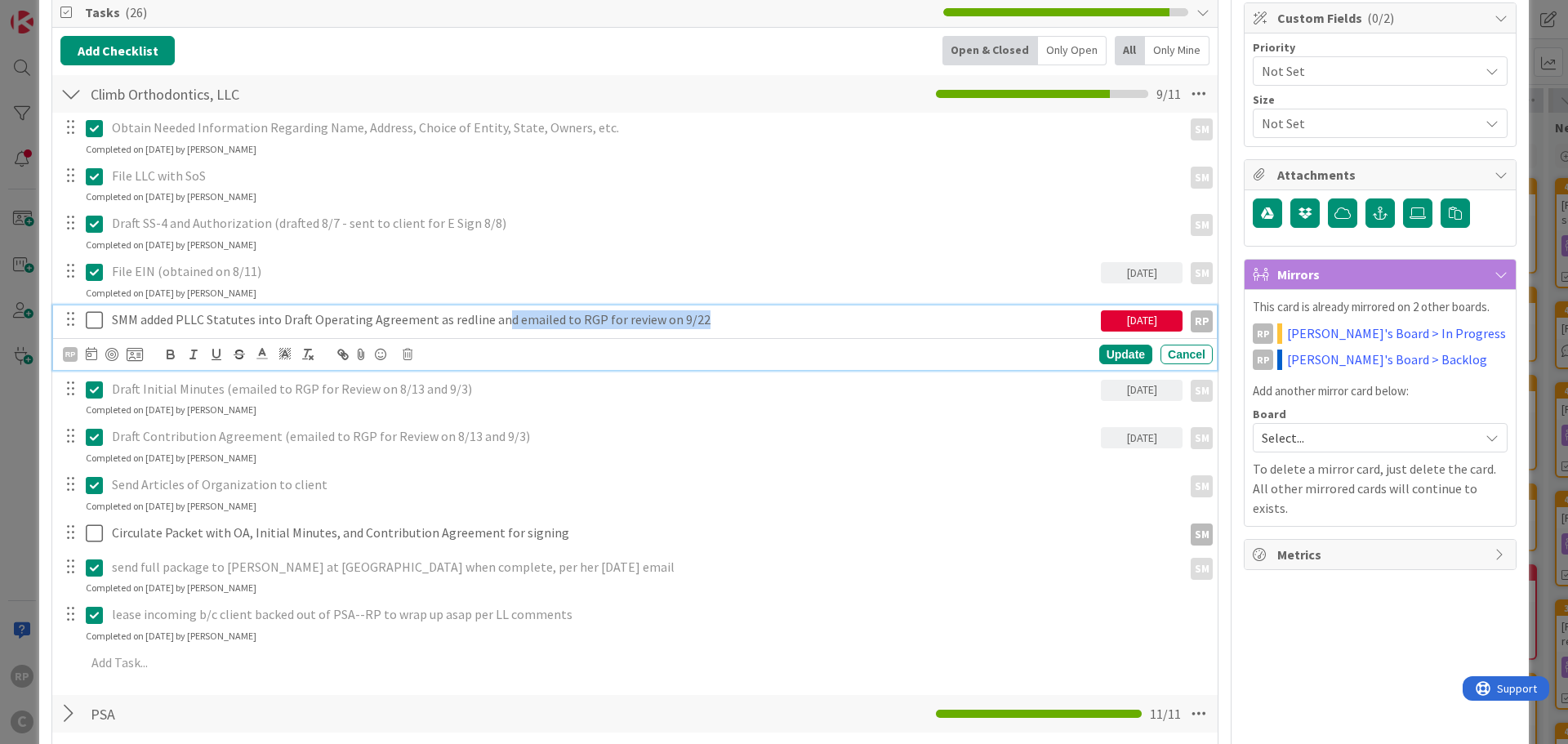
drag, startPoint x: 710, startPoint y: 326, endPoint x: 498, endPoint y: 326, distance: 212.0
click at [498, 326] on p "SMM added PLLC Statutes into Draft Operating Agreement as redline and emailed t…" at bounding box center [603, 319] width 983 height 19
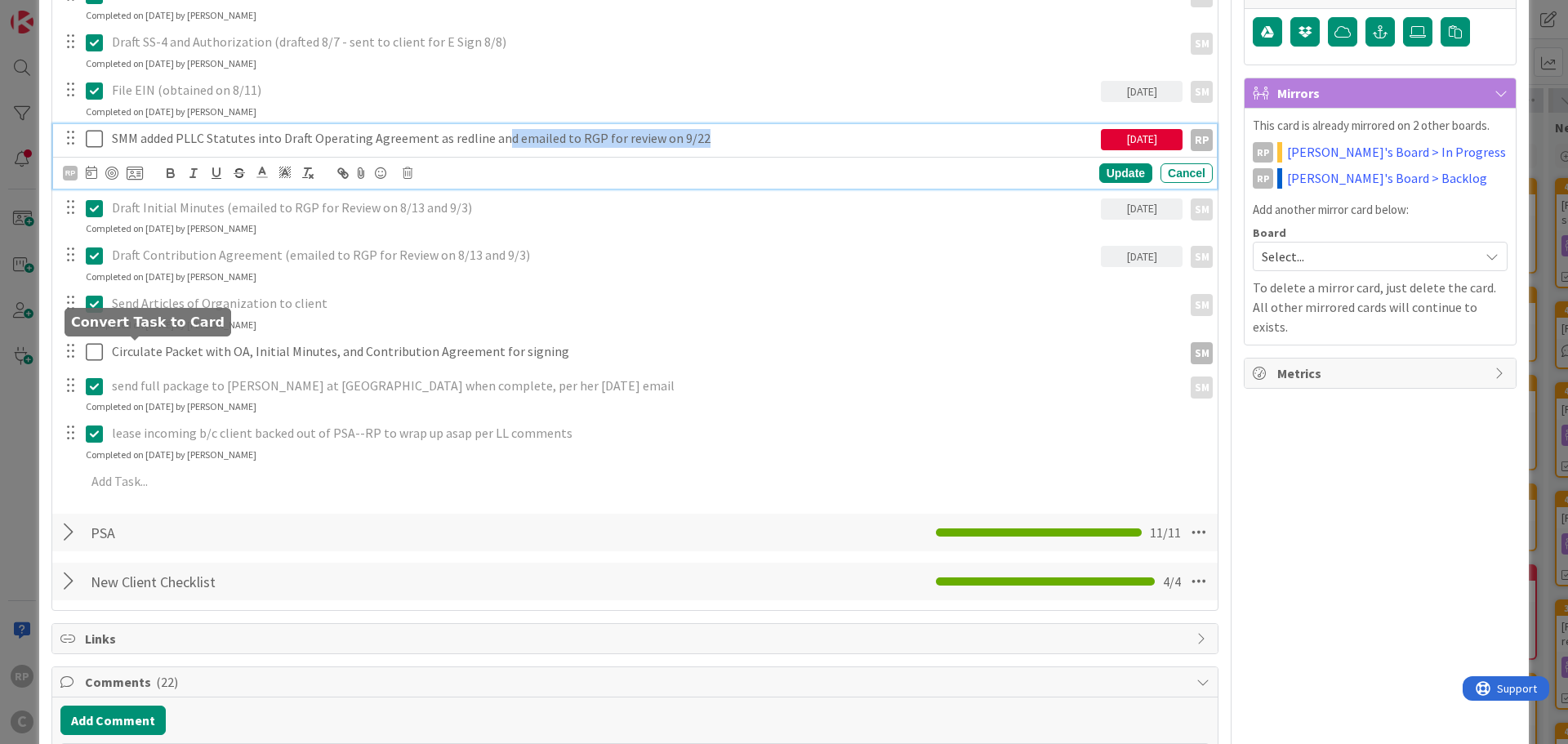
scroll to position [735, 0]
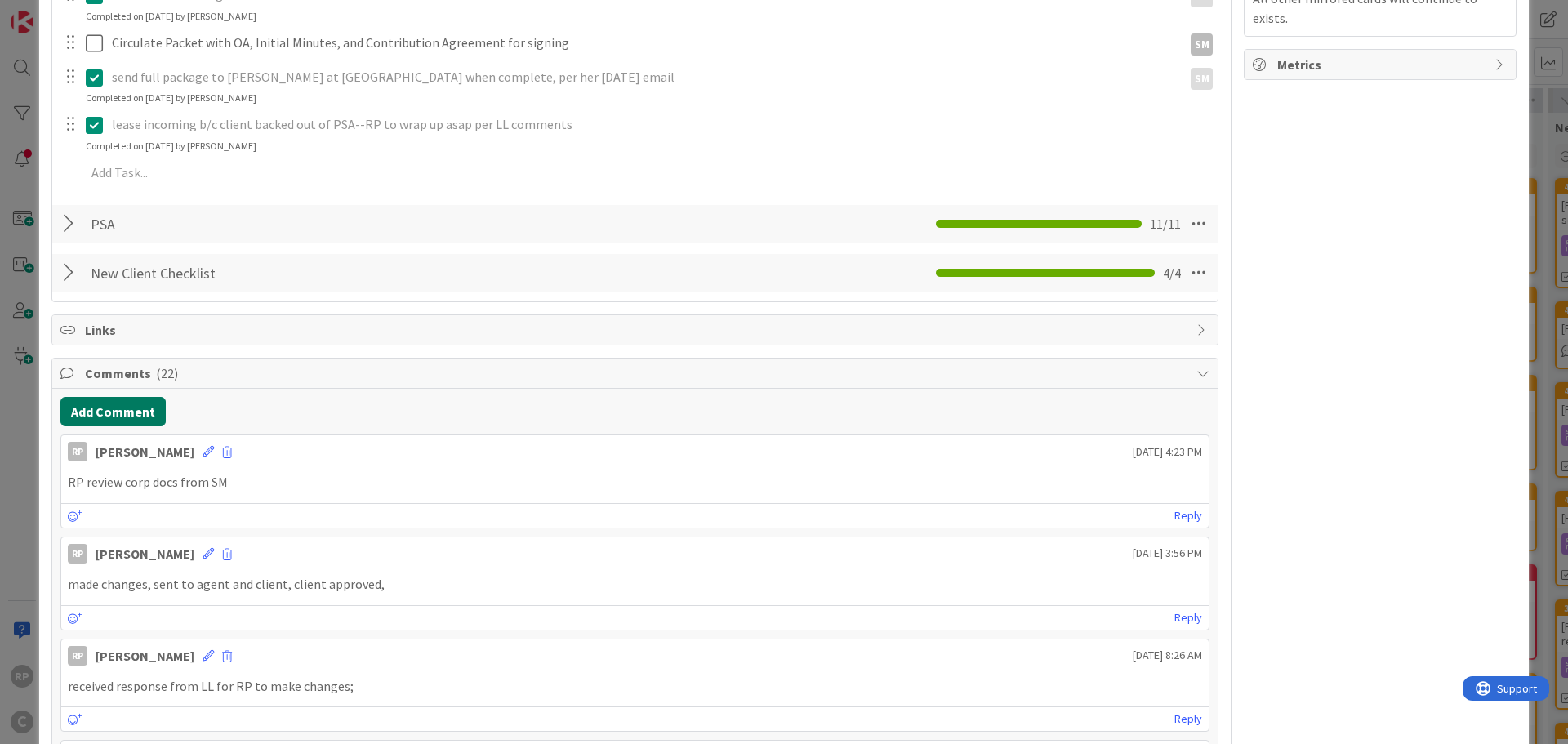
click at [139, 419] on button "Add Comment" at bounding box center [113, 411] width 105 height 29
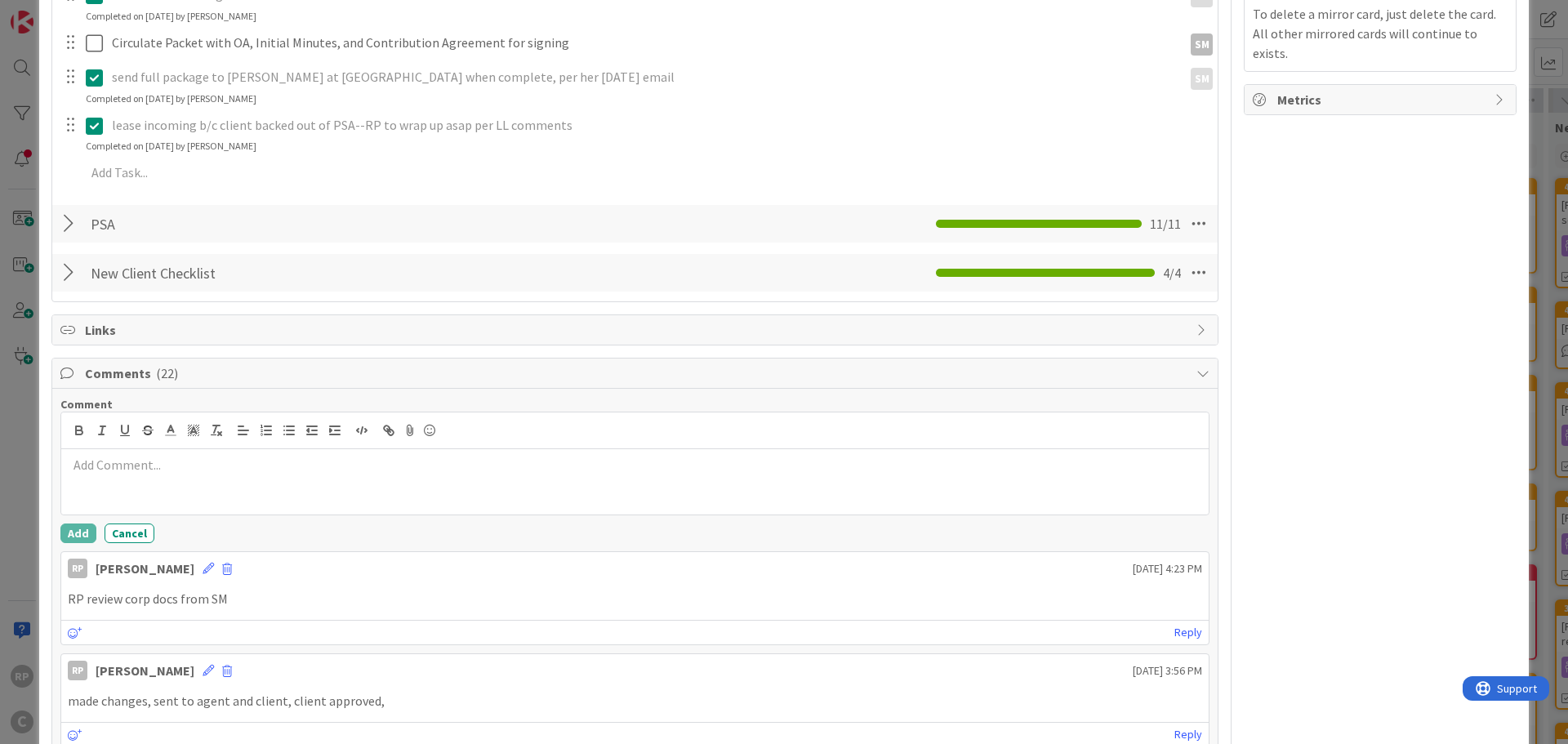
click at [147, 476] on div at bounding box center [635, 482] width 1148 height 65
click at [278, 463] on p "RP reviewed OA and requested @s" at bounding box center [635, 465] width 1134 height 19
click at [71, 535] on button "Add" at bounding box center [79, 534] width 36 height 20
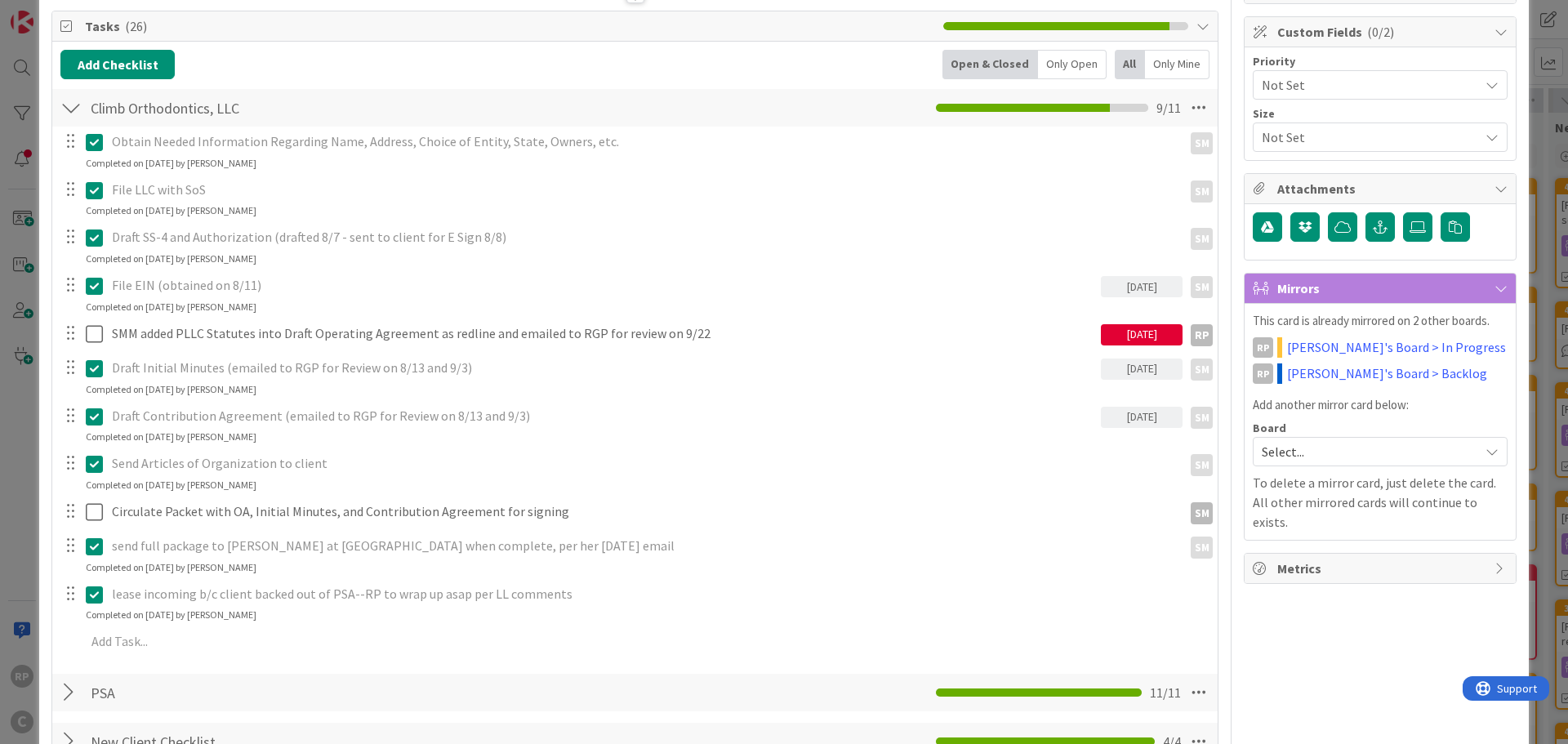
scroll to position [0, 0]
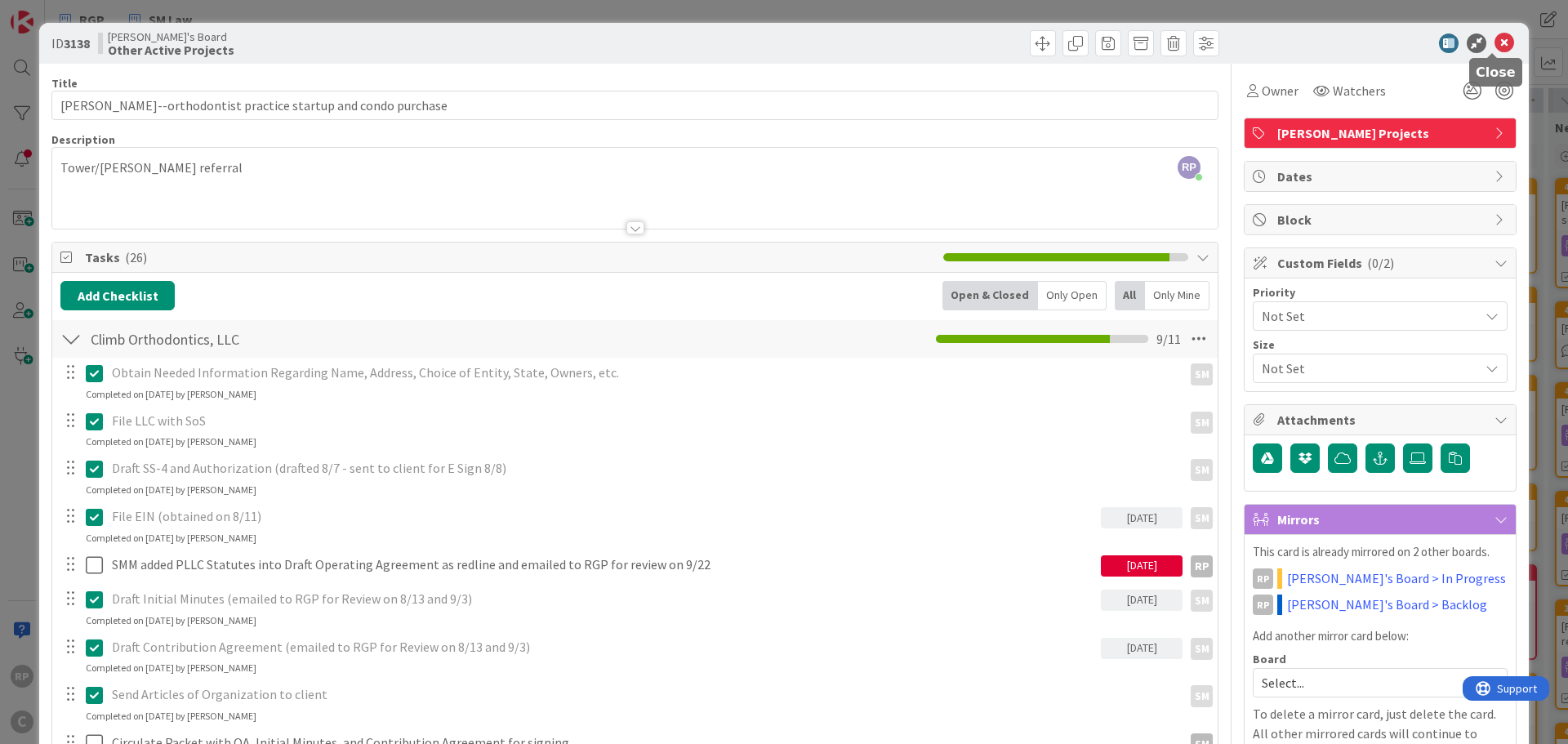
click at [1494, 36] on icon at bounding box center [1504, 44] width 20 height 20
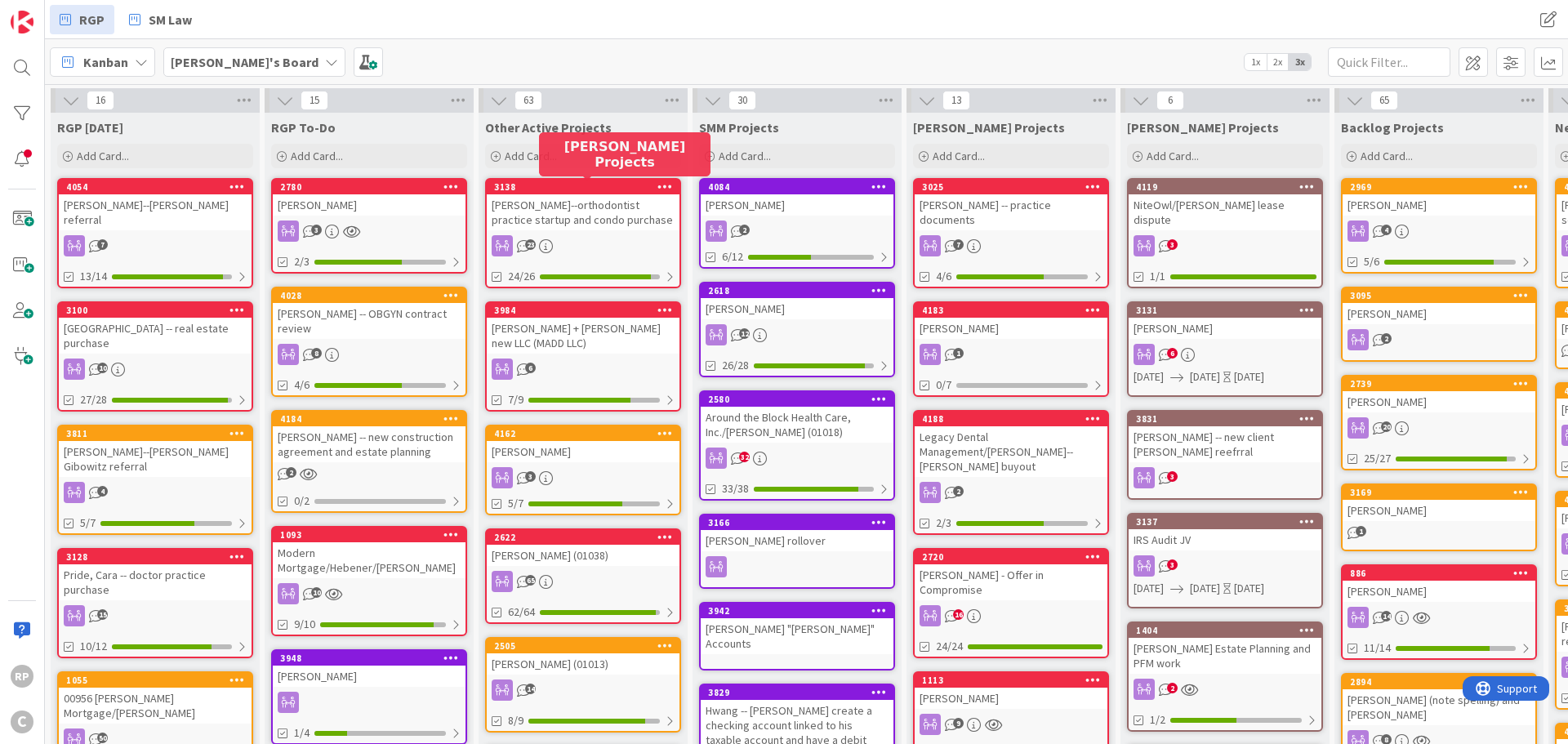
click at [583, 190] on div "3138" at bounding box center [587, 187] width 185 height 12
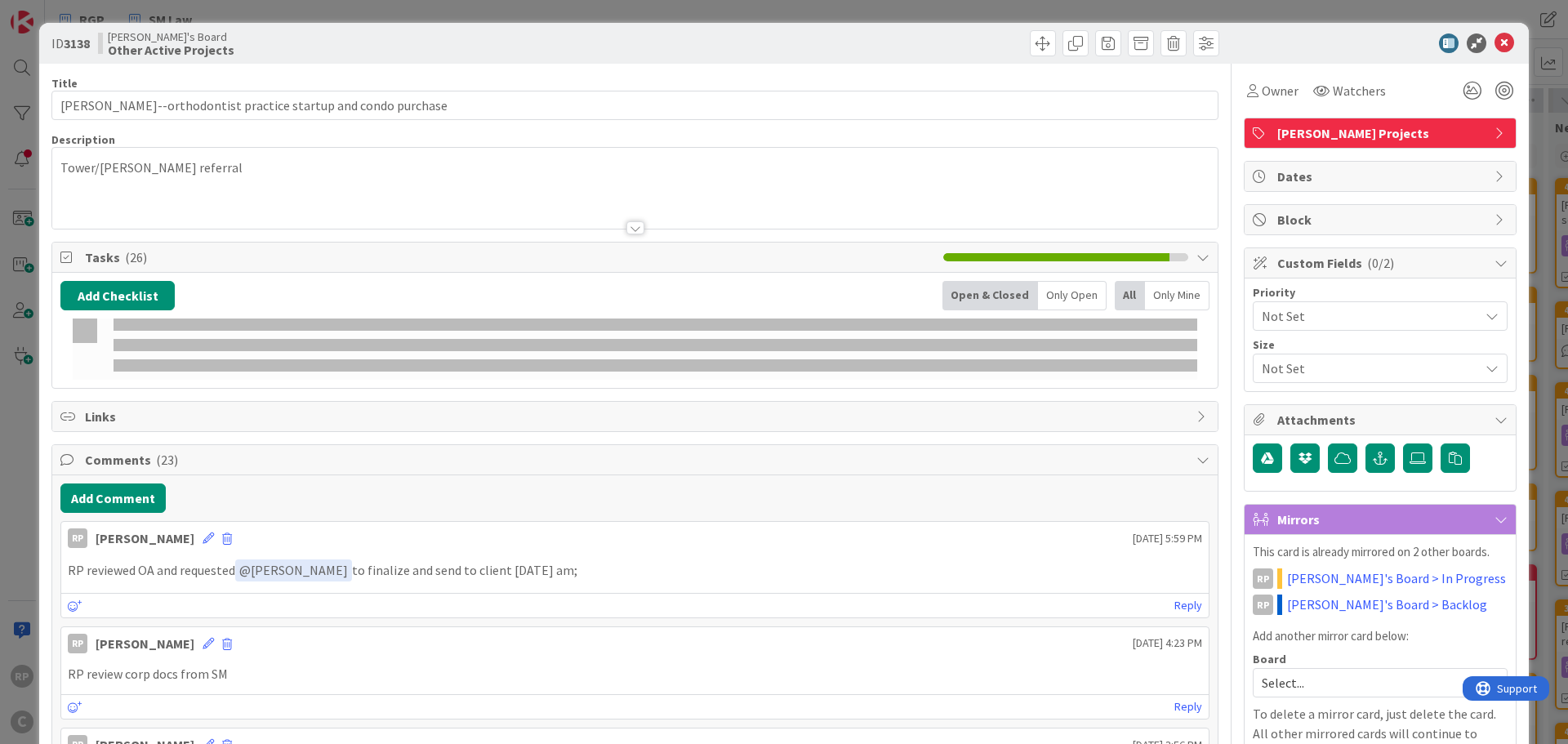
click at [1298, 131] on span "[PERSON_NAME] Projects" at bounding box center [1382, 133] width 209 height 20
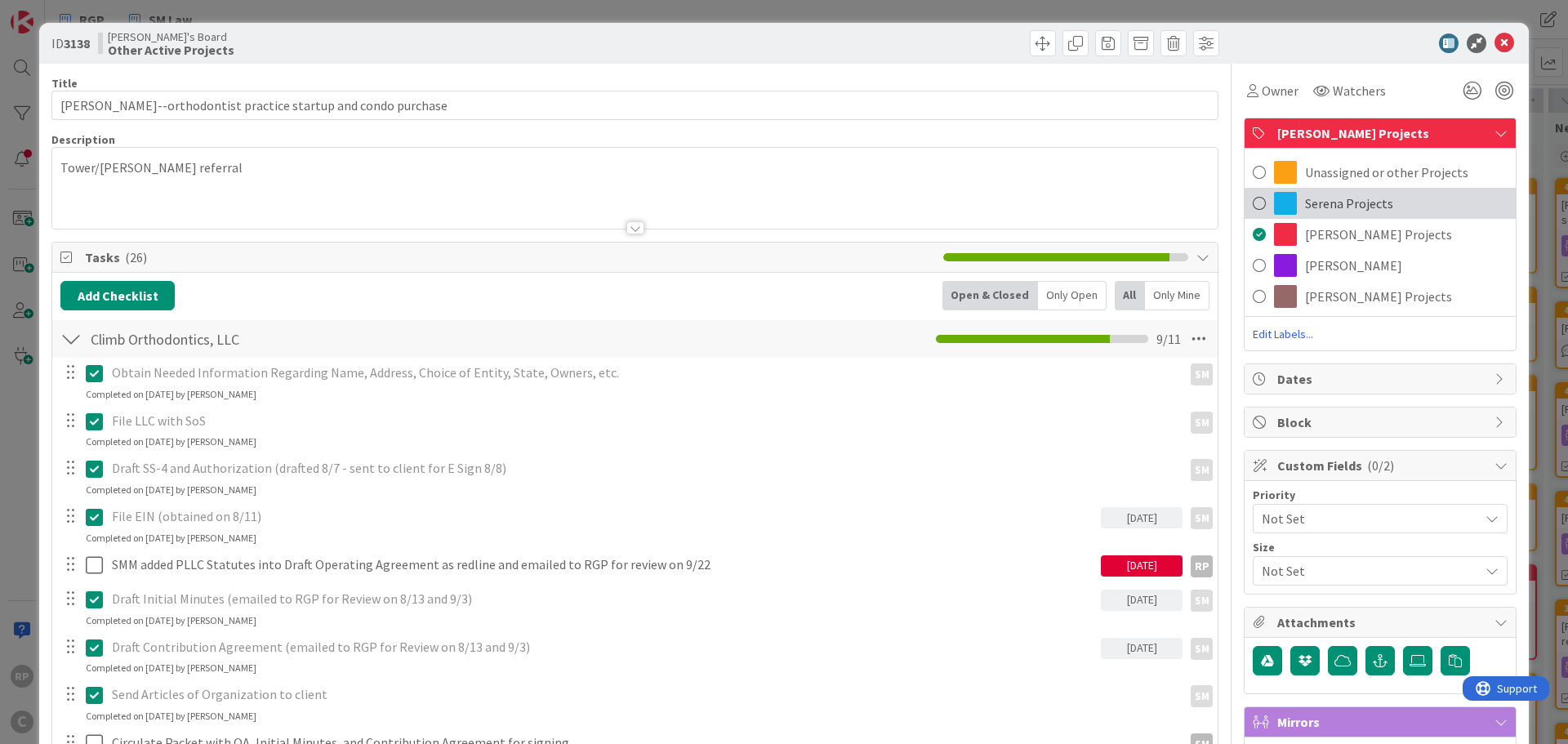
click at [1318, 215] on div "Serena Projects" at bounding box center [1380, 203] width 271 height 31
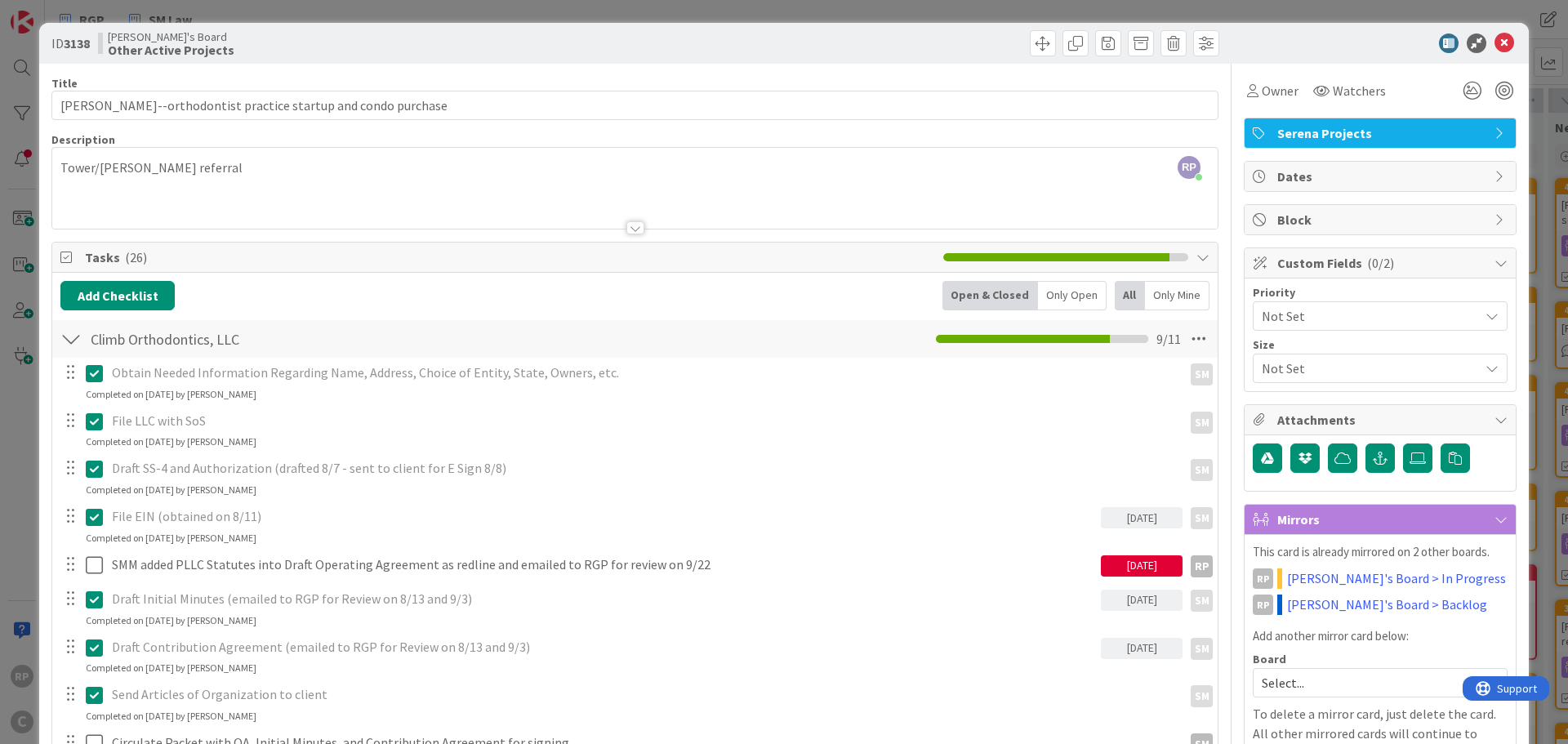
click at [1304, 136] on span "Serena Projects" at bounding box center [1382, 133] width 209 height 20
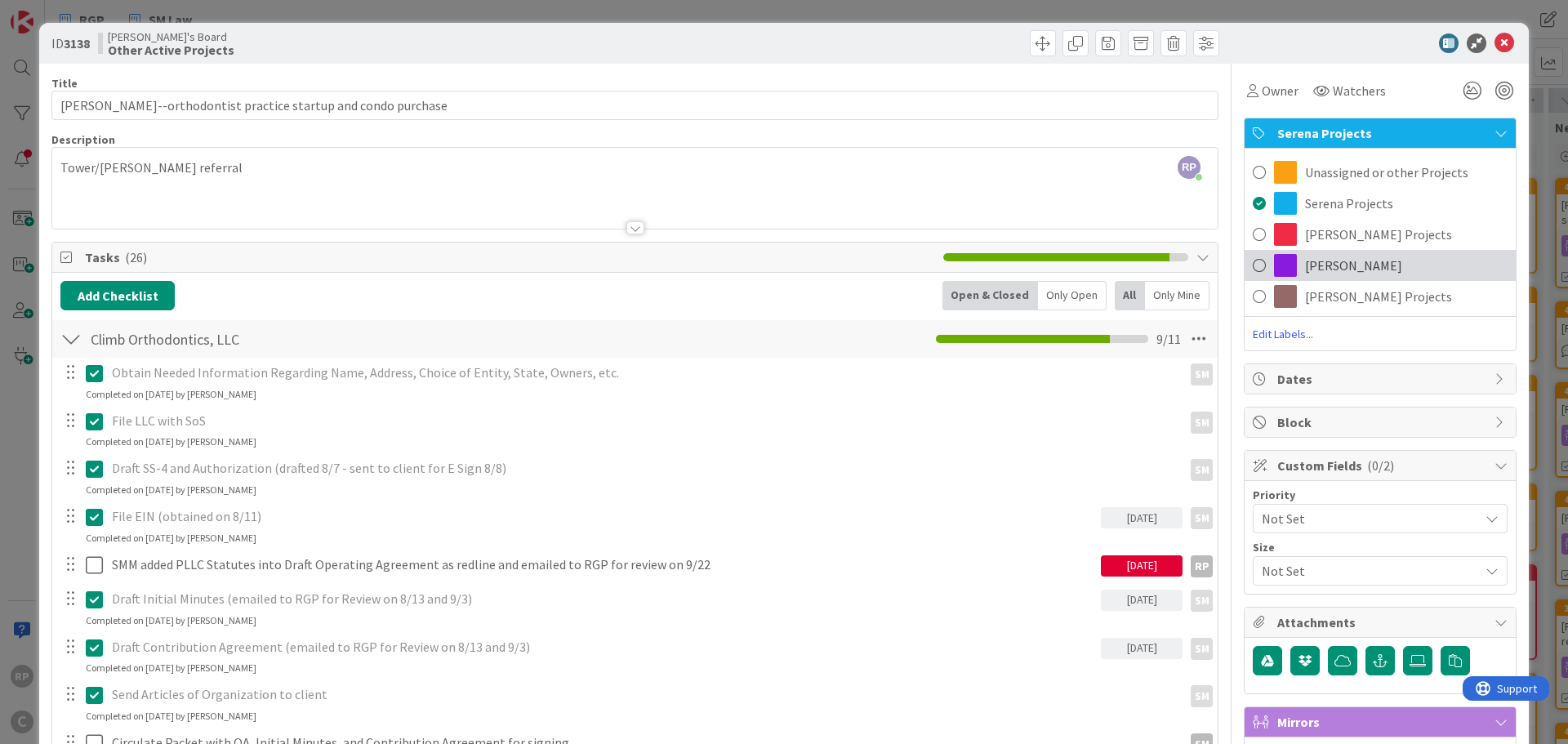
click at [1364, 269] on span "[PERSON_NAME]" at bounding box center [1353, 266] width 97 height 20
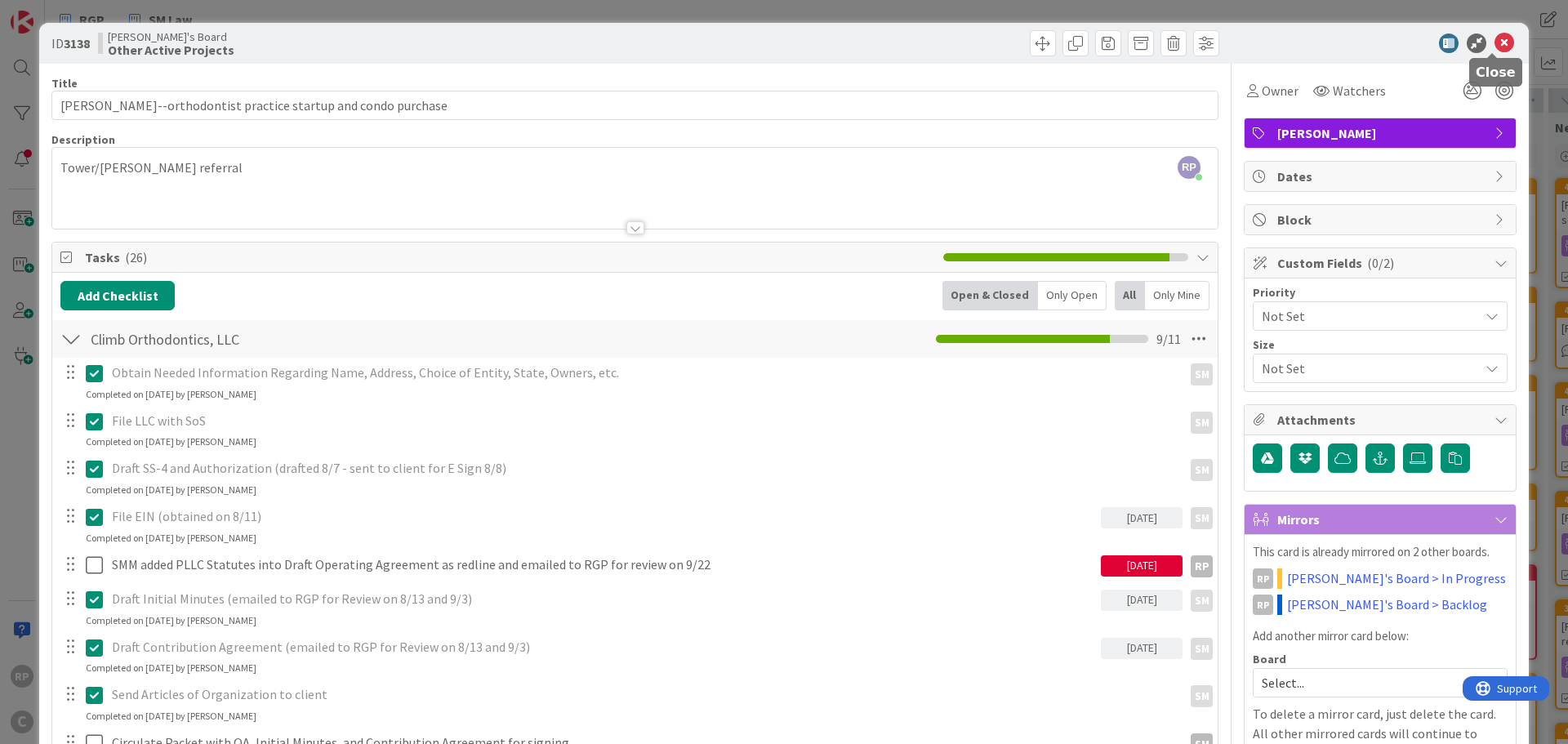
click at [1494, 40] on icon at bounding box center [1504, 44] width 20 height 20
